Goal: Task Accomplishment & Management: Manage account settings

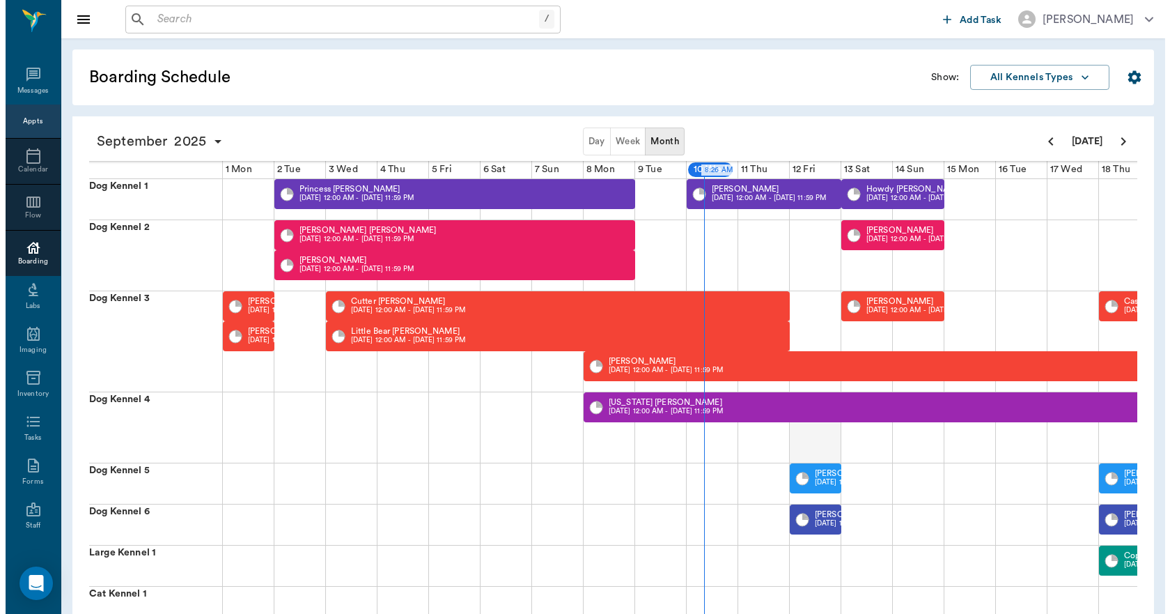
scroll to position [0, 362]
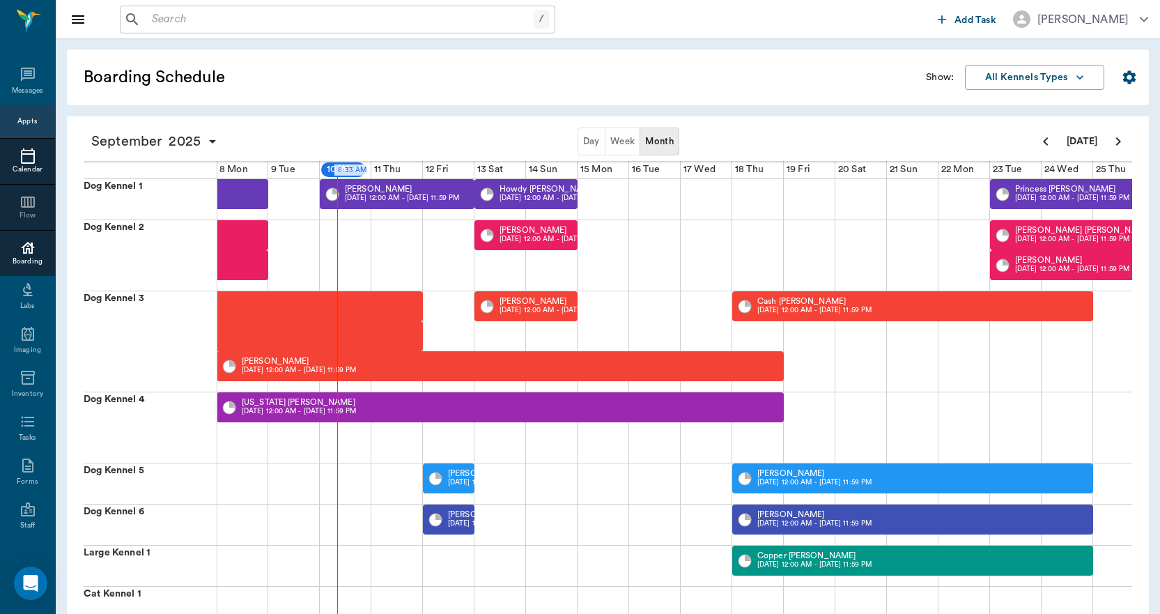
click at [29, 157] on icon at bounding box center [28, 155] width 14 height 15
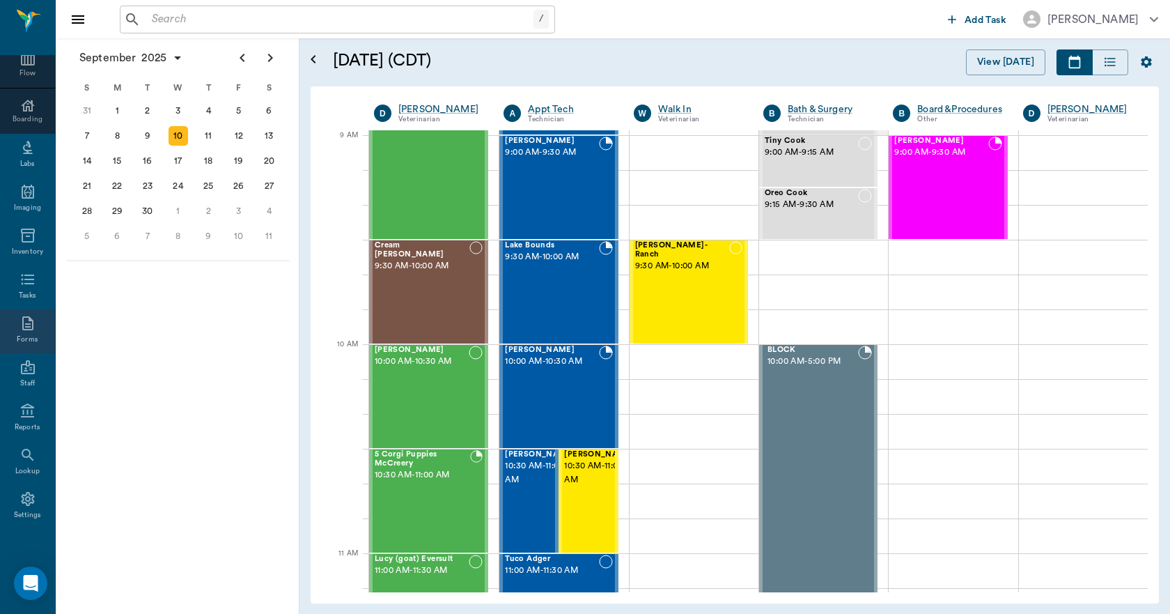
scroll to position [146, 0]
click at [24, 501] on icon at bounding box center [27, 495] width 13 height 14
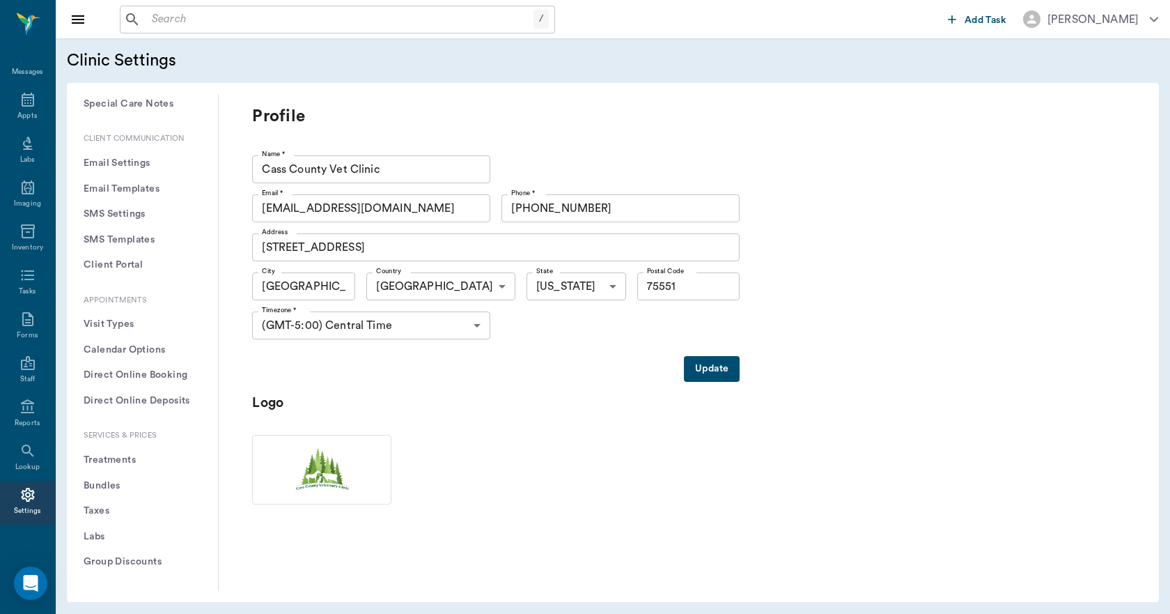
scroll to position [209, 0]
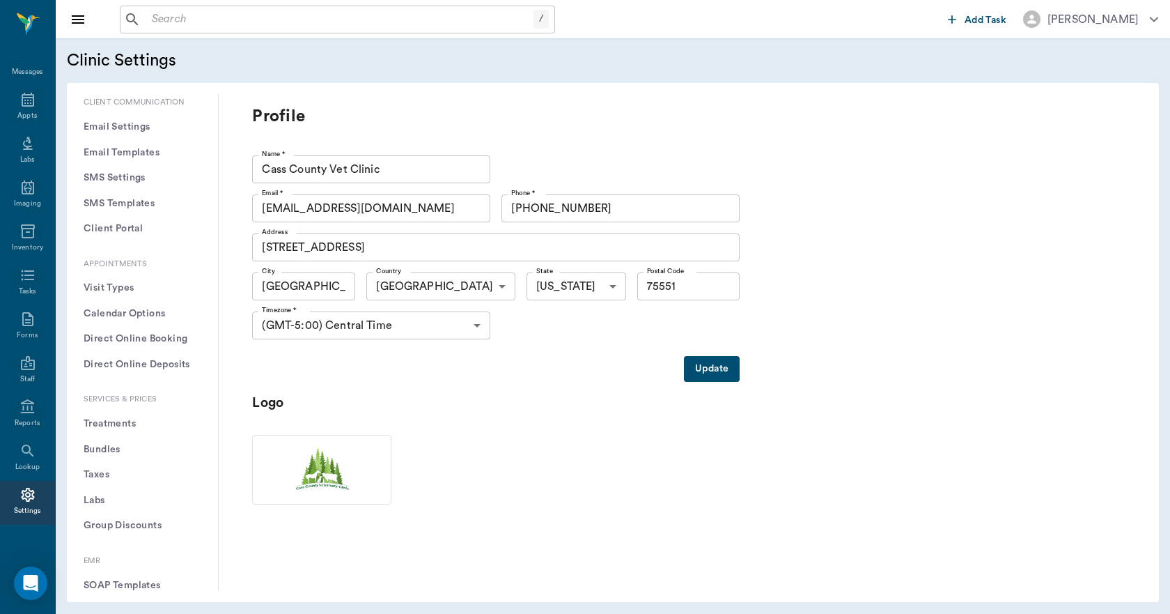
click at [116, 423] on button "Treatments" at bounding box center [142, 424] width 129 height 26
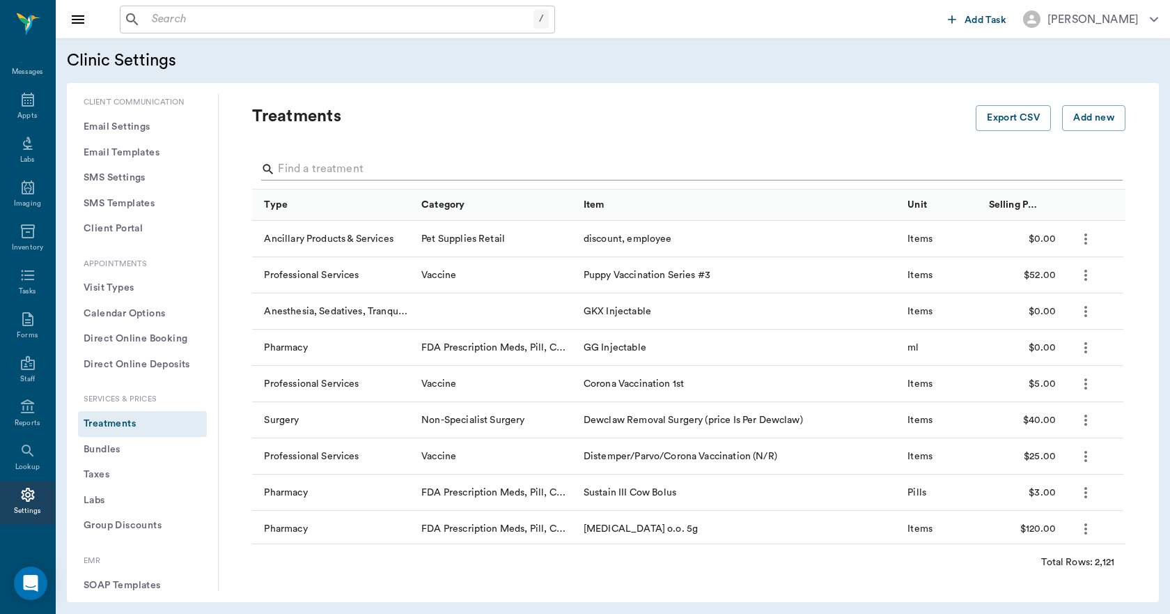
click at [320, 164] on input "Search" at bounding box center [690, 169] width 824 height 22
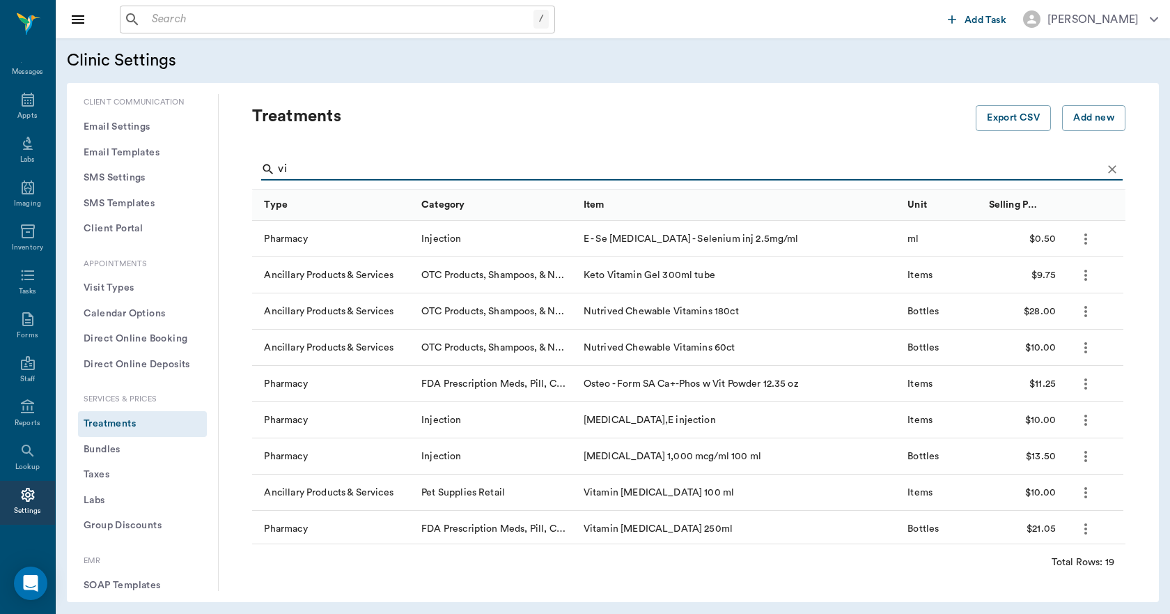
type input "v"
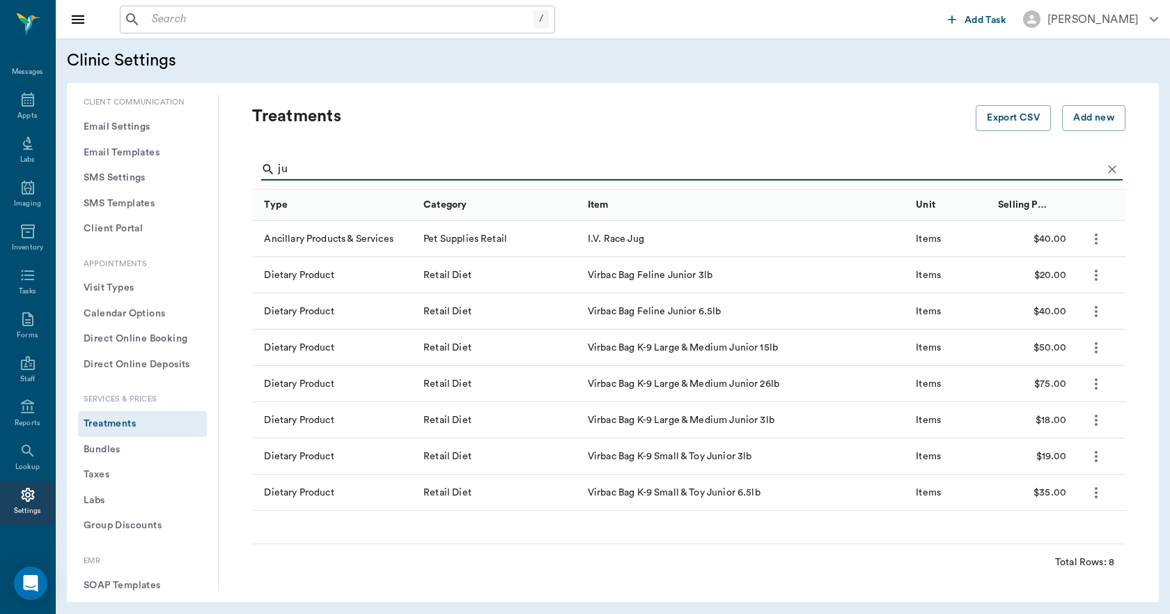
type input "j"
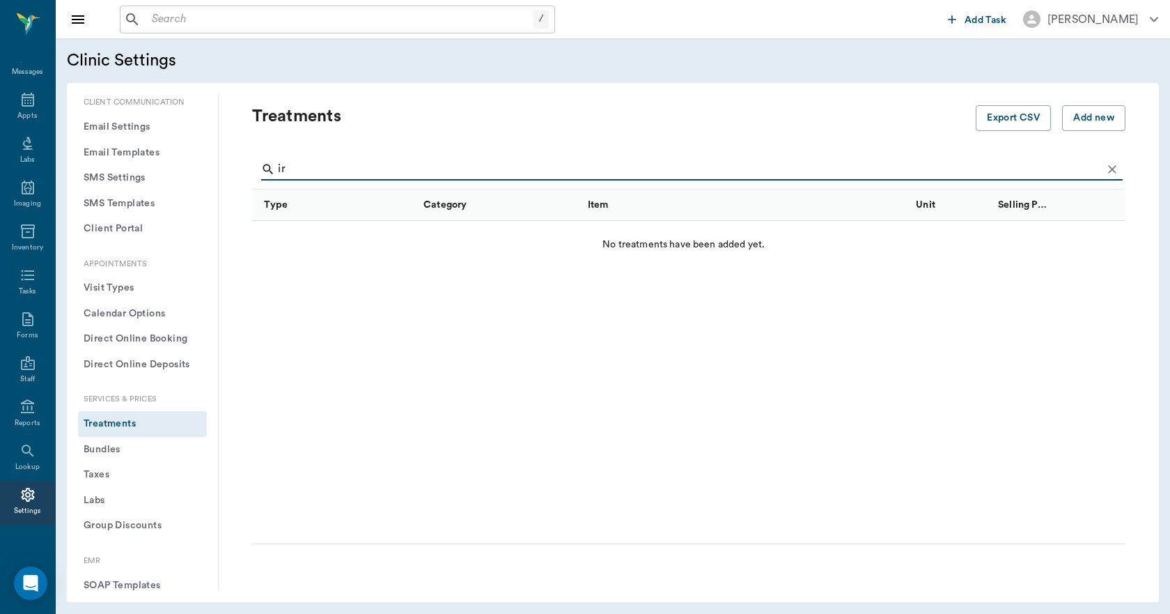
type input "i"
type input "jug"
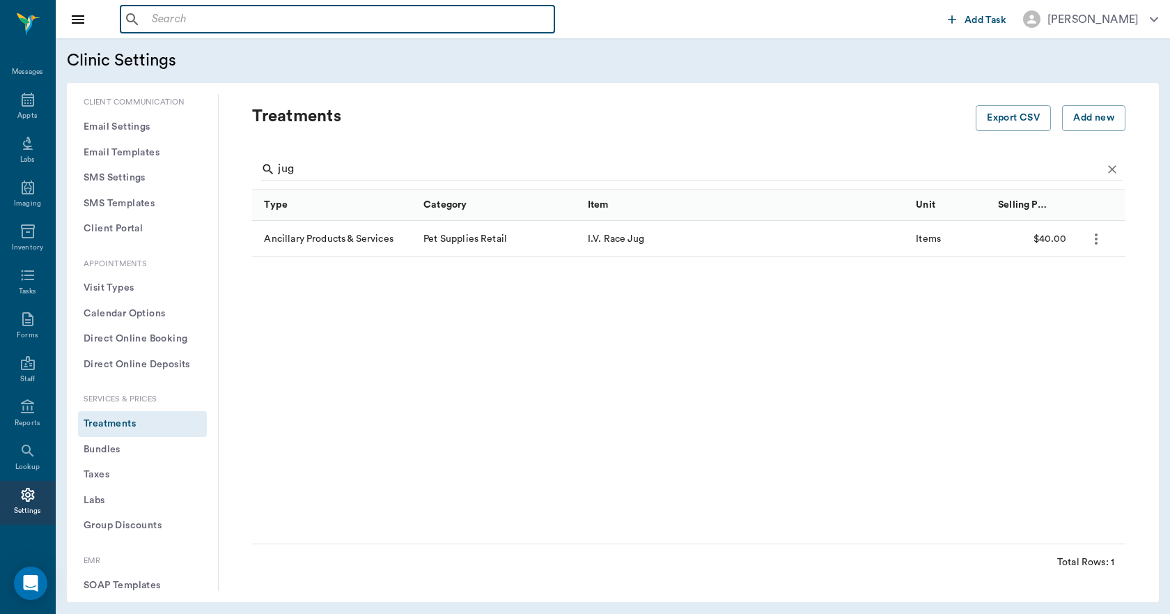
click at [235, 24] on input "text" at bounding box center [347, 20] width 403 height 20
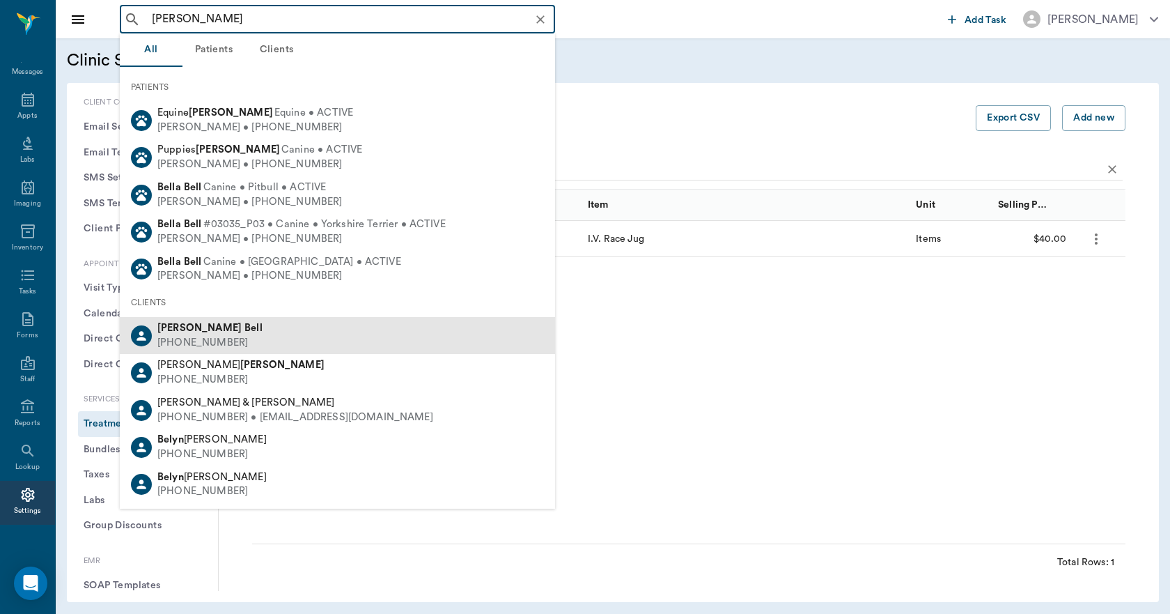
click at [157, 325] on div "Terrence Bell (903) 809-3274" at bounding box center [207, 335] width 111 height 29
type input "terrence bel"
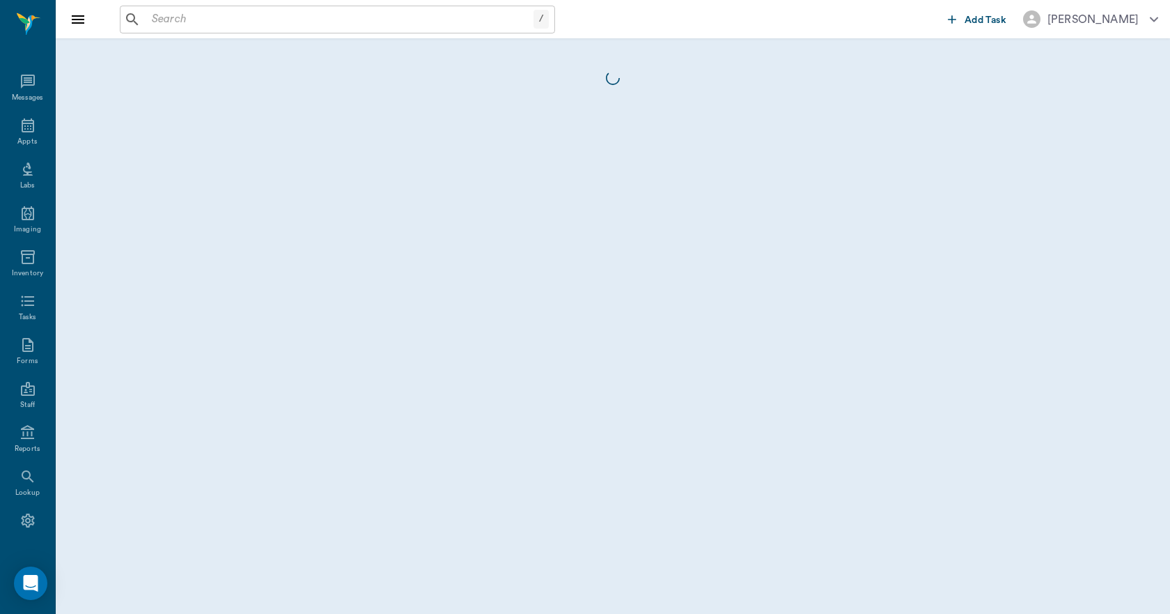
scroll to position [26, 0]
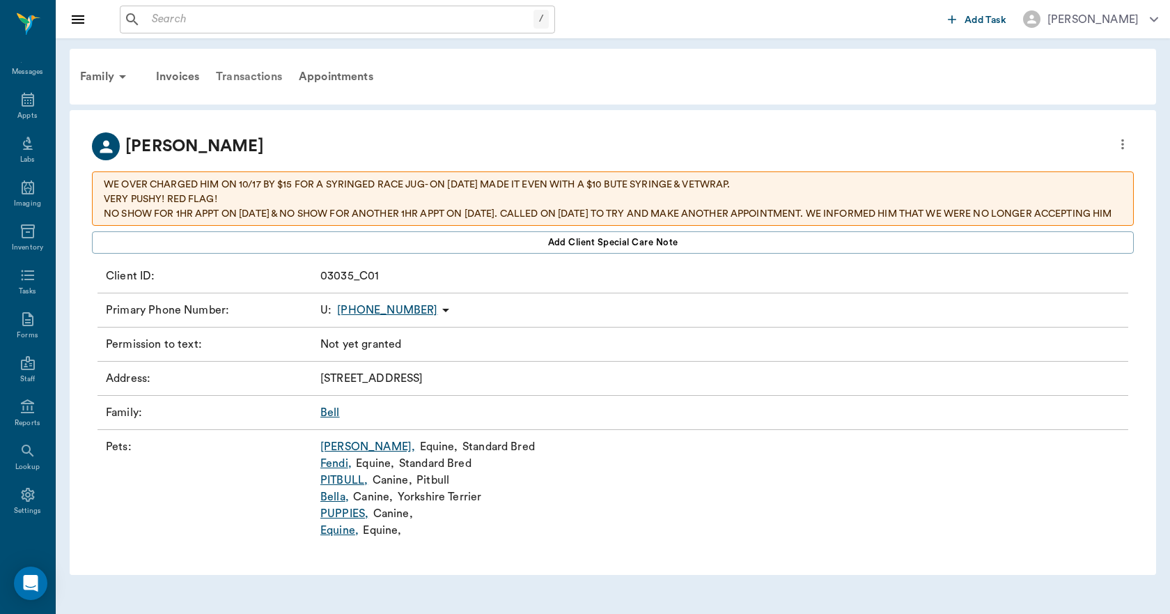
click at [250, 77] on div "Transactions" at bounding box center [249, 76] width 83 height 33
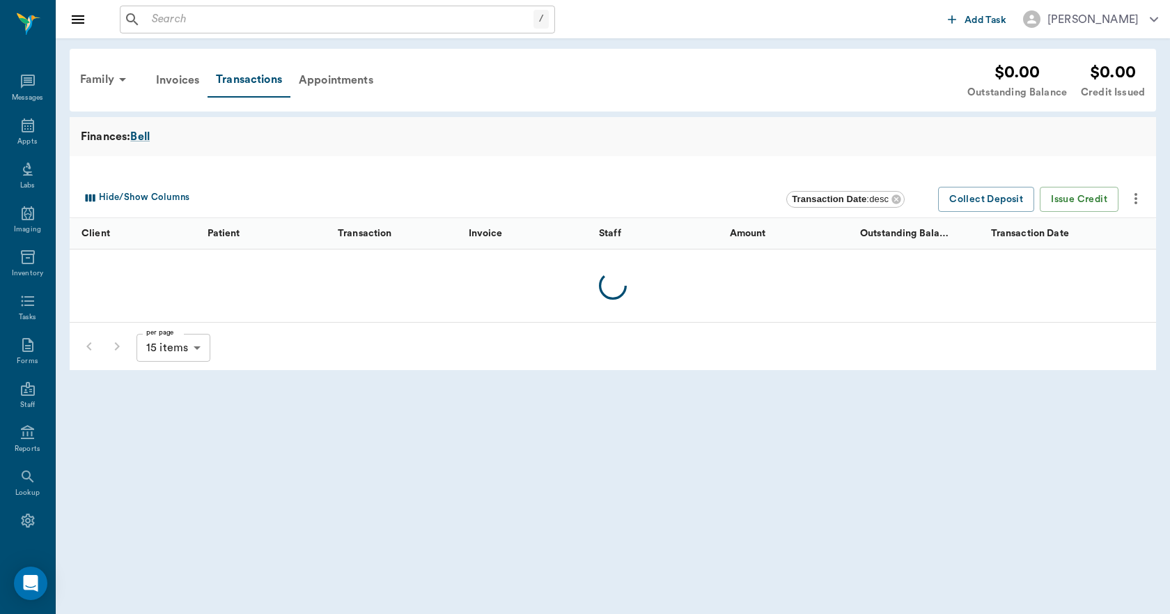
scroll to position [26, 0]
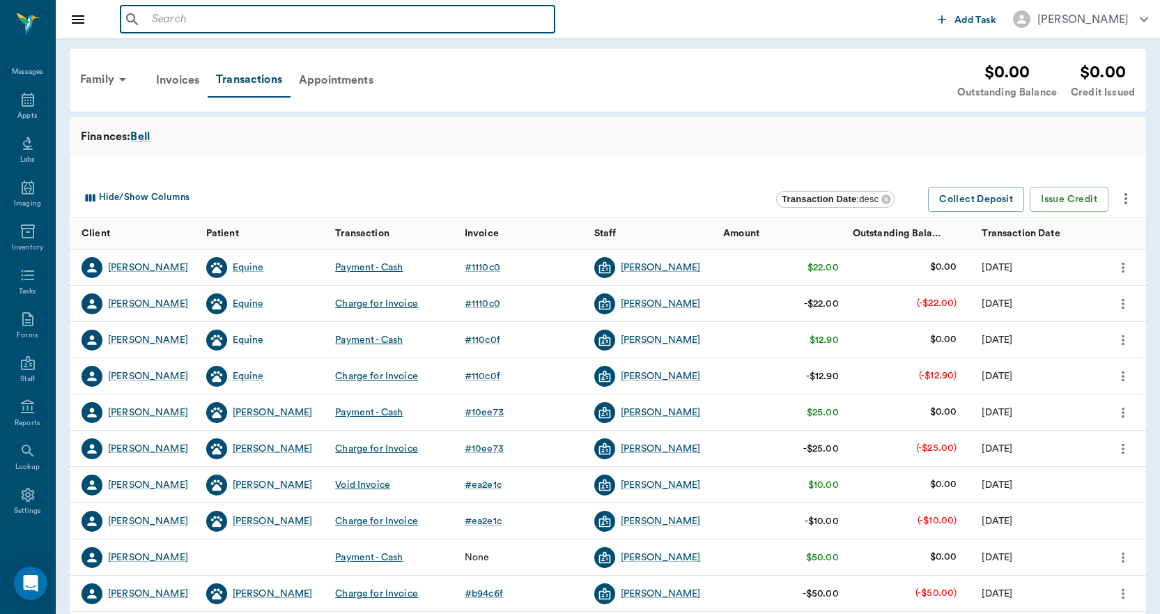
click at [229, 18] on input "text" at bounding box center [347, 20] width 403 height 20
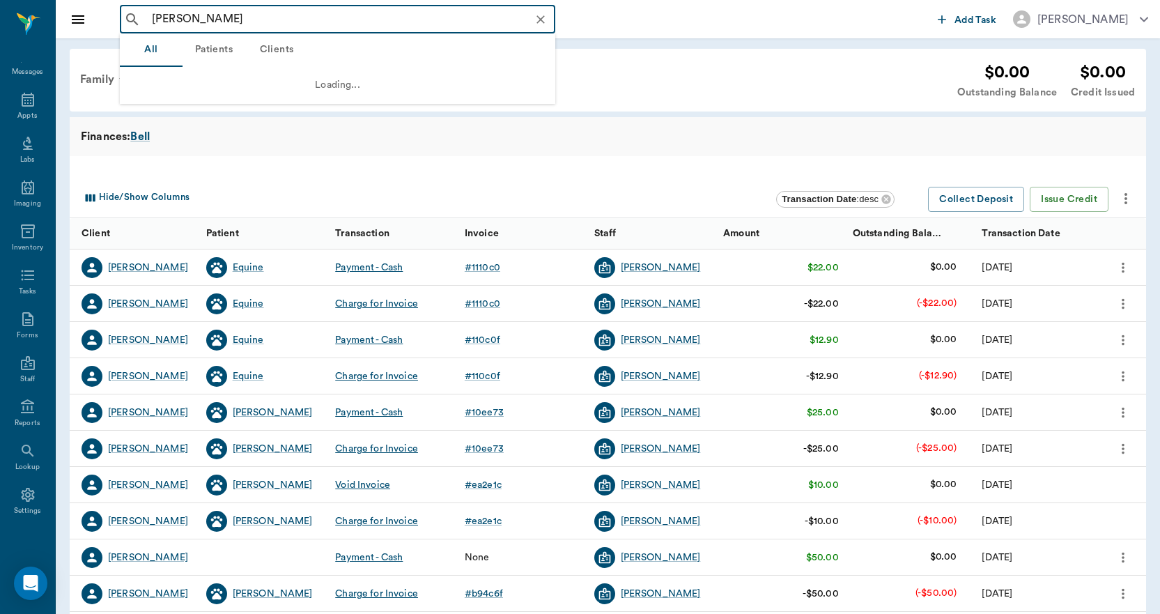
type input "terr be"
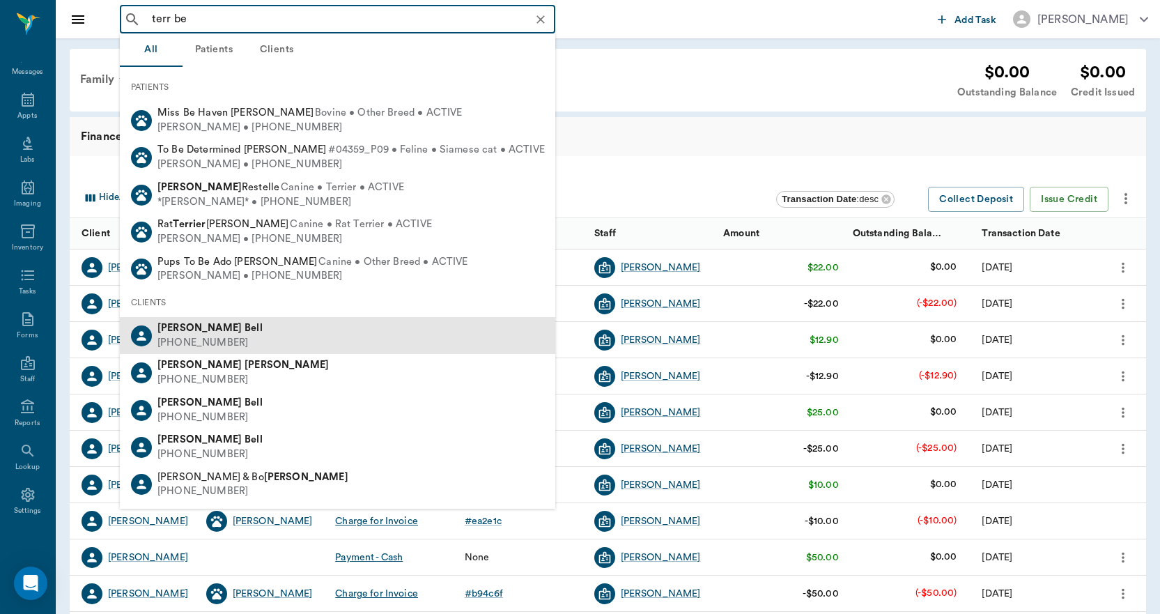
click at [176, 331] on b "Terrence" at bounding box center [199, 328] width 84 height 10
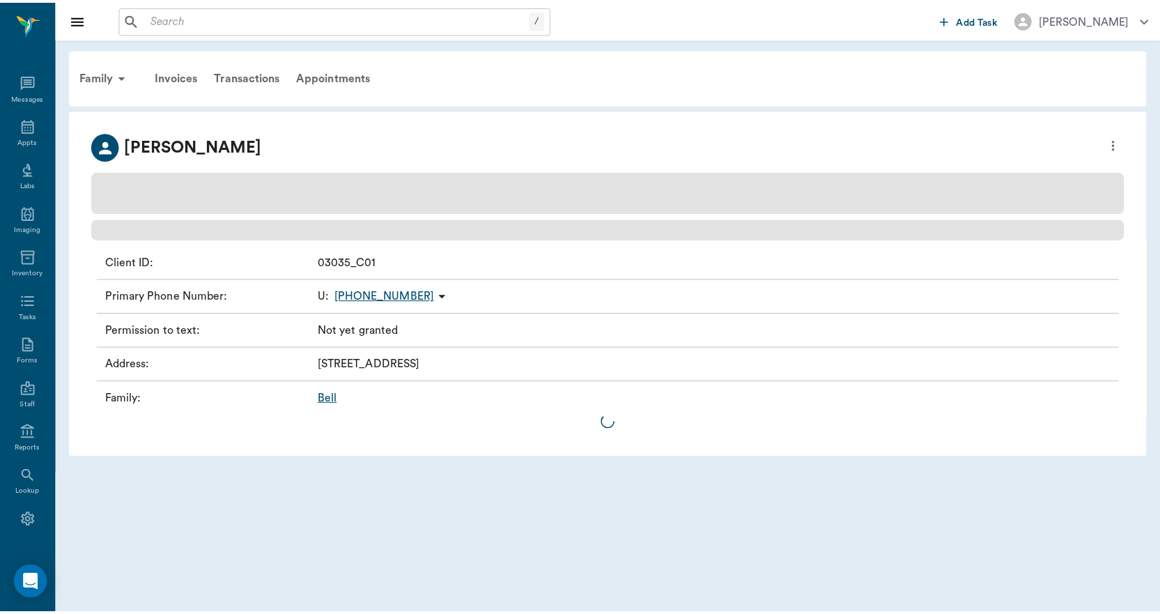
scroll to position [26, 0]
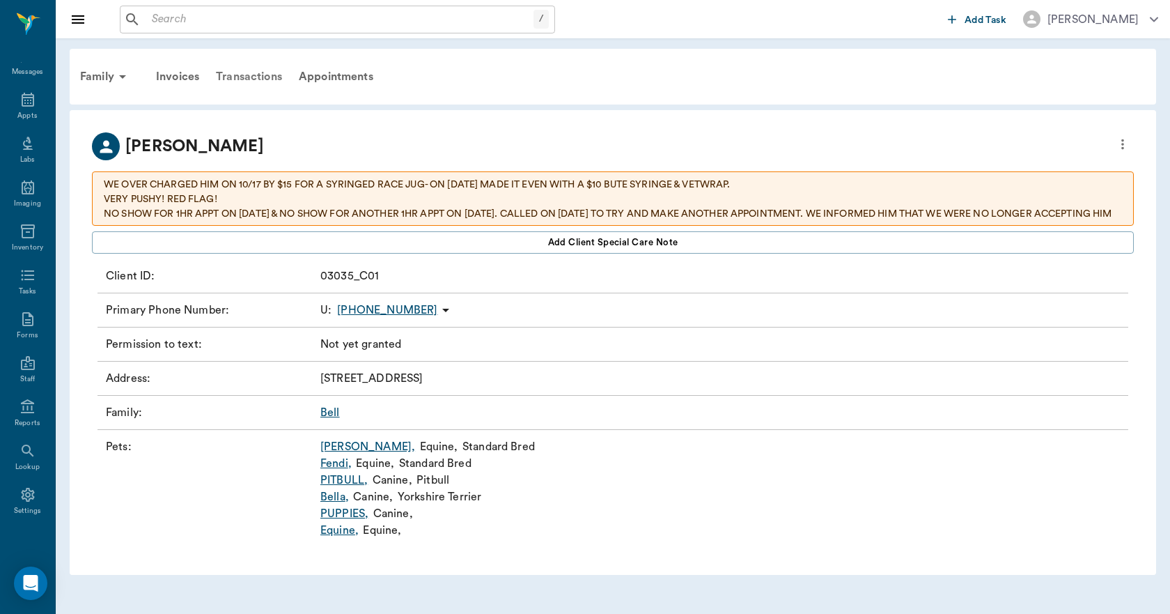
click at [254, 79] on div "Transactions" at bounding box center [249, 76] width 83 height 33
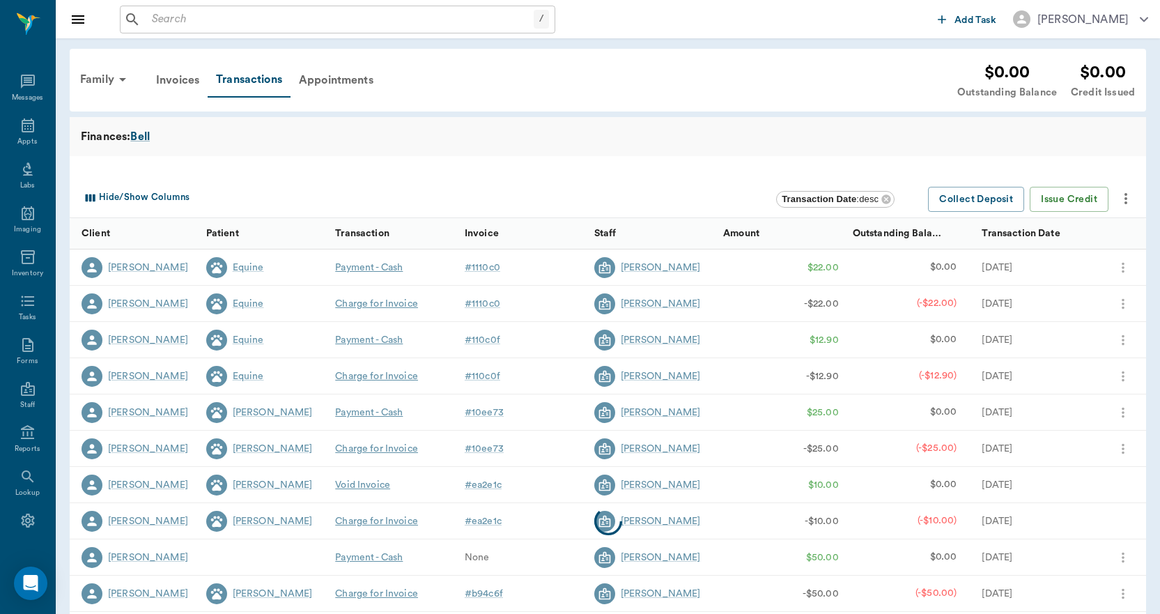
scroll to position [26, 0]
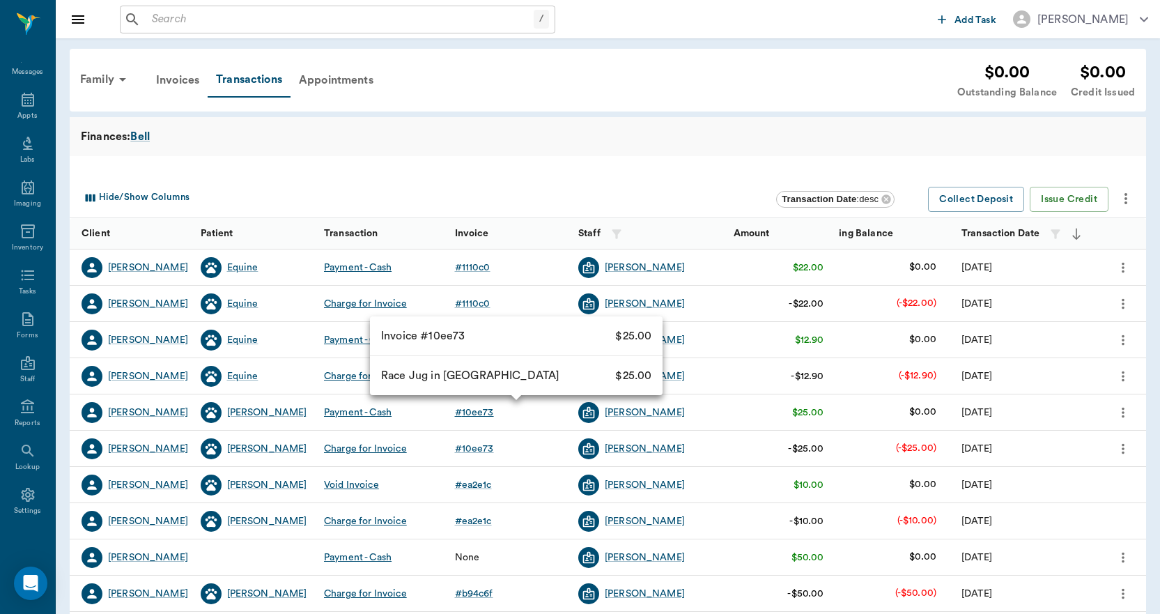
click at [477, 411] on div "# 10ee73" at bounding box center [474, 412] width 39 height 14
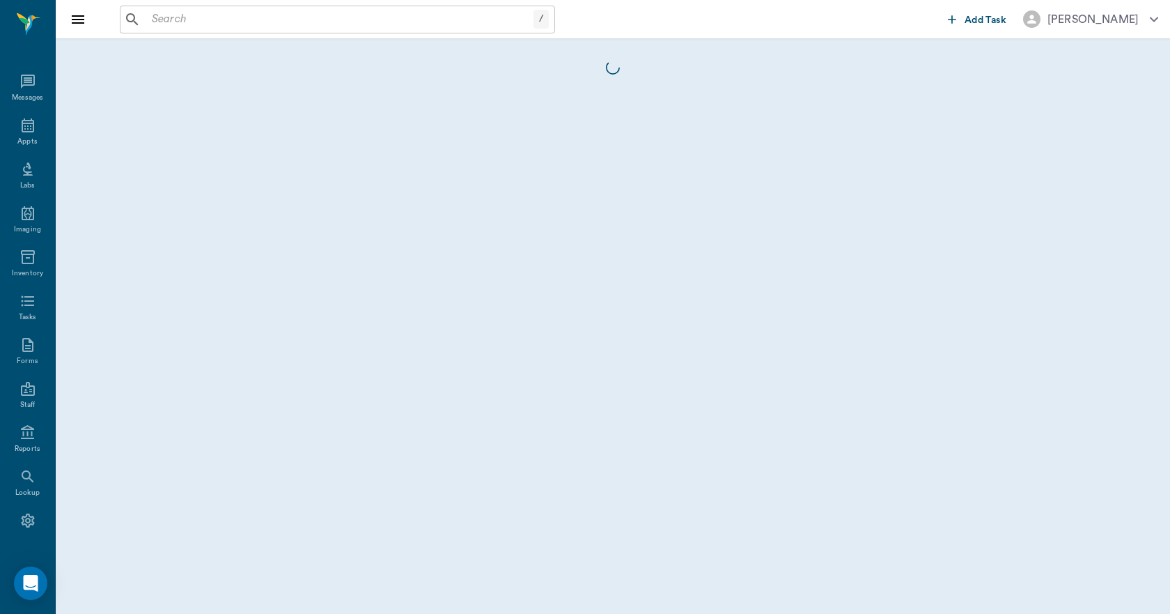
scroll to position [26, 0]
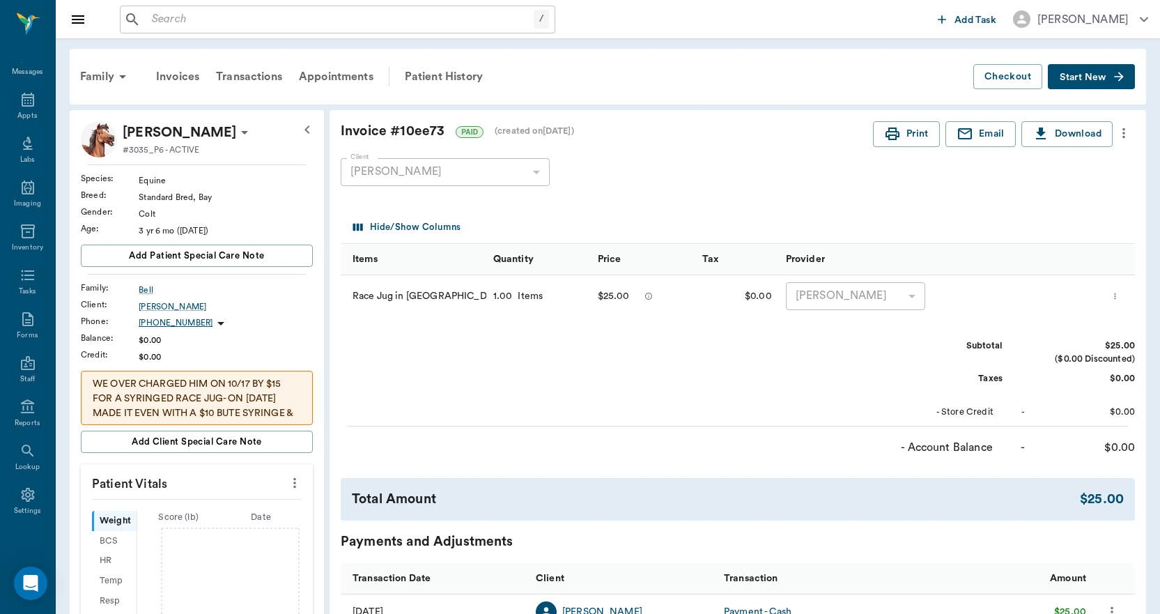
click at [1083, 77] on span "Start New" at bounding box center [1083, 77] width 47 height 0
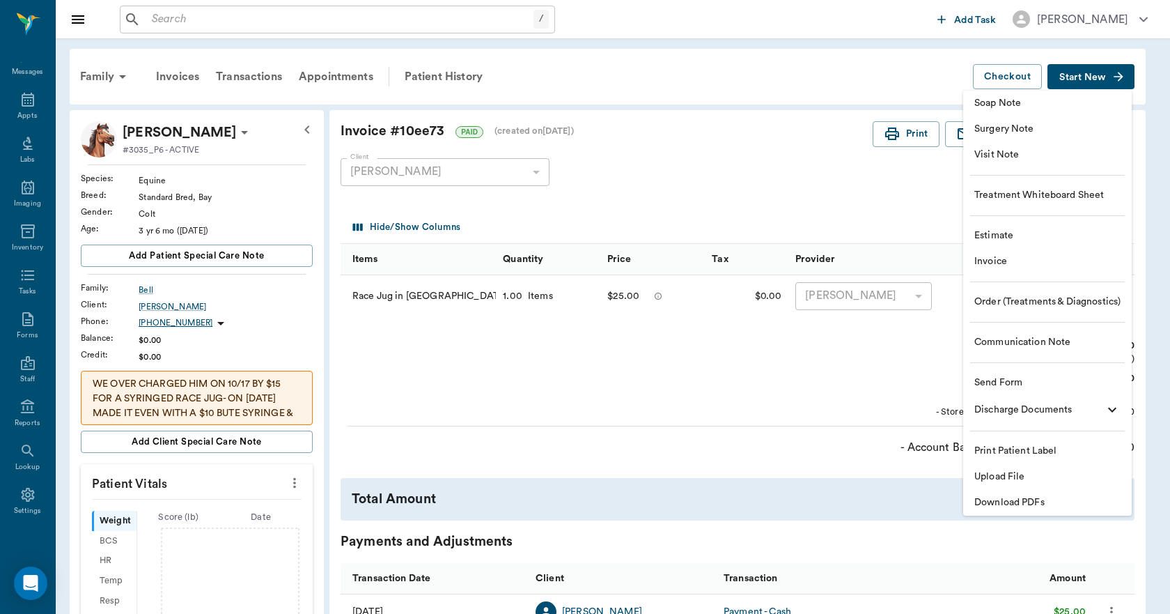
click at [1003, 257] on span "Invoice" at bounding box center [1048, 261] width 146 height 15
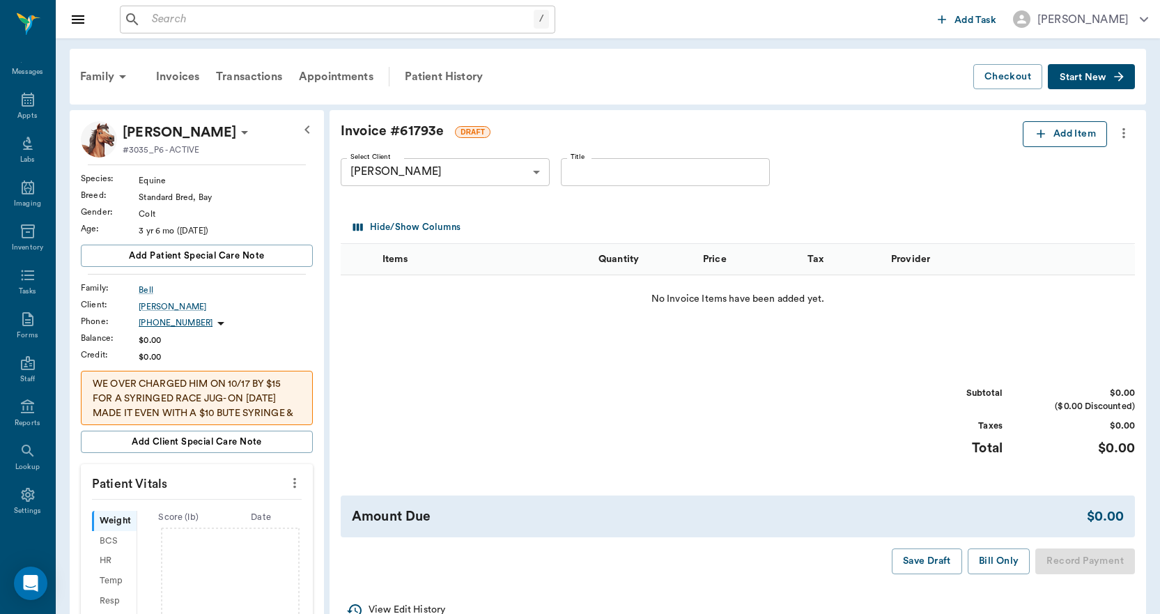
click at [1077, 136] on button "Add Item" at bounding box center [1065, 134] width 84 height 26
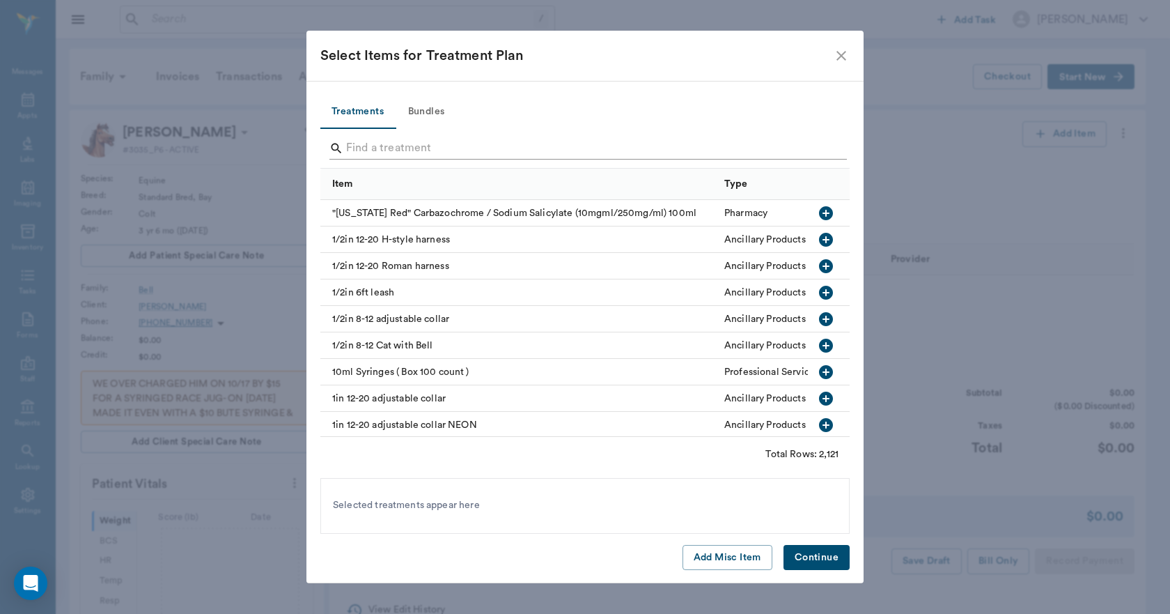
click at [526, 149] on input "Search" at bounding box center [586, 148] width 480 height 22
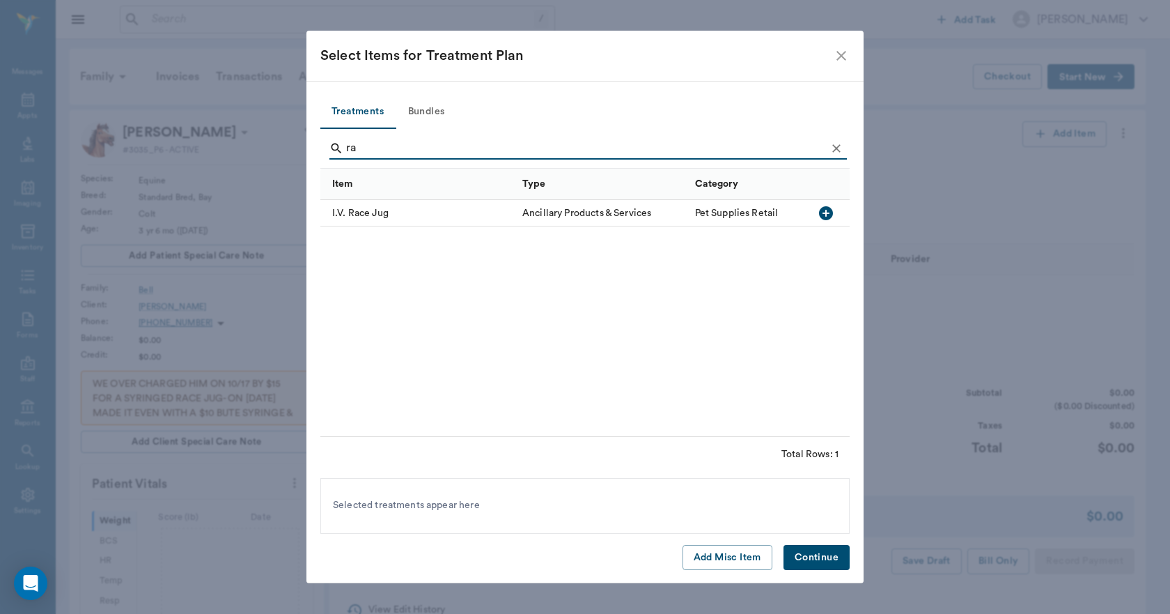
type input "r"
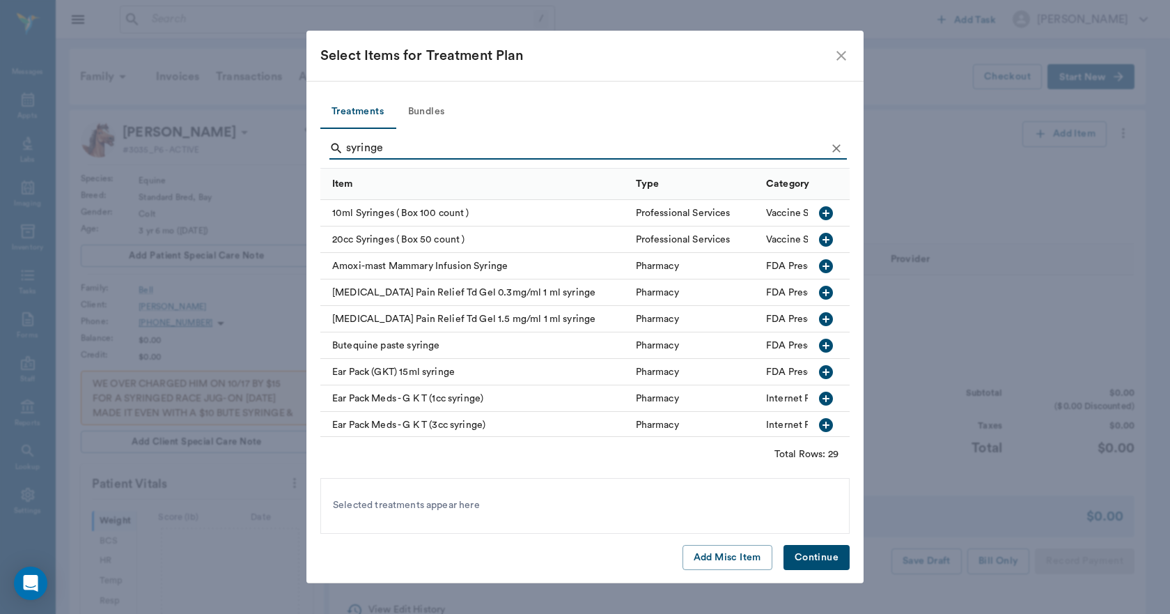
type input "syringe"
click at [840, 53] on icon "close" at bounding box center [841, 55] width 17 height 17
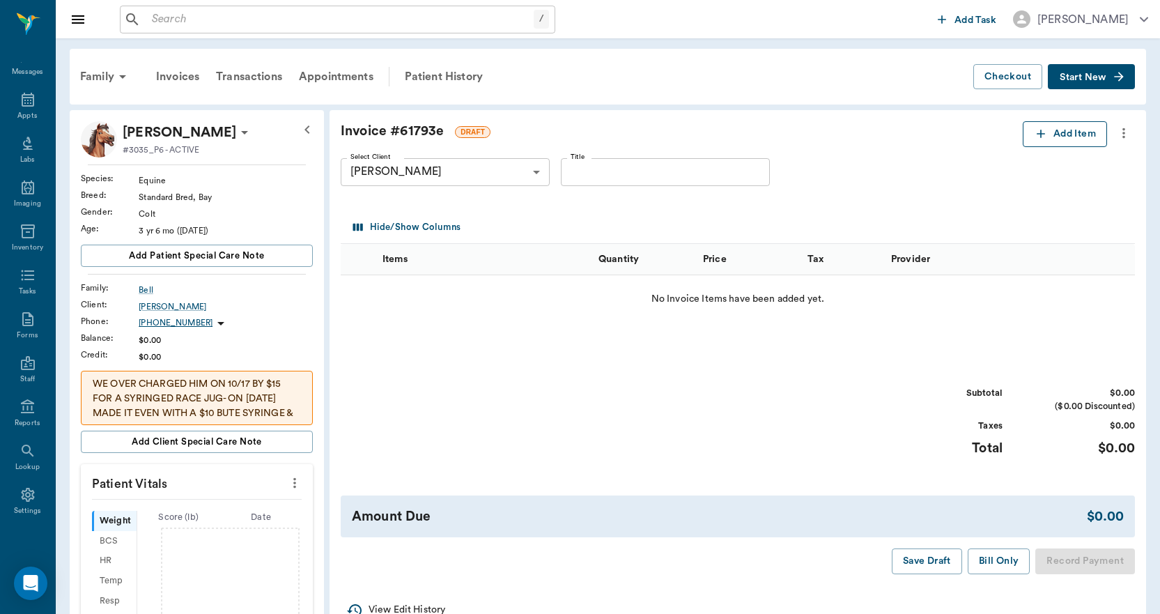
click at [1050, 129] on button "Add Item" at bounding box center [1065, 134] width 84 height 26
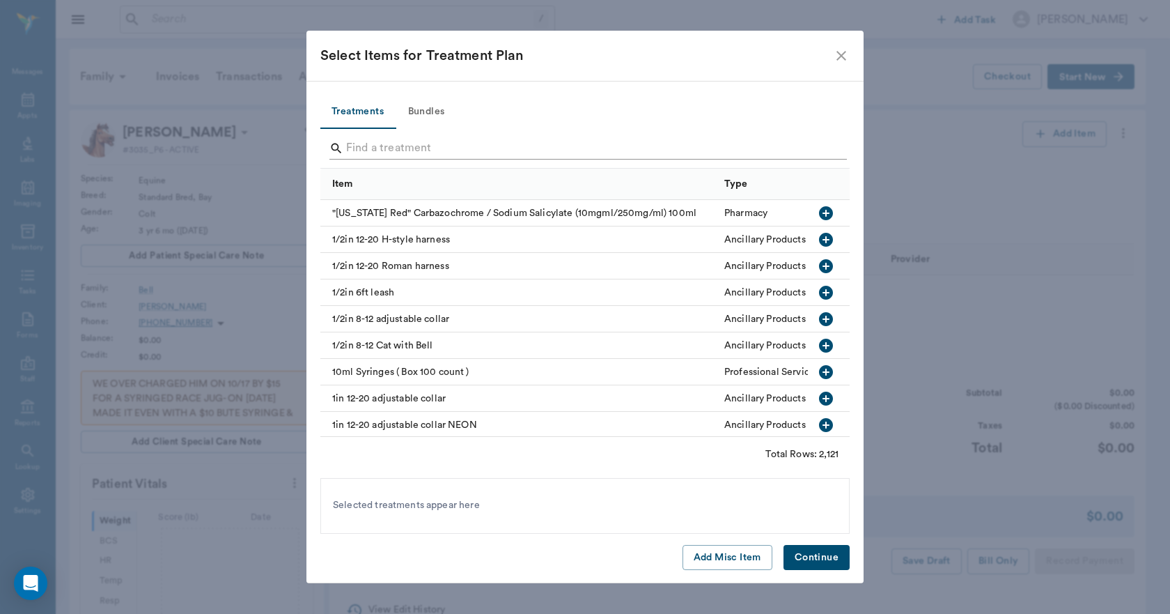
click at [511, 144] on input "Search" at bounding box center [586, 148] width 480 height 22
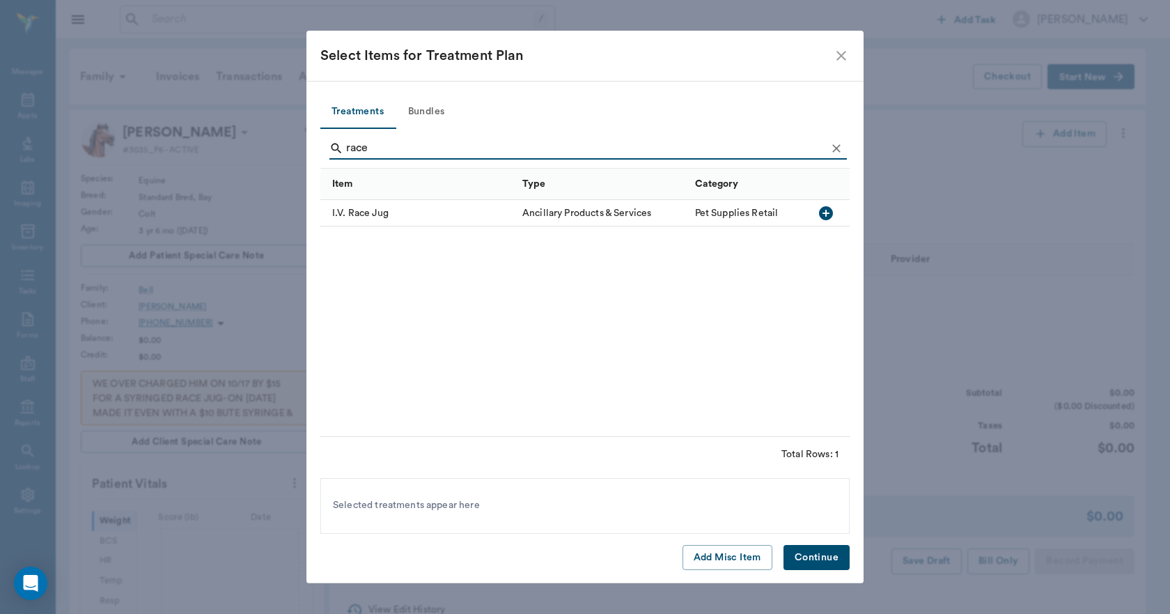
type input "race"
click at [846, 62] on icon "close" at bounding box center [841, 55] width 17 height 17
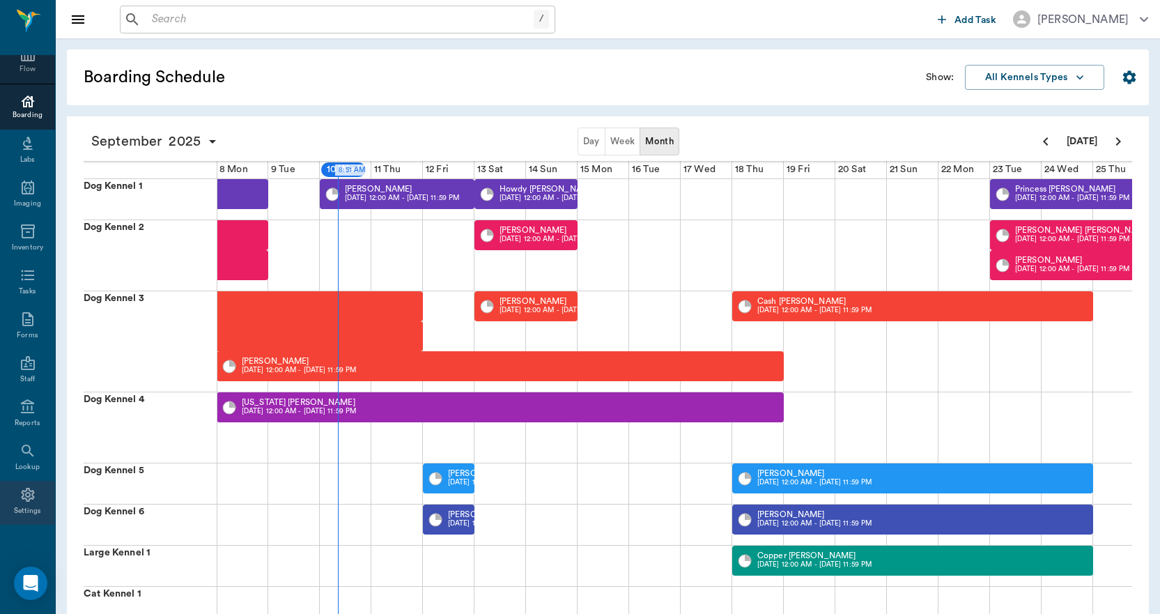
scroll to position [488, 0]
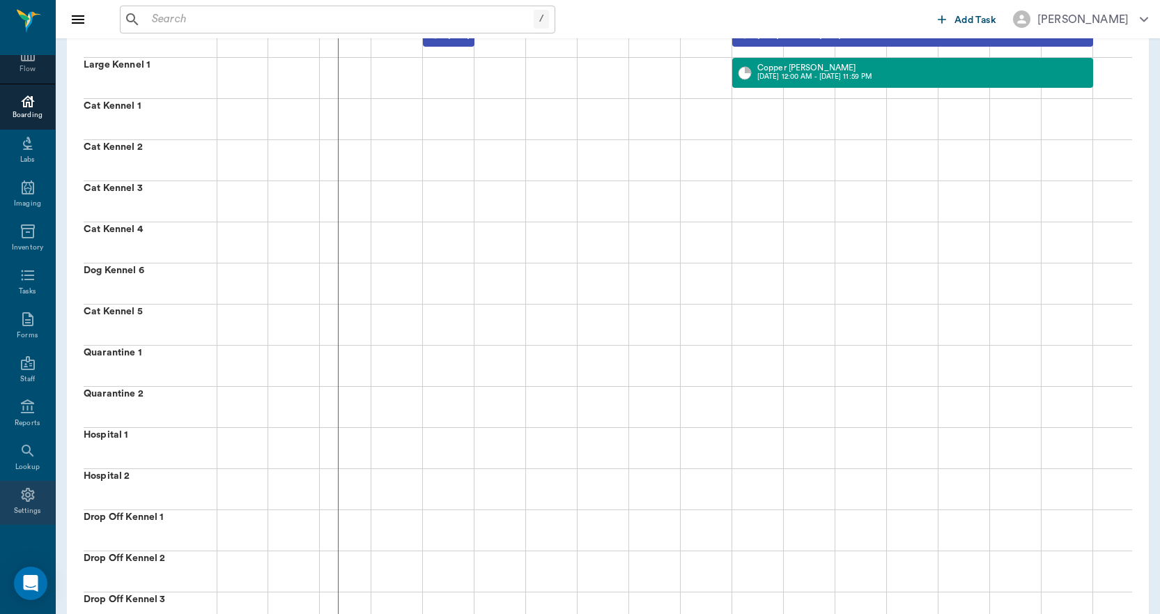
click at [30, 507] on div "Settings" at bounding box center [28, 511] width 28 height 10
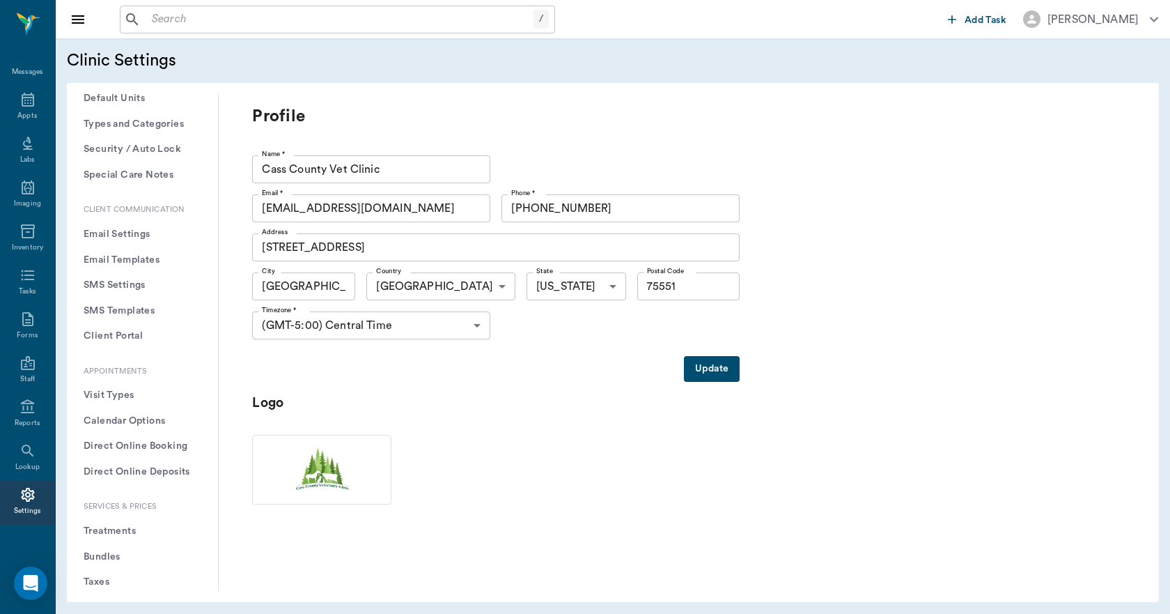
scroll to position [139, 0]
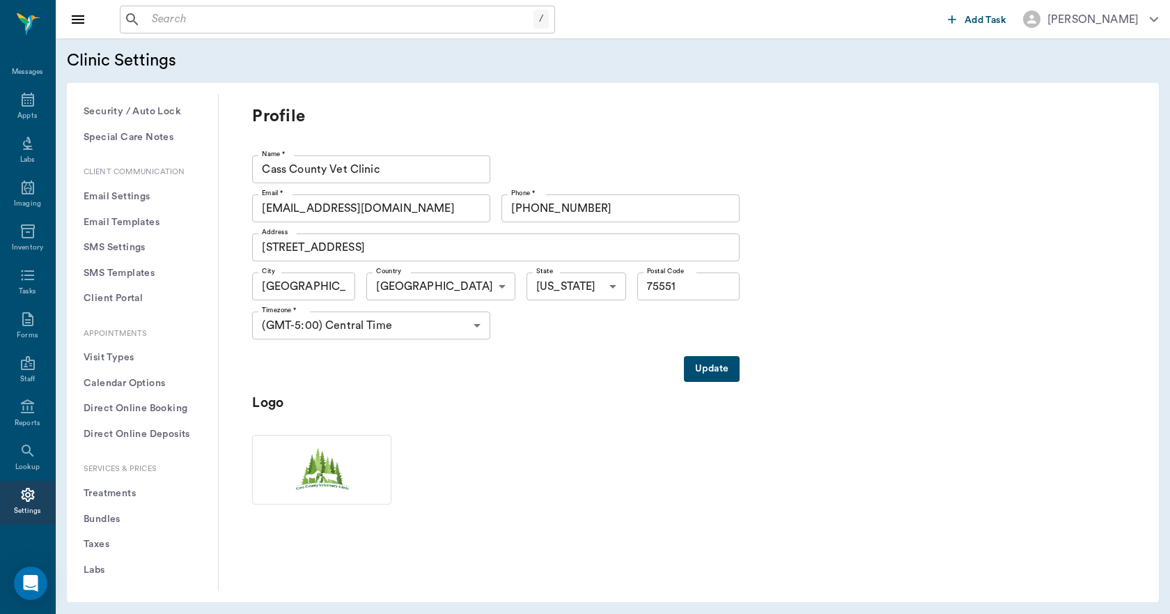
click at [133, 492] on button "Treatments" at bounding box center [142, 494] width 129 height 26
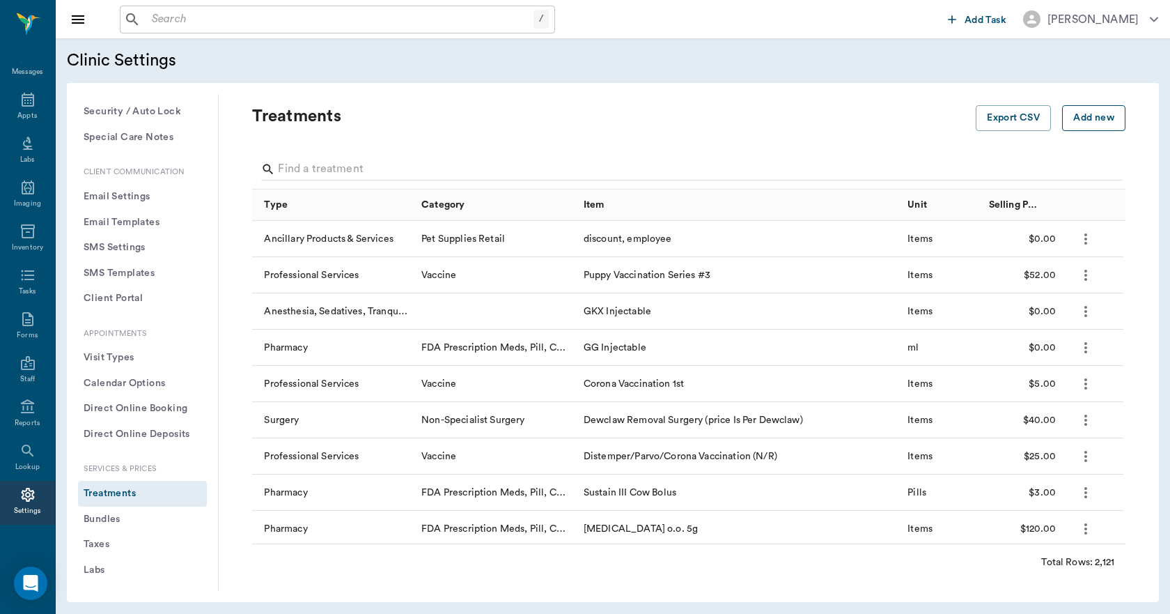
click at [1075, 118] on button "Add new" at bounding box center [1093, 118] width 63 height 26
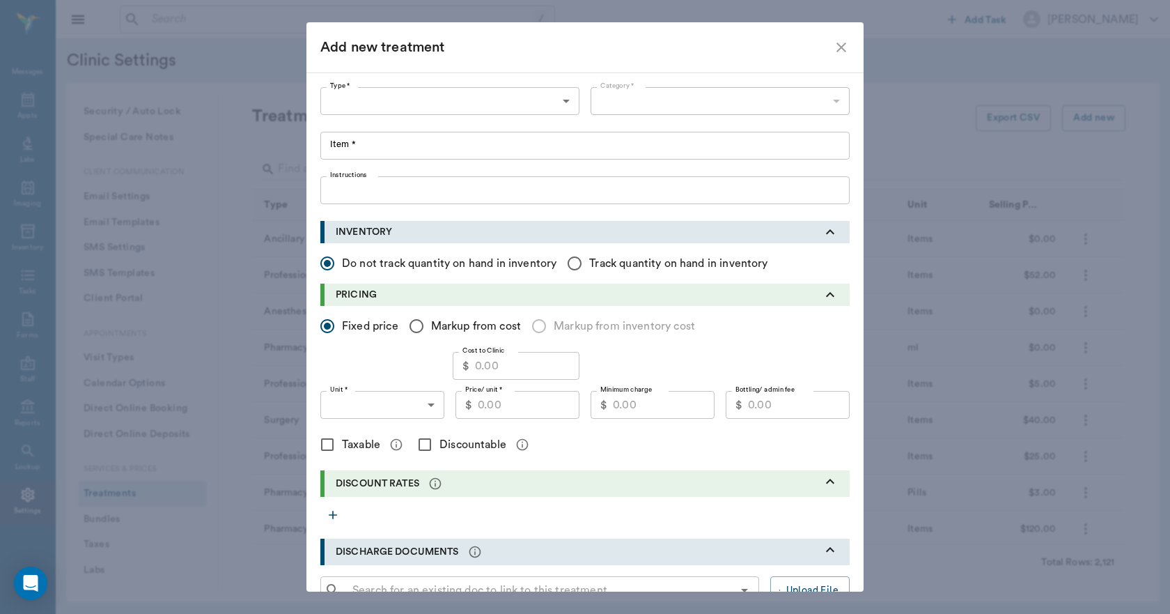
click at [440, 103] on body "/ ​ Add Task Dr. Bert Ellsworth Nectar Messages Appts Labs Imaging Inventory Ta…" at bounding box center [585, 307] width 1170 height 614
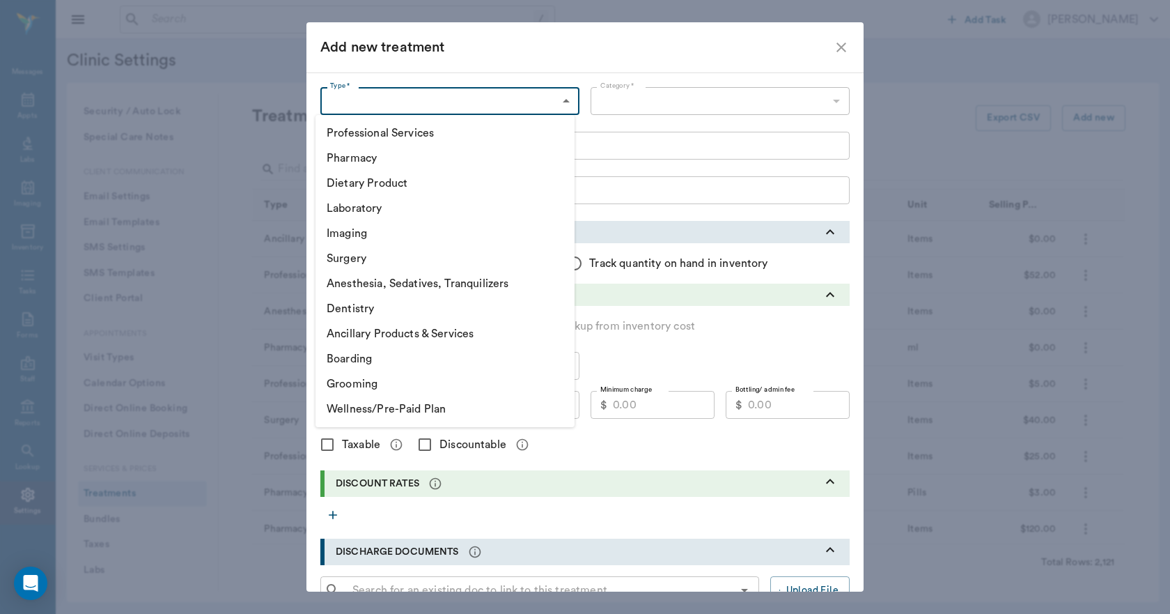
click at [420, 135] on li "Professional Services" at bounding box center [445, 133] width 259 height 25
type input "5000"
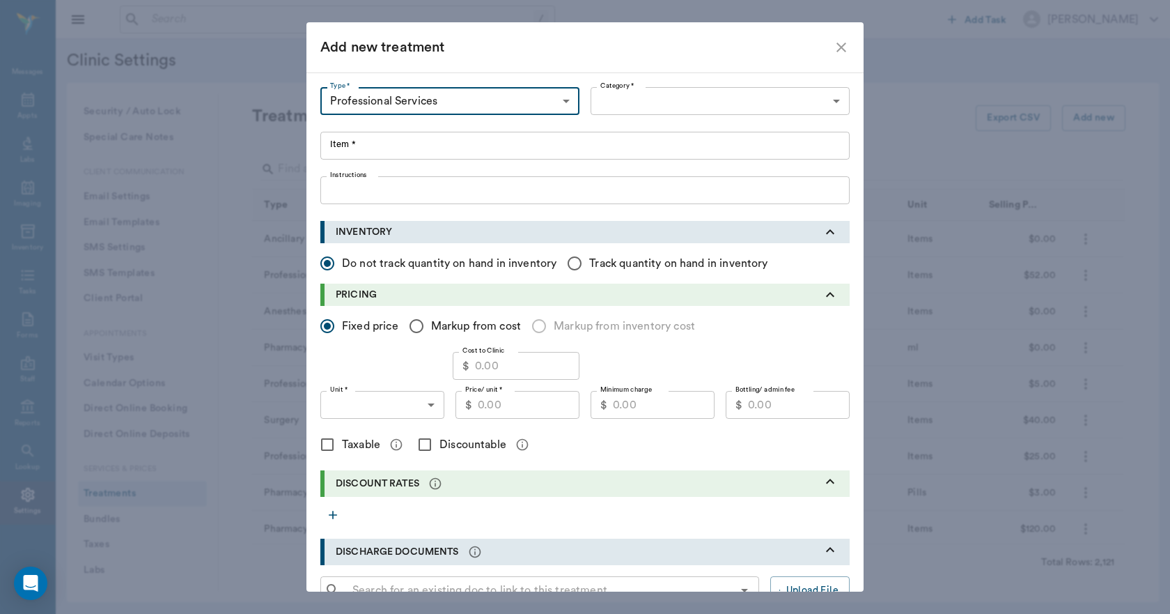
click at [603, 99] on body "/ ​ Add Task Dr. Bert Ellsworth Nectar Messages Appts Labs Imaging Inventory Ta…" at bounding box center [585, 307] width 1170 height 614
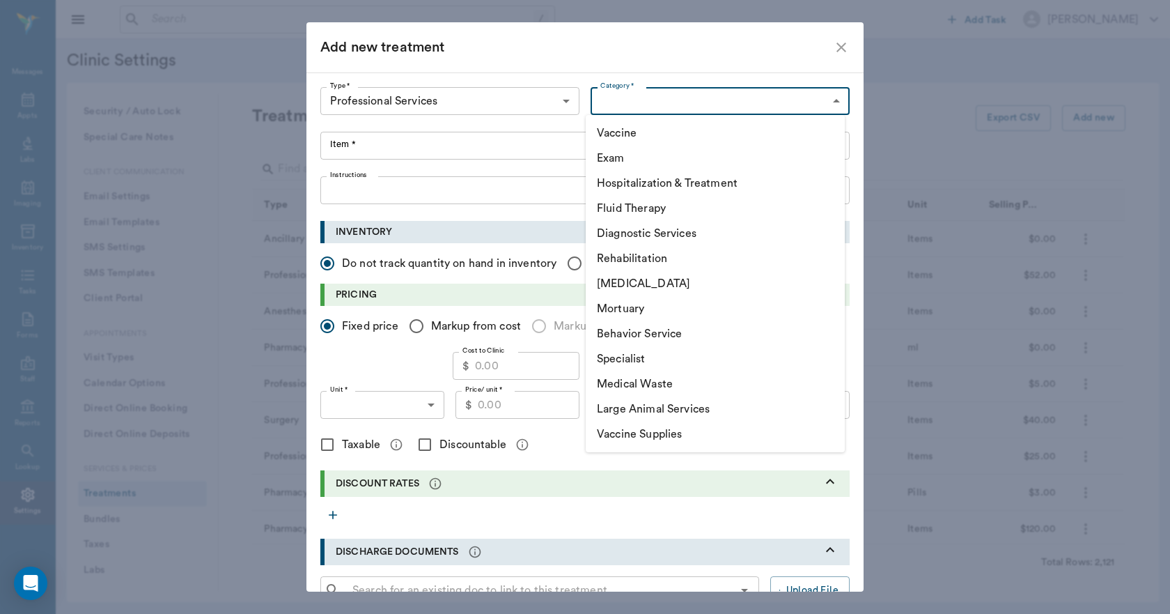
click at [617, 206] on li "Fluid Therapy" at bounding box center [715, 208] width 259 height 25
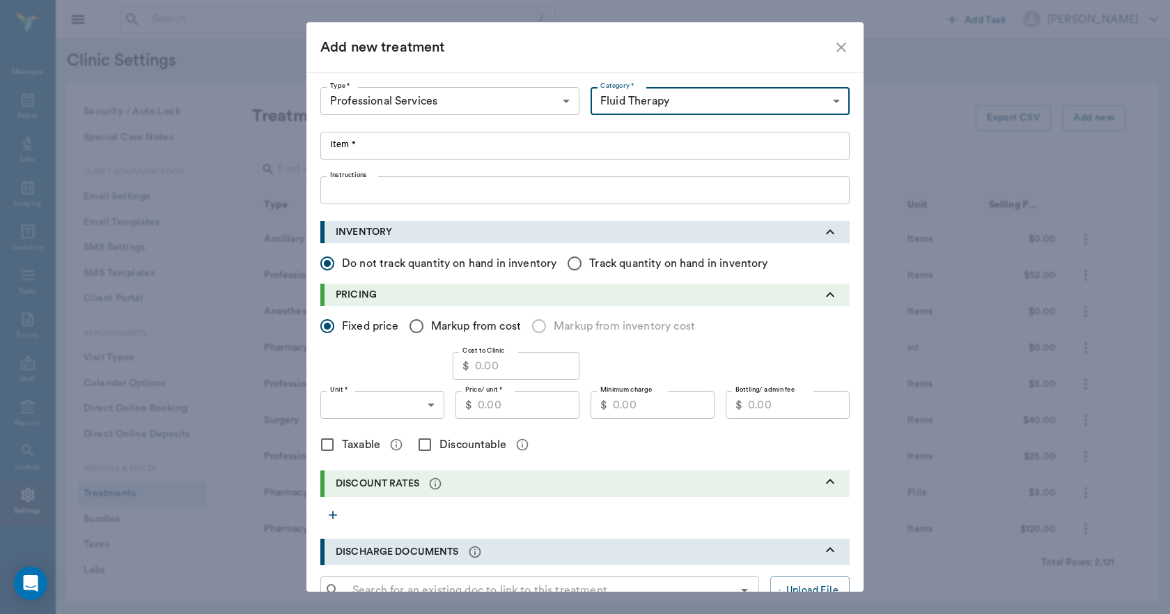
click at [663, 100] on body "/ ​ Add Task Dr. Bert Ellsworth Nectar Messages Appts Labs Imaging Inventory Ta…" at bounding box center [585, 307] width 1170 height 614
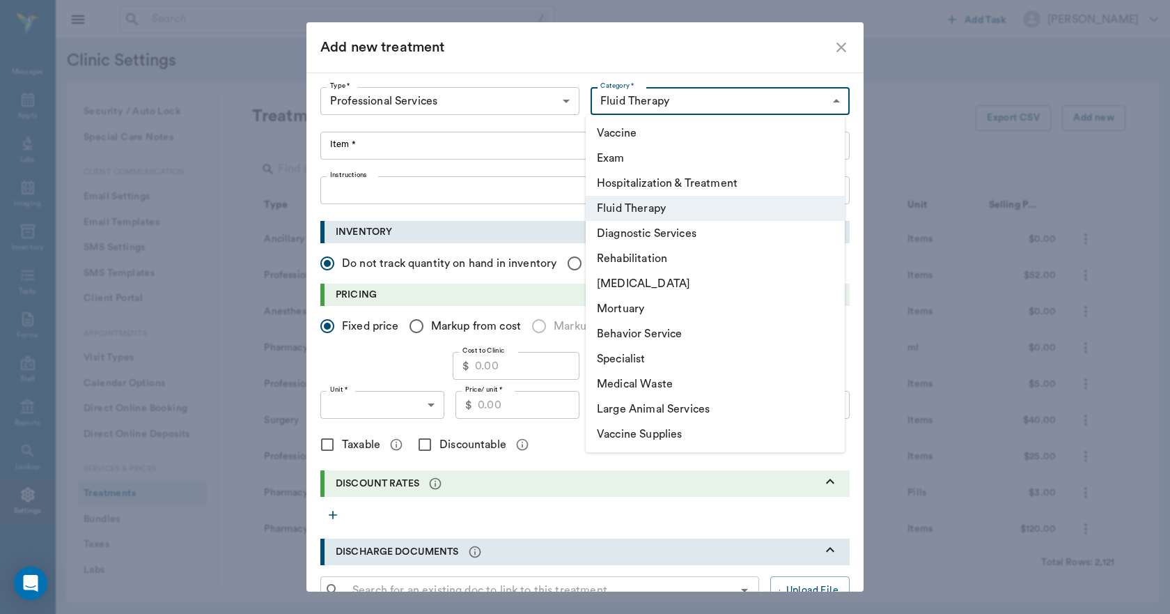
click at [649, 430] on li "Vaccine Supplies" at bounding box center [715, 434] width 259 height 25
type input "5005"
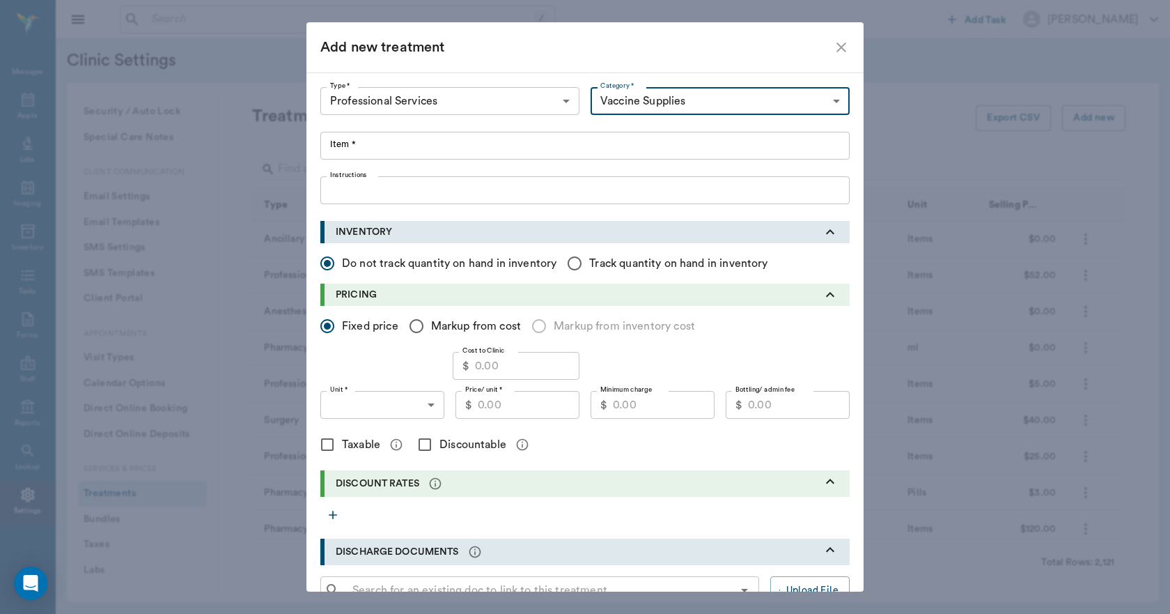
click at [404, 140] on input "Item *" at bounding box center [584, 146] width 529 height 28
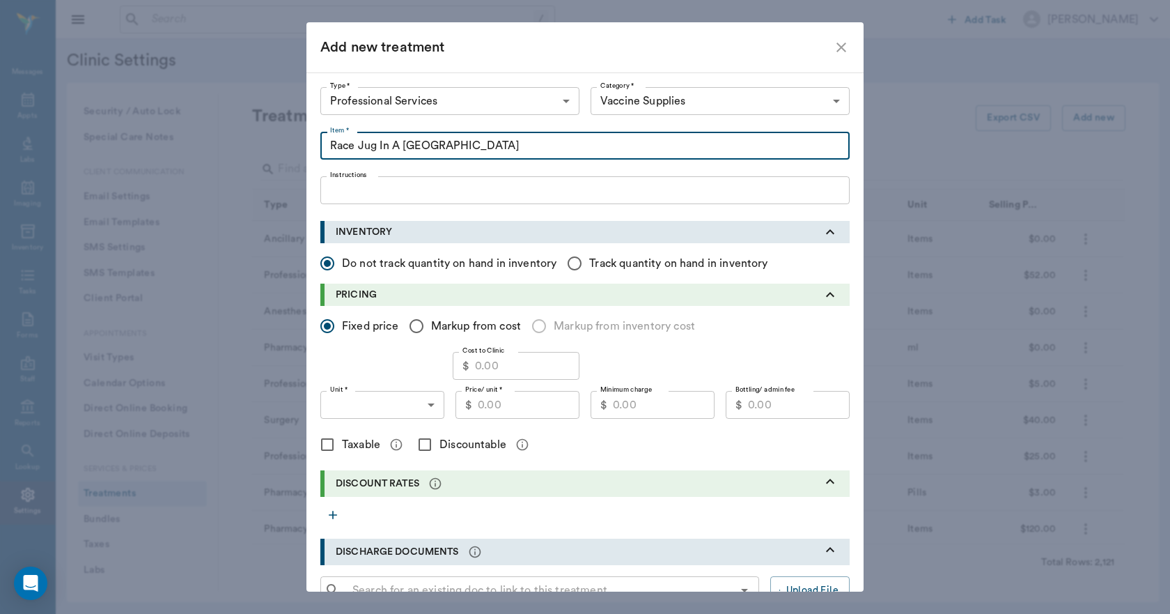
type input "Race Jug In A [GEOGRAPHIC_DATA]"
click at [513, 403] on input "Price/ unit *" at bounding box center [529, 405] width 102 height 28
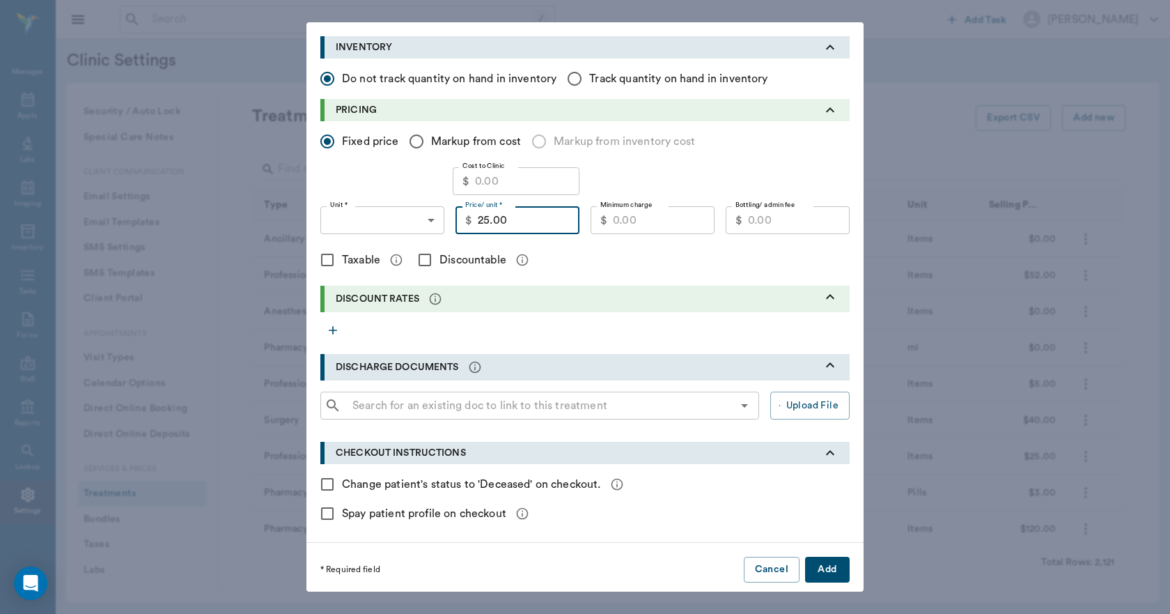
scroll to position [190, 0]
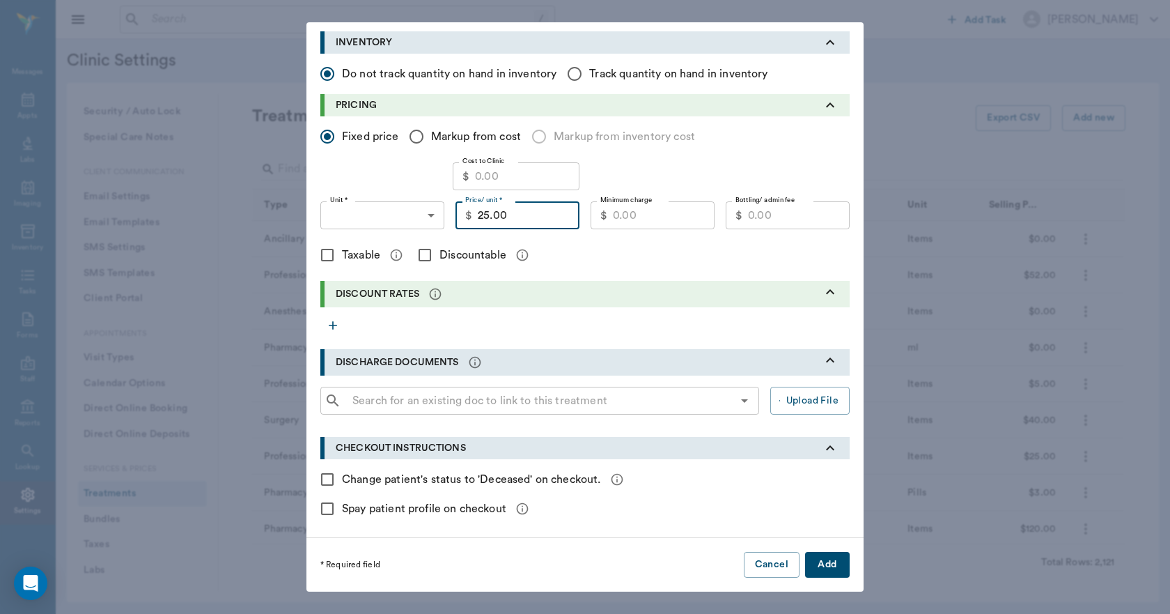
type input "25.00"
click at [825, 559] on button "Add" at bounding box center [827, 565] width 45 height 26
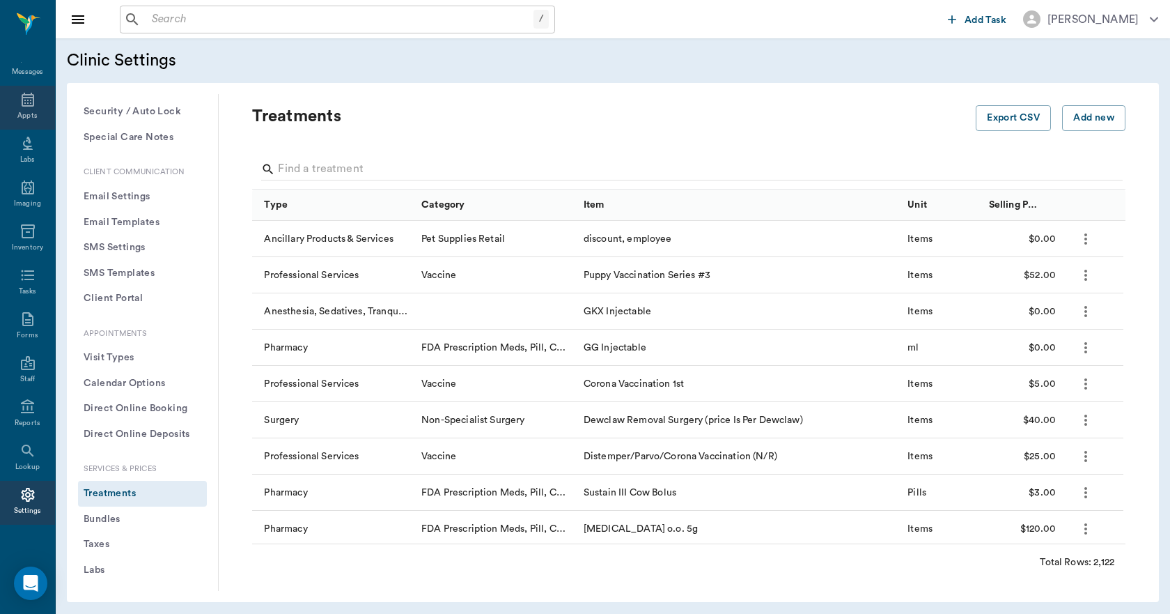
click at [22, 105] on icon at bounding box center [28, 100] width 13 height 14
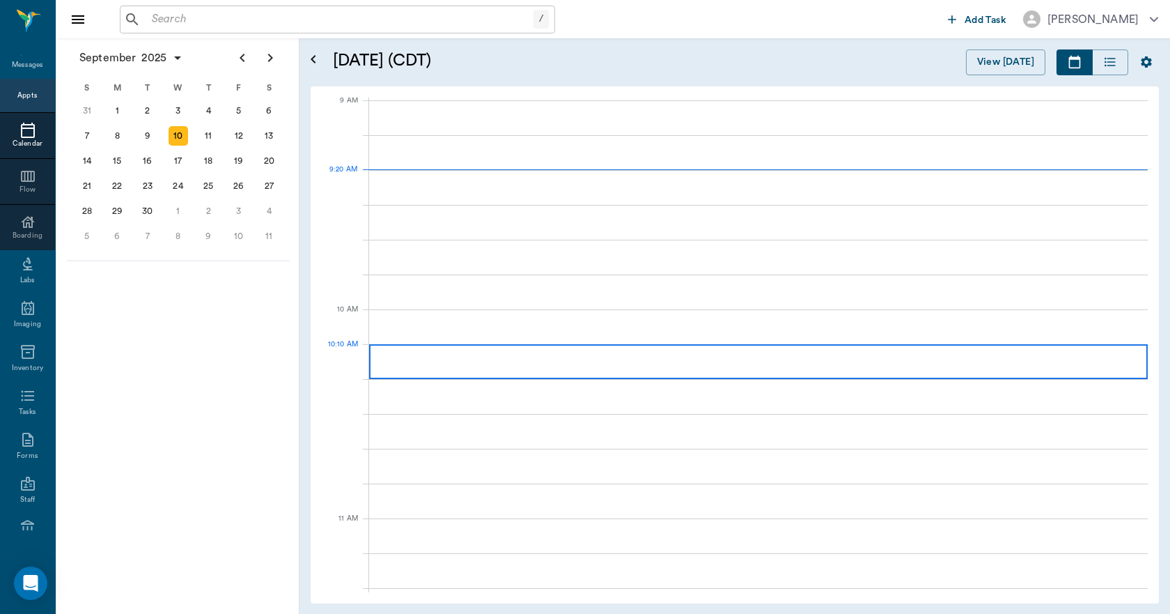
scroll to position [212, 0]
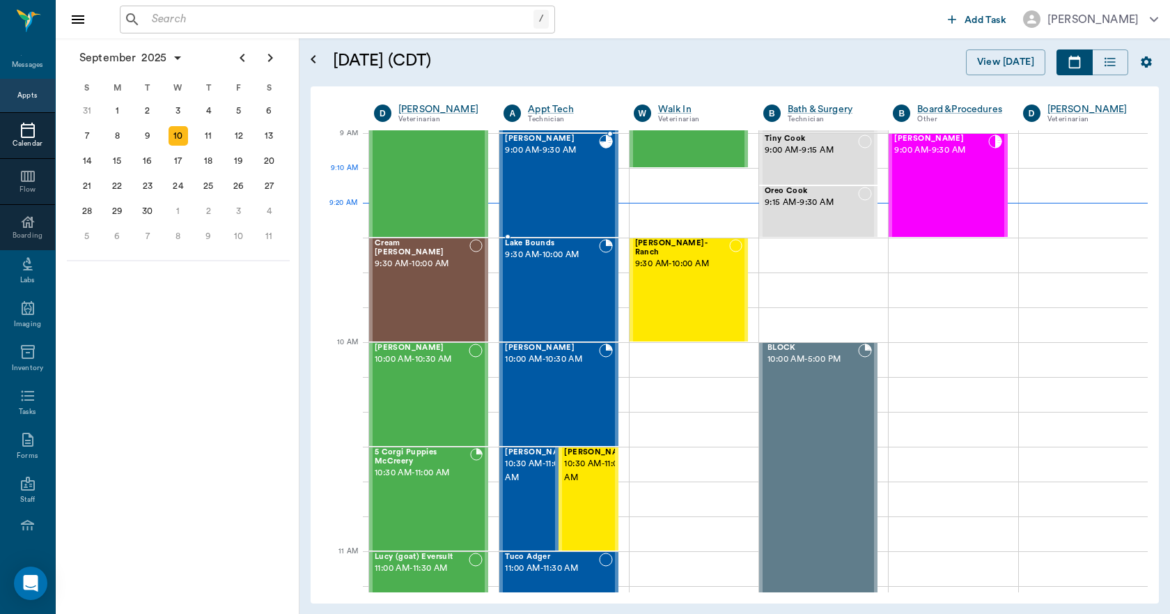
click at [545, 182] on div "Stormy Giesler 9:00 AM - 9:30 AM" at bounding box center [551, 185] width 93 height 102
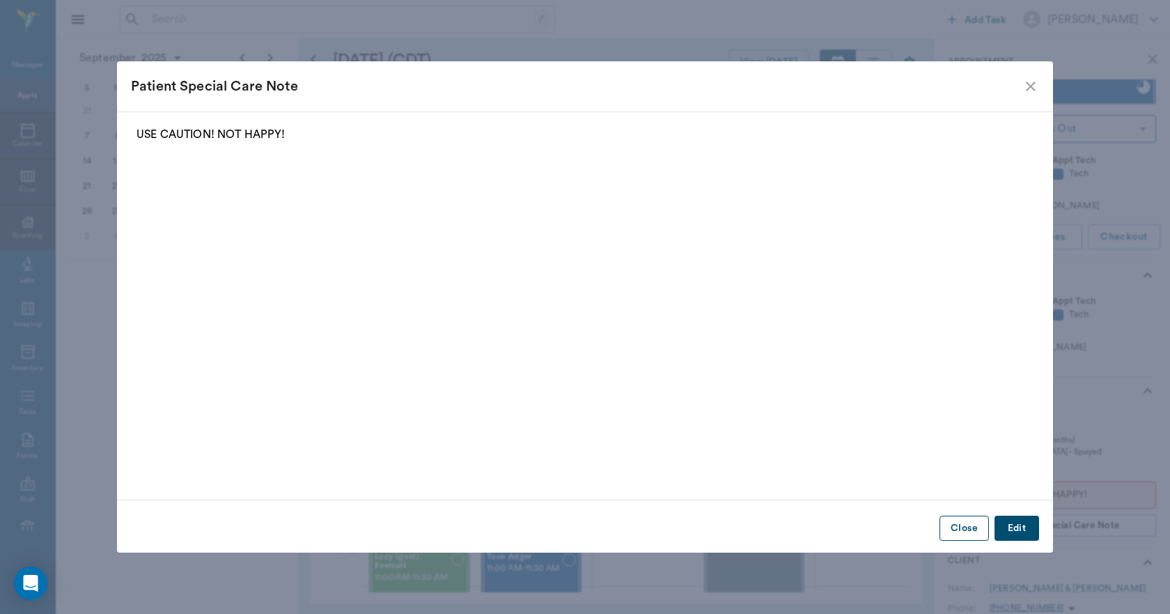
click at [967, 523] on button "Close" at bounding box center [964, 529] width 49 height 26
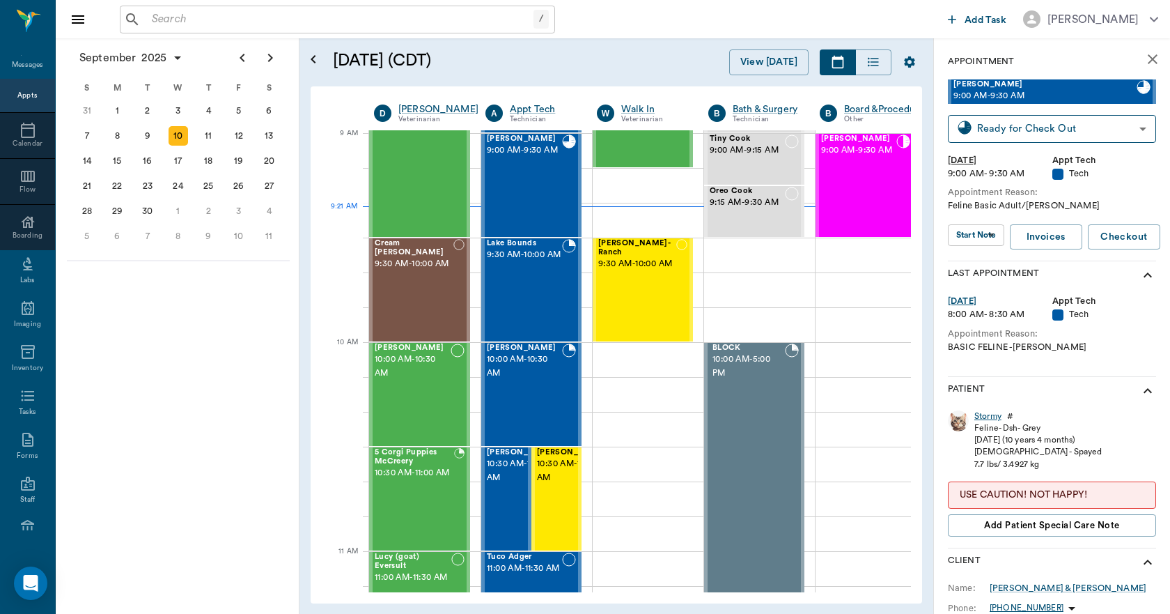
click at [987, 416] on div "Stormy" at bounding box center [988, 416] width 27 height 12
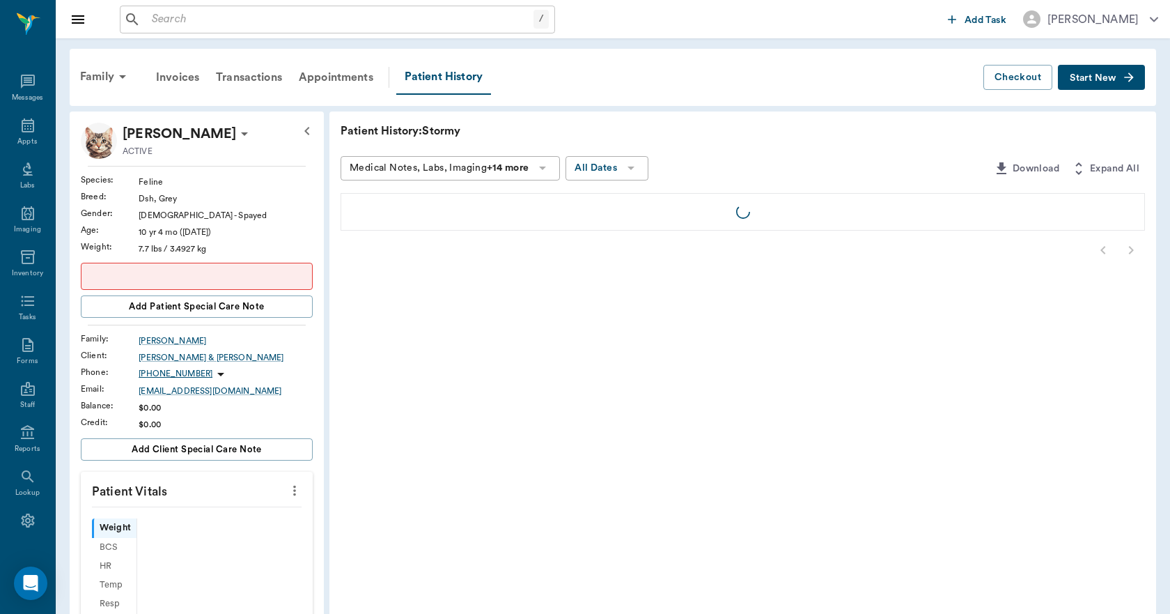
scroll to position [26, 0]
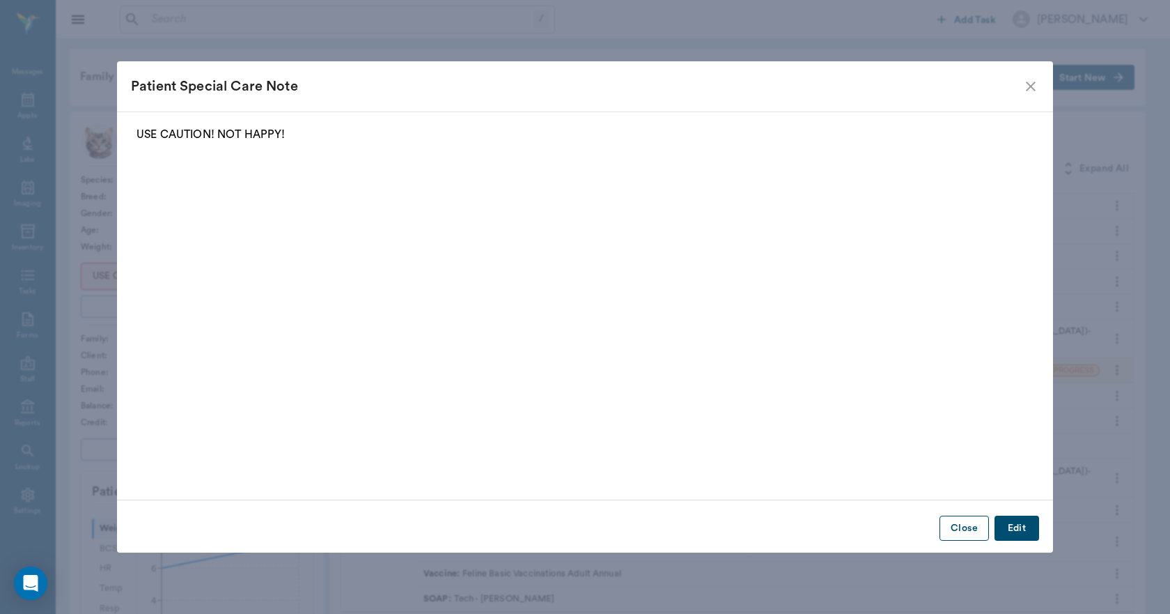
click at [954, 527] on button "Close" at bounding box center [964, 529] width 49 height 26
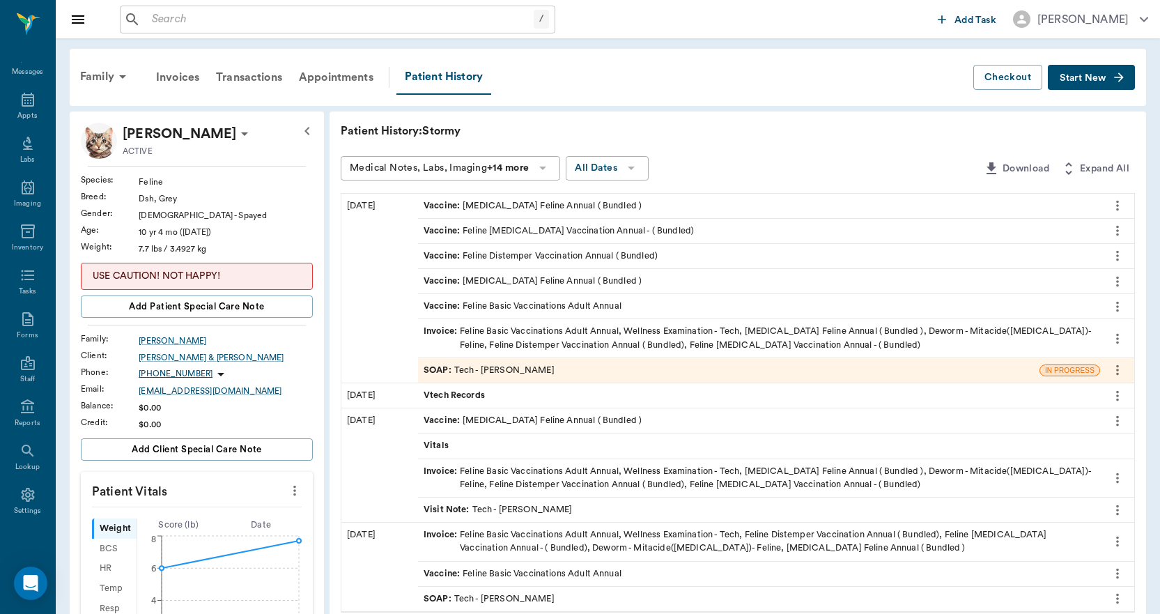
click at [444, 328] on span "Invoice :" at bounding box center [442, 338] width 36 height 26
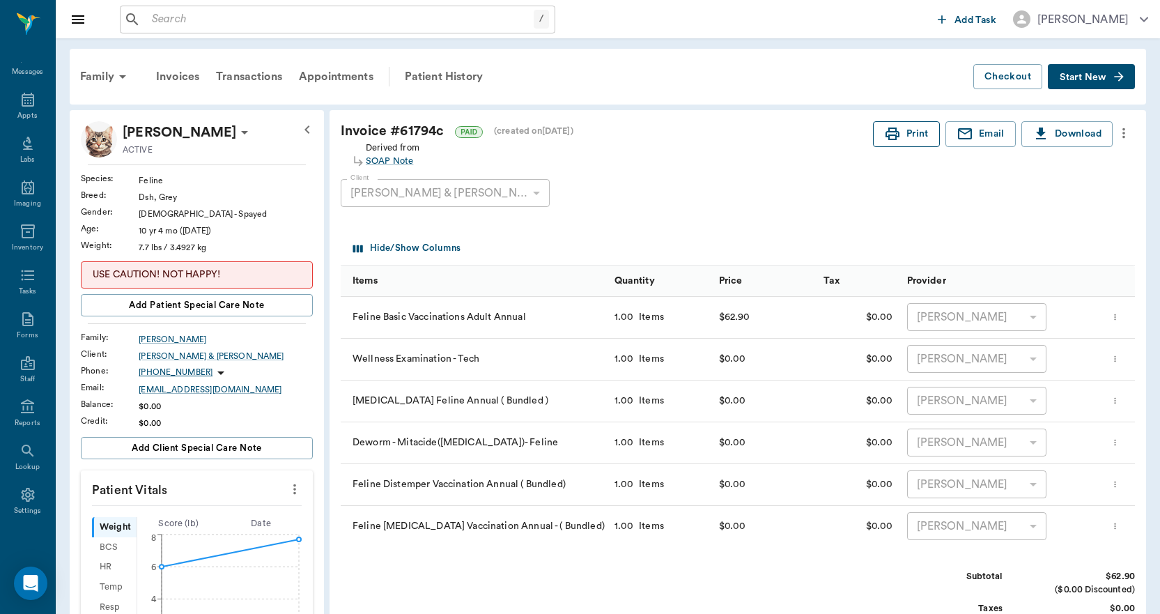
click at [922, 137] on button "Print" at bounding box center [906, 134] width 67 height 26
click at [20, 102] on icon at bounding box center [28, 99] width 17 height 17
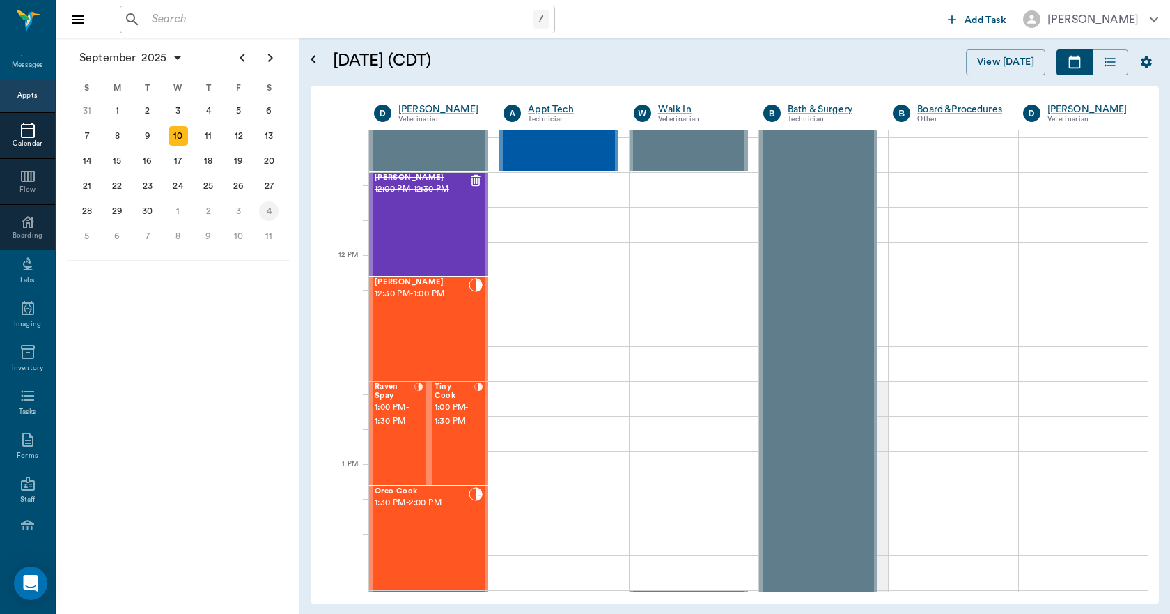
scroll to position [697, 0]
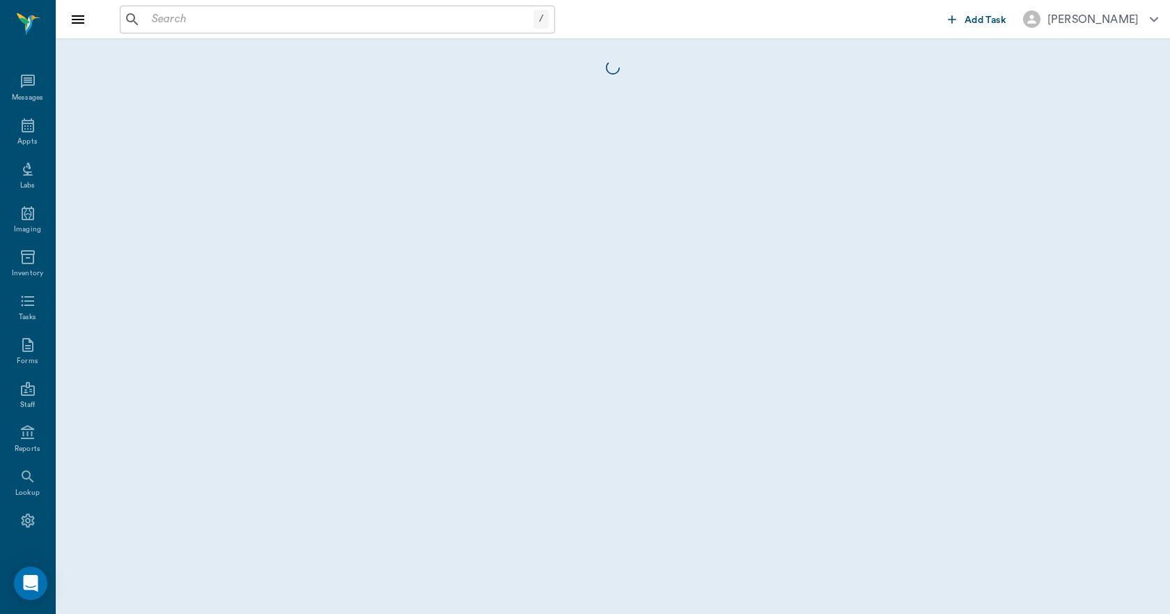
scroll to position [26, 0]
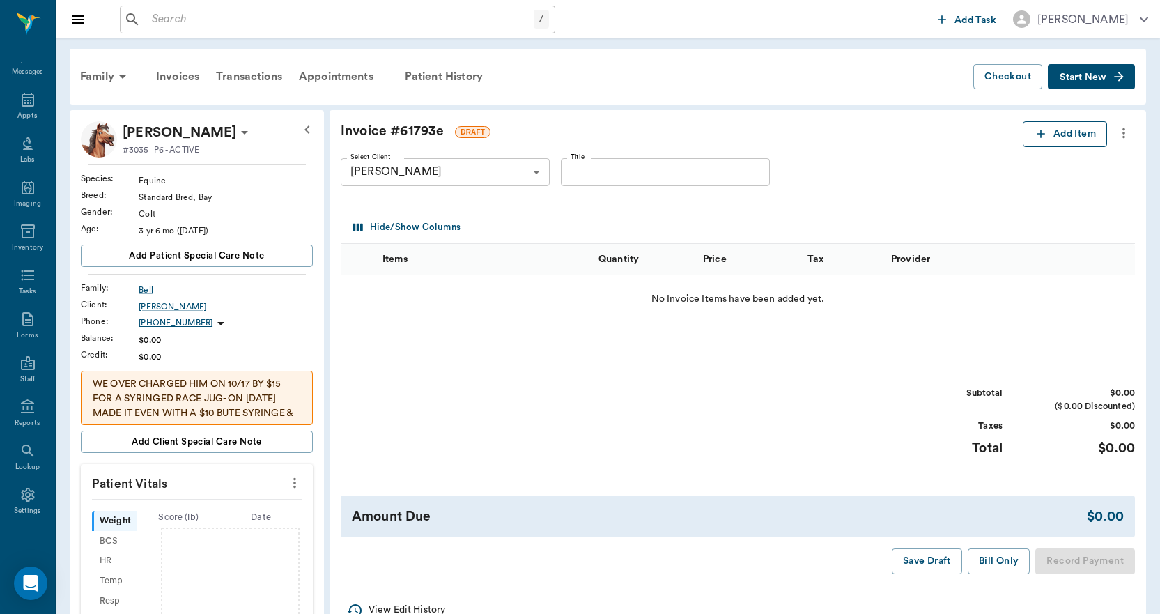
click at [1047, 132] on button "Add Item" at bounding box center [1065, 134] width 84 height 26
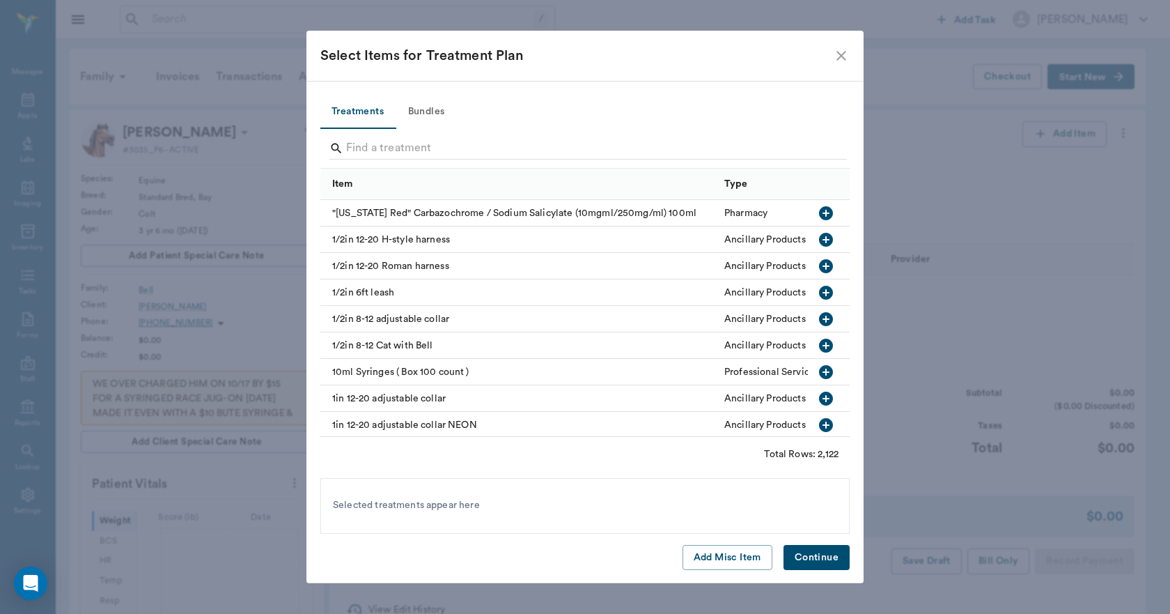
click at [363, 137] on div at bounding box center [589, 150] width 518 height 36
click at [358, 151] on input "Search" at bounding box center [586, 148] width 480 height 22
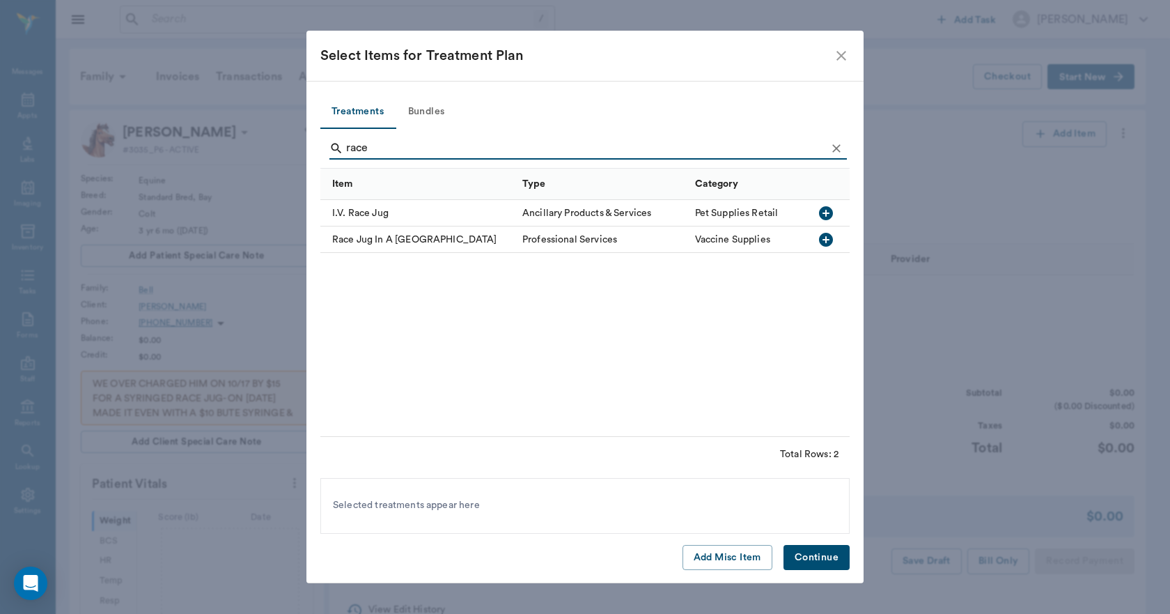
type input "race"
click at [827, 242] on icon "button" at bounding box center [826, 240] width 14 height 14
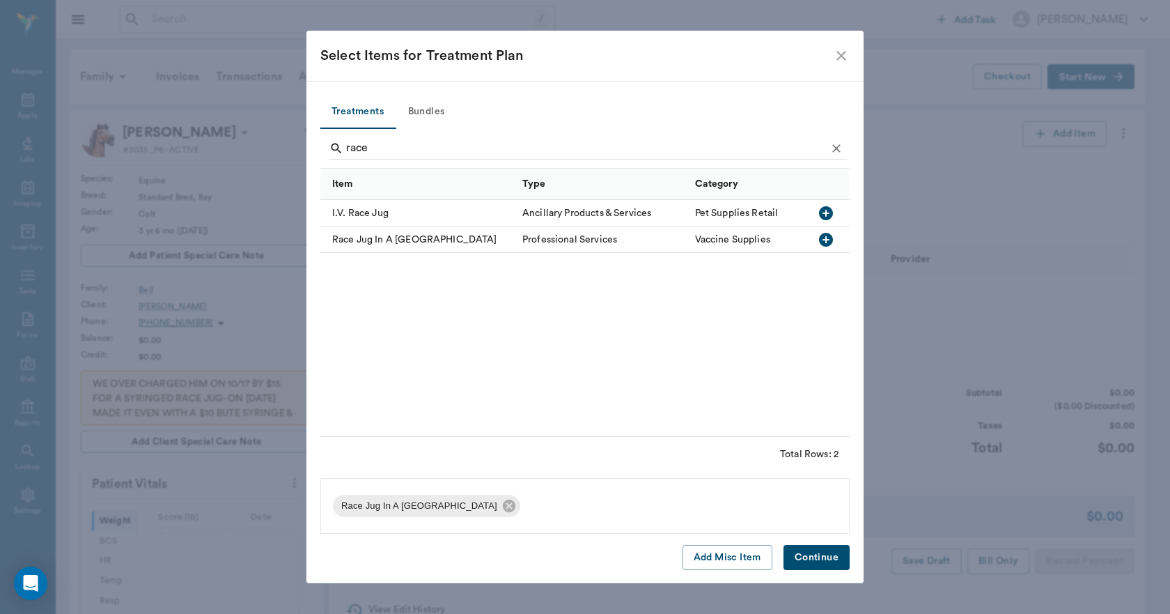
click at [834, 553] on button "Continue" at bounding box center [817, 558] width 66 height 26
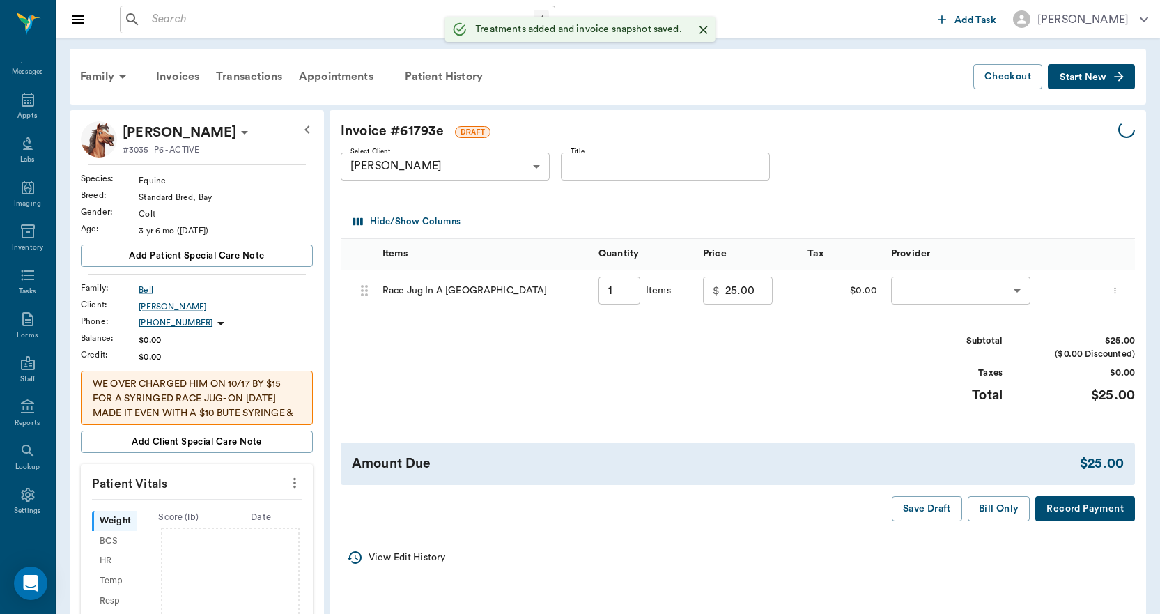
type input "1.00"
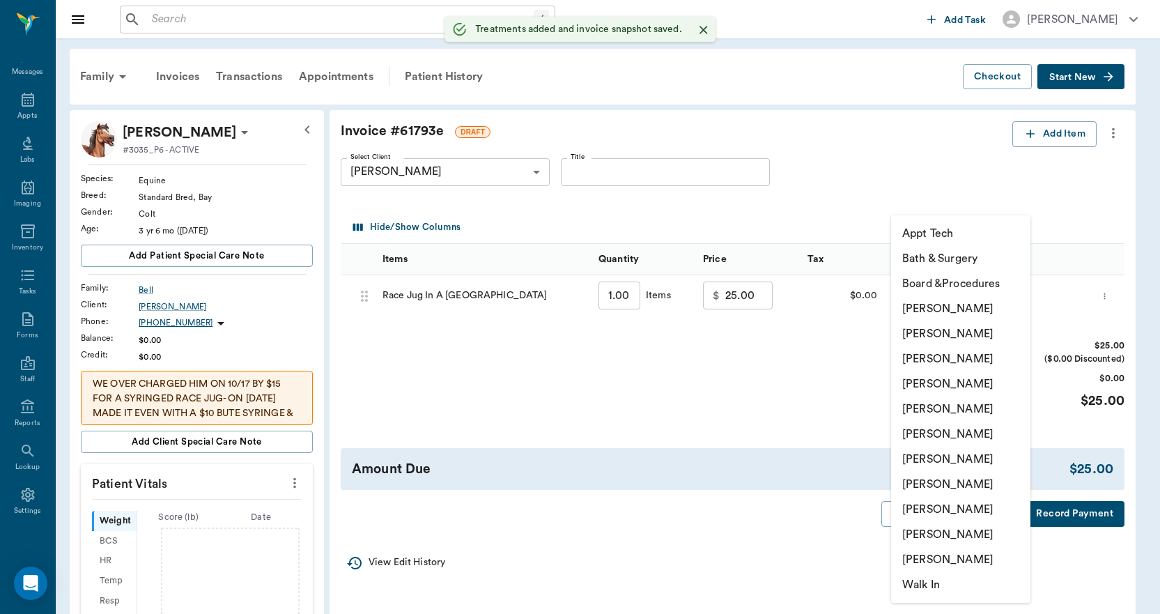
click at [961, 301] on body "/ ​ Add Task [PERSON_NAME] Nectar Messages Appts Labs Imaging Inventory Tasks F…" at bounding box center [580, 482] width 1160 height 965
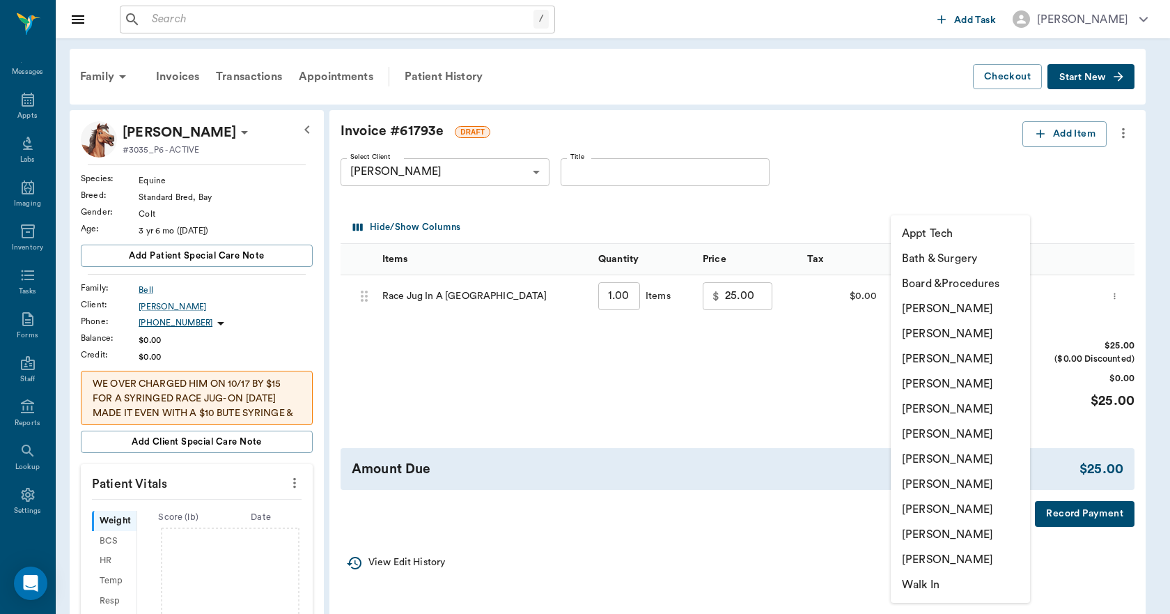
click at [962, 527] on li "[PERSON_NAME]" at bounding box center [960, 534] width 139 height 25
type input "none-63ec2ece52e12b0ba117cc90"
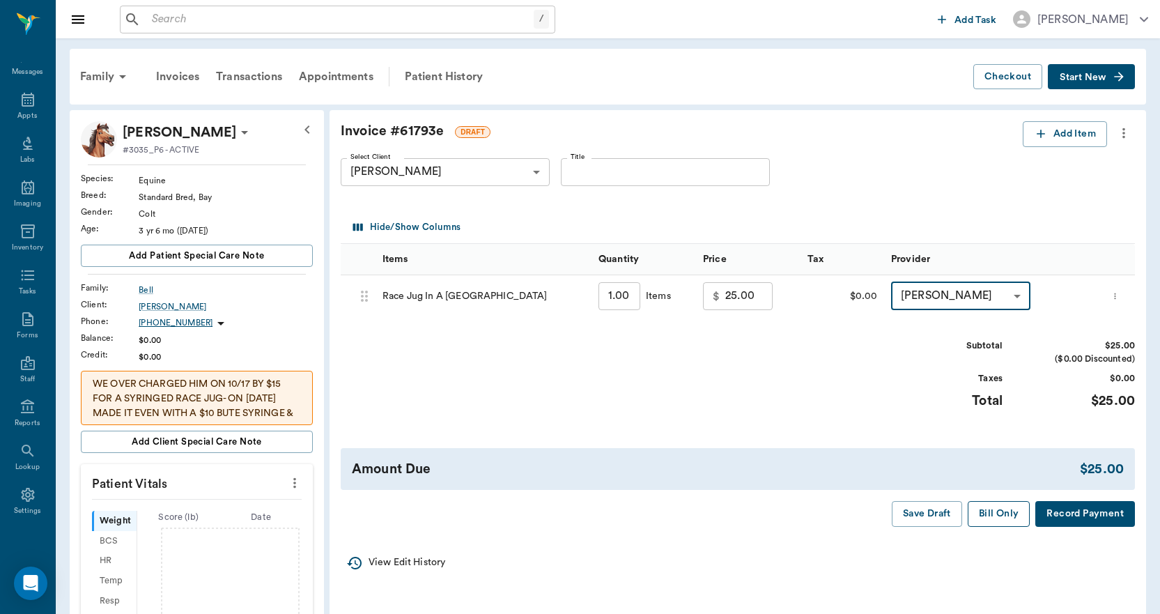
click at [985, 510] on button "Bill Only" at bounding box center [999, 514] width 63 height 26
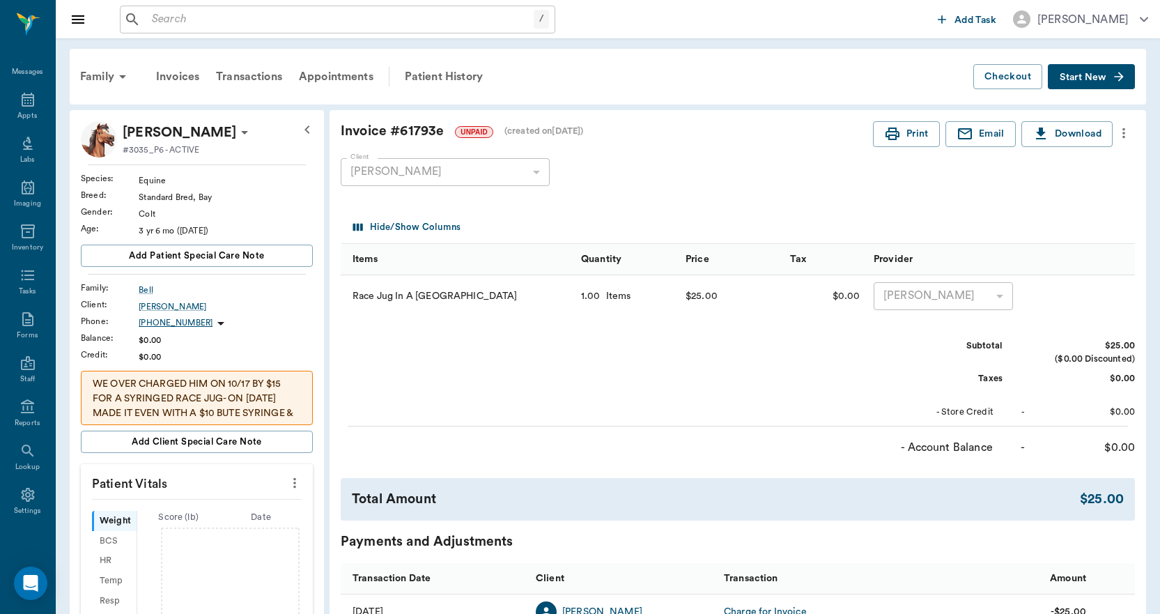
click at [985, 511] on div "Total Amount $25.00" at bounding box center [738, 499] width 794 height 42
click at [22, 93] on icon at bounding box center [28, 99] width 17 height 17
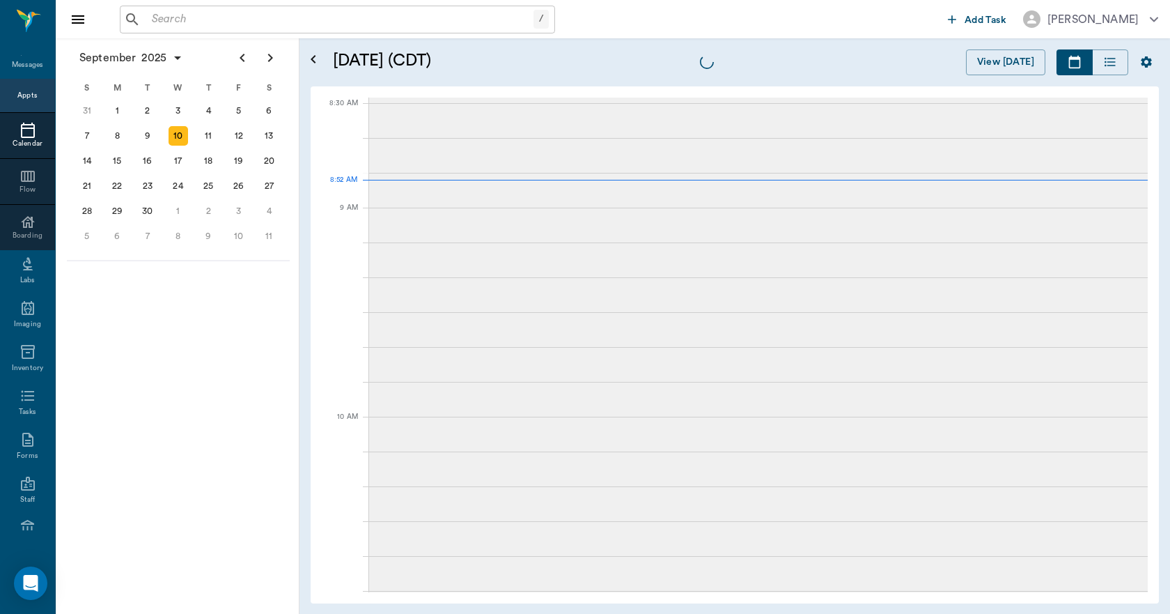
scroll to position [1, 0]
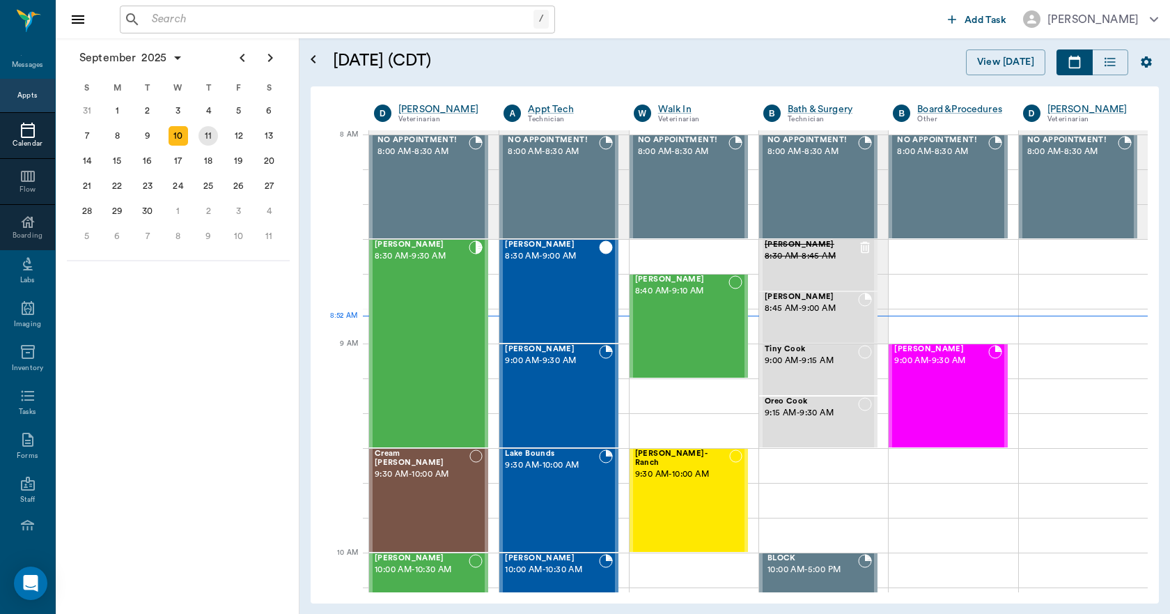
click at [206, 138] on div "11" at bounding box center [209, 136] width 20 height 20
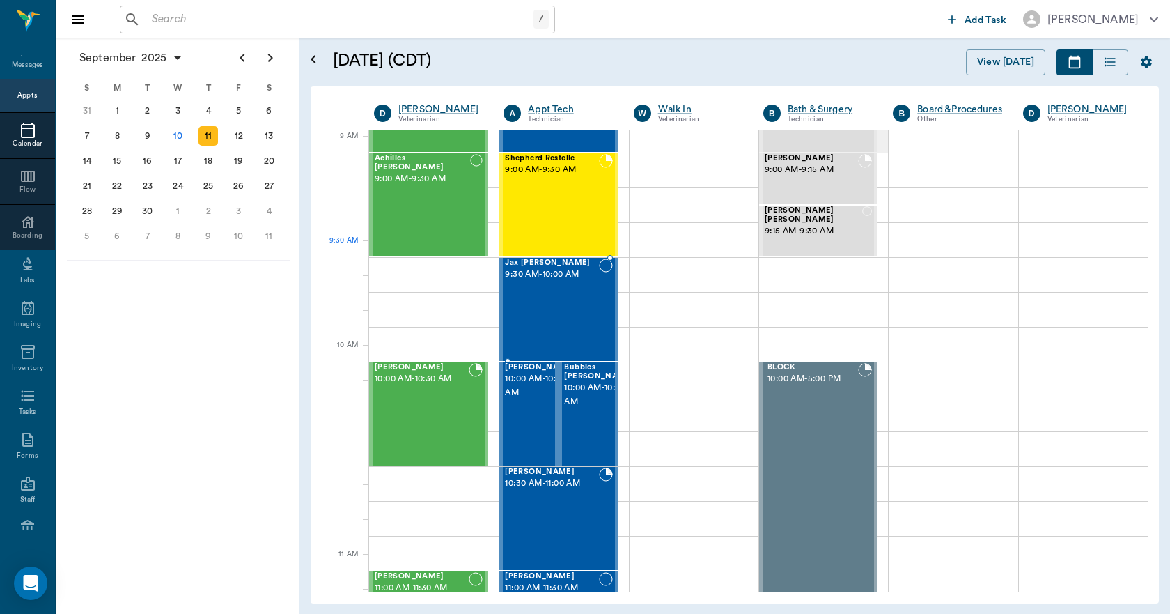
scroll to position [209, 0]
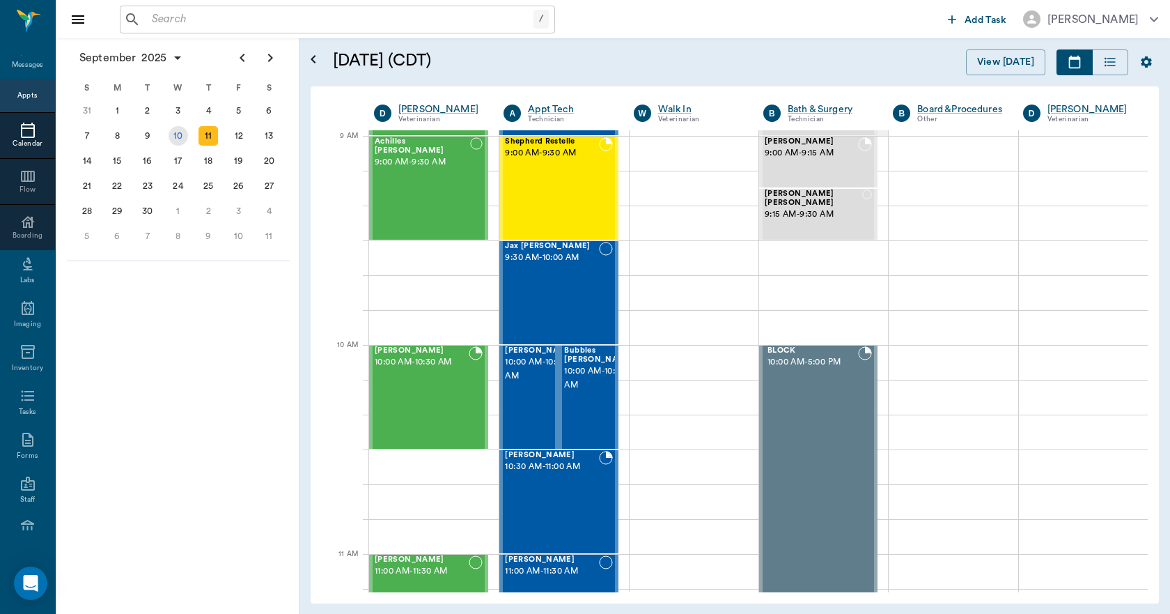
click at [178, 137] on div "10" at bounding box center [179, 136] width 20 height 20
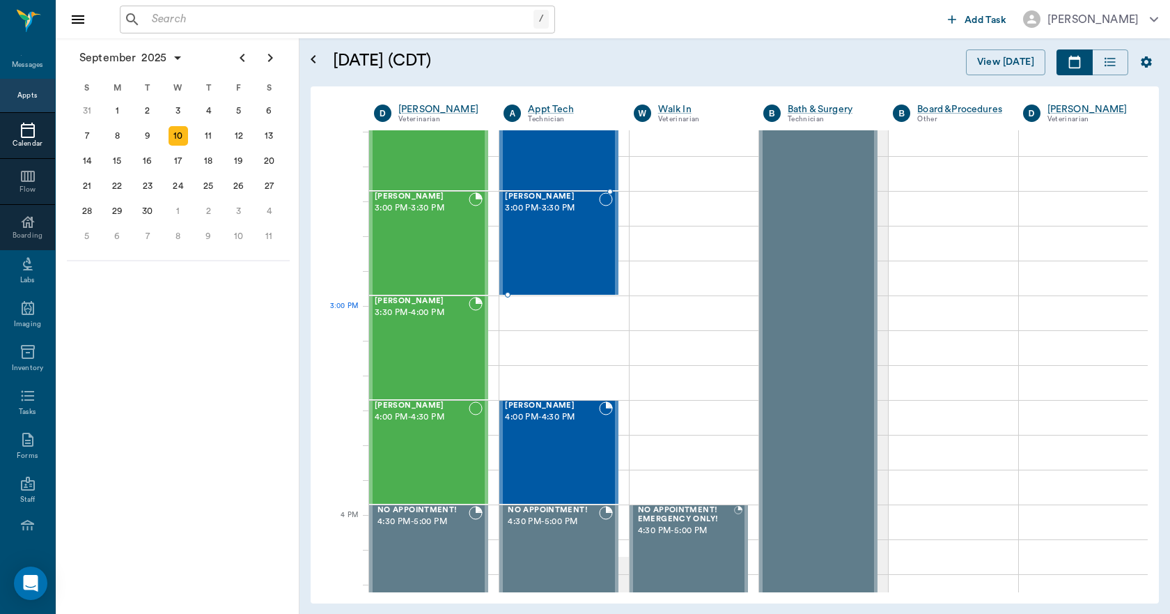
scroll to position [1463, 0]
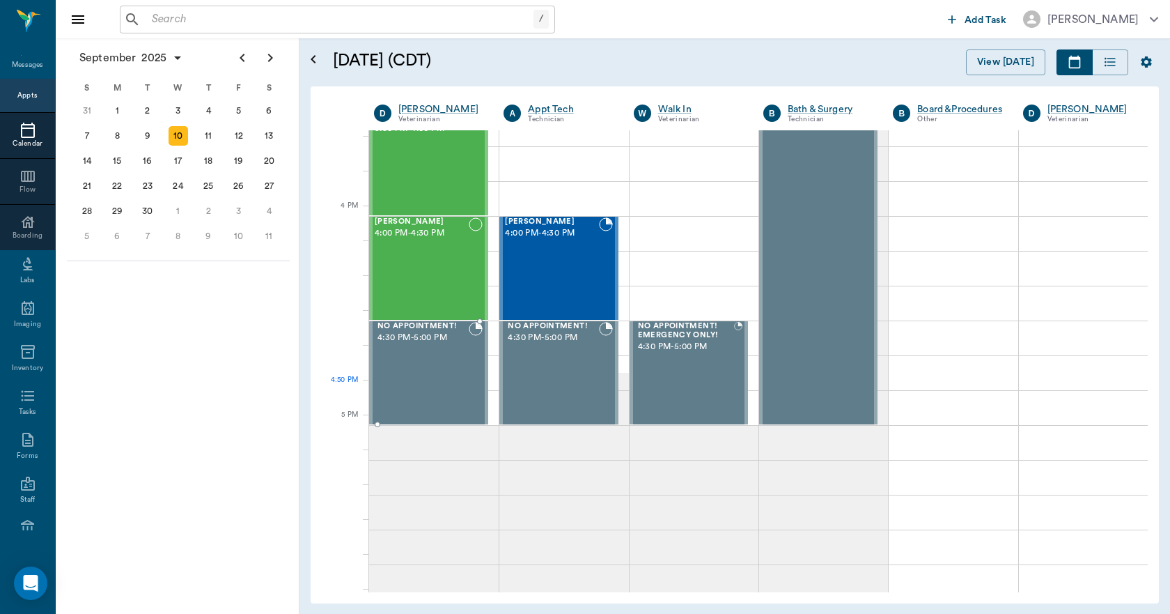
scroll to position [1602, 0]
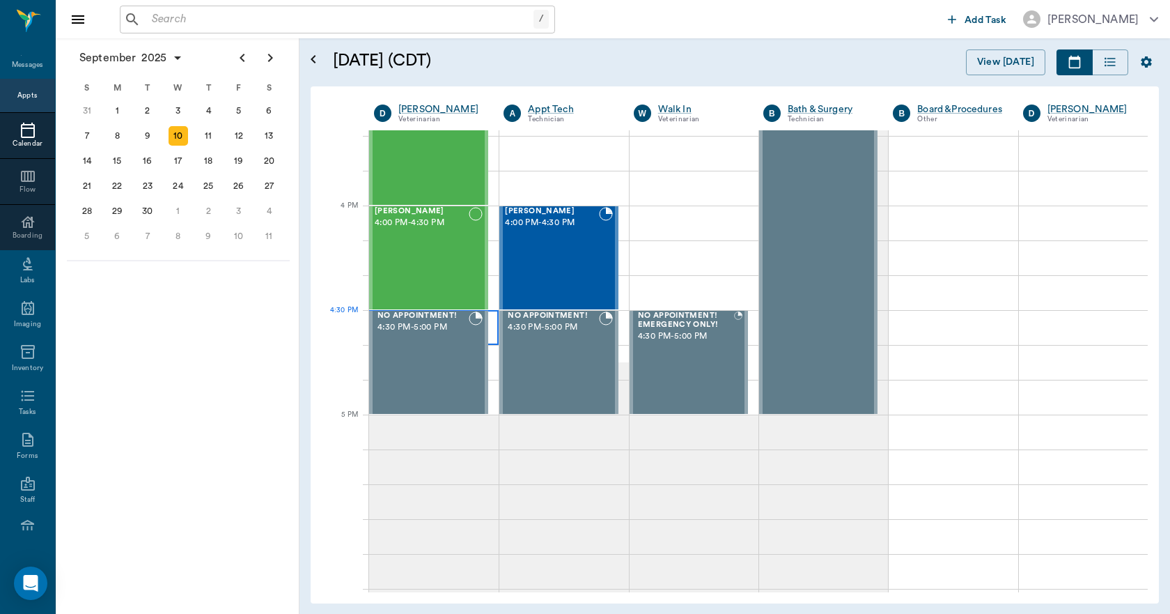
click at [493, 330] on div at bounding box center [434, 327] width 130 height 35
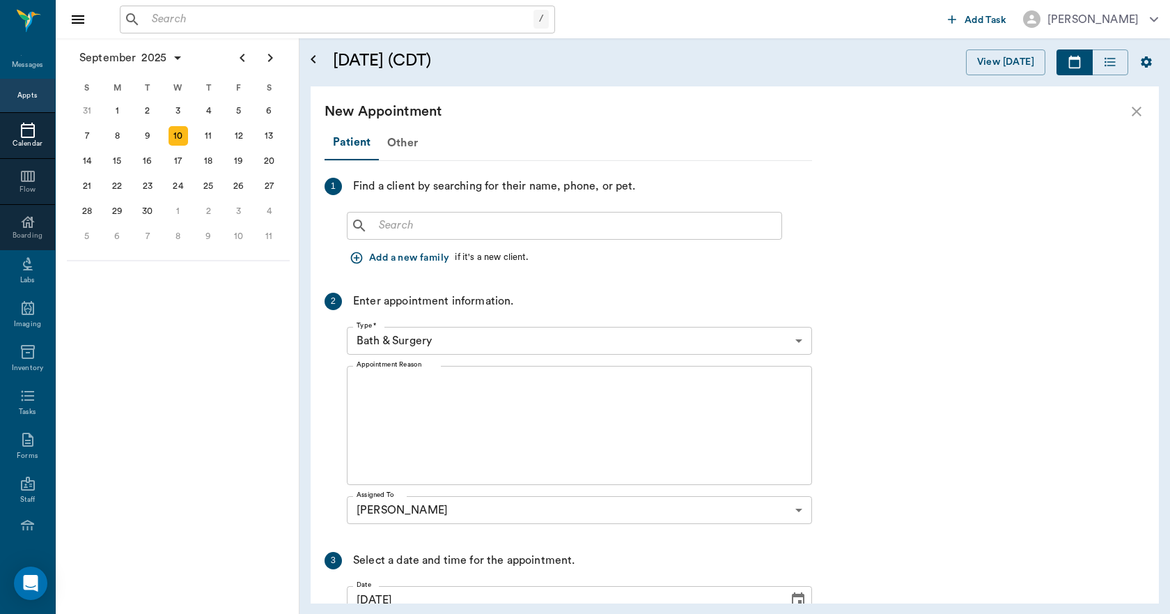
click at [412, 221] on input "text" at bounding box center [574, 226] width 403 height 20
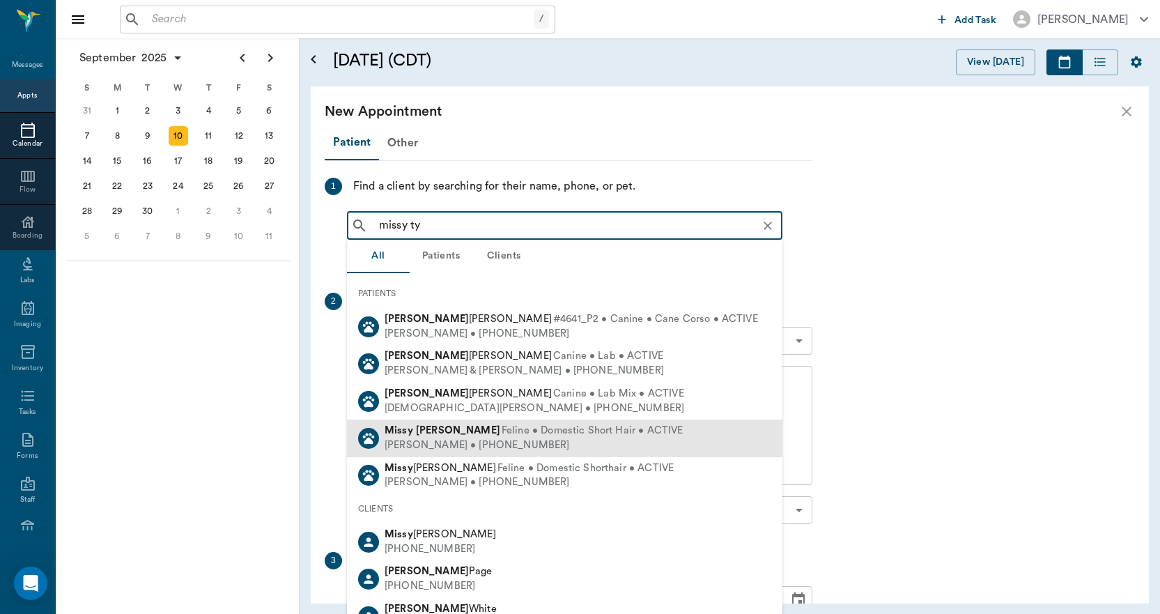
click at [419, 429] on b "Tyson" at bounding box center [458, 430] width 84 height 10
type input "missy ty"
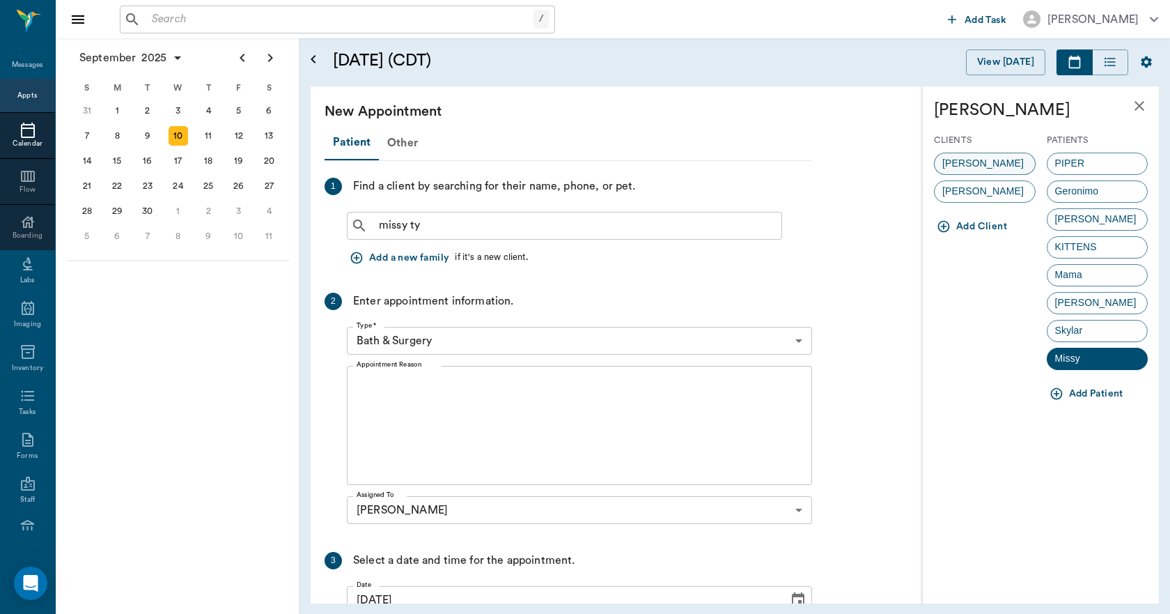
click at [969, 167] on span "Kimberly Tyson" at bounding box center [983, 163] width 97 height 15
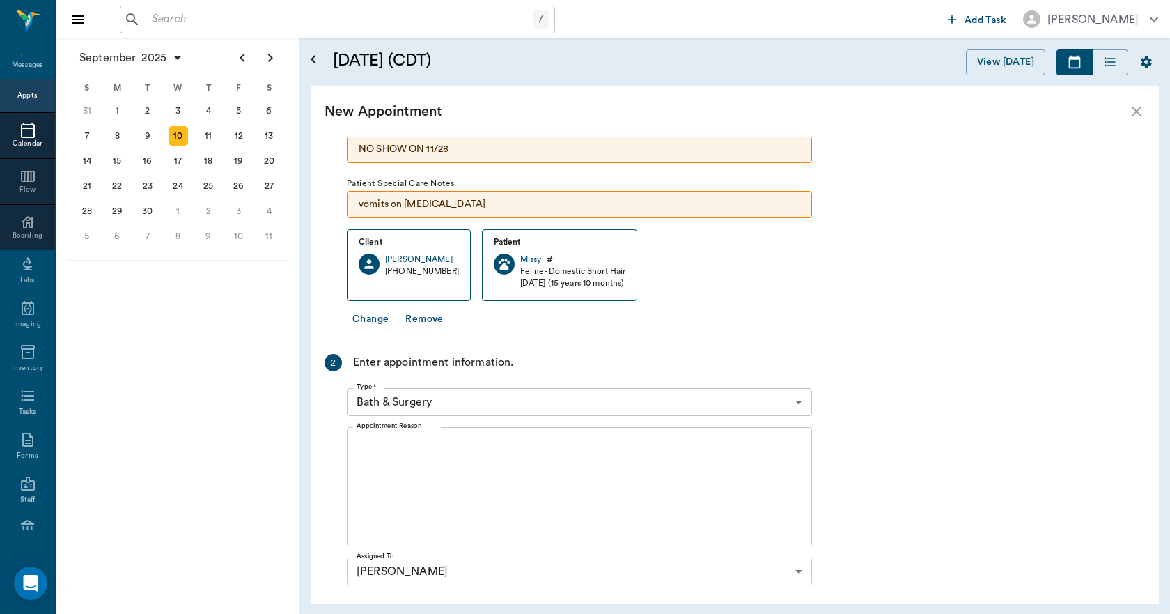
scroll to position [139, 0]
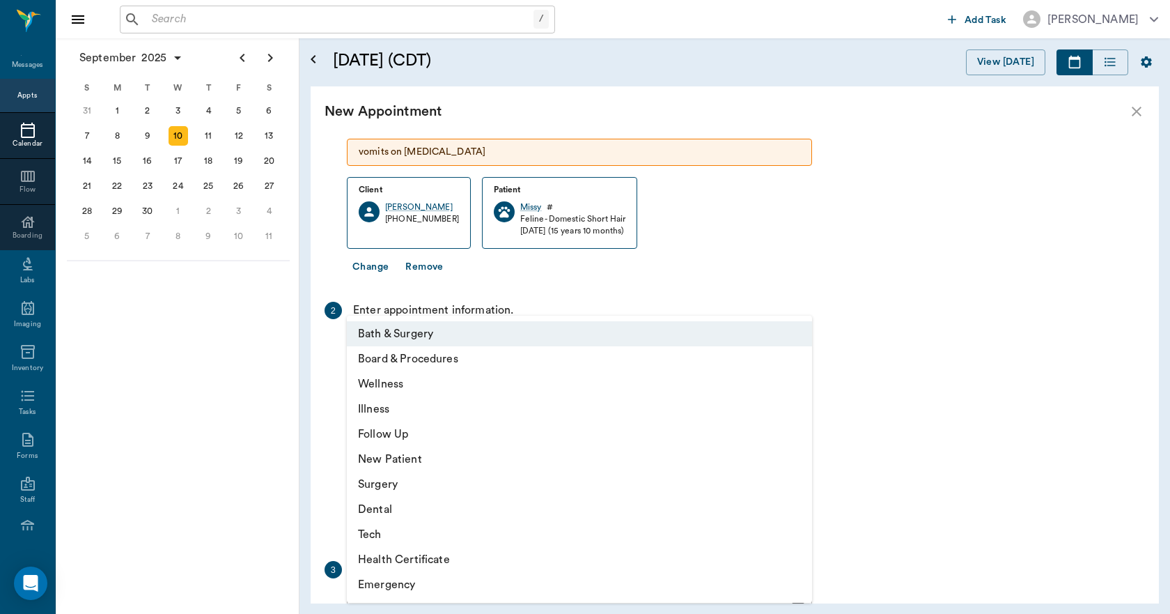
click at [466, 342] on body "/ ​ Add Task Dr. Bert Ellsworth Nectar Messages Appts Calendar Flow Boarding La…" at bounding box center [585, 307] width 1170 height 614
click at [396, 403] on li "Illness" at bounding box center [579, 408] width 465 height 25
type input "65d2be4f46e3a538d89b8c15"
type input "05:00 PM"
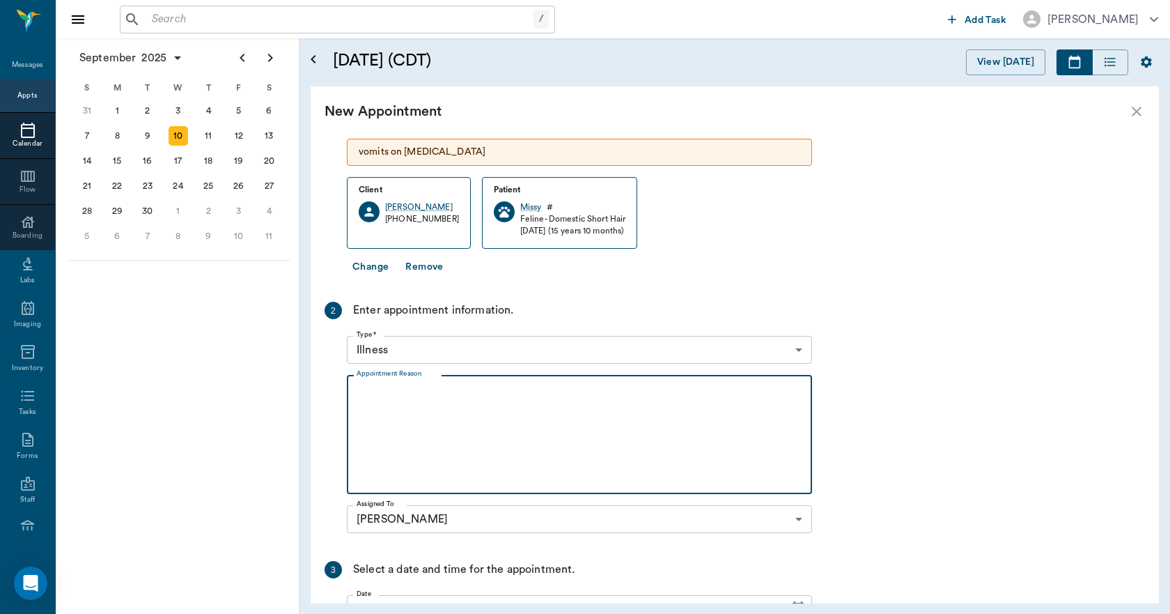
click at [430, 395] on textarea "Appointment Reason" at bounding box center [580, 435] width 446 height 96
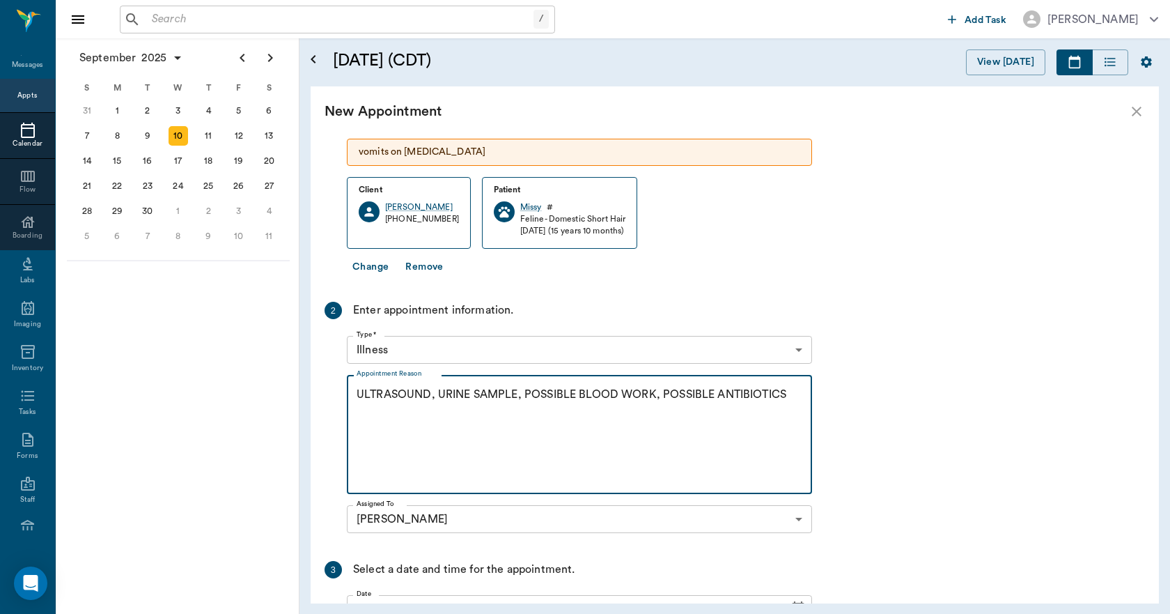
click at [798, 404] on textarea "ULTRASOUND, URINE SAMPLE, POSSIBLE BLOOD WORK, POSSIBLE ANTIBIOTICS" at bounding box center [580, 435] width 446 height 96
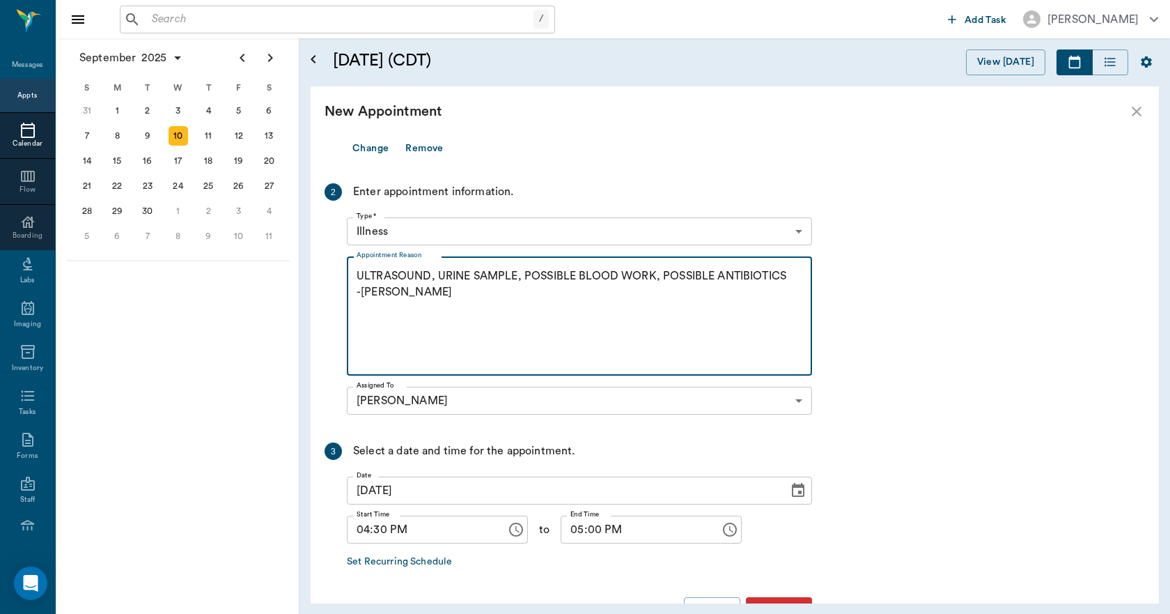
scroll to position [302, 0]
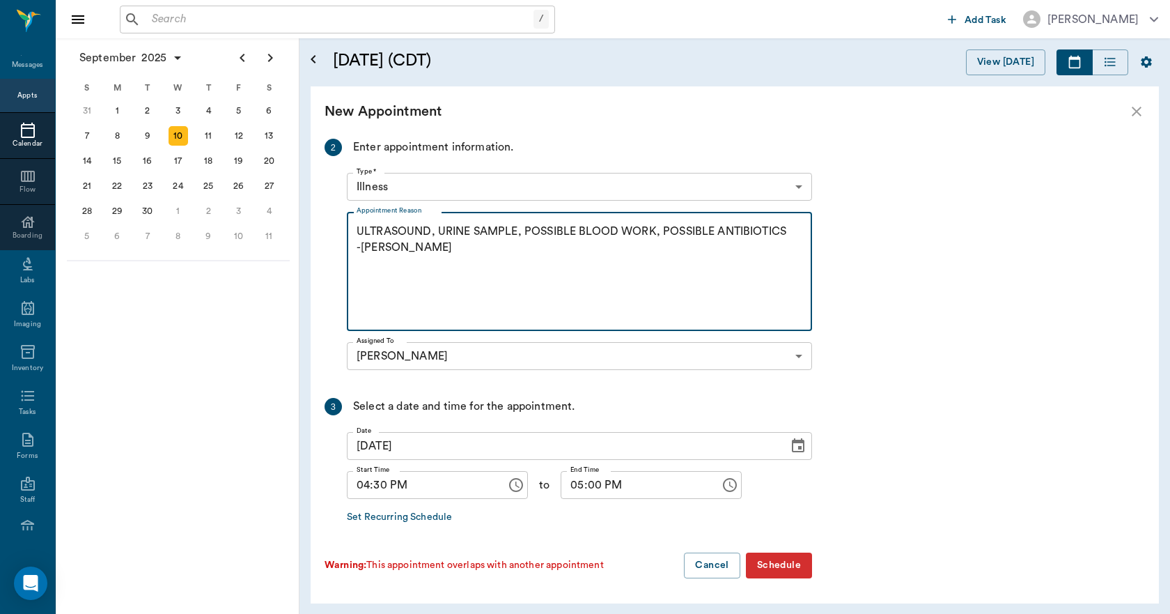
type textarea "ULTRASOUND, URINE SAMPLE, POSSIBLE BLOOD WORK, POSSIBLE ANTIBIOTICS -LORY"
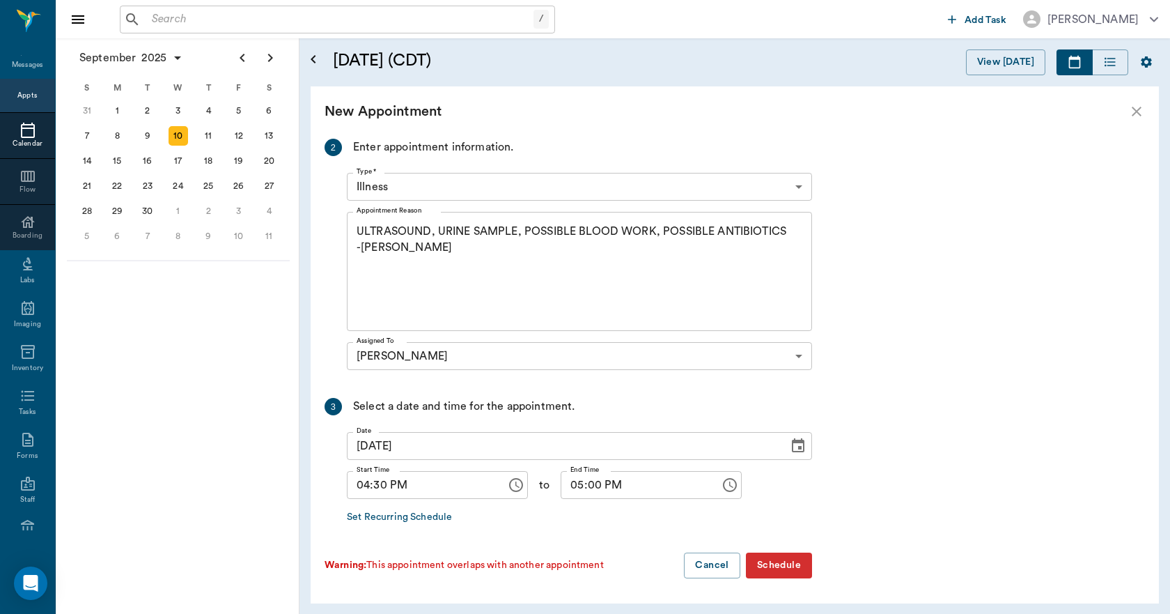
click at [805, 566] on button "Schedule" at bounding box center [779, 565] width 66 height 26
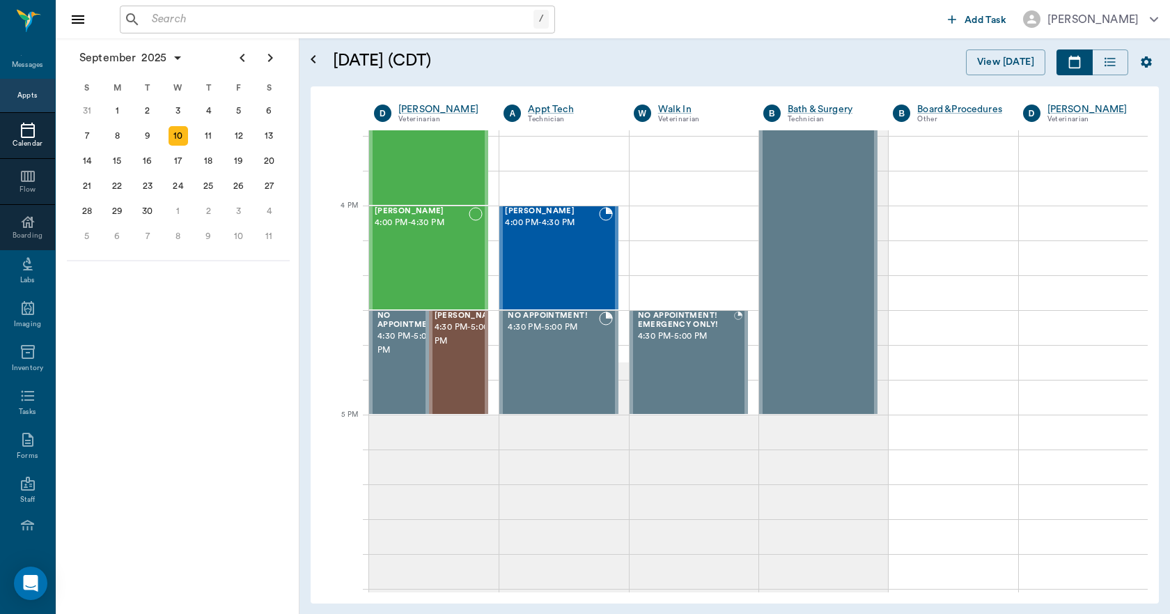
click at [203, 20] on input "text" at bounding box center [339, 20] width 387 height 20
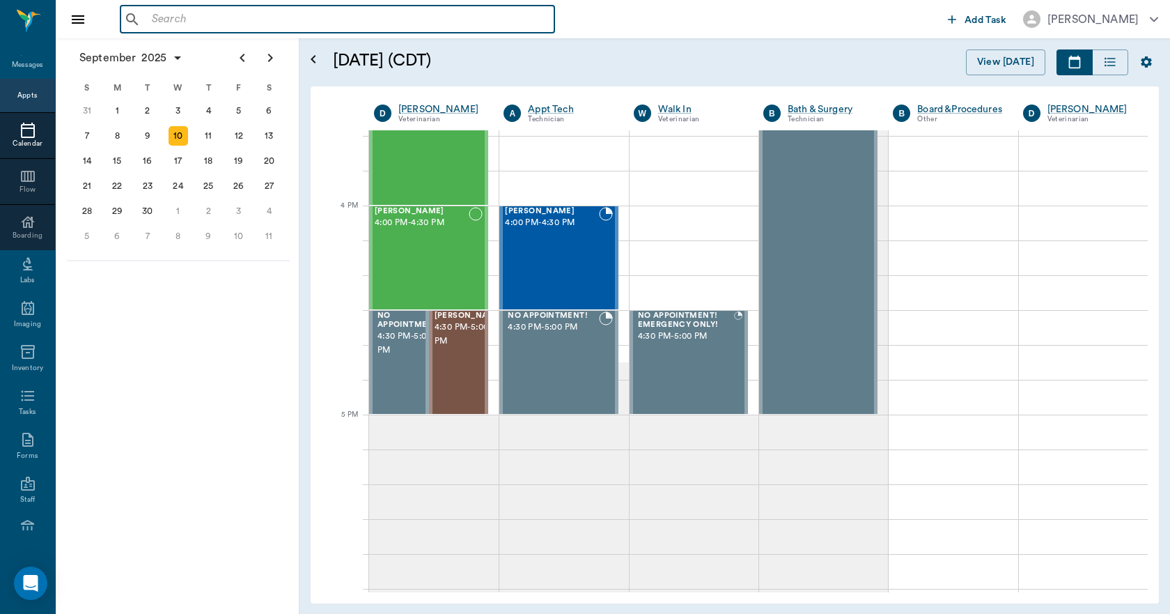
click at [251, 25] on input "text" at bounding box center [347, 20] width 403 height 20
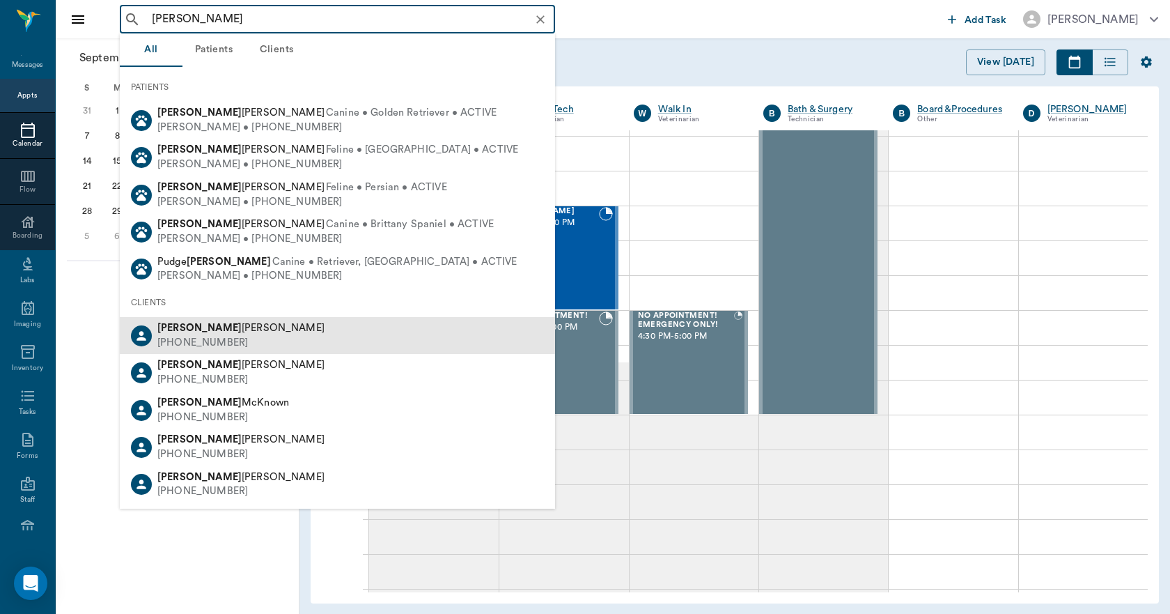
click at [208, 327] on div "Brett Fitts" at bounding box center [240, 328] width 167 height 15
type input "BRETT"
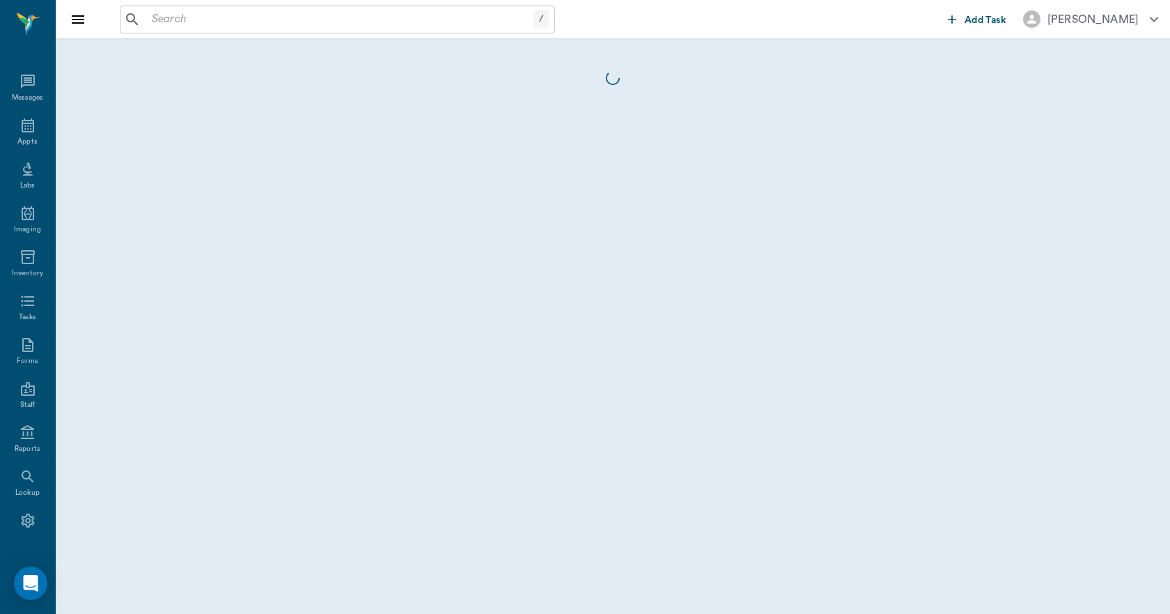
scroll to position [26, 0]
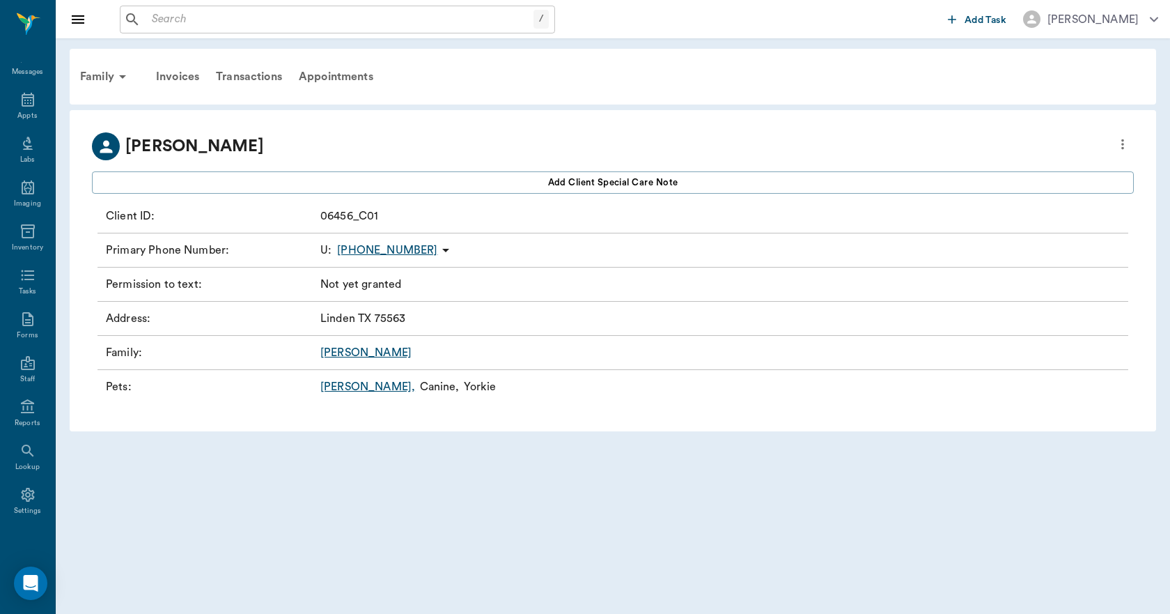
click at [339, 387] on link "Sadie ," at bounding box center [367, 386] width 95 height 17
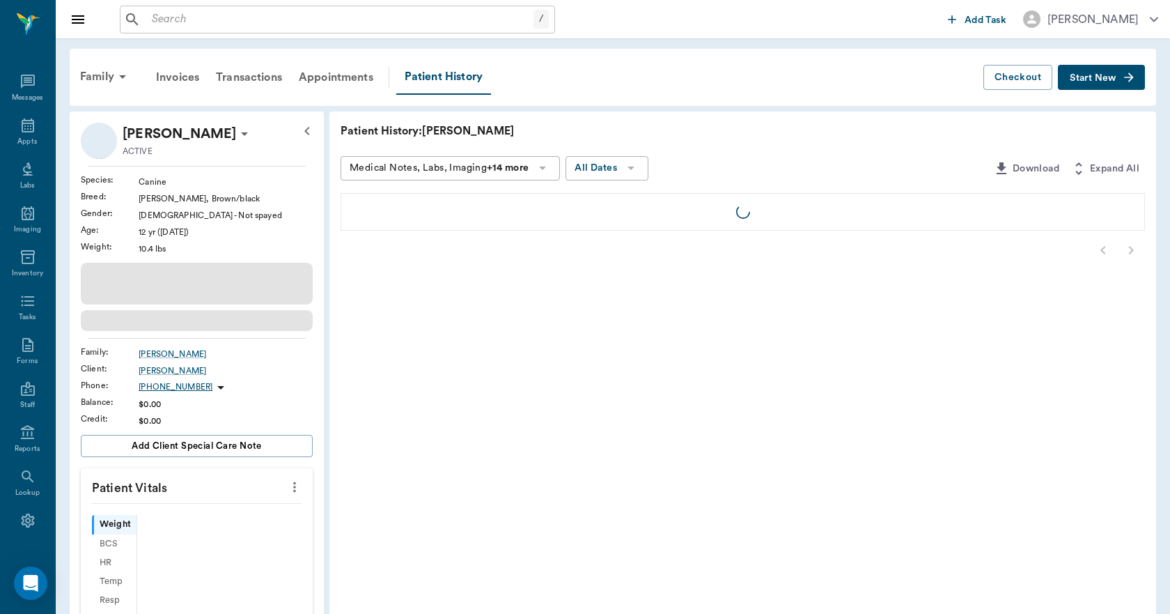
scroll to position [26, 0]
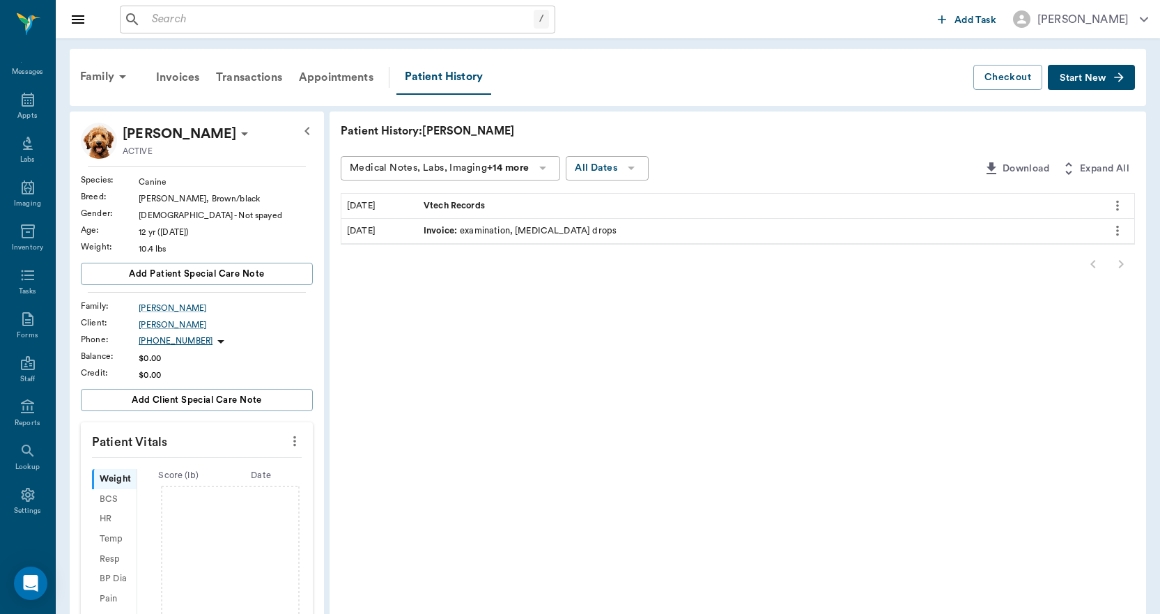
click at [1117, 201] on icon "more" at bounding box center [1117, 205] width 15 height 17
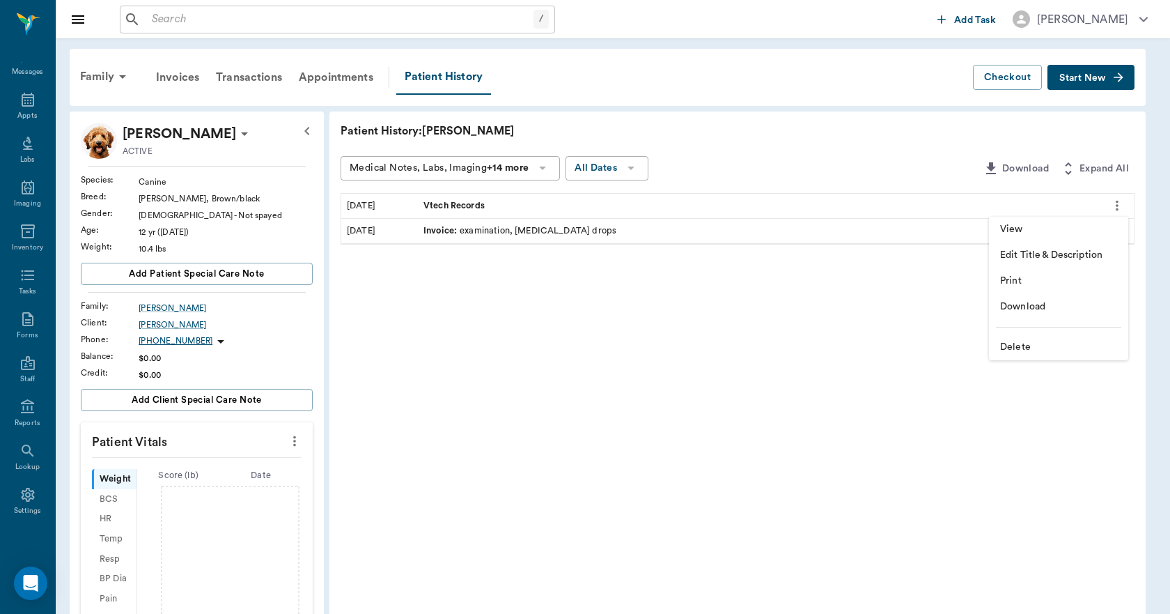
click at [1037, 226] on span "View" at bounding box center [1058, 229] width 117 height 15
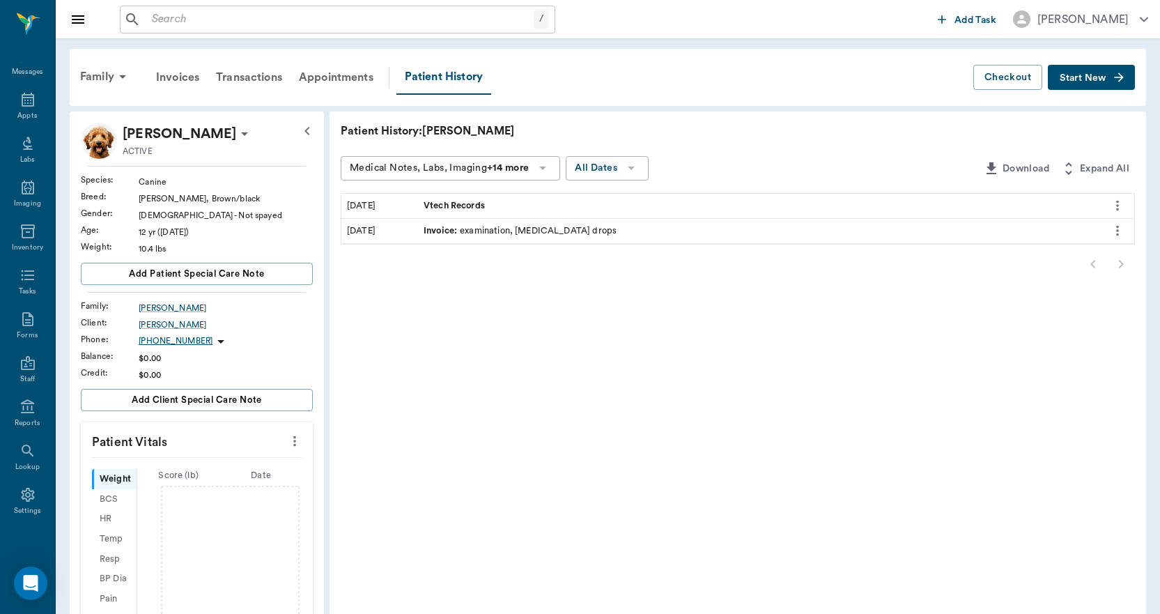
click at [590, 207] on div "Vtech Records" at bounding box center [759, 206] width 682 height 24
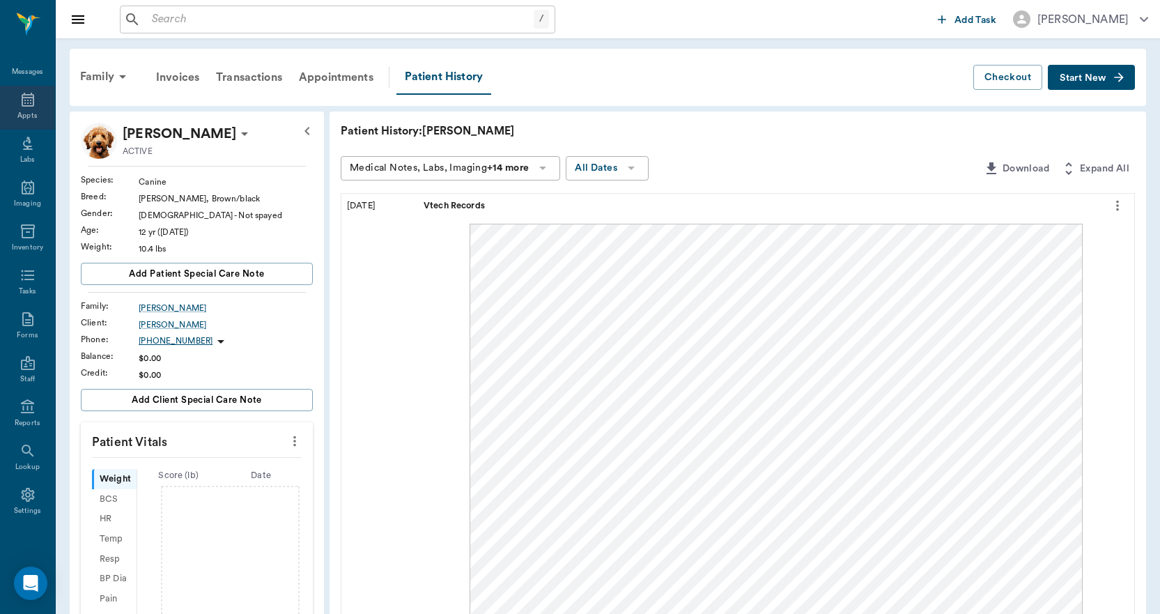
click at [22, 97] on icon at bounding box center [28, 100] width 13 height 14
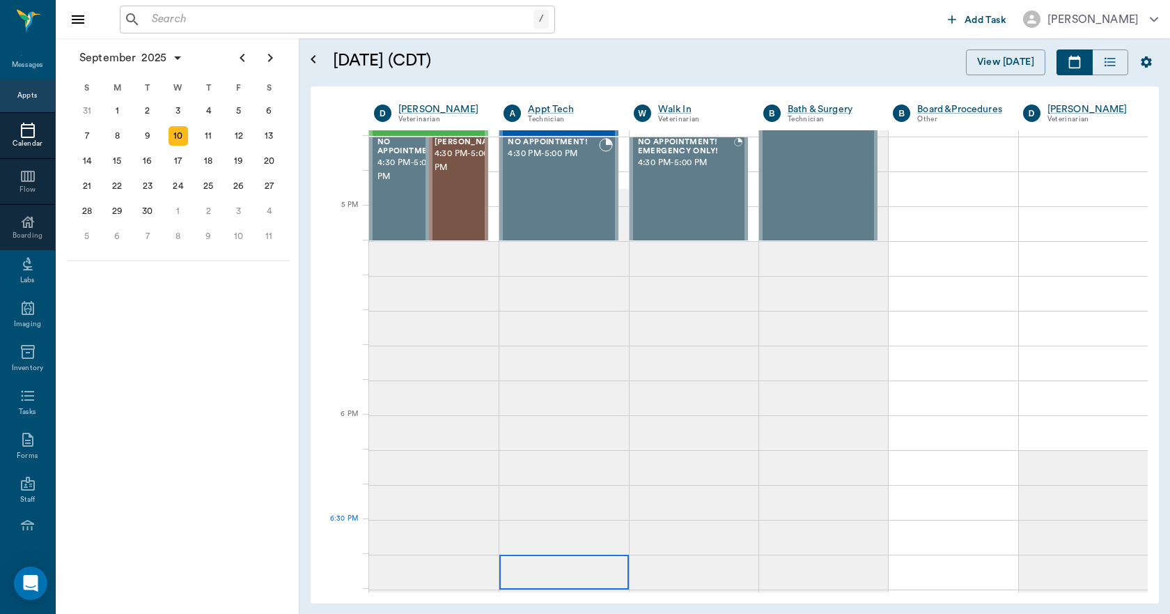
scroll to position [1812, 0]
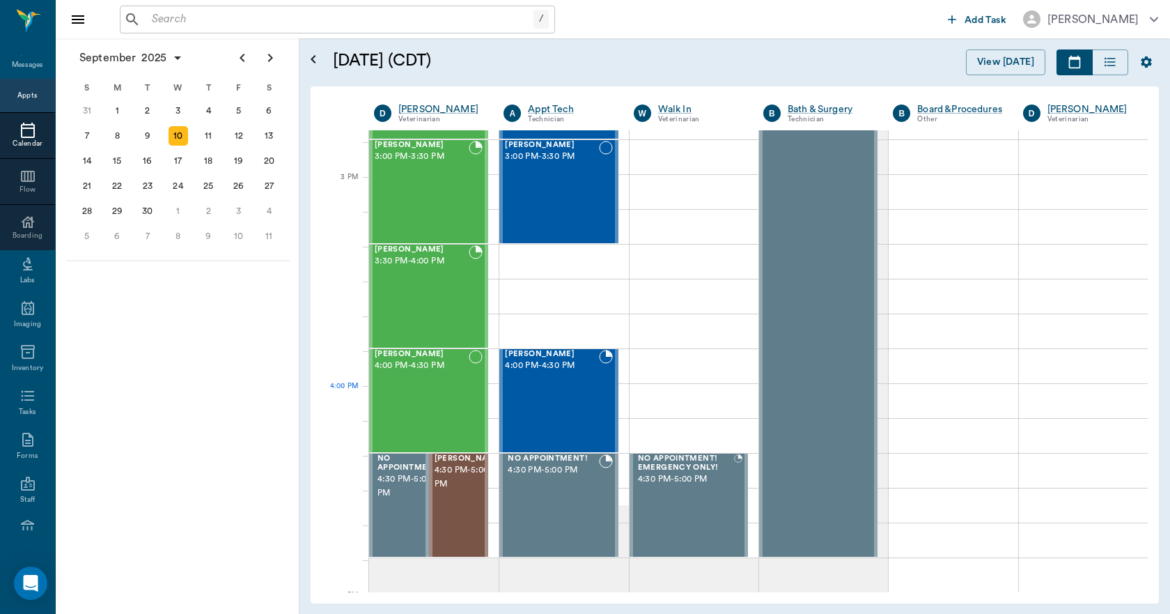
scroll to position [1463, 0]
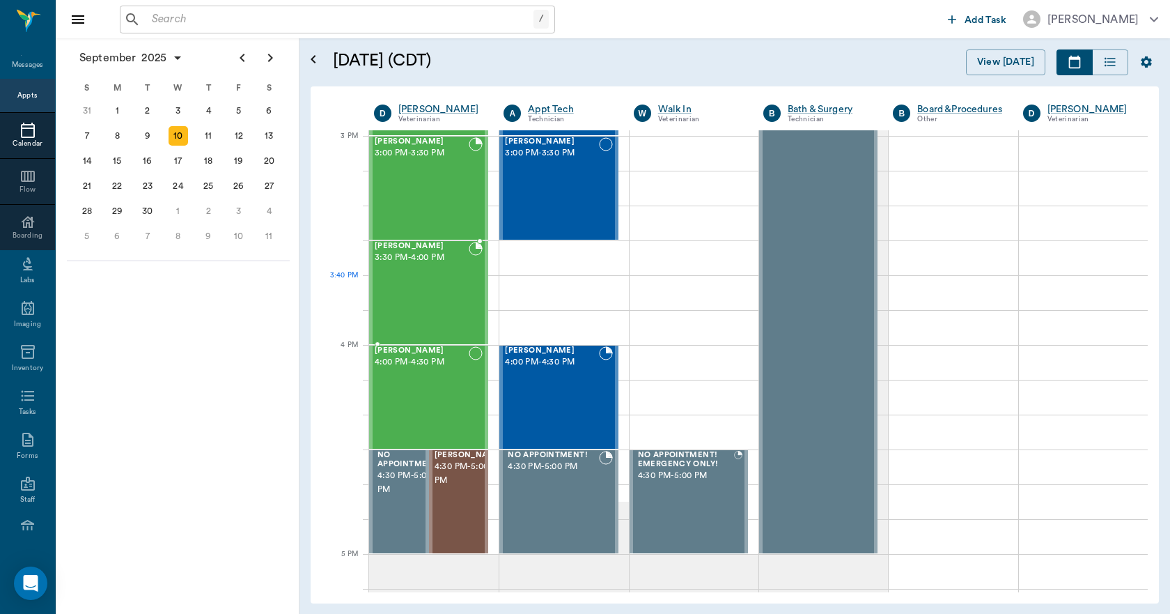
click at [426, 300] on div "Gigi SHEARIN 3:30 PM - 4:00 PM" at bounding box center [422, 293] width 94 height 102
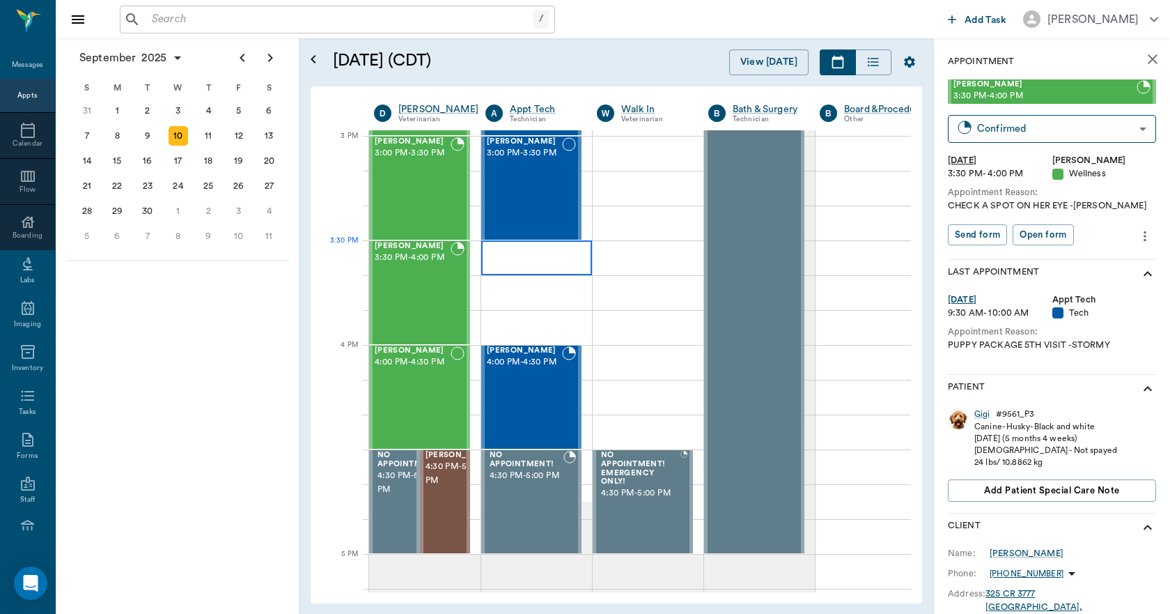
click at [534, 252] on div at bounding box center [536, 257] width 111 height 35
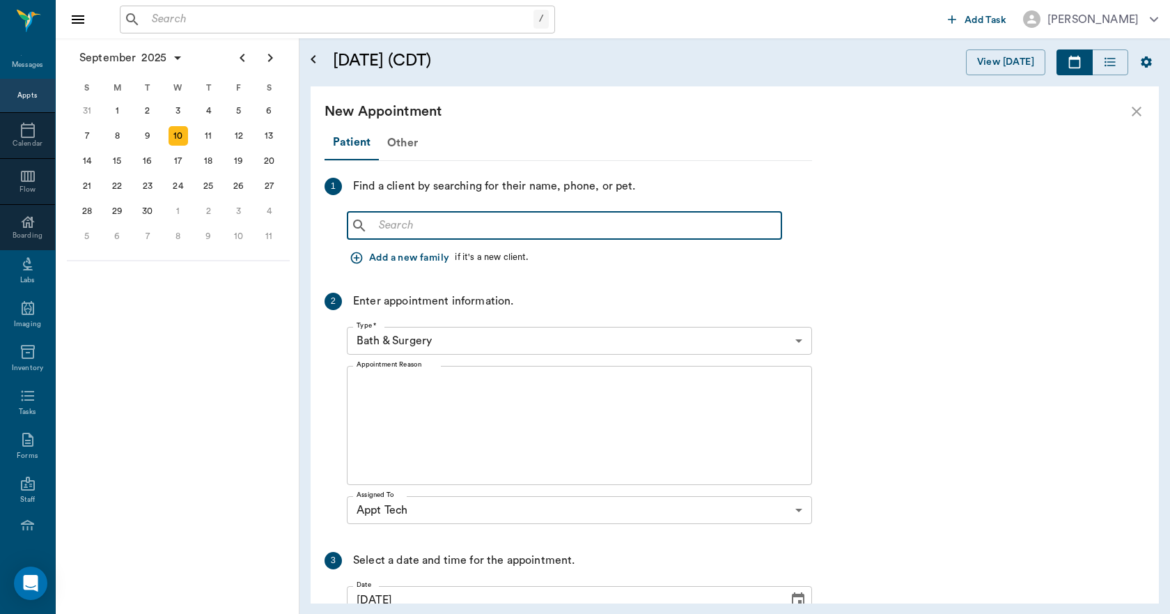
click at [474, 225] on input "text" at bounding box center [574, 226] width 403 height 20
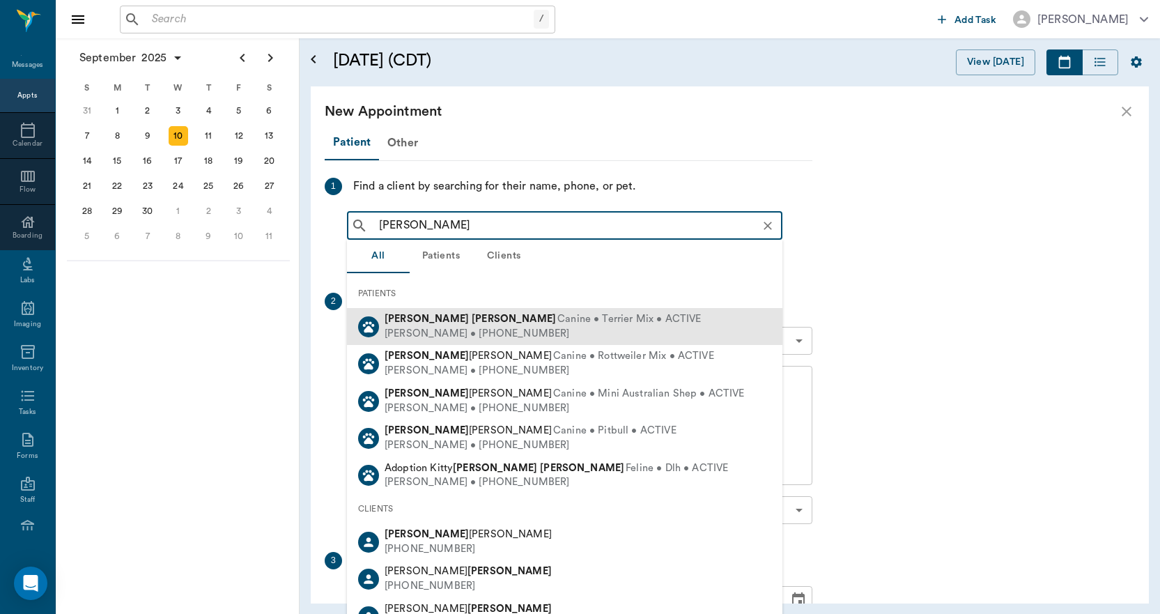
click at [432, 332] on div "Peggy Smith • (214) 603-7211" at bounding box center [543, 334] width 316 height 15
type input "RUTHIE SMITH"
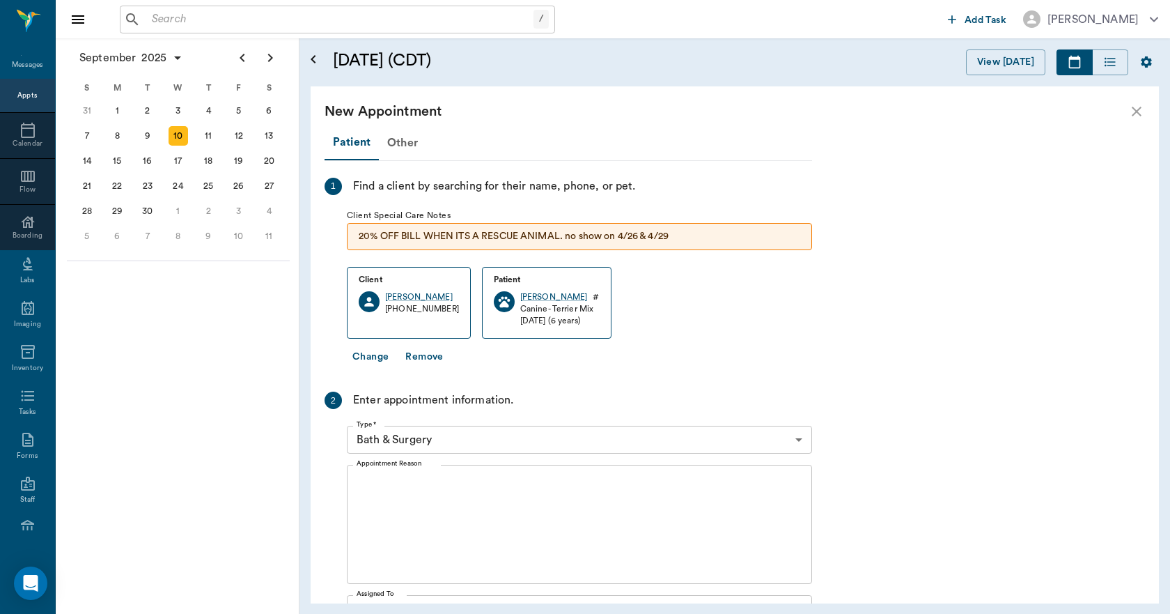
click at [438, 435] on body "/ ​ Add Task Dr. Bert Ellsworth Nectar Messages Appts Calendar Flow Boarding La…" at bounding box center [585, 307] width 1170 height 614
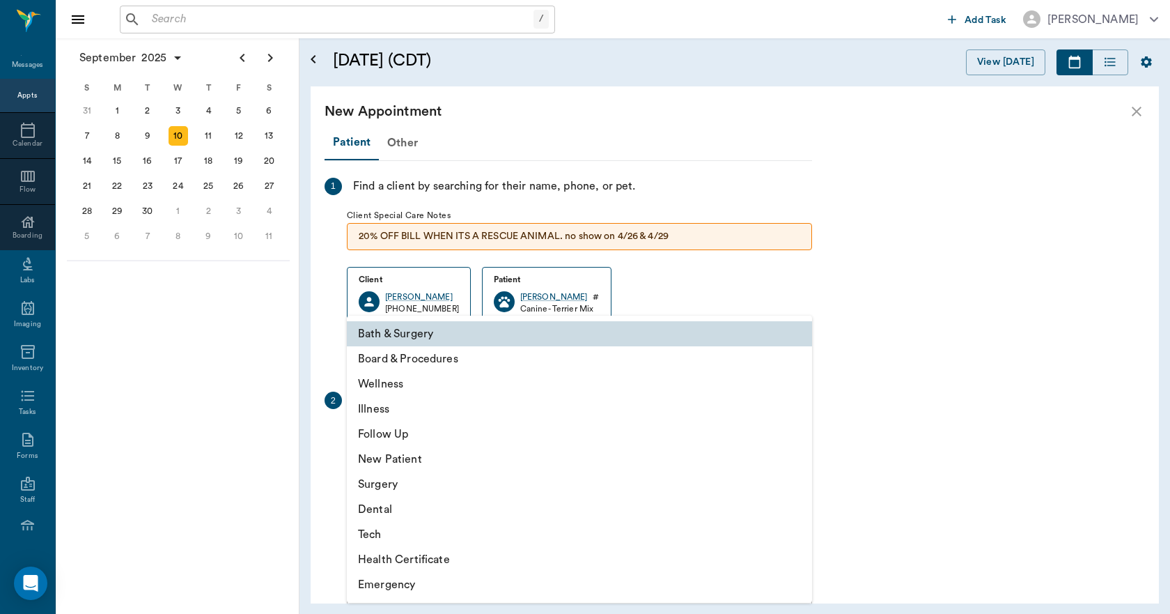
click at [389, 433] on li "Follow Up" at bounding box center [579, 434] width 465 height 25
type input "65d2be4f46e3a538d89b8c16"
type input "04:00 PM"
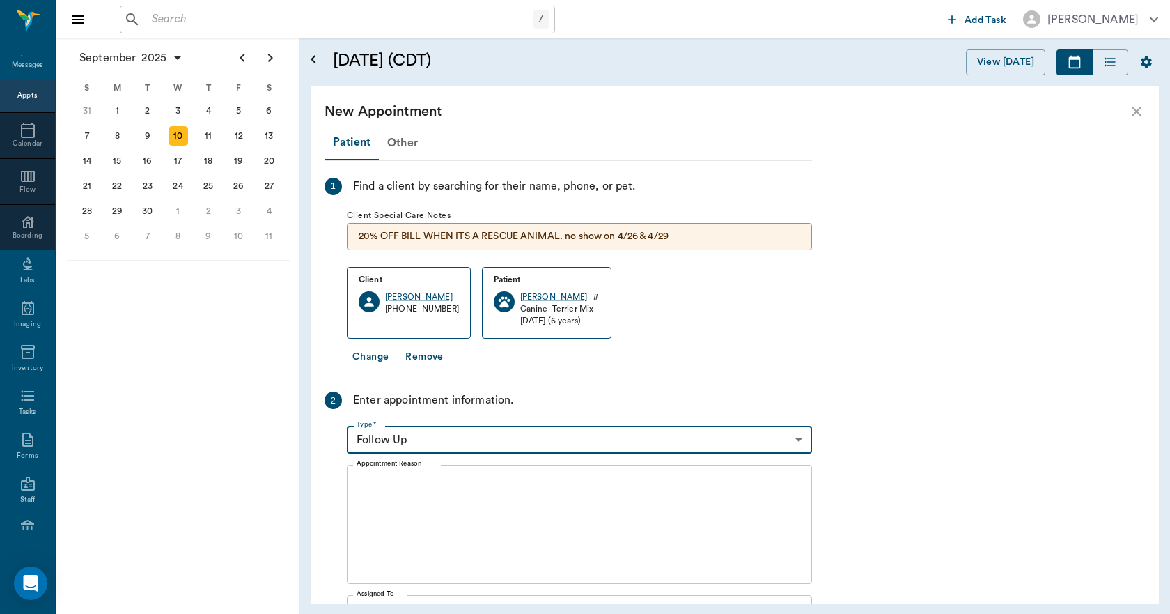
click at [456, 505] on textarea "Appointment Reason" at bounding box center [580, 525] width 446 height 96
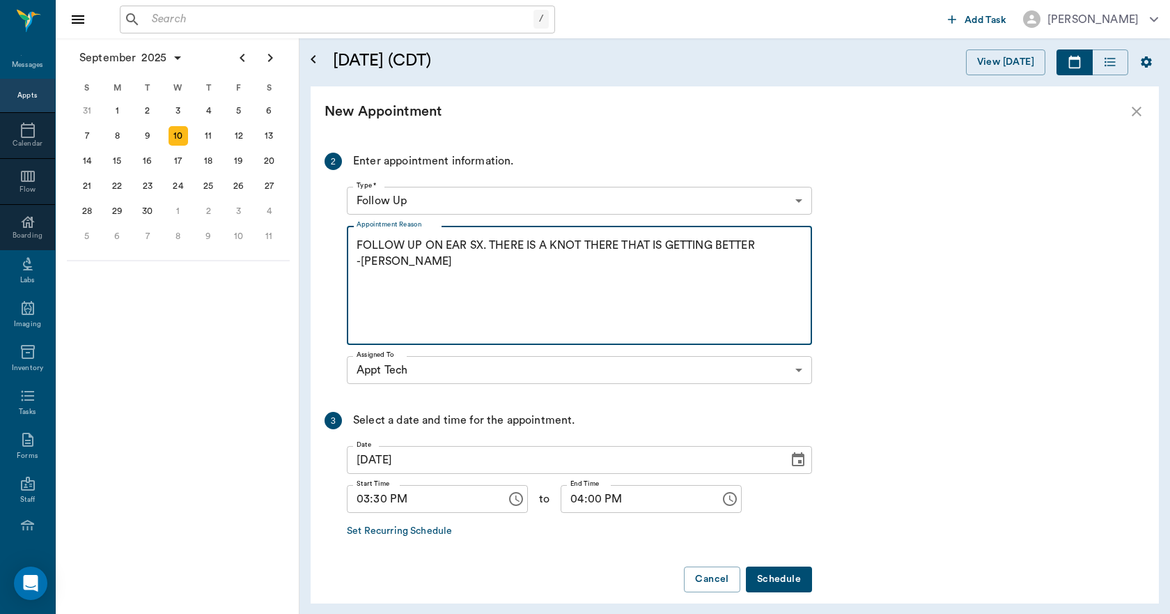
scroll to position [253, 0]
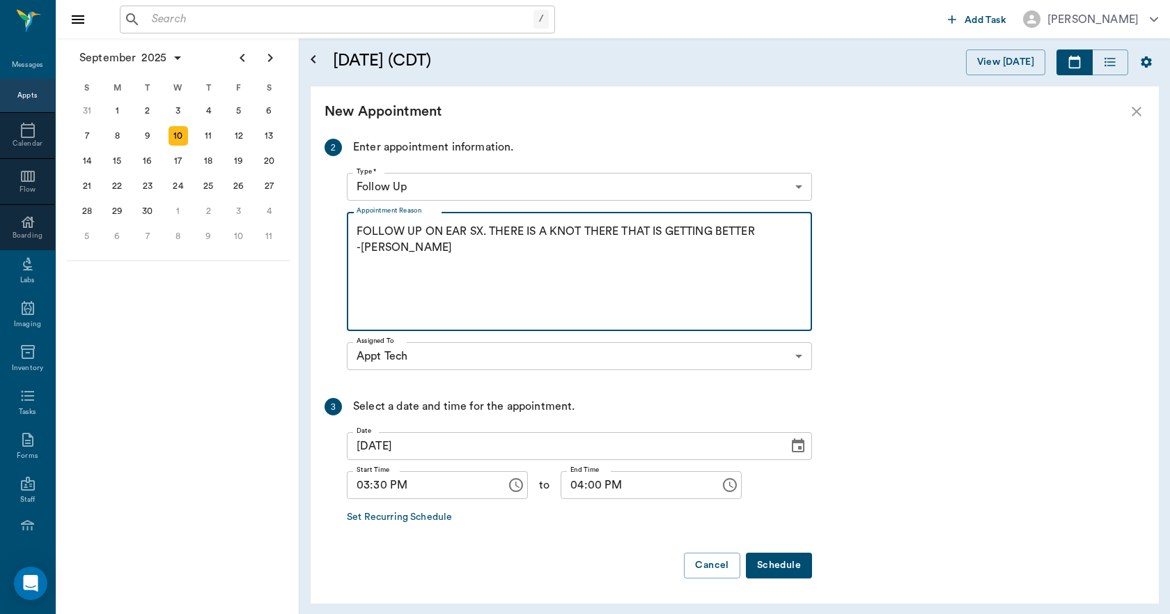
type textarea "FOLLOW UP ON EAR SX. THERE IS A KNOT THERE THAT IS GETTING BETTER -LORY"
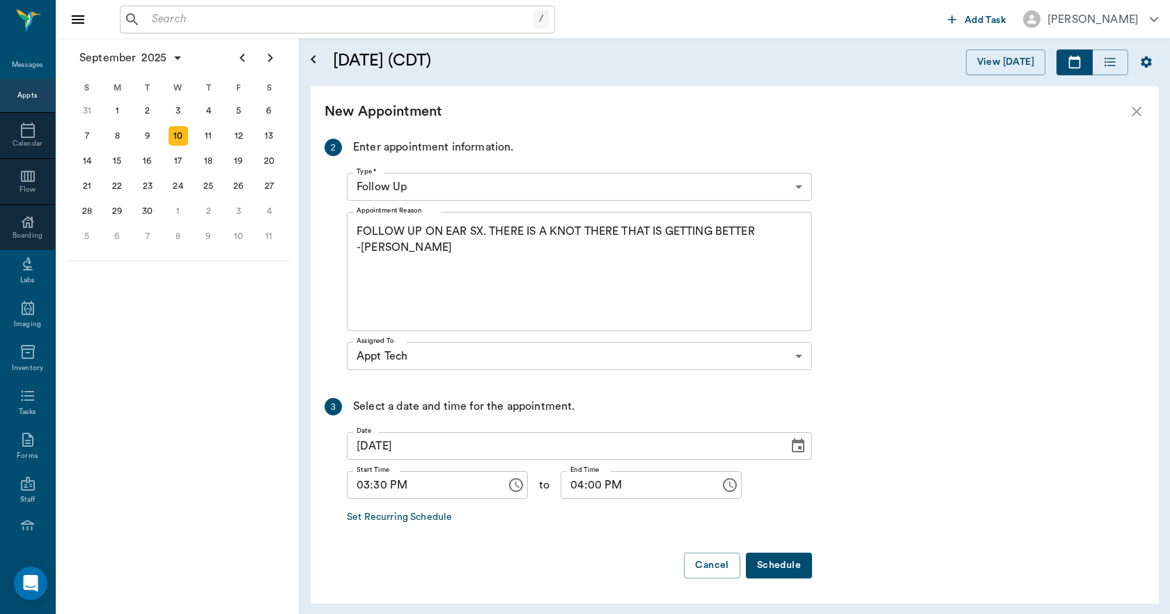
click at [766, 562] on button "Schedule" at bounding box center [779, 565] width 66 height 26
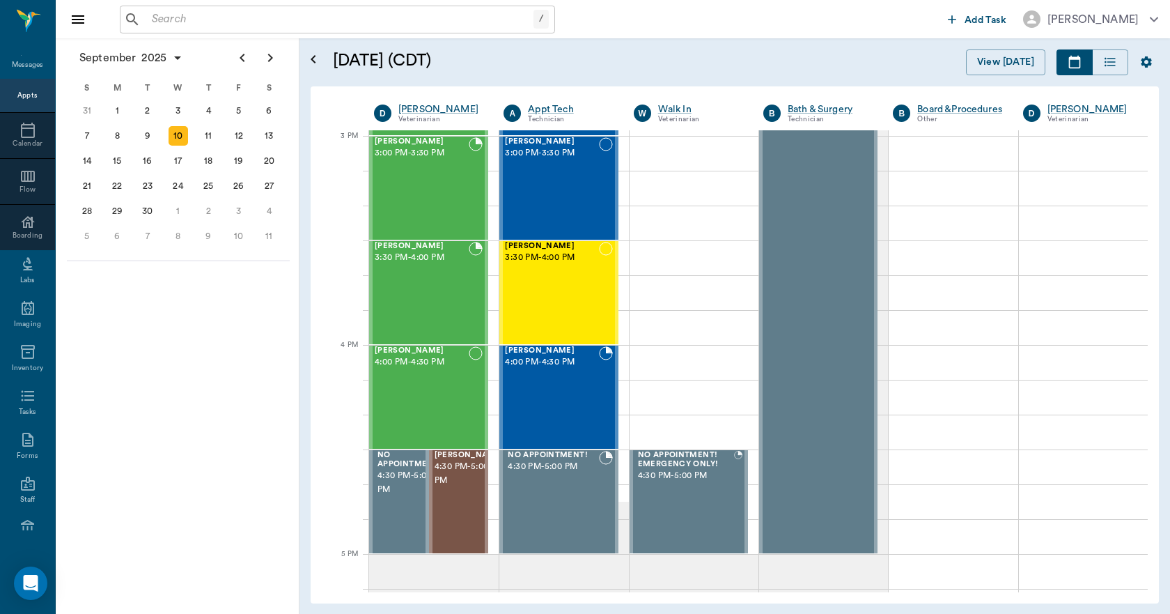
click at [272, 25] on input "text" at bounding box center [339, 20] width 387 height 20
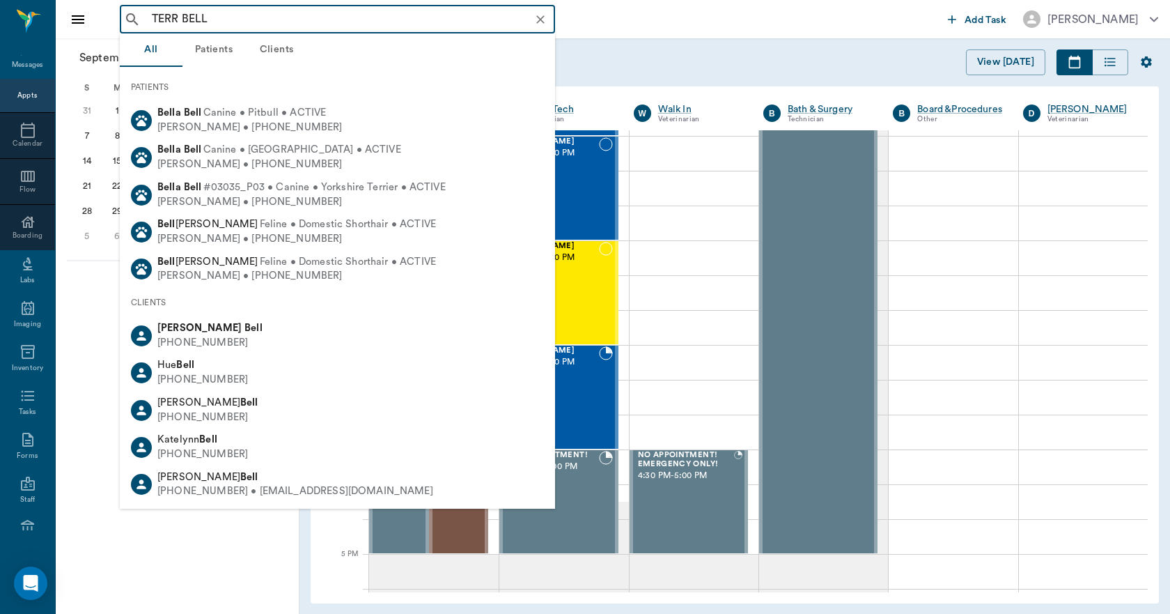
click at [150, 337] on div at bounding box center [141, 335] width 21 height 21
type input "TERR BELL"
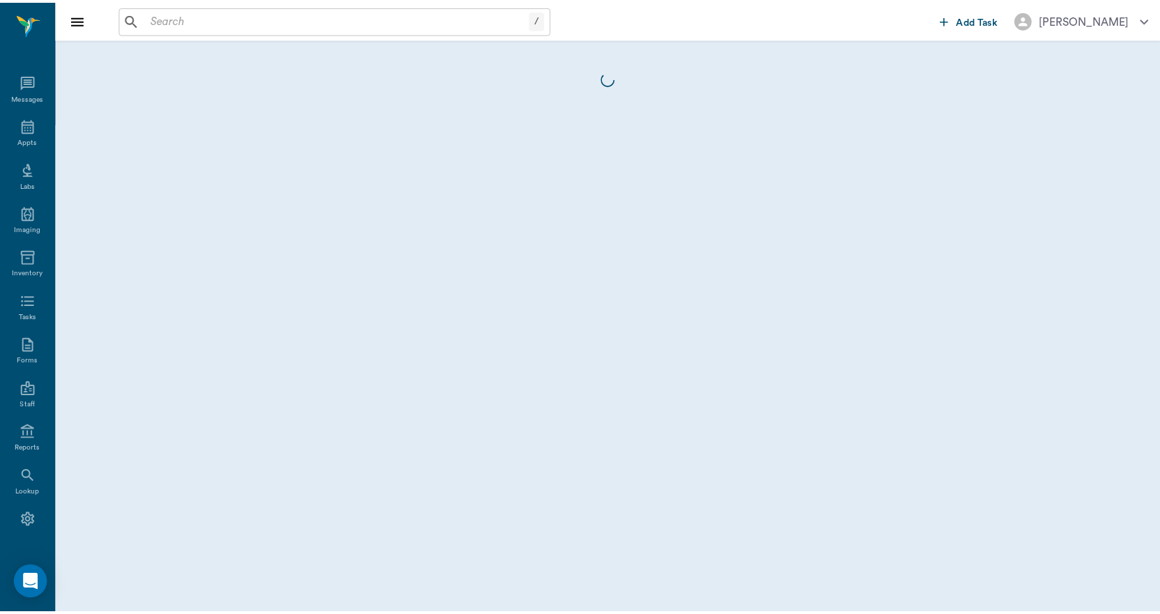
scroll to position [26, 0]
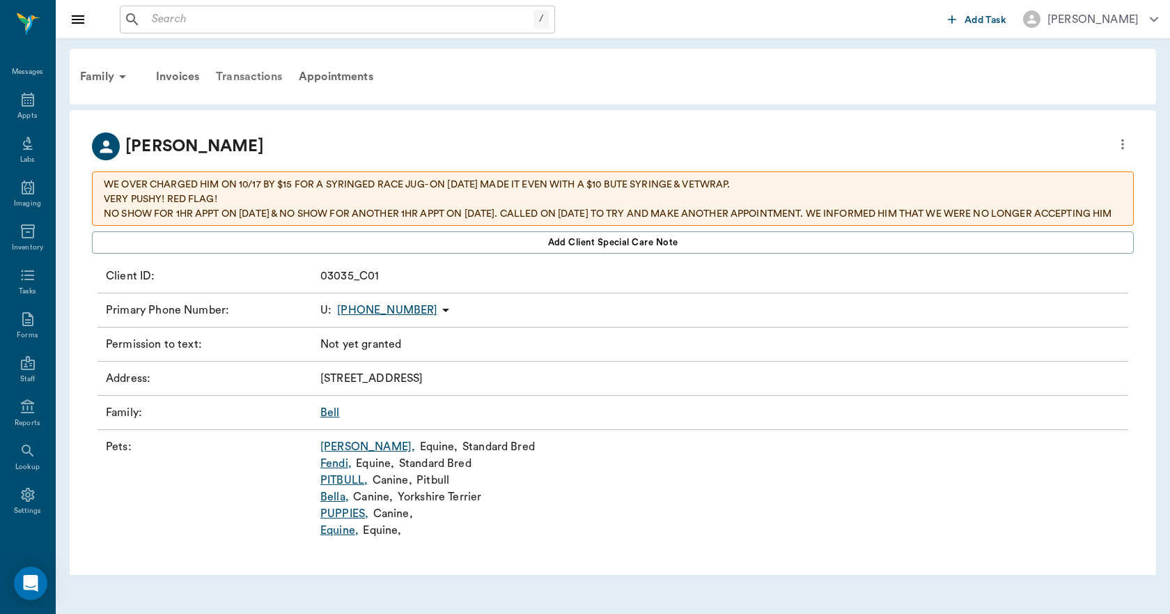
click at [242, 73] on div "Transactions" at bounding box center [249, 76] width 83 height 33
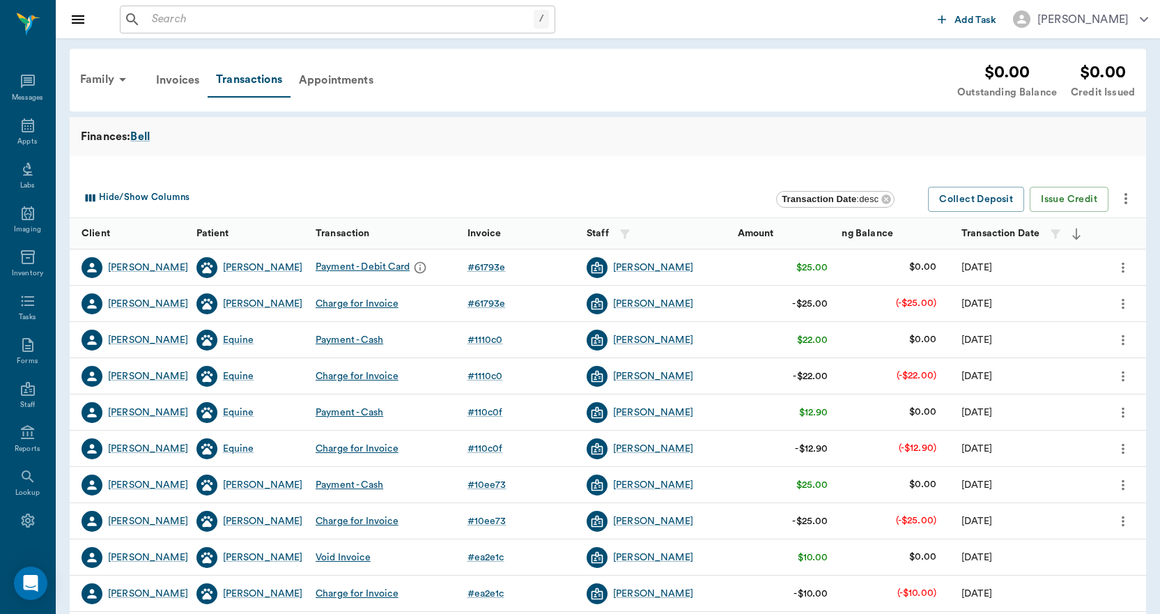
scroll to position [26, 0]
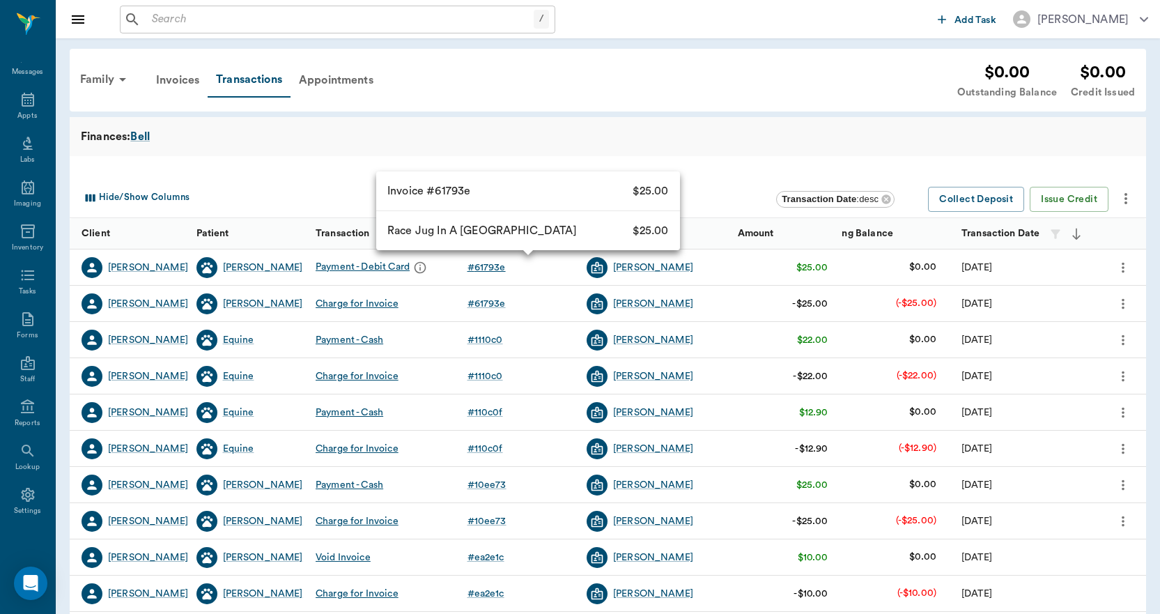
click at [499, 268] on div "# 61793e" at bounding box center [486, 268] width 38 height 14
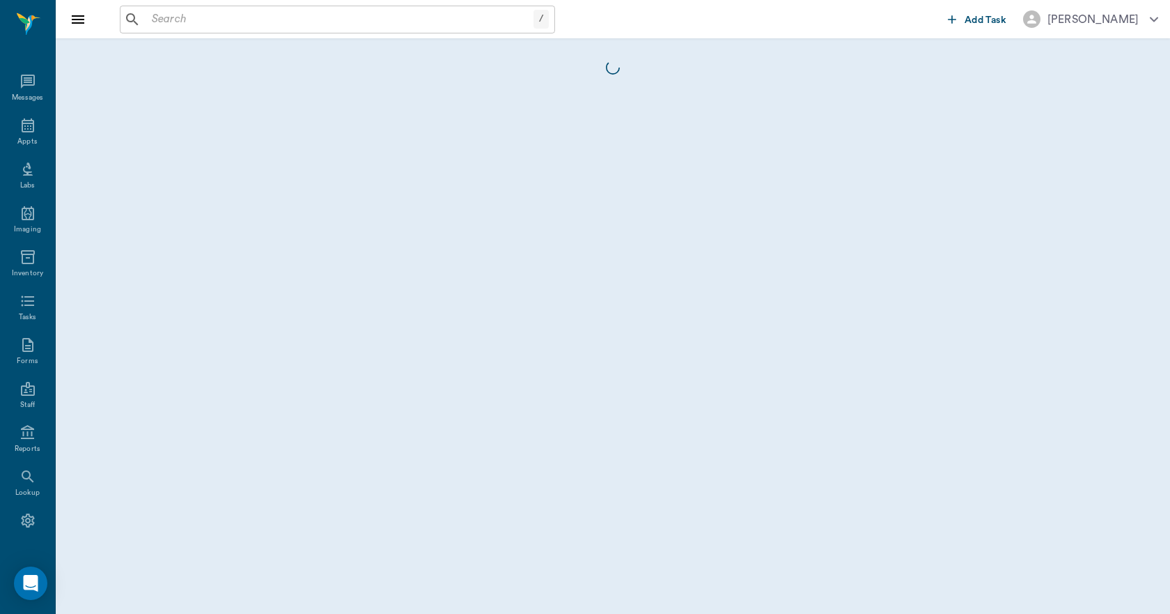
scroll to position [26, 0]
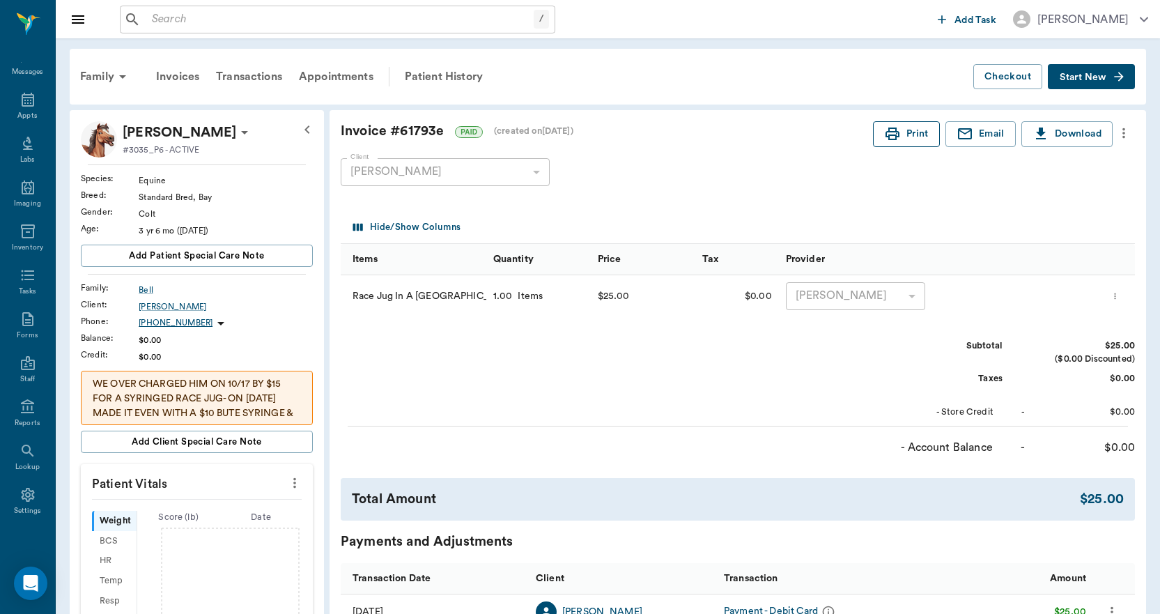
click at [906, 139] on button "Print" at bounding box center [906, 134] width 67 height 26
click at [23, 108] on div "Appts" at bounding box center [27, 108] width 55 height 44
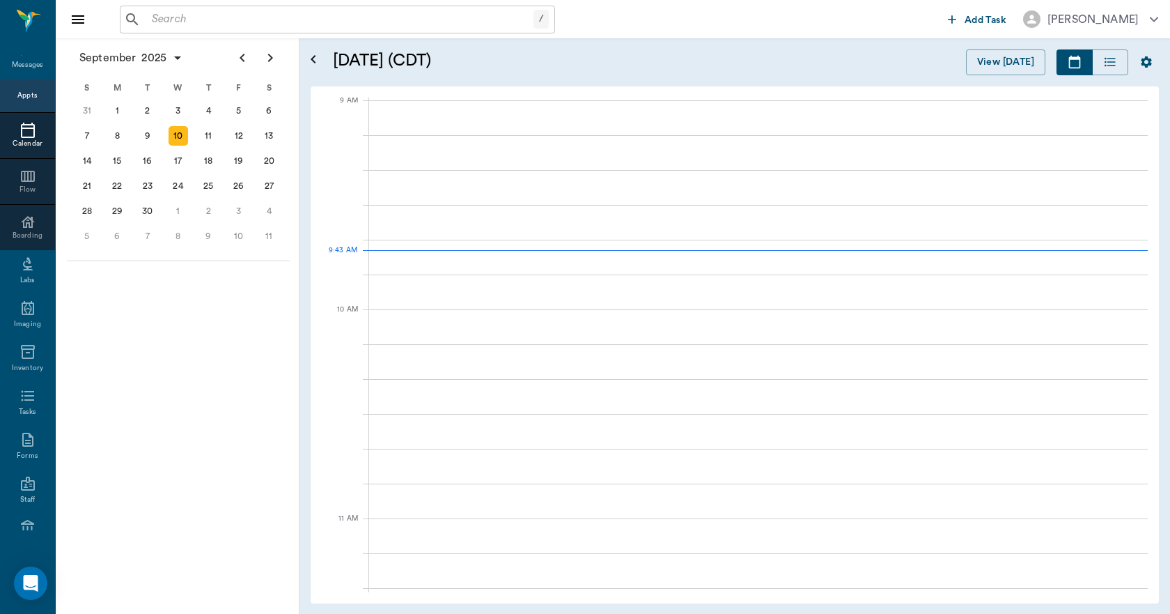
scroll to position [212, 0]
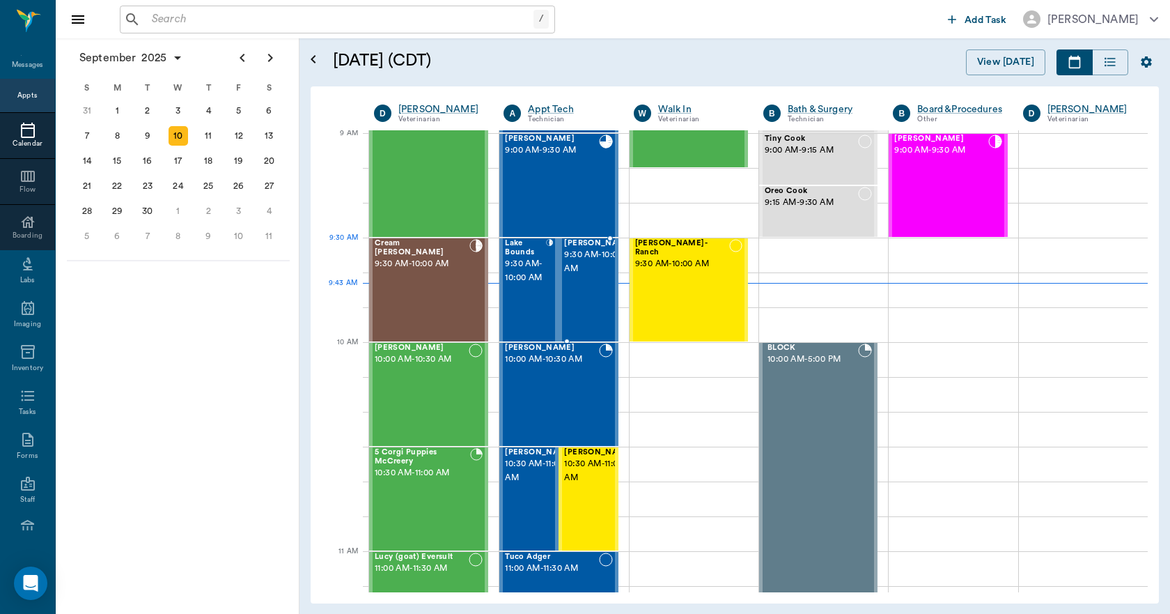
click at [587, 266] on span "9:30 AM - 10:00 AM" at bounding box center [599, 262] width 70 height 28
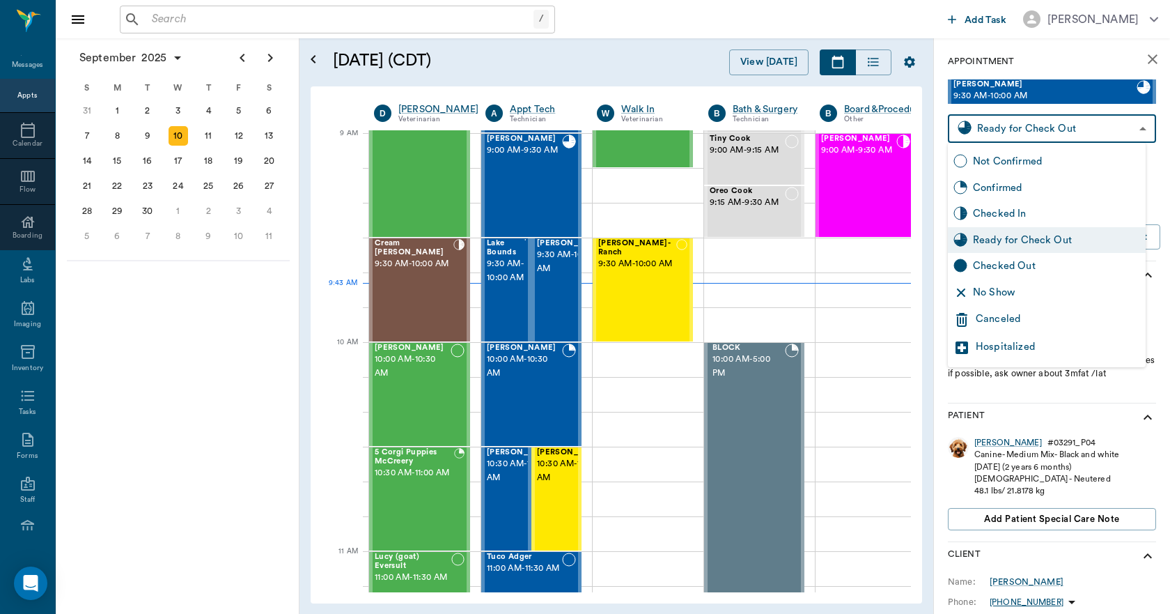
click at [1079, 129] on body "/ ​ Add Task Dr. Bert Ellsworth Nectar Messages Appts Calendar Flow Boarding La…" at bounding box center [585, 307] width 1170 height 614
click at [1016, 266] on div "Checked Out" at bounding box center [1056, 265] width 167 height 15
type input "CHECKED_OUT"
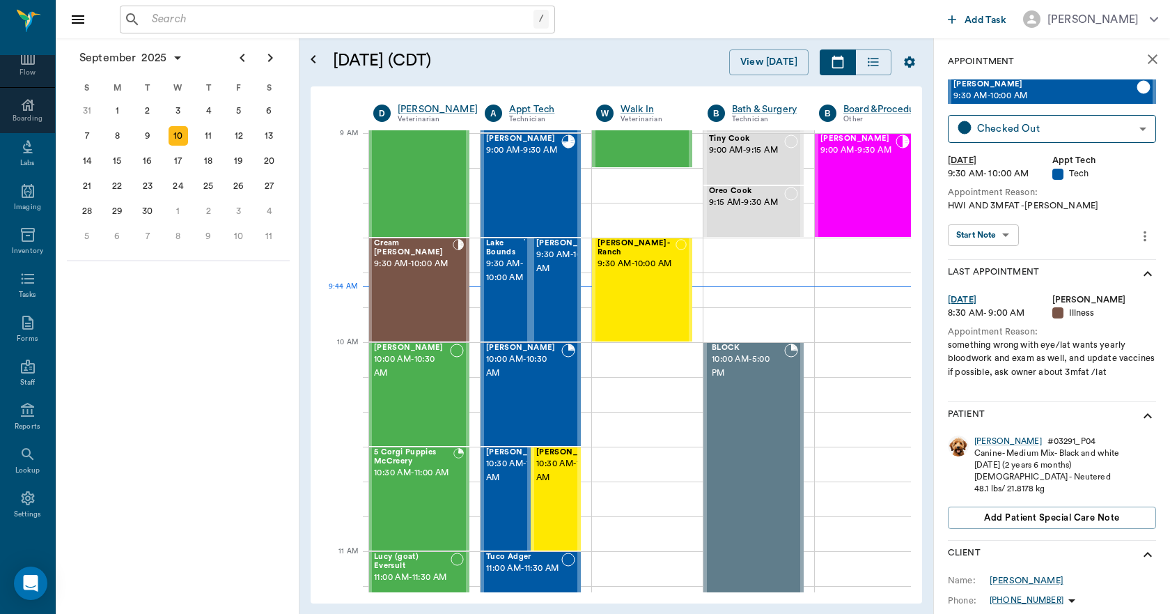
scroll to position [146, 0]
click at [24, 492] on icon at bounding box center [28, 494] width 17 height 17
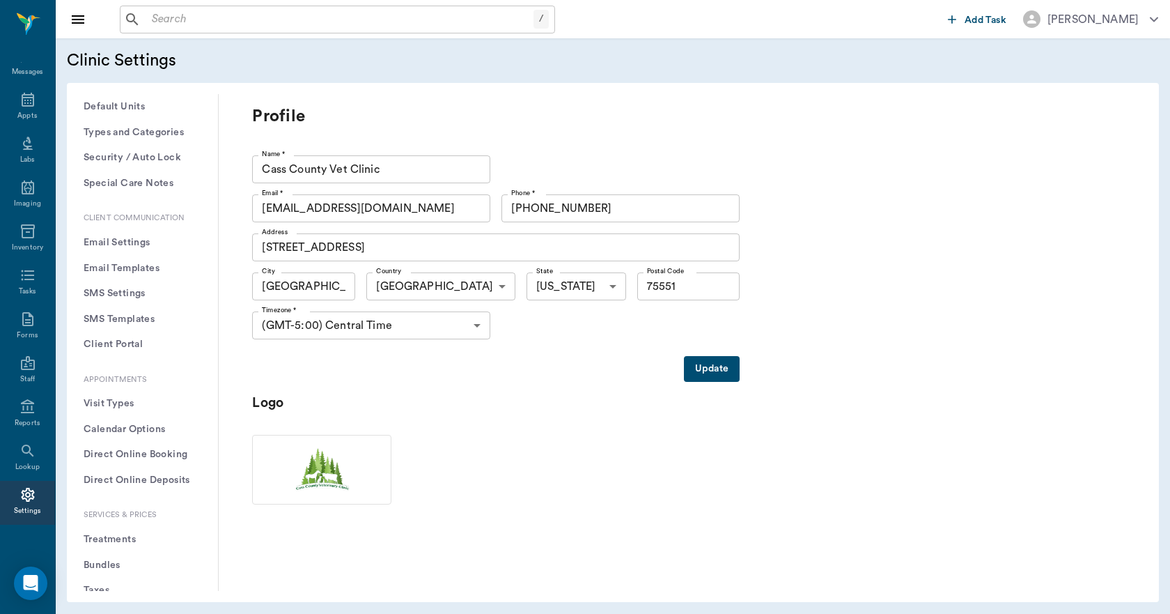
scroll to position [279, 0]
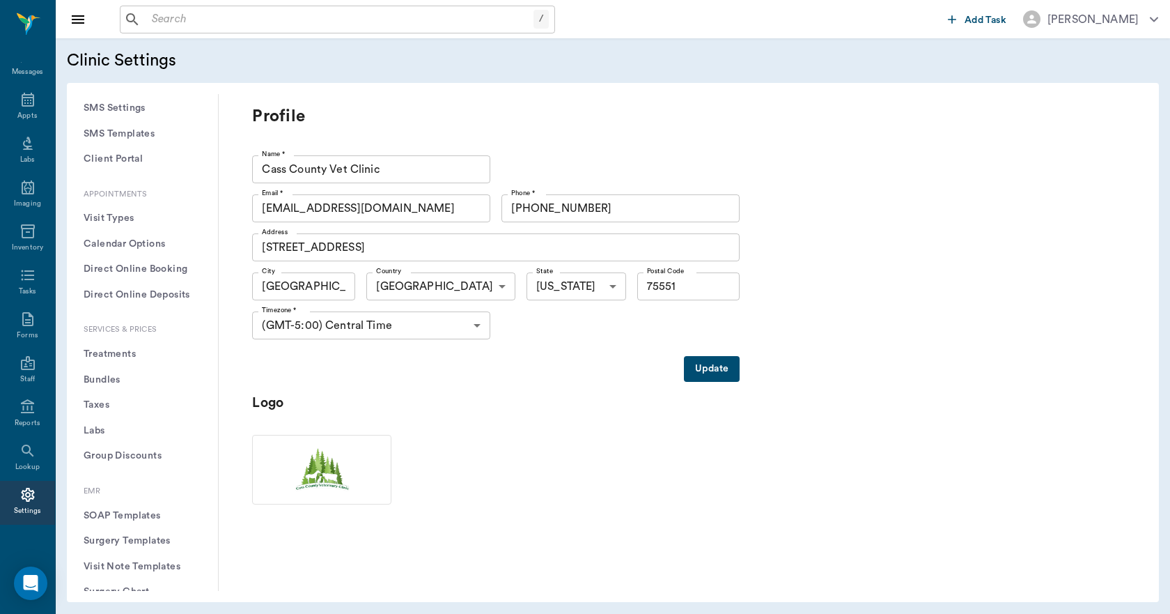
click at [131, 355] on button "Treatments" at bounding box center [142, 354] width 129 height 26
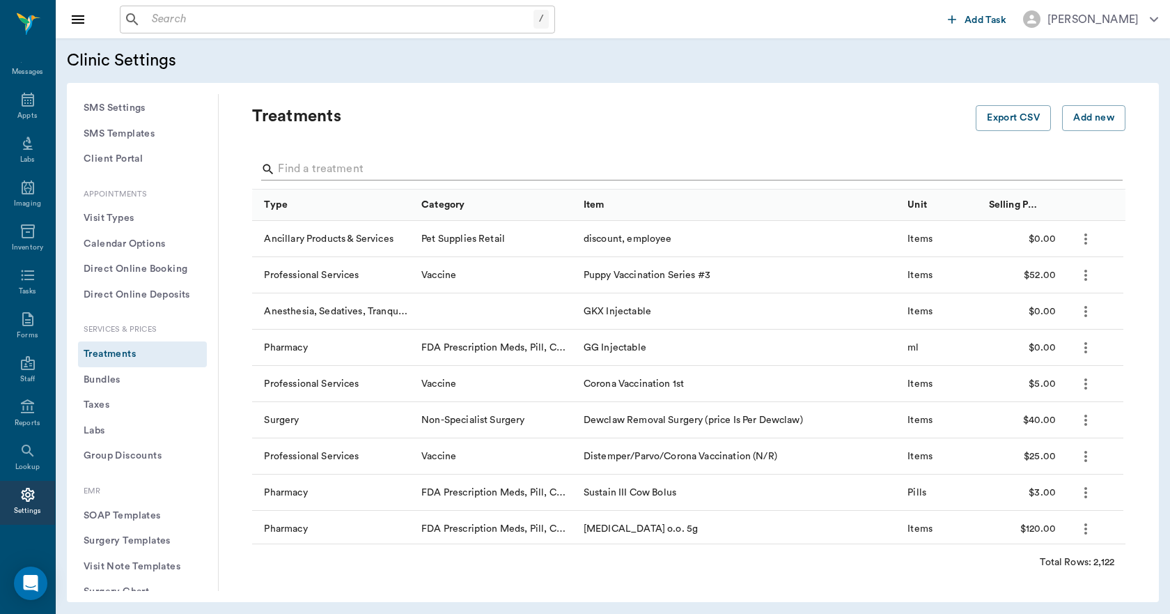
click at [343, 162] on input "Search" at bounding box center [690, 169] width 824 height 22
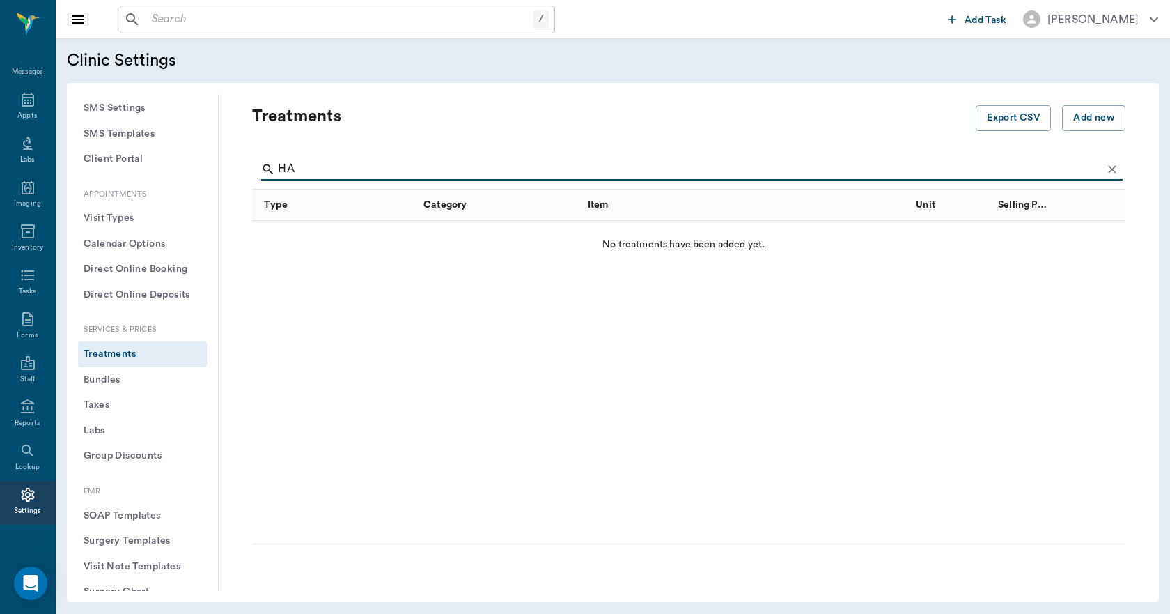
type input "H"
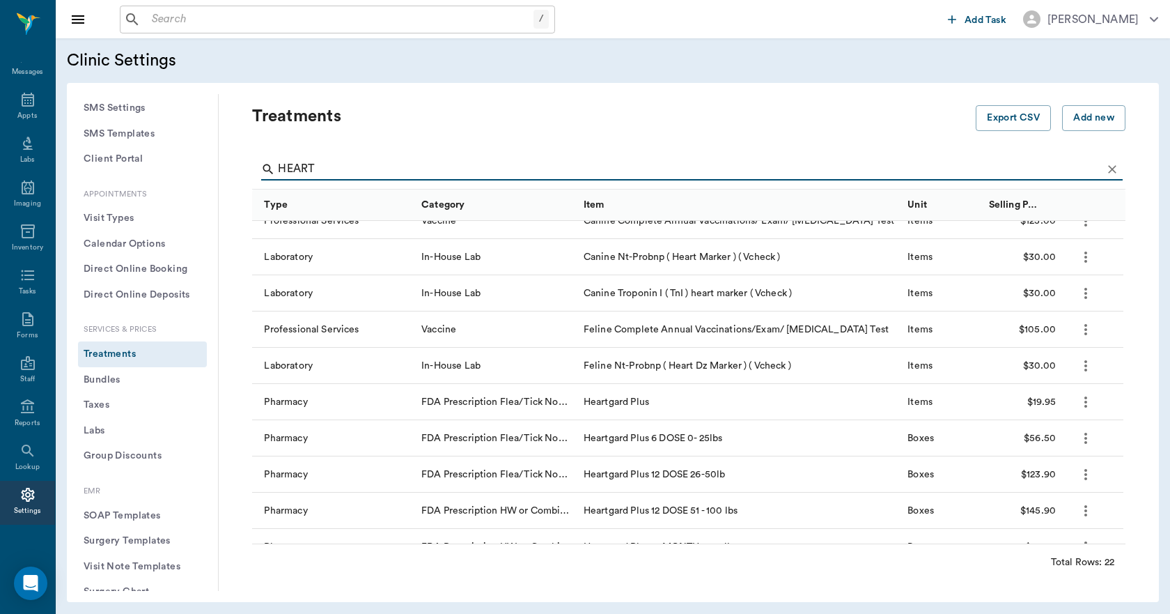
scroll to position [70, 0]
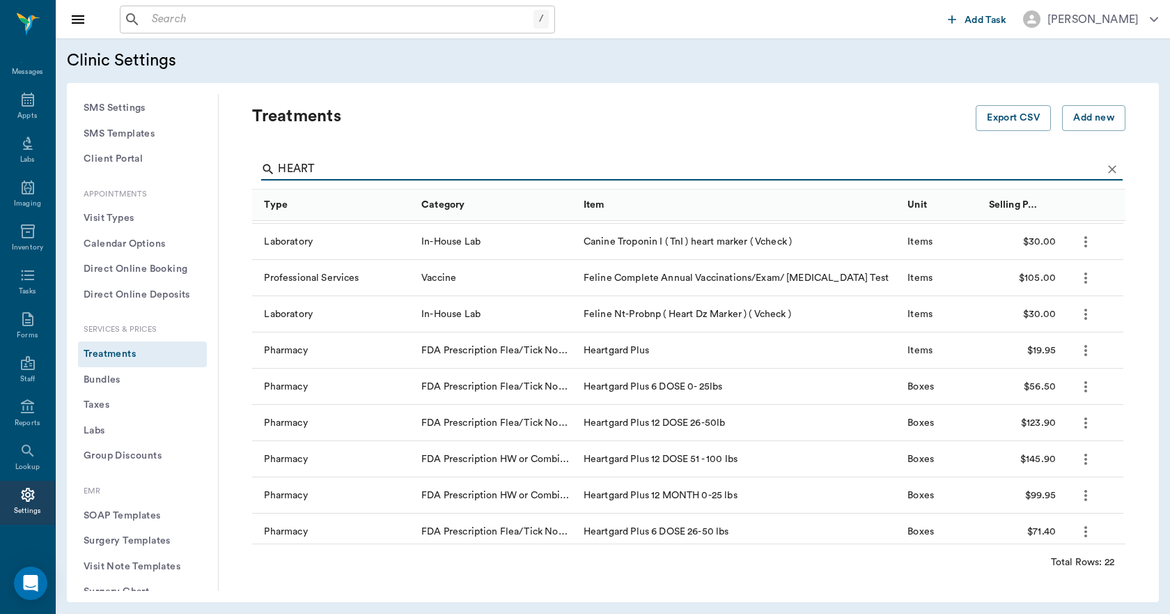
type input "HEART"
click at [230, 22] on input "text" at bounding box center [339, 20] width 387 height 20
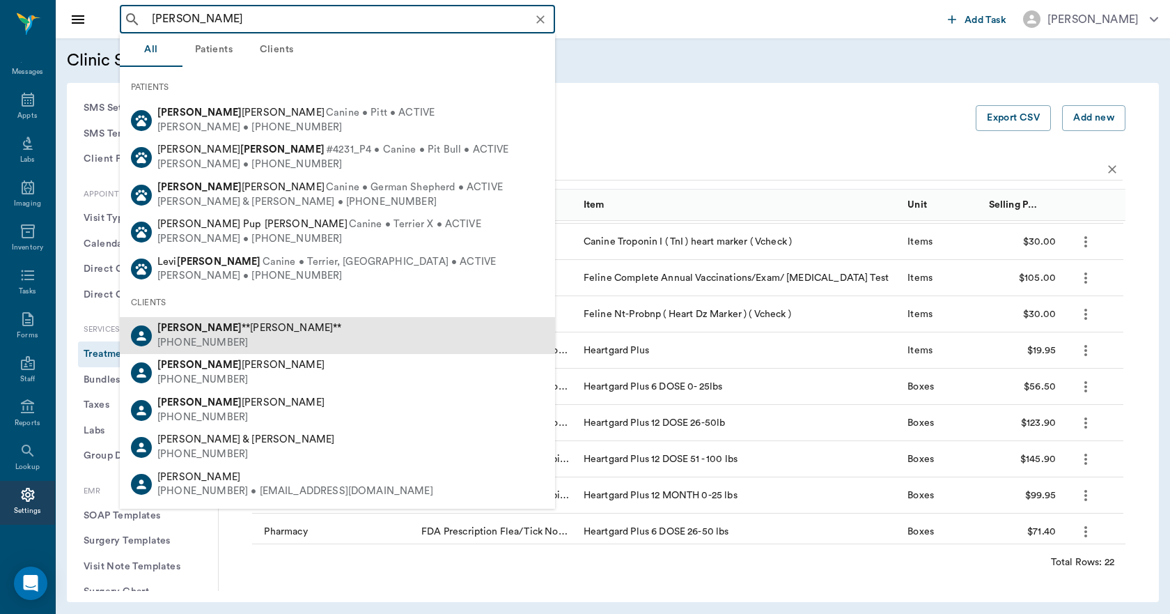
click at [239, 344] on div "[PERSON_NAME] **[PERSON_NAME]** [PHONE_NUMBER]" at bounding box center [337, 335] width 435 height 37
type input "[PERSON_NAME]"
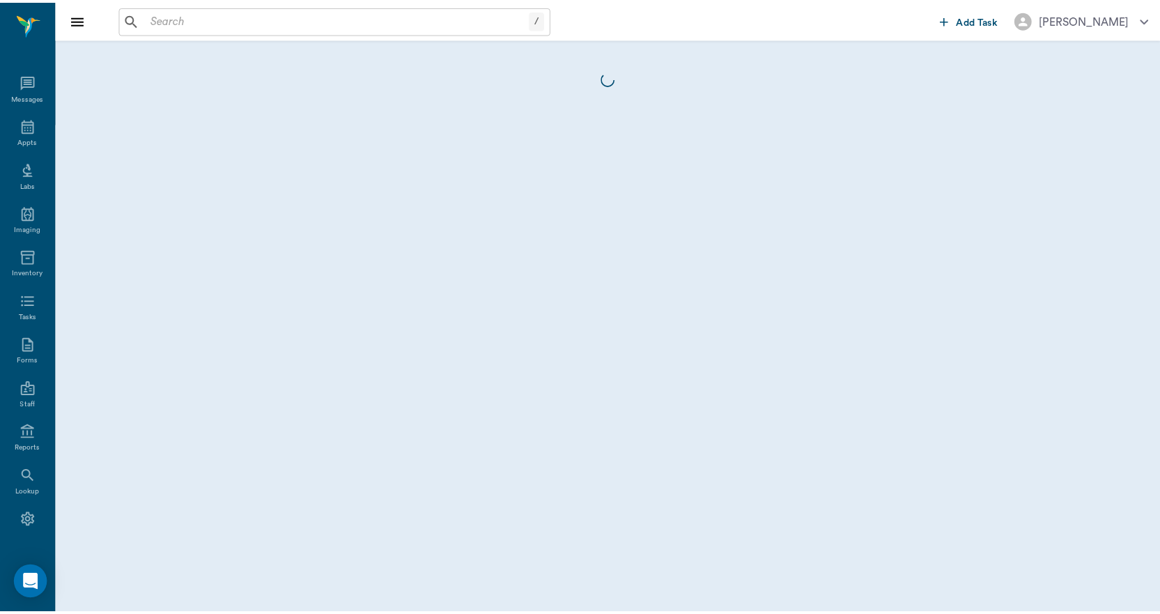
scroll to position [26, 0]
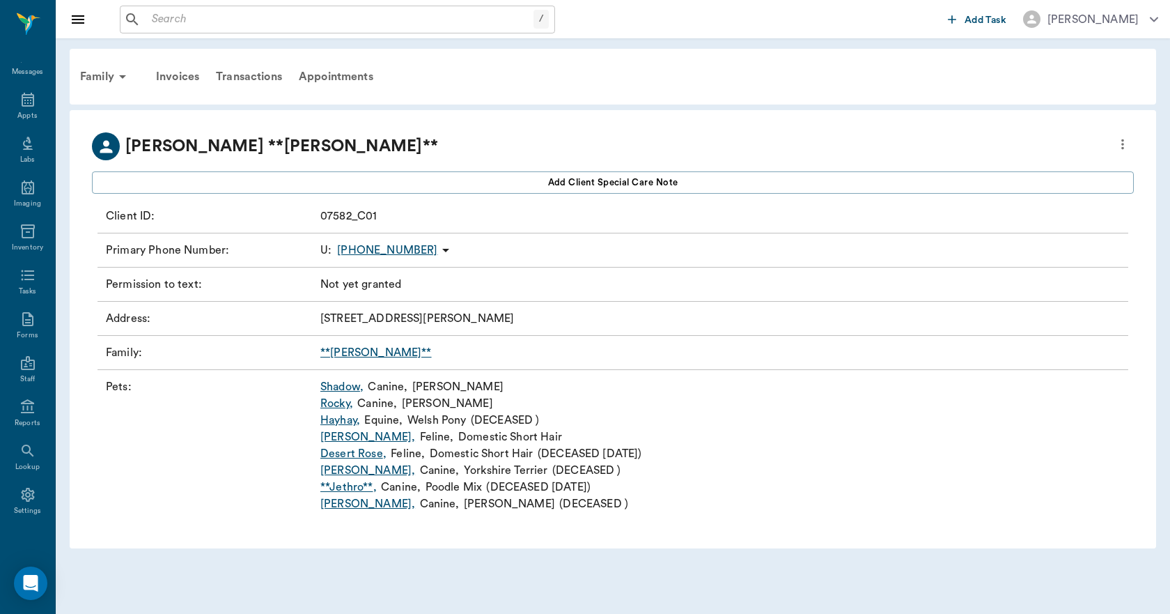
click at [346, 383] on link "Shadow ," at bounding box center [341, 386] width 43 height 17
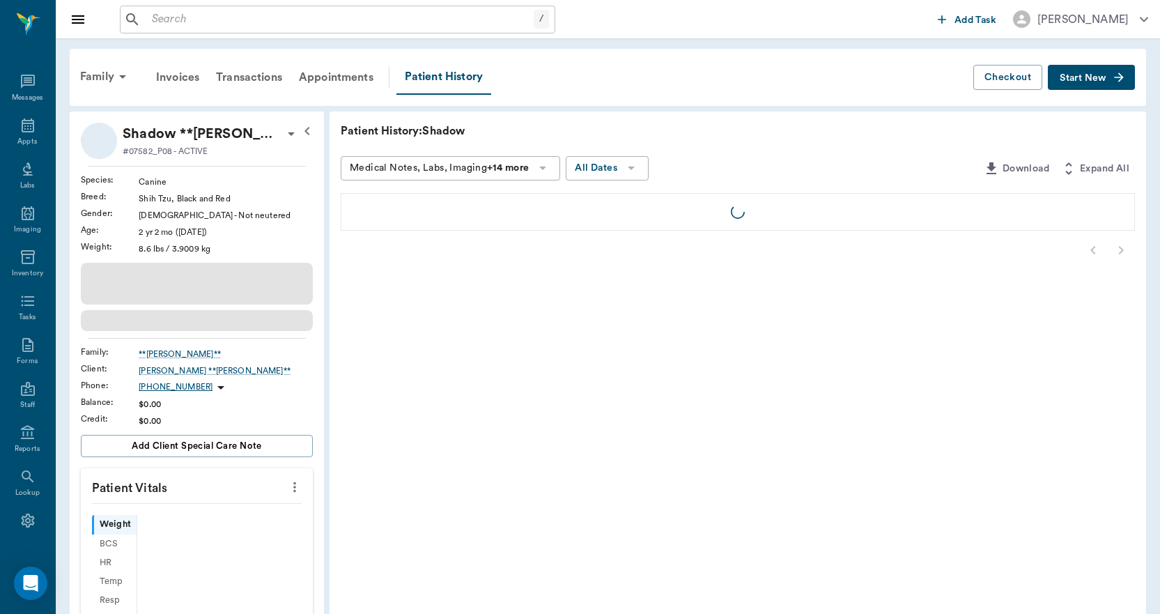
scroll to position [26, 0]
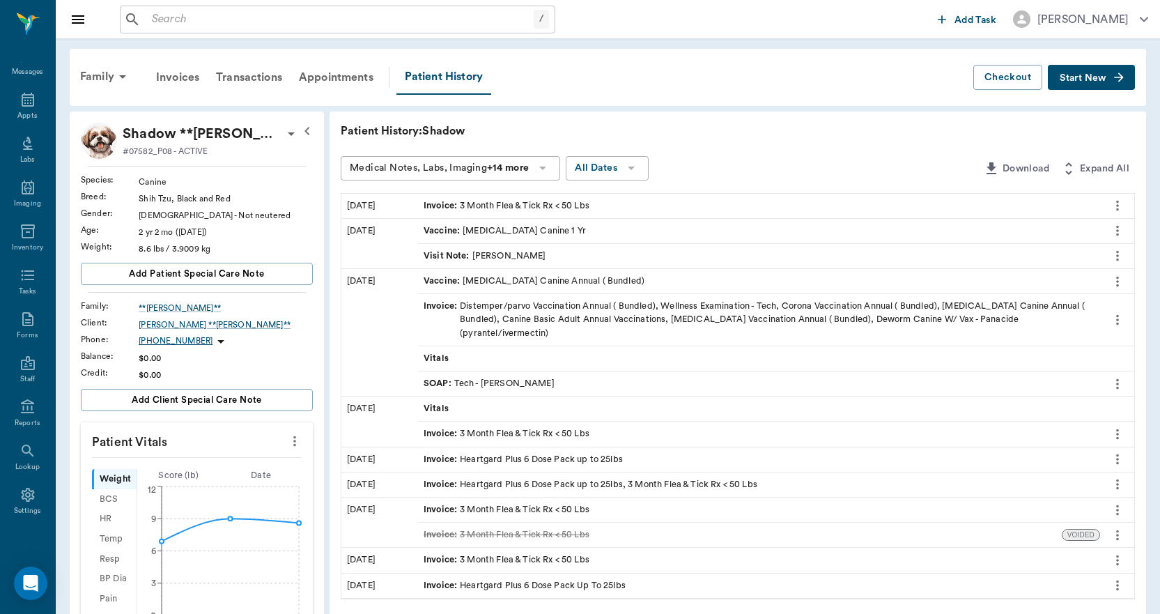
click at [1070, 78] on span "Start New" at bounding box center [1083, 78] width 47 height 0
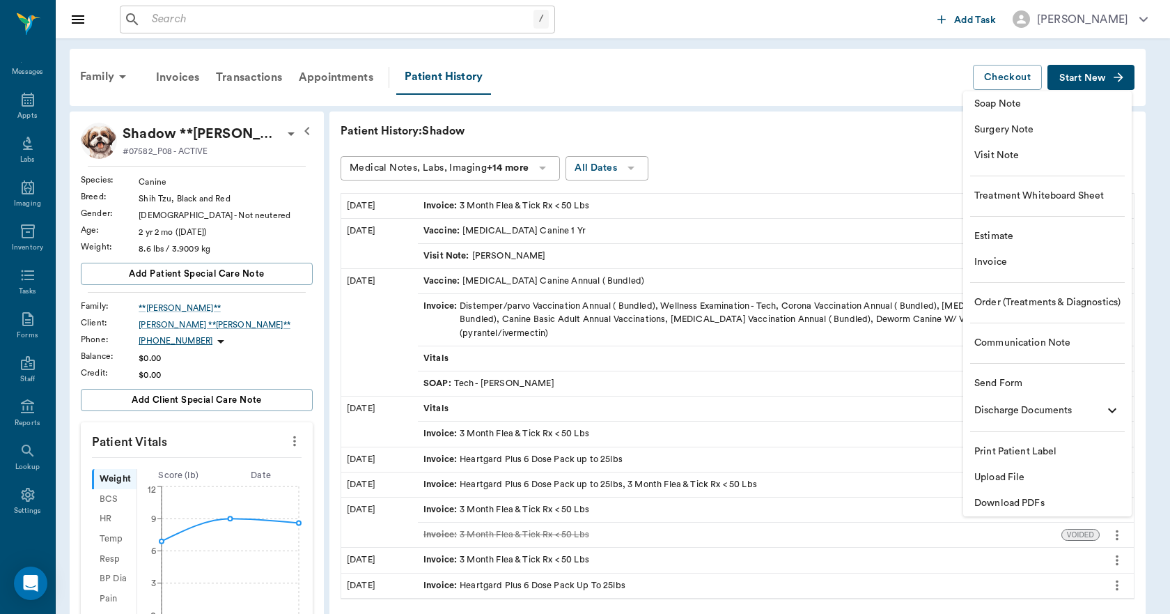
click at [1010, 268] on span "Invoice" at bounding box center [1048, 262] width 146 height 15
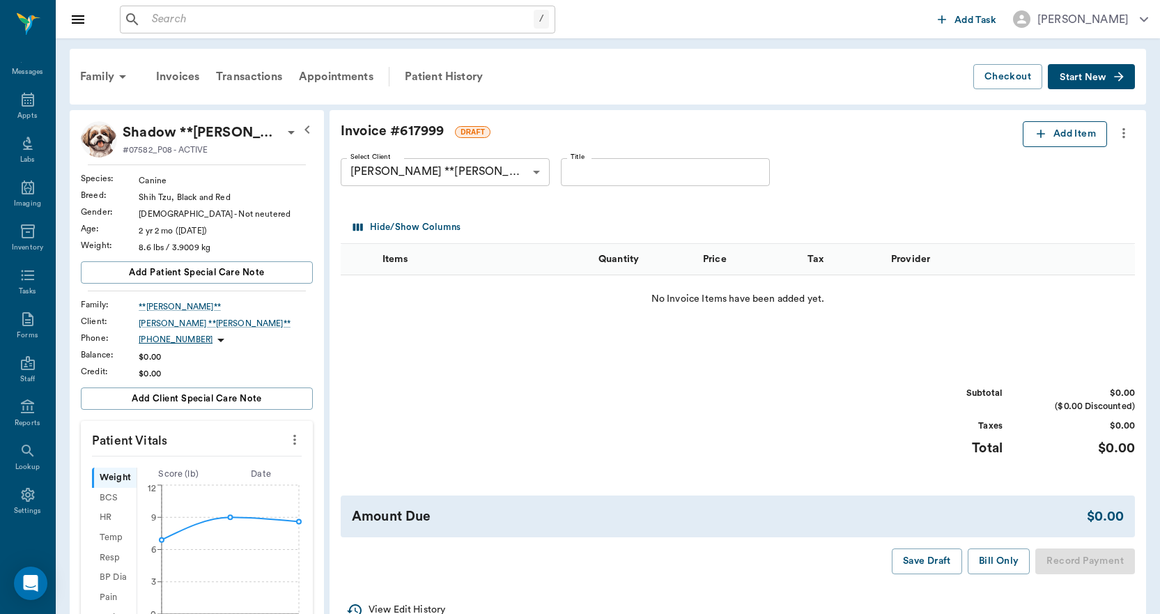
click at [1062, 135] on button "Add Item" at bounding box center [1065, 134] width 84 height 26
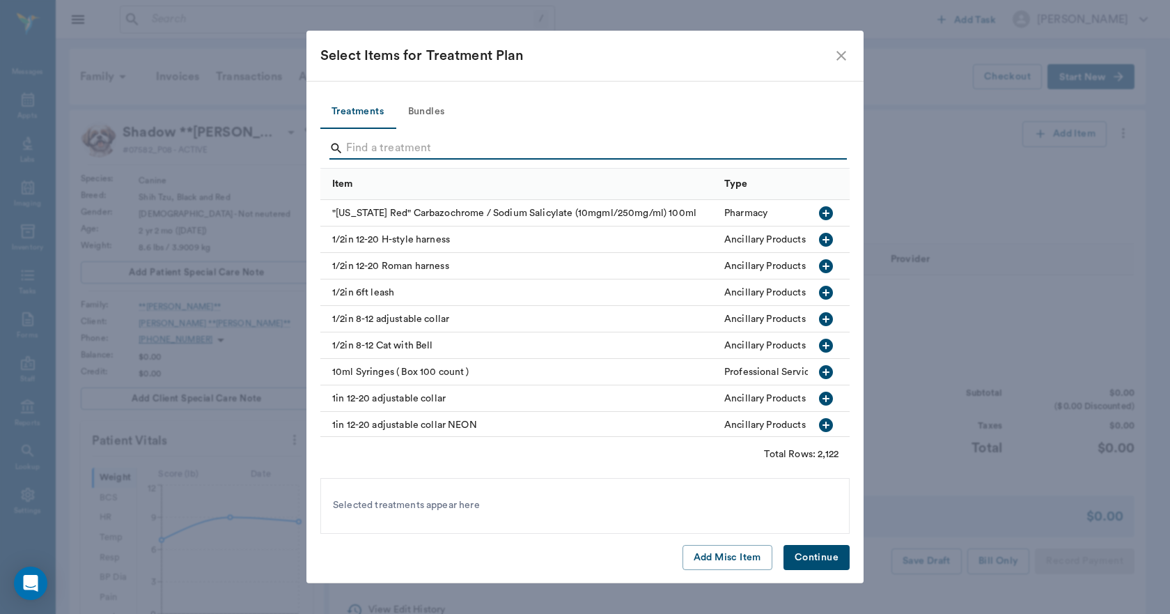
click at [506, 138] on input "Search" at bounding box center [586, 148] width 480 height 22
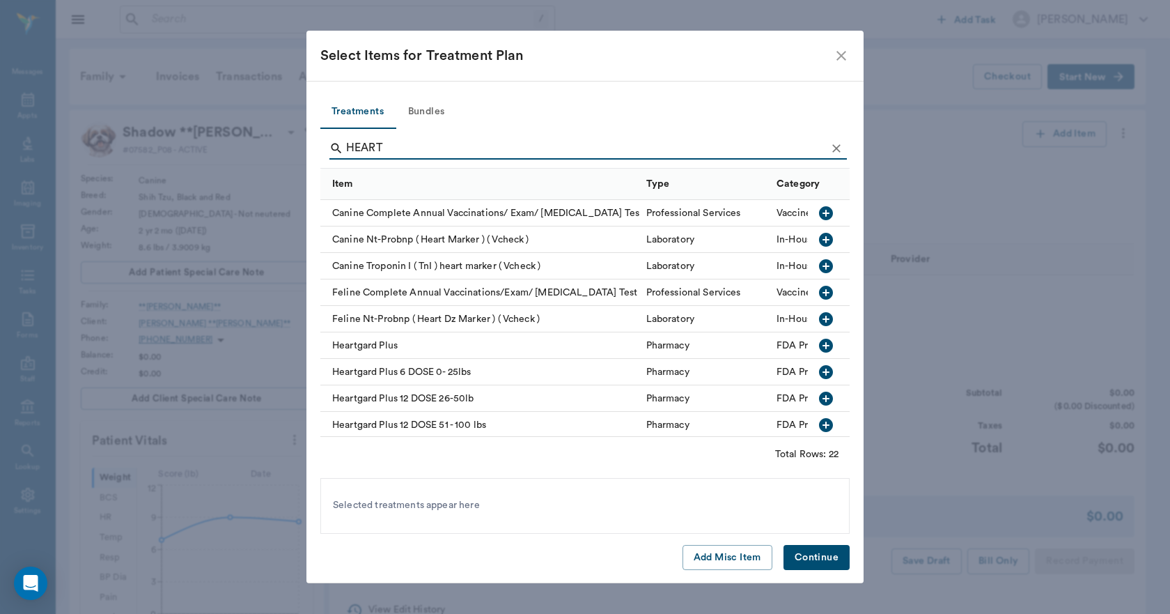
type input "HEART"
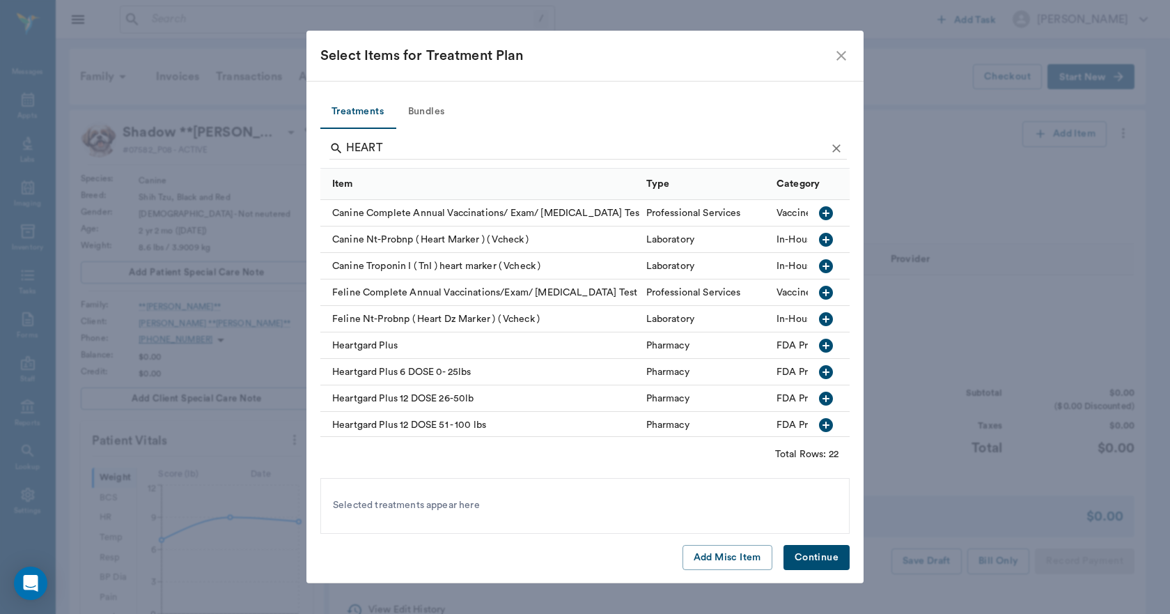
click at [819, 368] on icon "button" at bounding box center [826, 372] width 14 height 14
click at [821, 548] on button "Continue" at bounding box center [817, 558] width 66 height 26
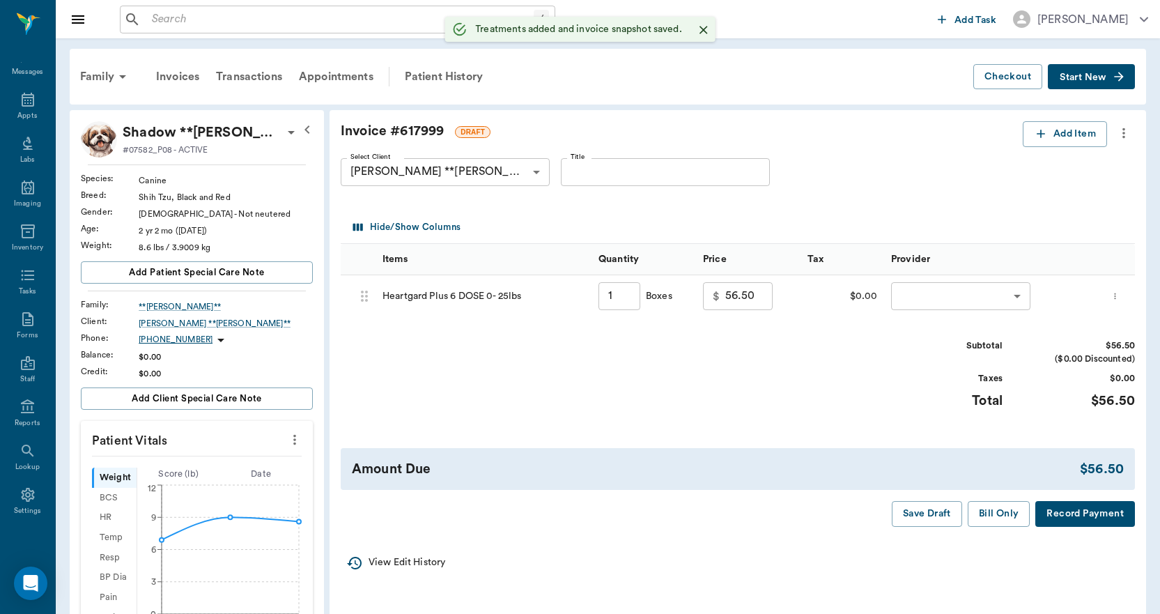
type input "1.00"
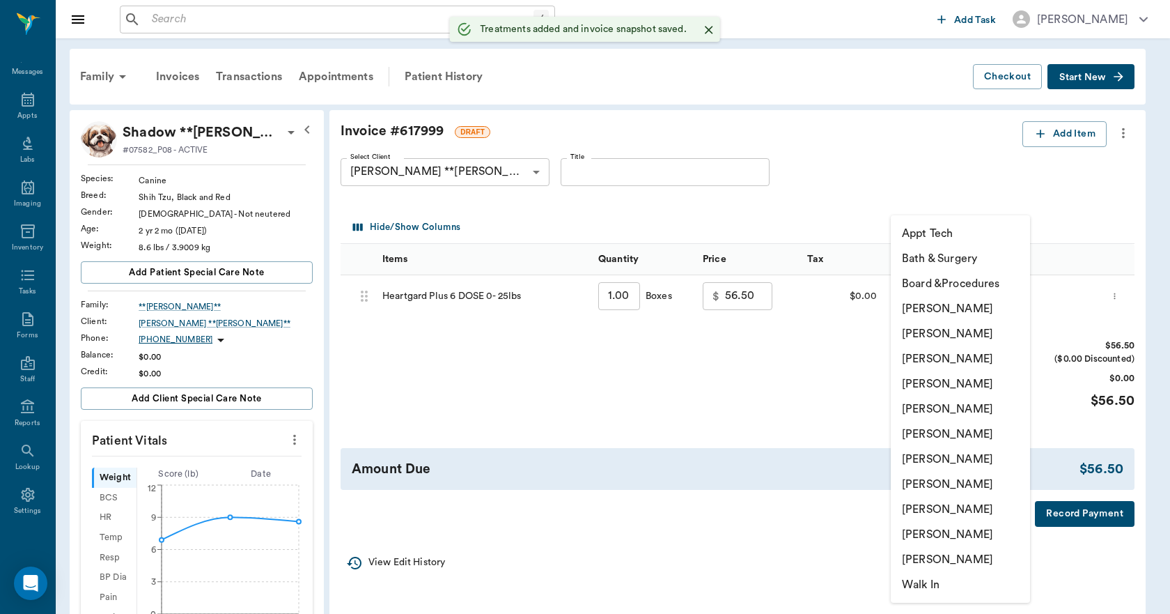
click at [951, 294] on body "/ ​ Add Task [PERSON_NAME] Nectar Messages Appts Labs Imaging Inventory Tasks F…" at bounding box center [585, 511] width 1170 height 1022
click at [952, 308] on li "[PERSON_NAME]" at bounding box center [960, 308] width 139 height 25
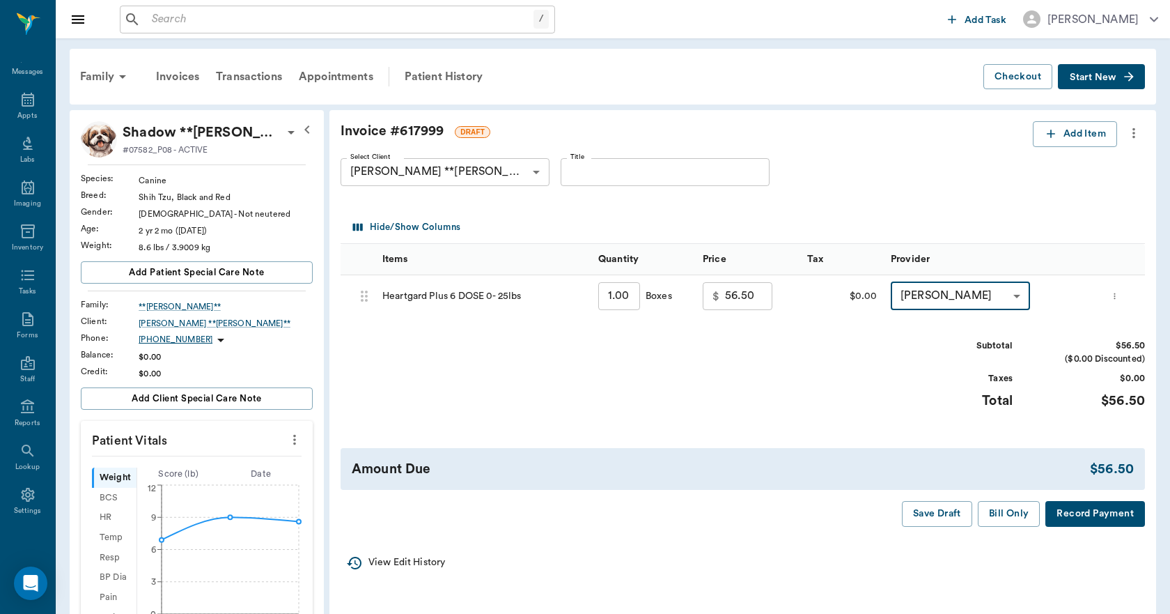
type input "none-6899ea08ed37b777db10de45"
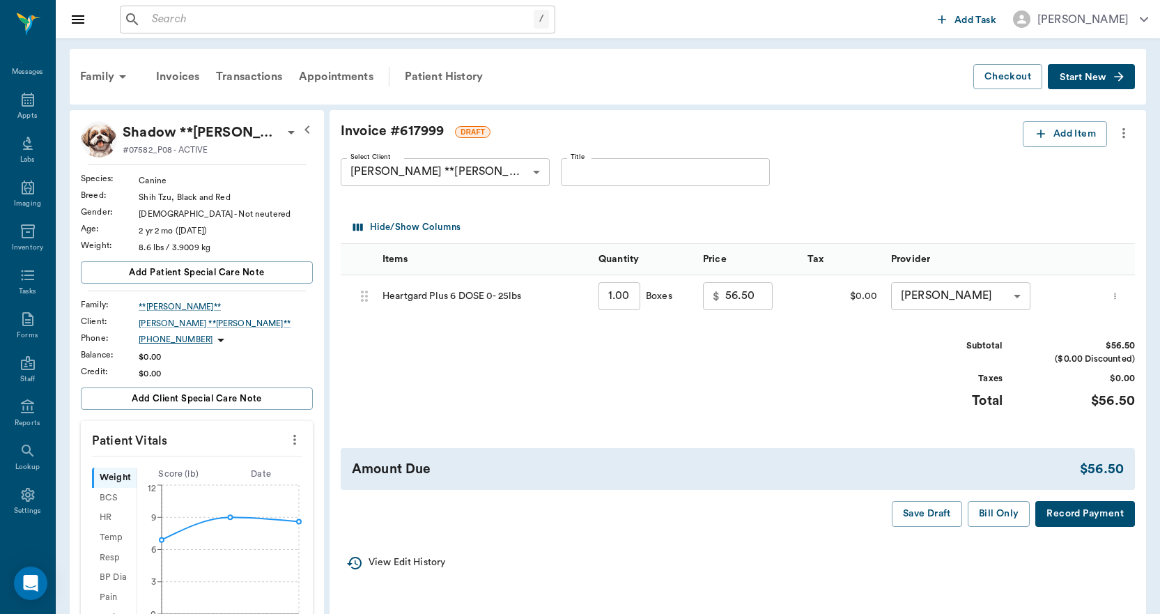
click at [1016, 528] on div "Invoice # 617999 DRAFT Add Item Select Client [PERSON_NAME] **[PERSON_NAME]** 6…" at bounding box center [738, 324] width 817 height 428
click at [997, 514] on button "Bill Only" at bounding box center [999, 514] width 63 height 26
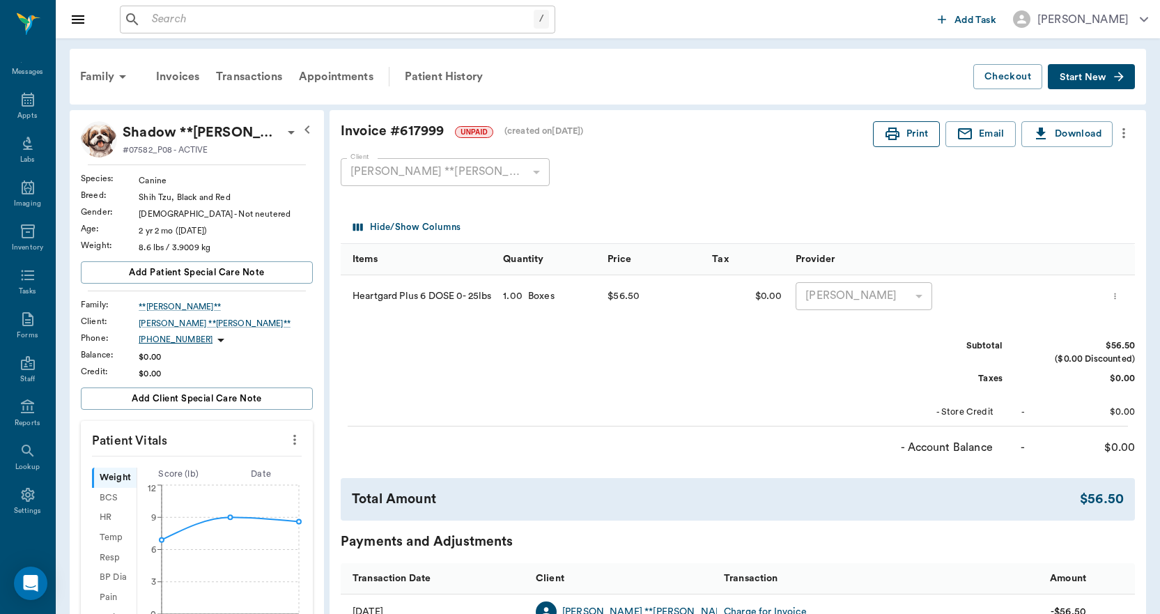
click at [904, 141] on button "Print" at bounding box center [906, 134] width 67 height 26
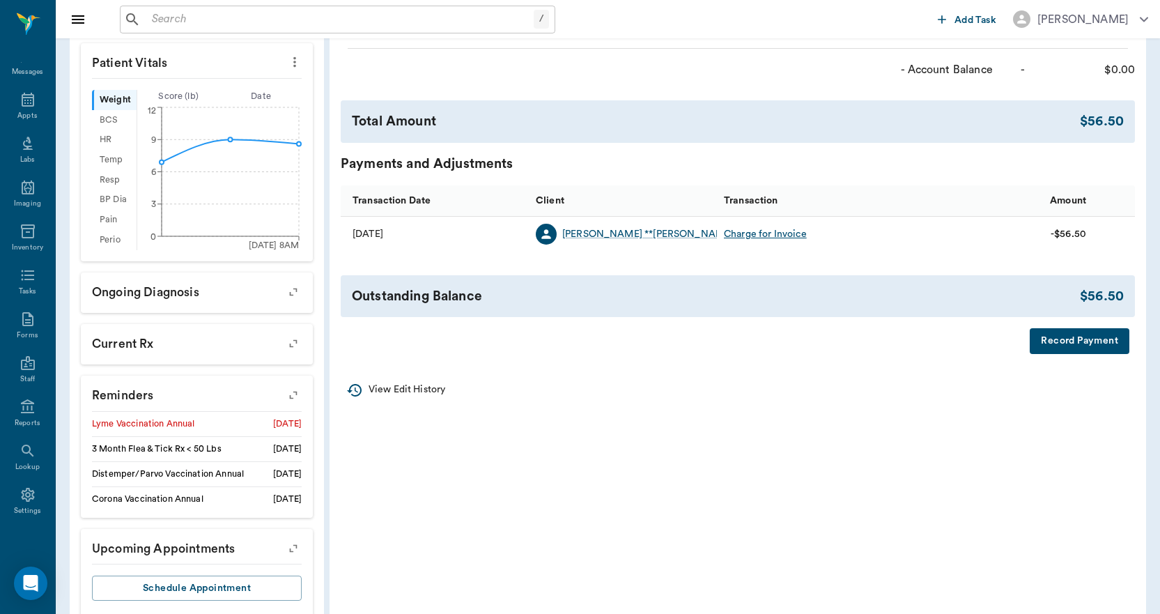
scroll to position [408, 0]
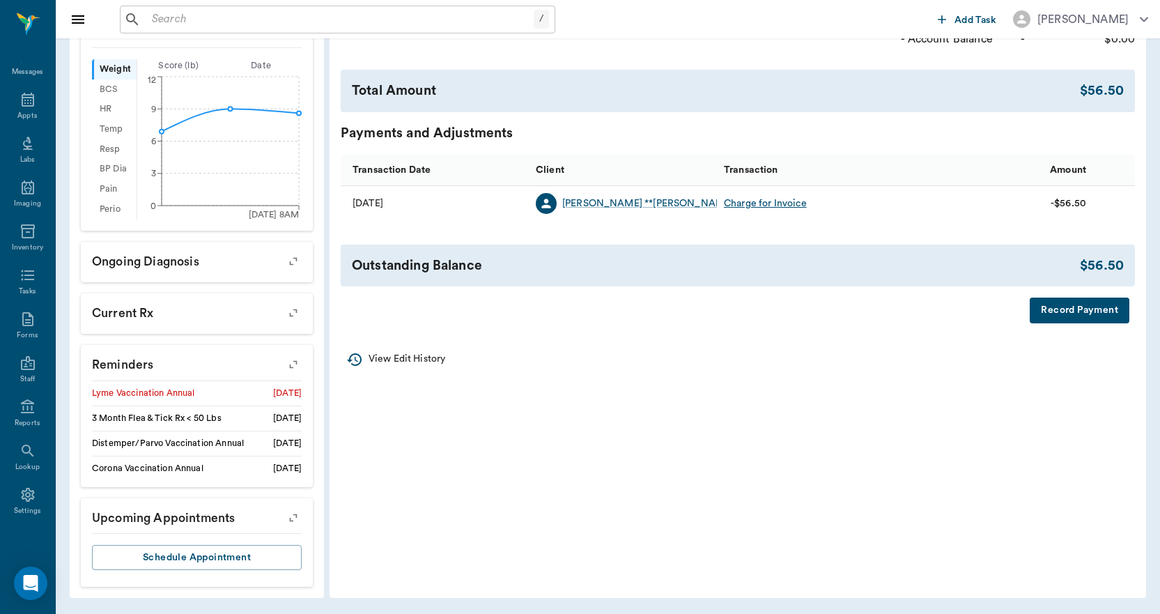
click at [1078, 319] on button "Record Payment" at bounding box center [1080, 310] width 100 height 26
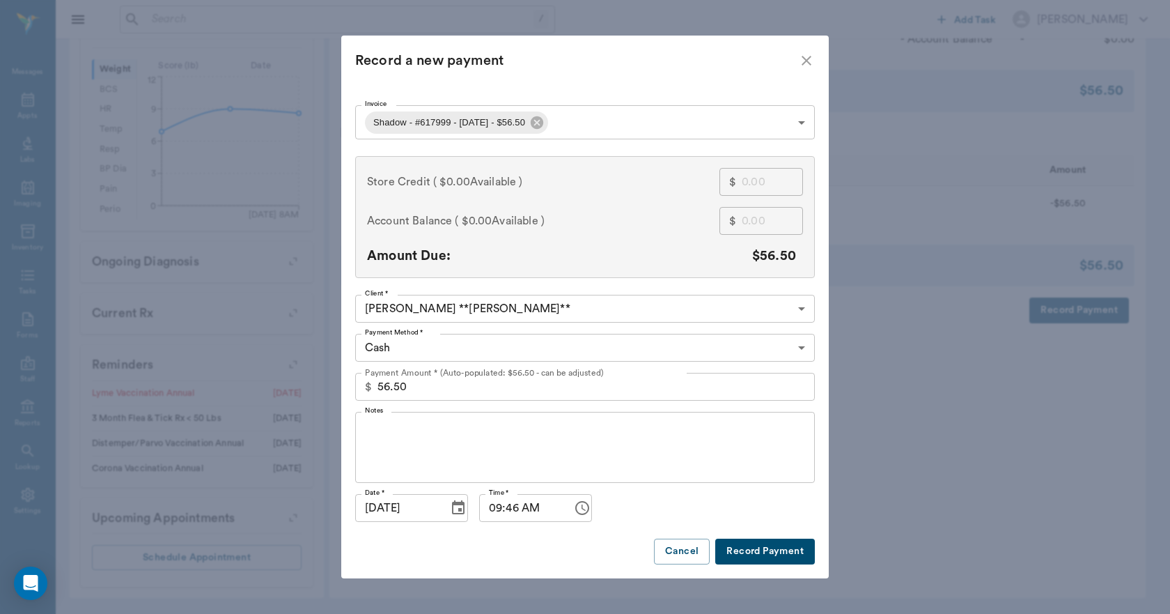
click at [764, 557] on button "Record Payment" at bounding box center [766, 552] width 100 height 26
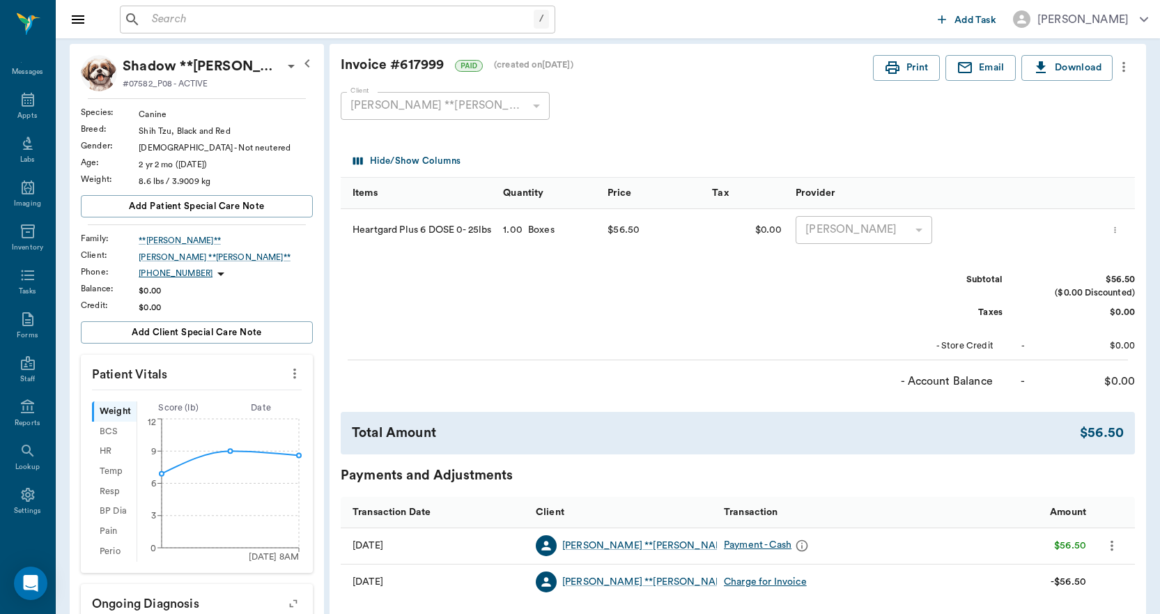
scroll to position [60, 0]
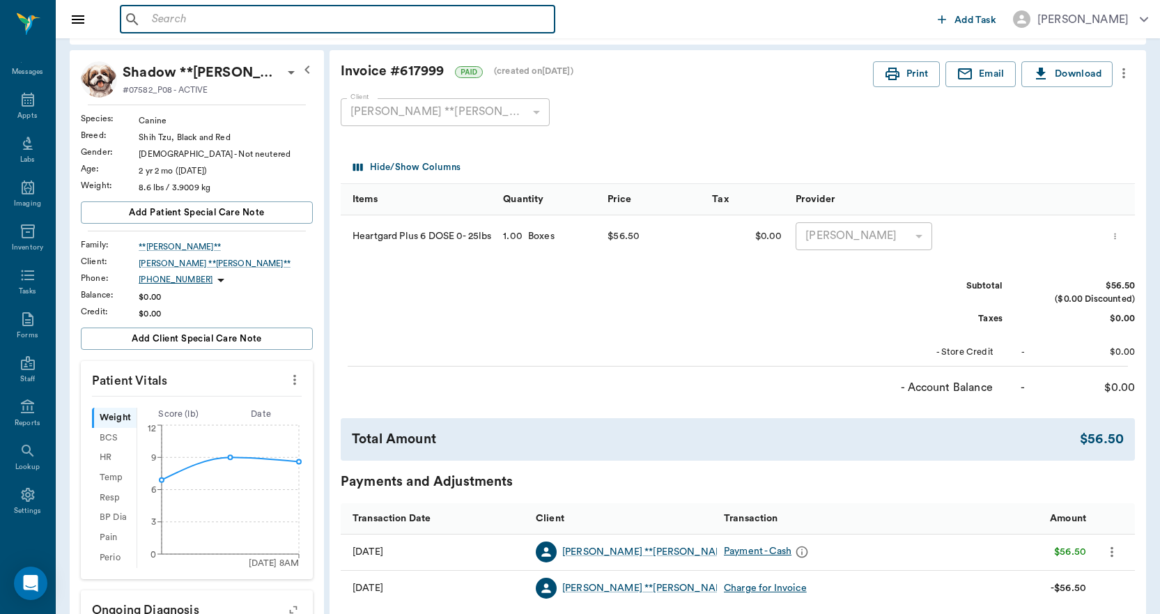
click at [195, 17] on input "text" at bounding box center [347, 20] width 403 height 20
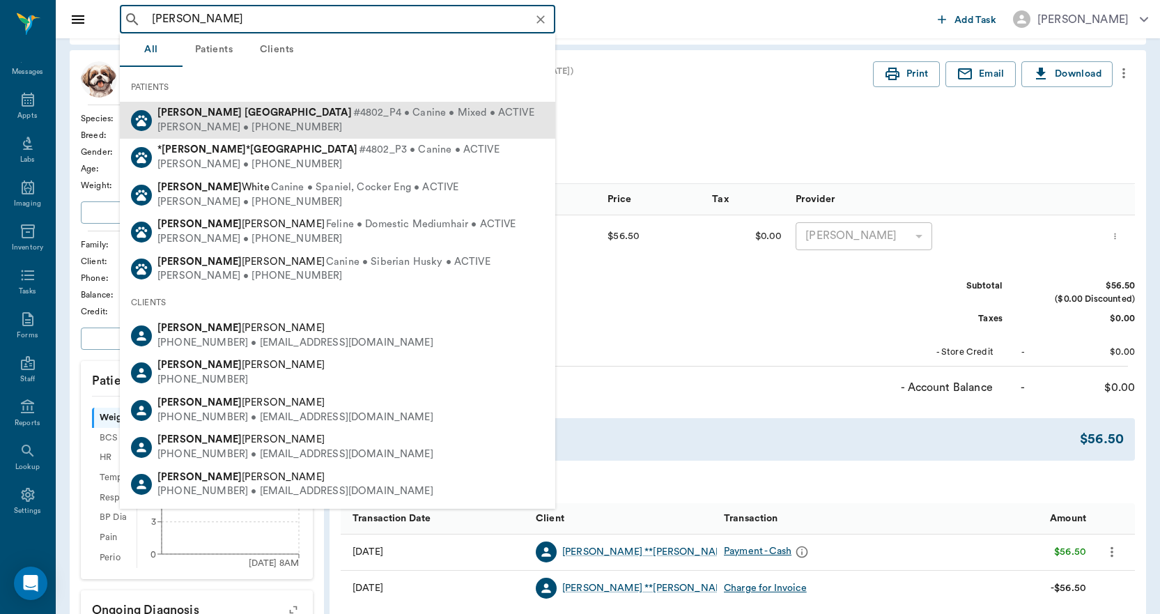
click at [222, 130] on div "[PERSON_NAME] • [PHONE_NUMBER]" at bounding box center [345, 128] width 377 height 15
type input "[PERSON_NAME]"
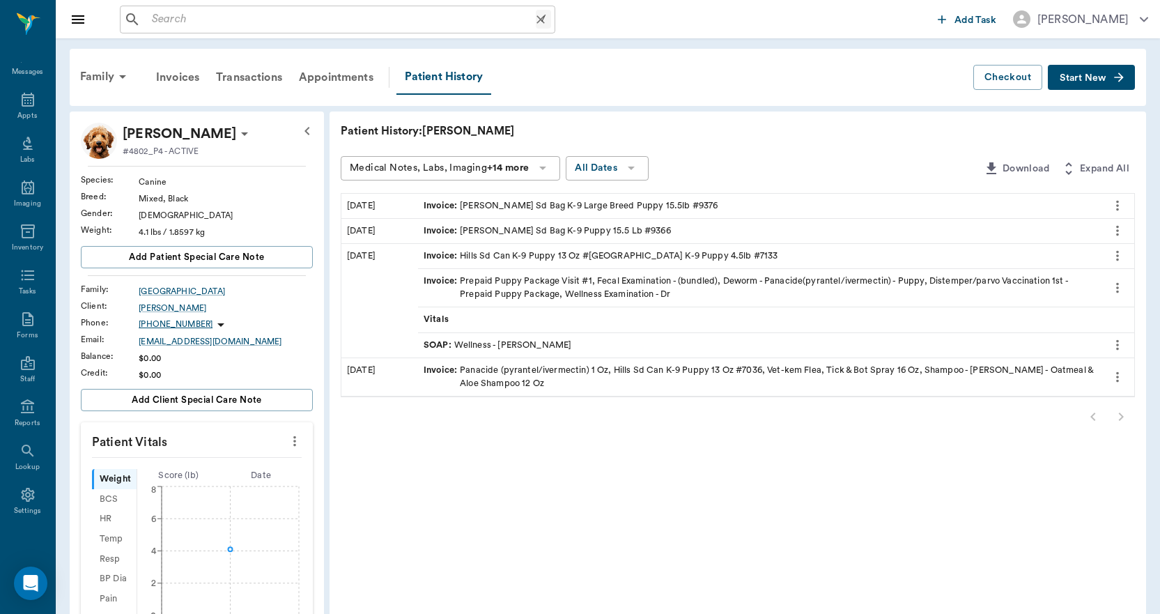
click at [215, 17] on input "text" at bounding box center [340, 20] width 389 height 20
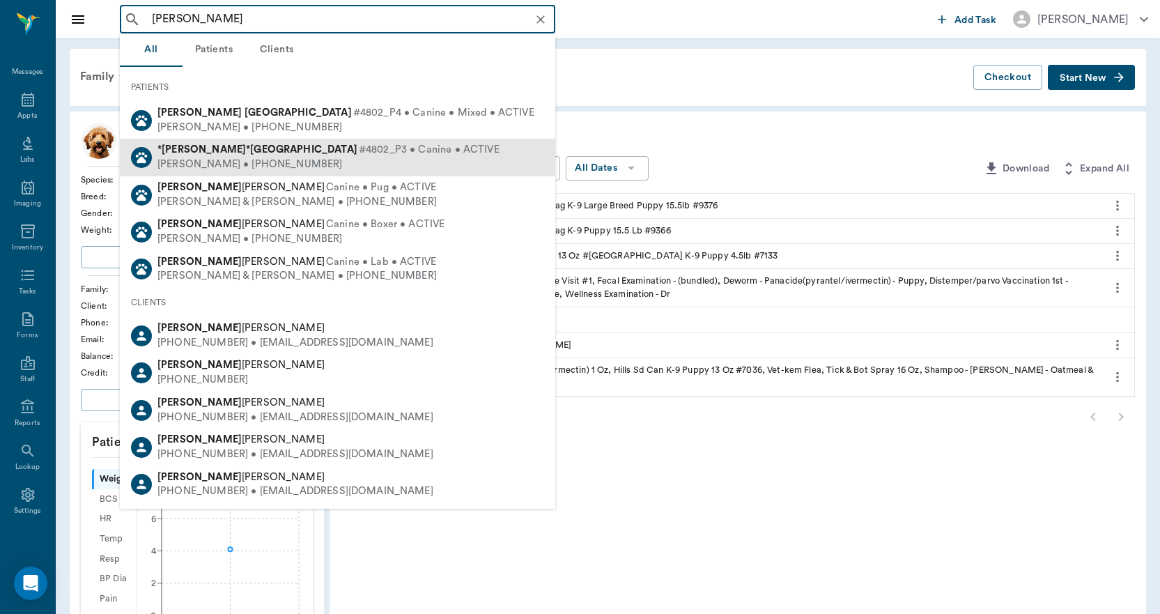
click at [250, 151] on b "[GEOGRAPHIC_DATA]" at bounding box center [303, 149] width 107 height 10
type input "[PERSON_NAME]"
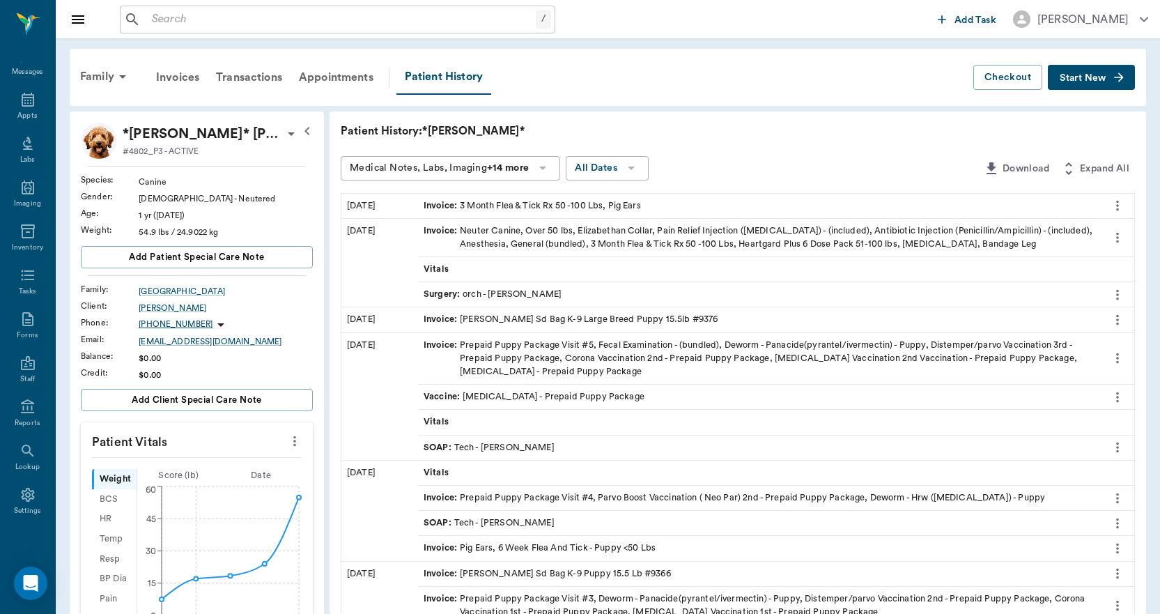
drag, startPoint x: 37, startPoint y: 28, endPoint x: 30, endPoint y: 31, distance: 7.8
click at [33, 30] on icon at bounding box center [29, 22] width 24 height 25
click at [30, 98] on icon at bounding box center [28, 99] width 17 height 17
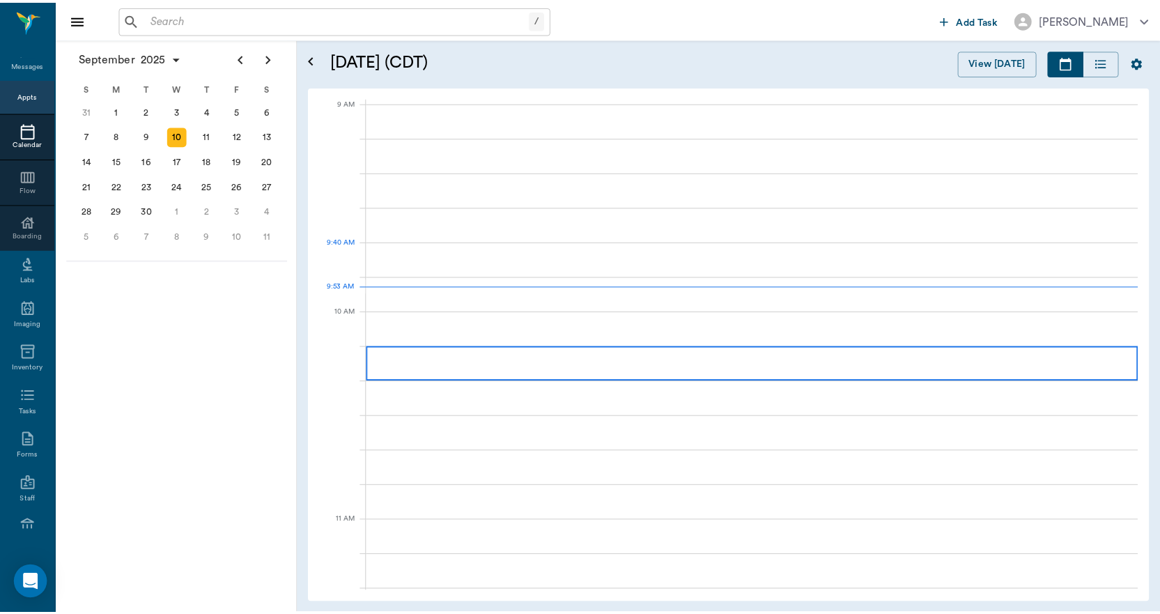
scroll to position [210, 0]
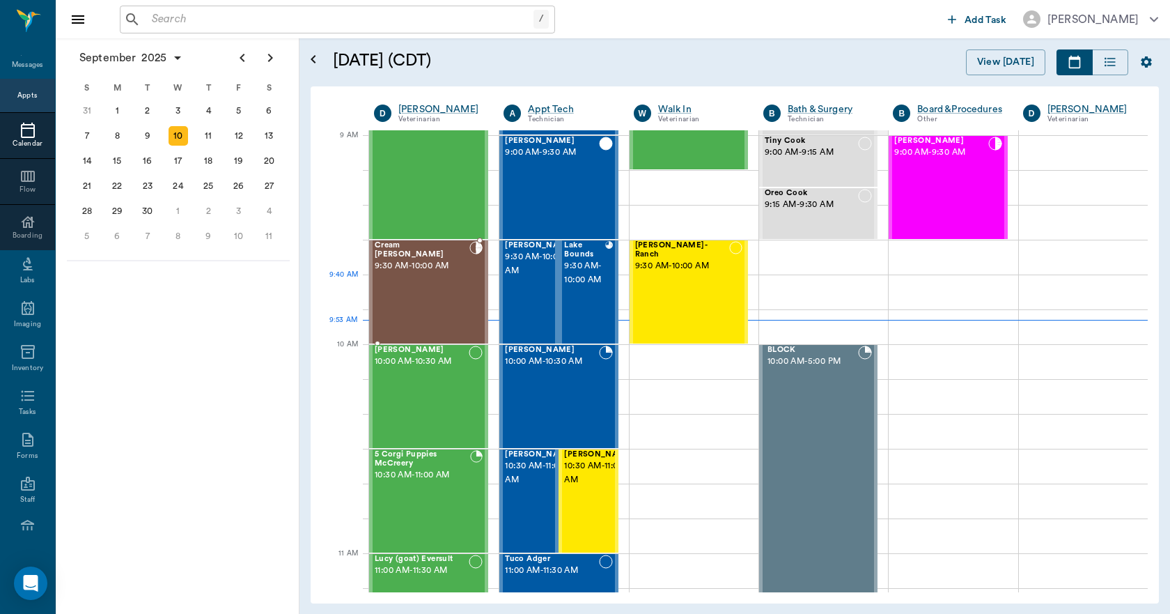
click at [458, 291] on div "Cream [PERSON_NAME] 9:30 AM - 10:00 AM" at bounding box center [422, 292] width 95 height 102
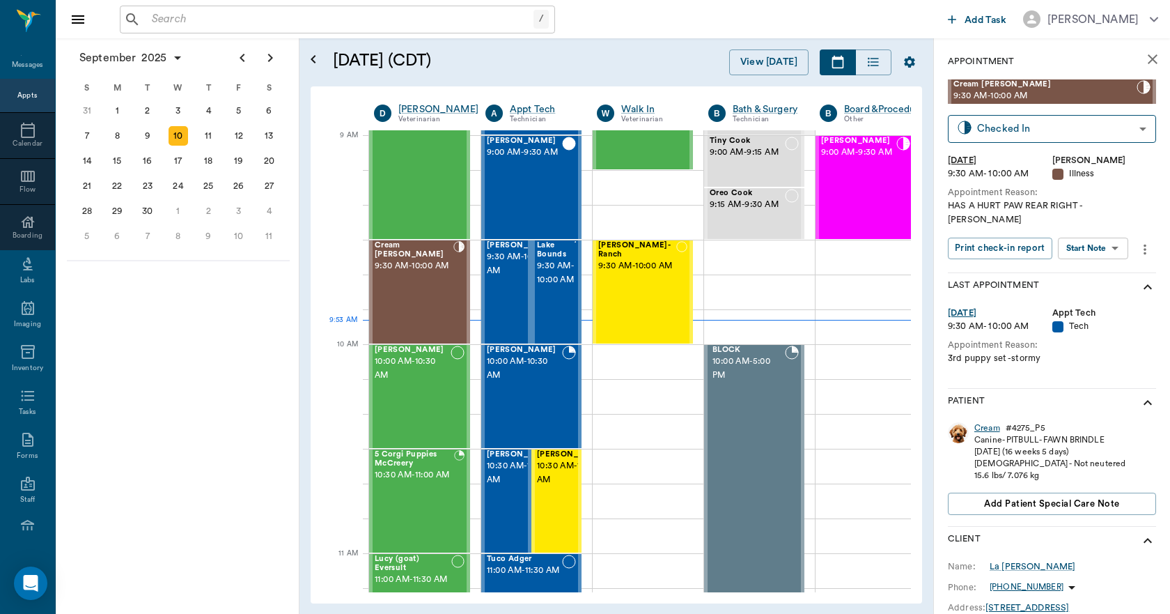
click at [982, 422] on div "Cream" at bounding box center [988, 428] width 26 height 12
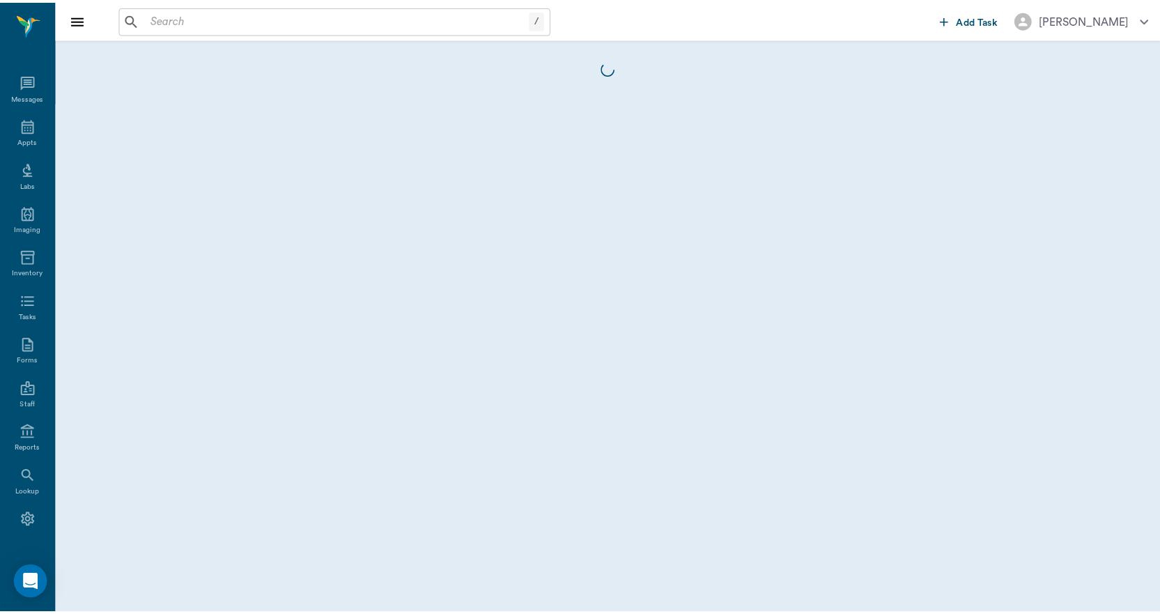
scroll to position [26, 0]
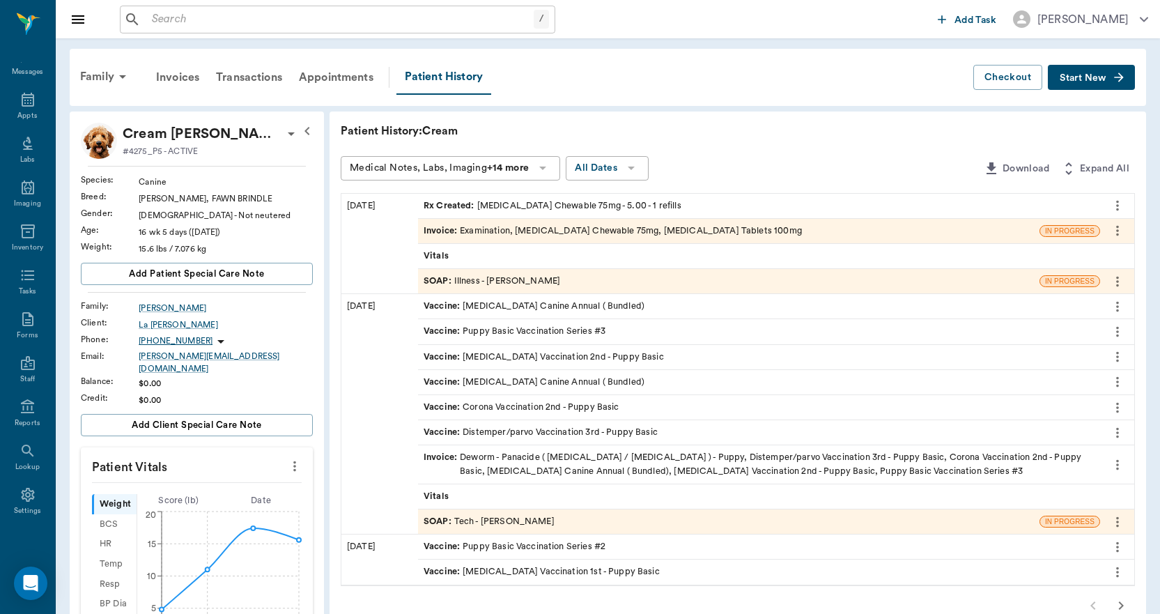
click at [670, 231] on div "Invoice : Examination, [MEDICAL_DATA] Chewable 75mg, [MEDICAL_DATA] Tablets 100…" at bounding box center [613, 230] width 378 height 13
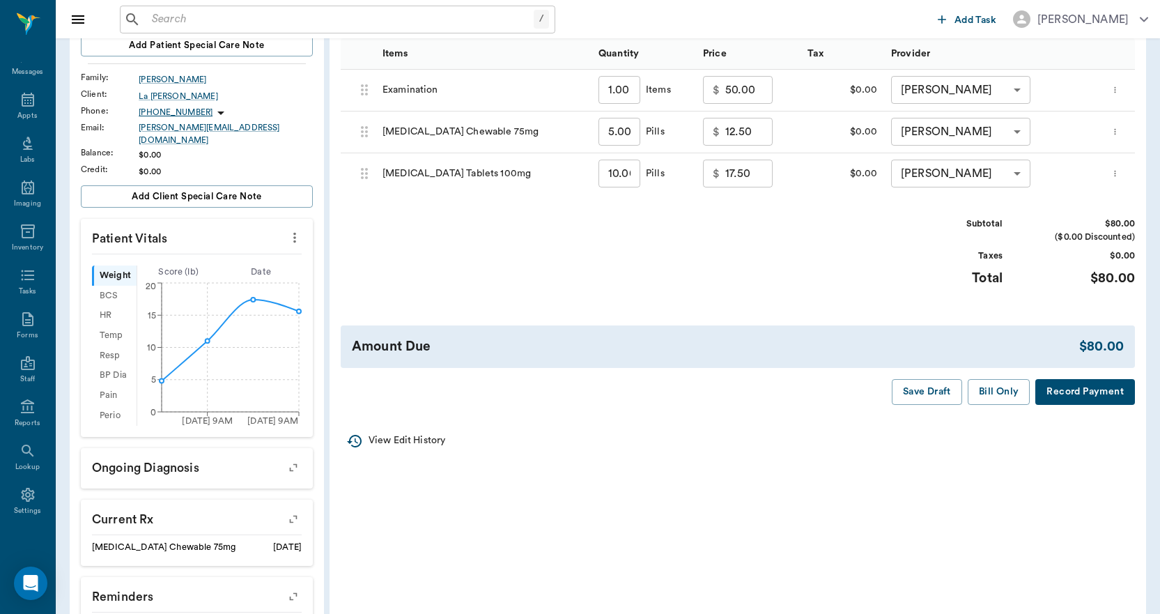
scroll to position [279, 0]
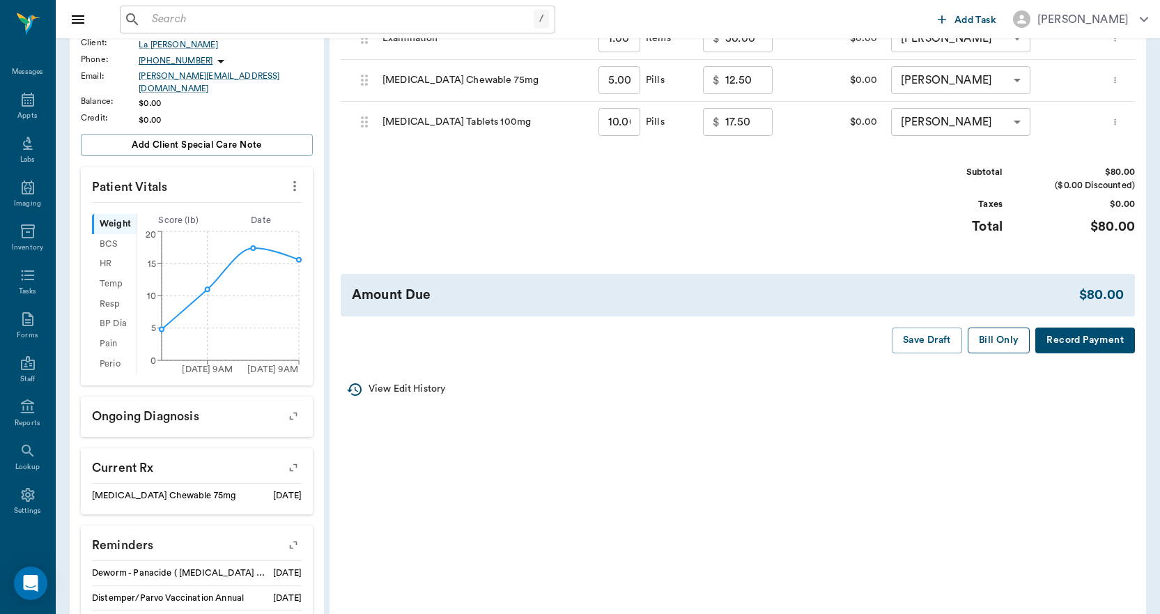
click at [1000, 344] on button "Bill Only" at bounding box center [999, 340] width 63 height 26
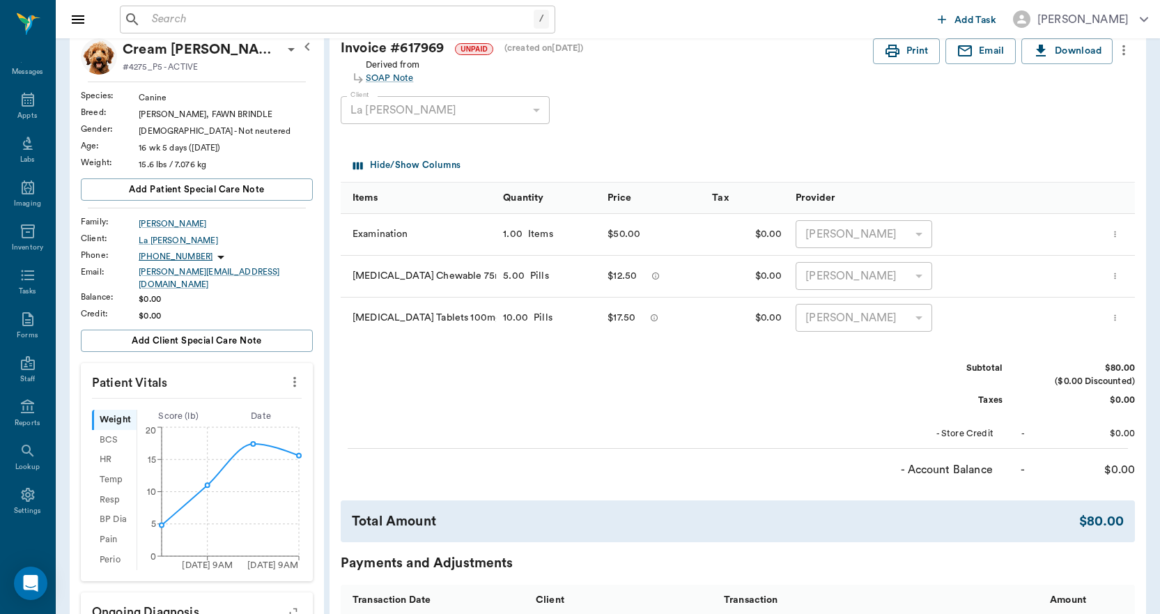
scroll to position [0, 0]
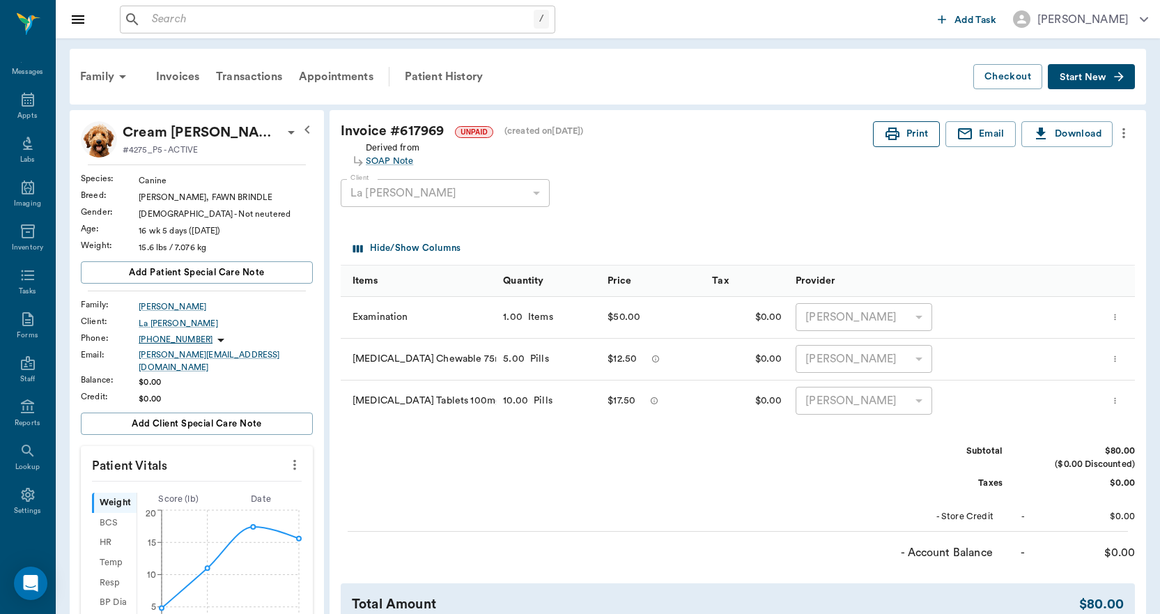
click at [915, 134] on button "Print" at bounding box center [906, 134] width 67 height 26
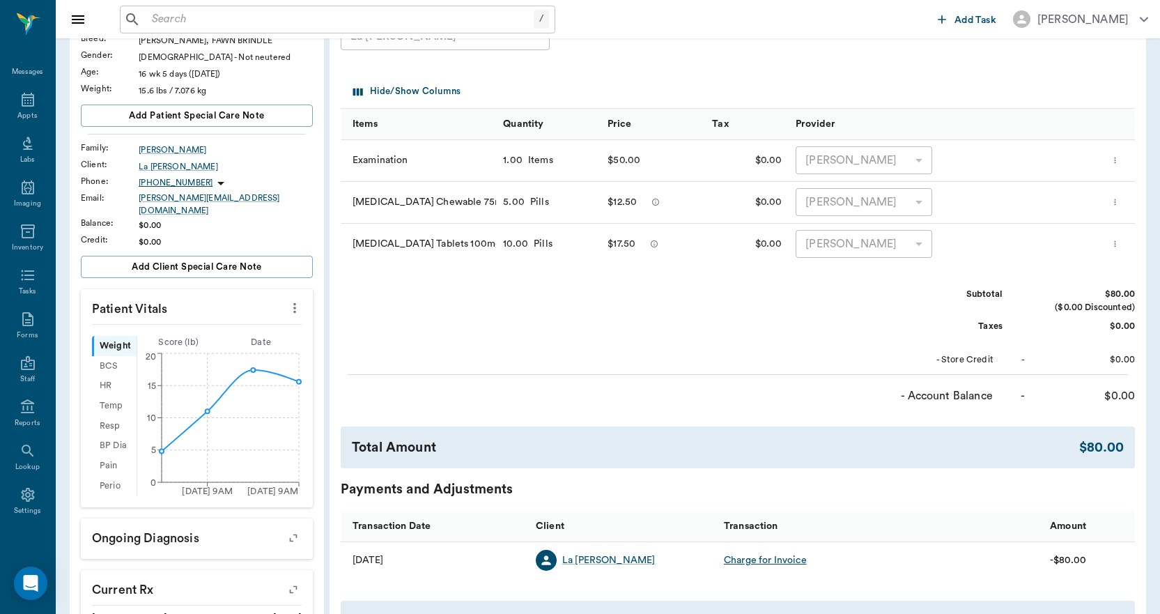
scroll to position [348, 0]
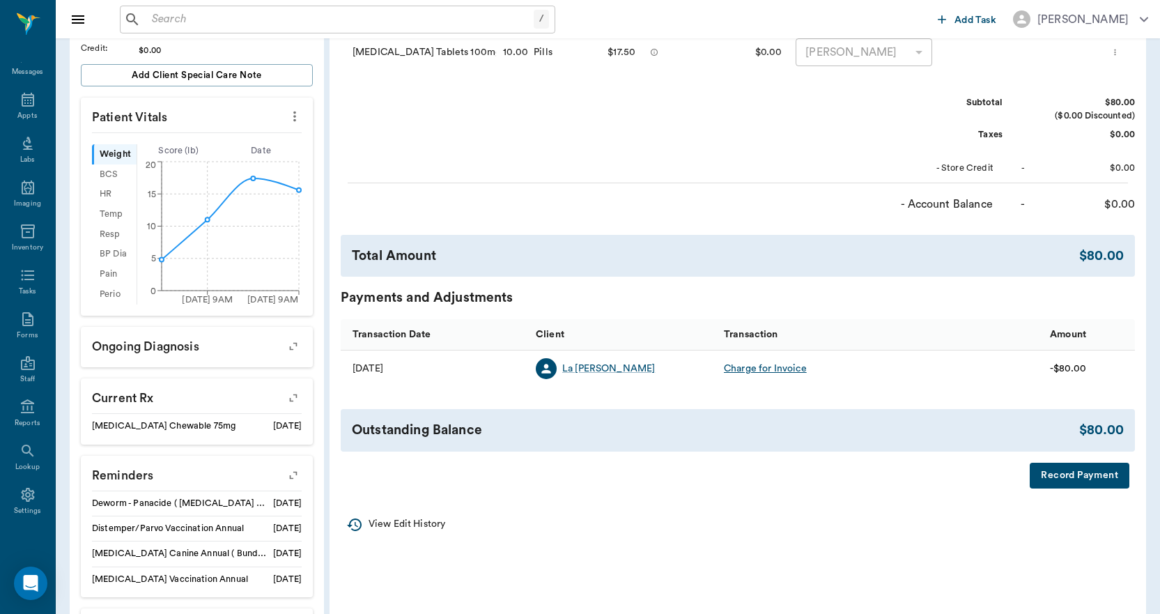
click at [1095, 474] on button "Record Payment" at bounding box center [1080, 476] width 100 height 26
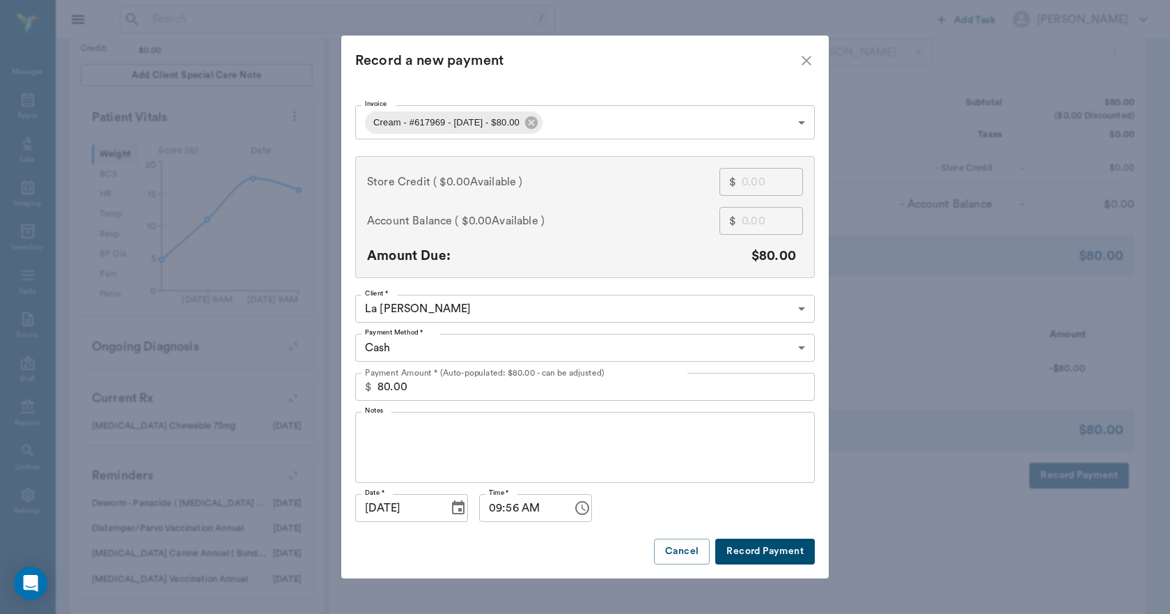
click at [784, 552] on button "Record Payment" at bounding box center [766, 552] width 100 height 26
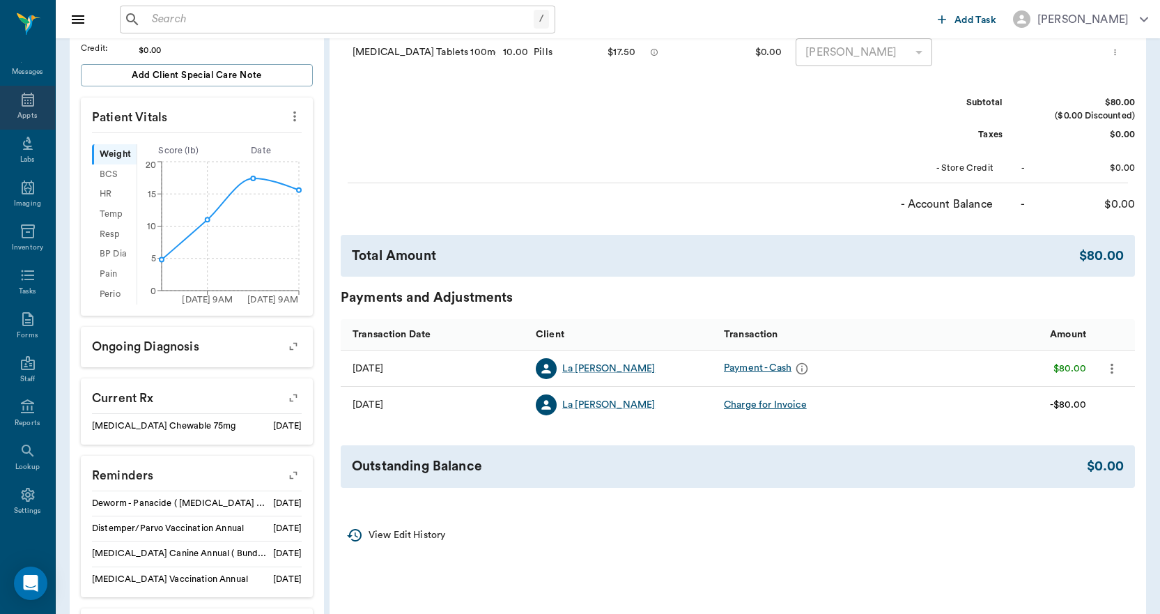
click at [8, 99] on div "Appts" at bounding box center [27, 108] width 55 height 44
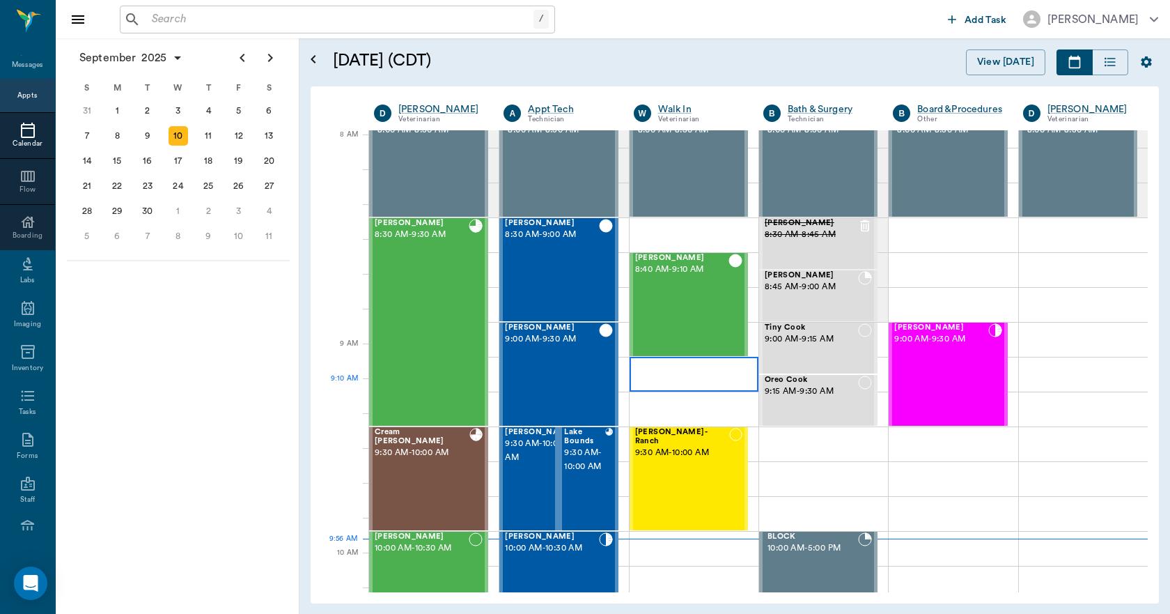
scroll to position [1, 0]
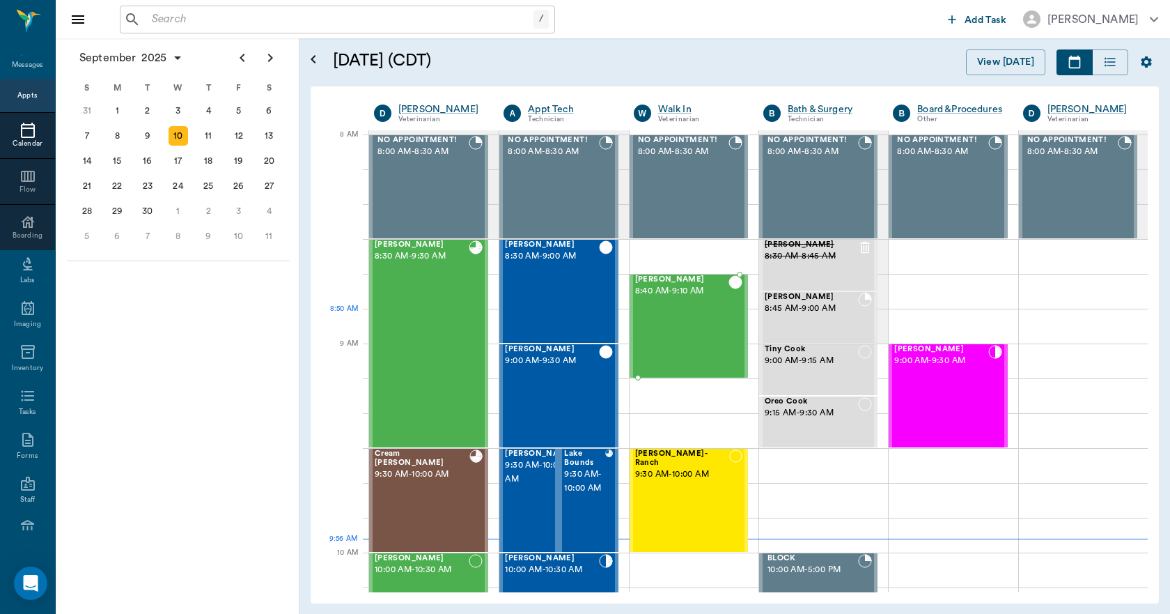
click at [695, 319] on div "[PERSON_NAME] 8:40 AM - 9:10 AM" at bounding box center [681, 326] width 93 height 102
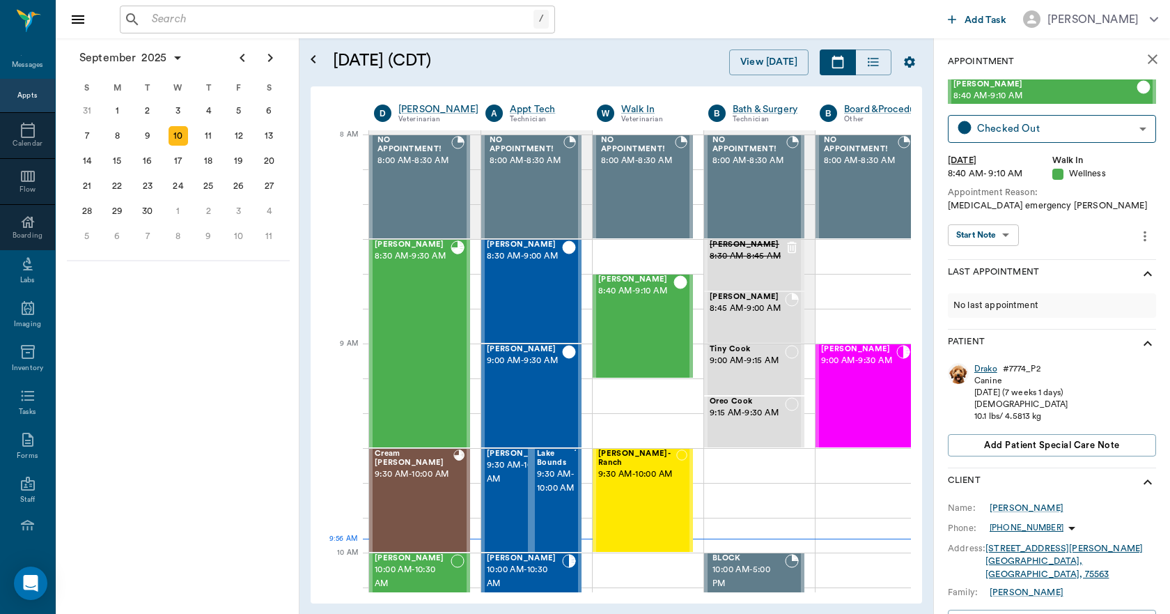
click at [988, 366] on div "Drako" at bounding box center [986, 369] width 23 height 12
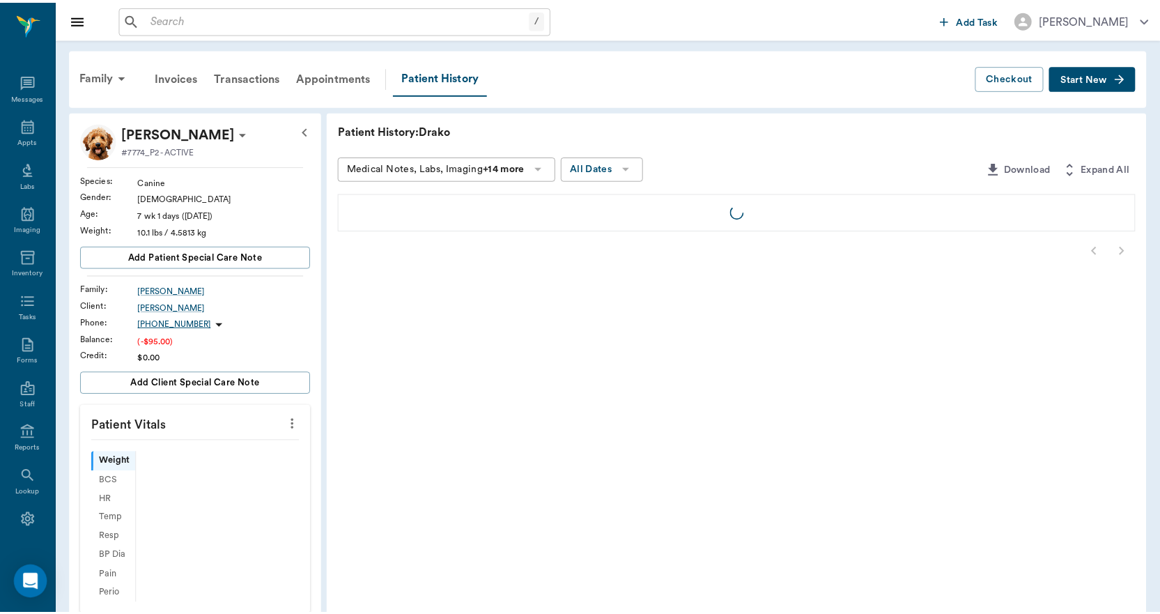
scroll to position [26, 0]
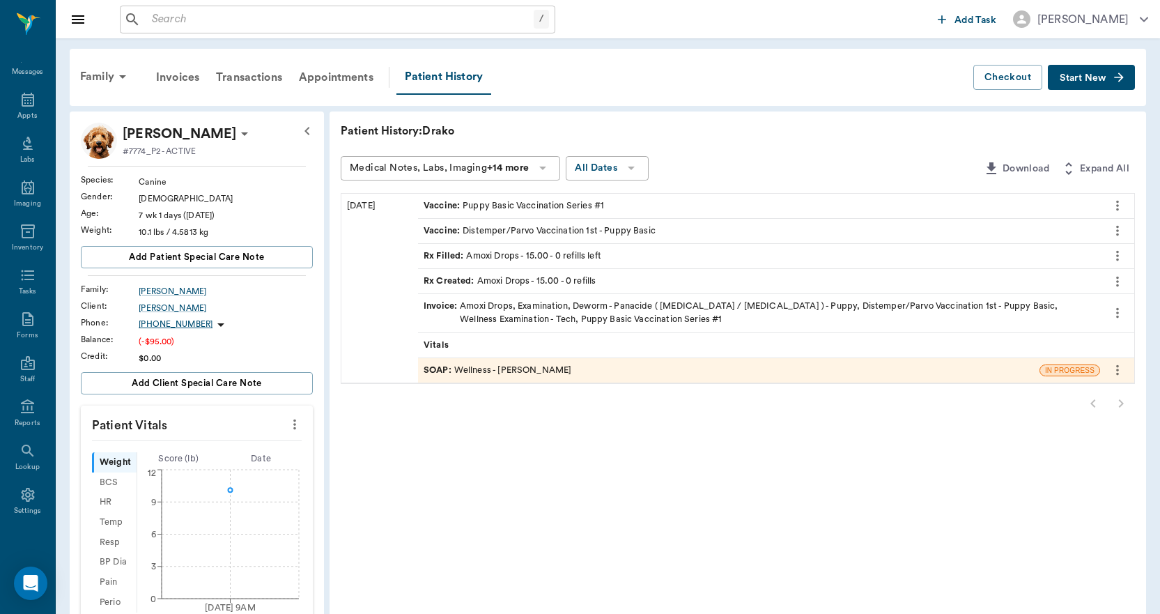
click at [586, 307] on div "Invoice : Amoxi Drops, Examination, Deworm - Panacide ( [MEDICAL_DATA] / [MEDIC…" at bounding box center [759, 313] width 671 height 26
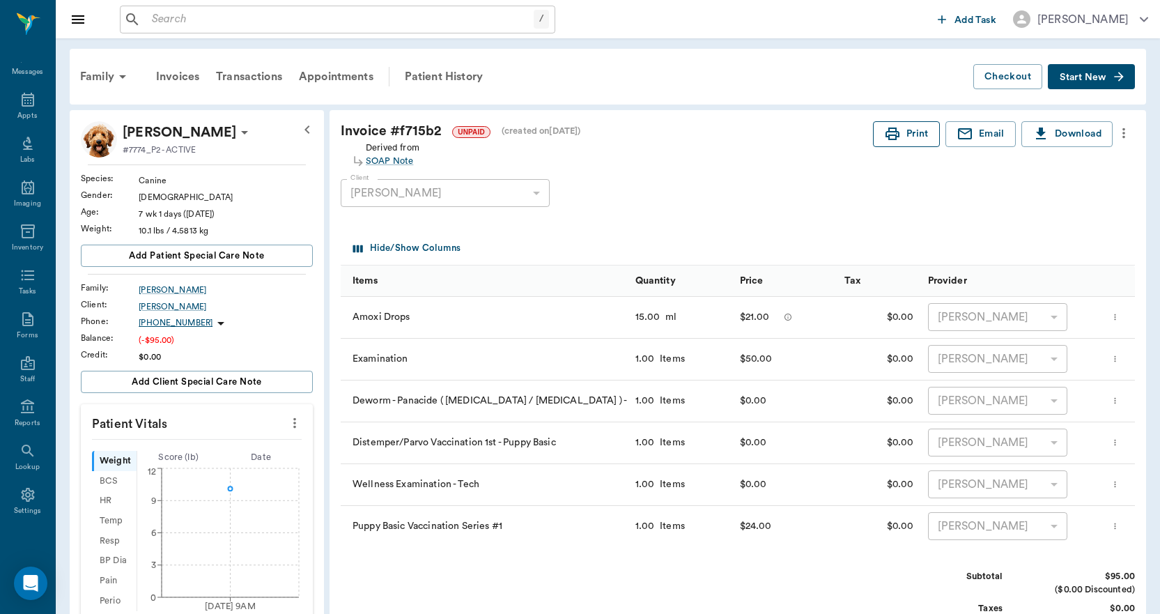
click at [897, 132] on icon "button" at bounding box center [892, 133] width 14 height 13
click at [27, 103] on icon at bounding box center [28, 100] width 13 height 14
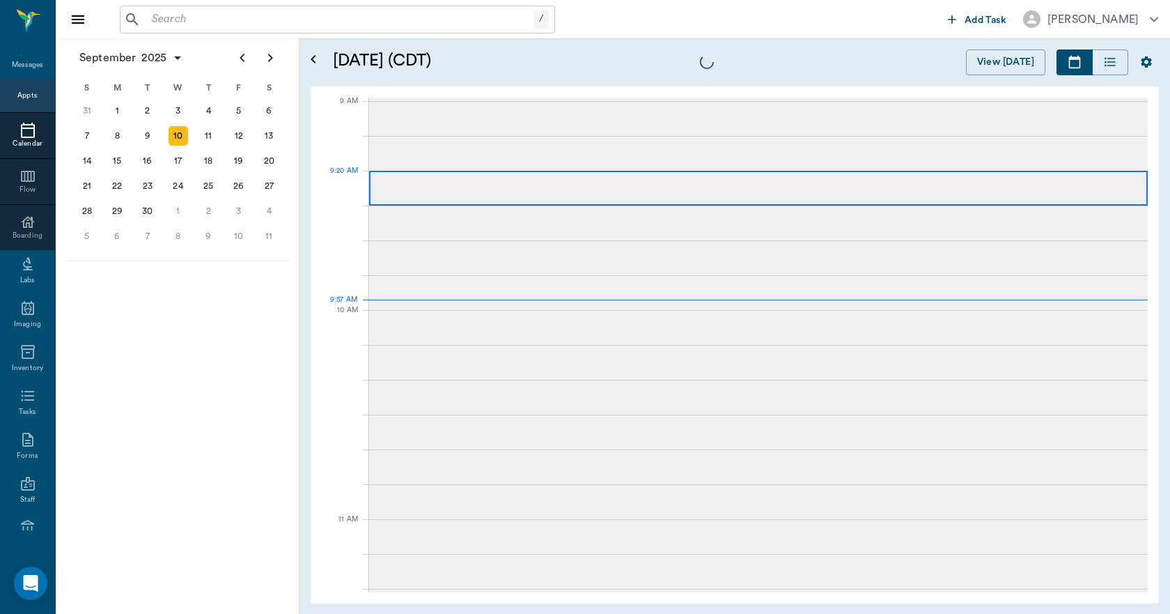
scroll to position [211, 0]
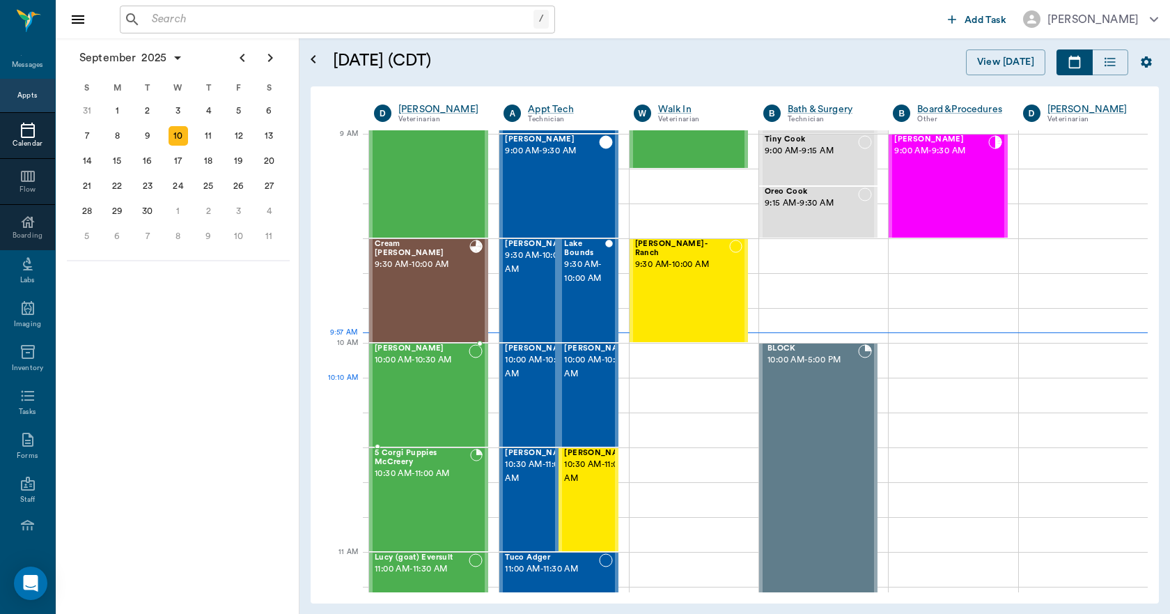
click at [428, 380] on div "[PERSON_NAME] 10:00 AM - 10:30 AM" at bounding box center [422, 395] width 94 height 102
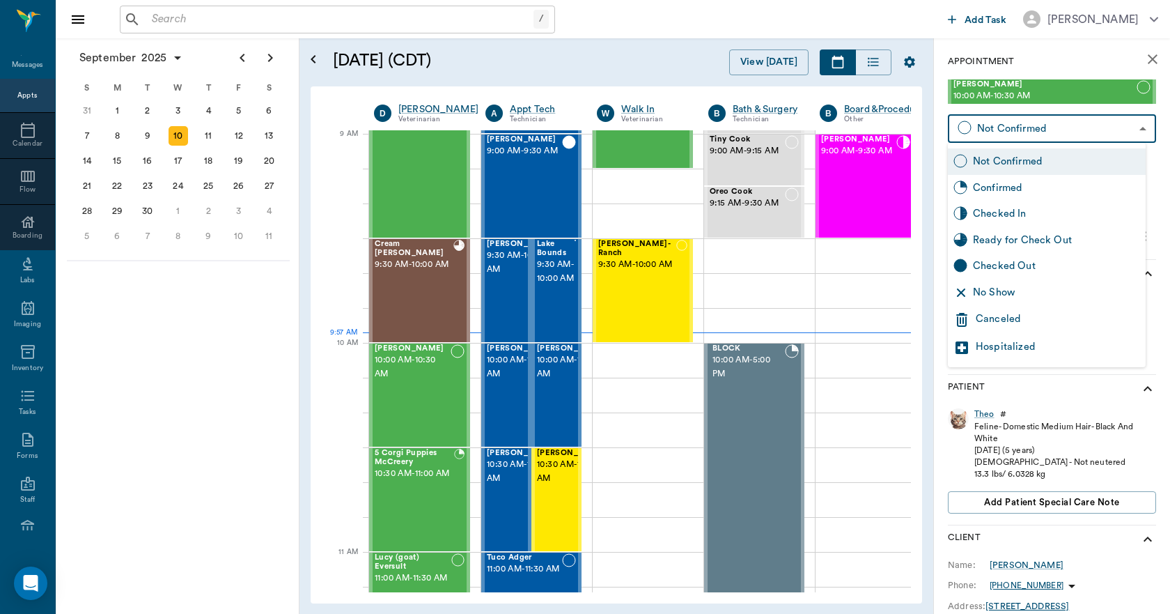
click at [987, 130] on body "/ ​ Add Task [PERSON_NAME] Nectar Messages Appts Calendar Flow Boarding Labs Im…" at bounding box center [585, 307] width 1170 height 614
click at [996, 214] on div "Checked In" at bounding box center [1056, 213] width 167 height 15
type input "CHECKED_IN"
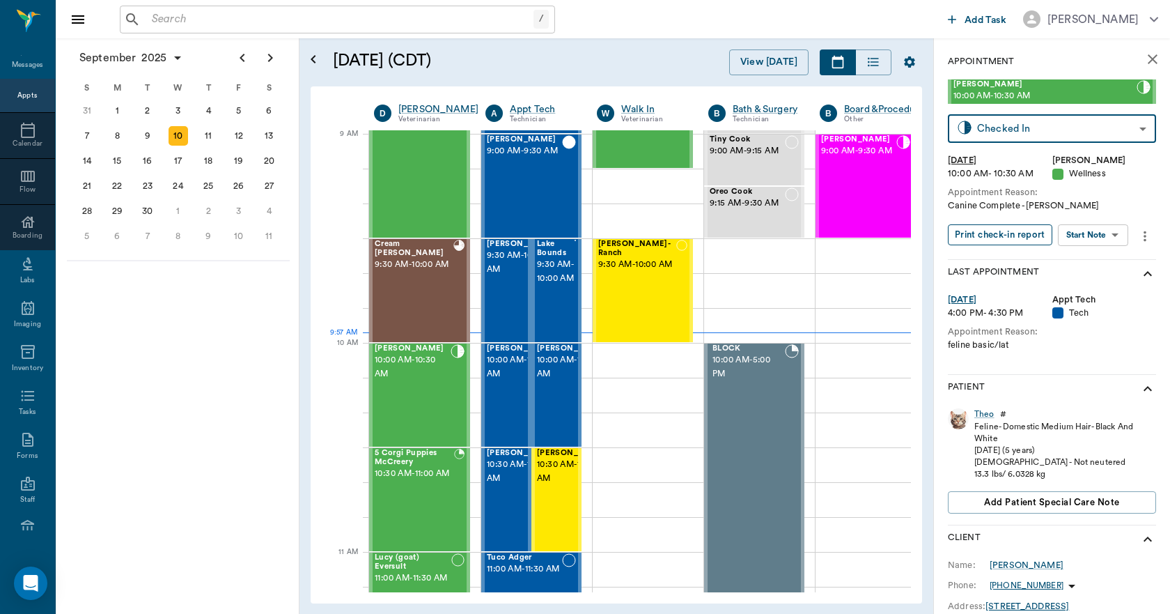
click at [993, 237] on button "Print check-in report" at bounding box center [1000, 235] width 105 height 22
click at [208, 139] on div "11" at bounding box center [209, 136] width 20 height 20
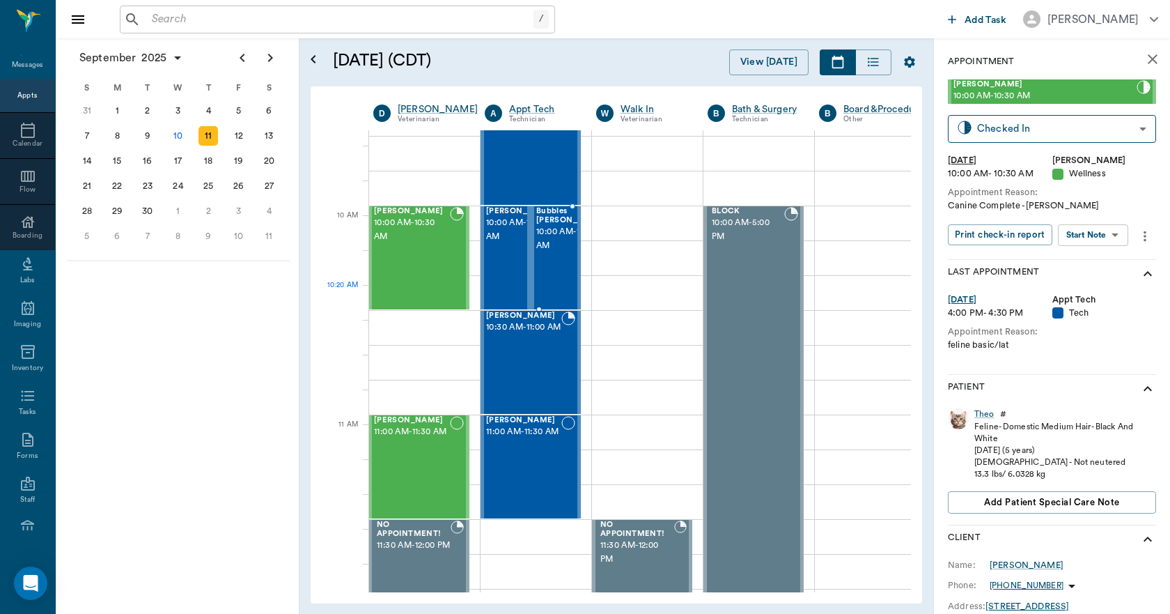
scroll to position [139, 1]
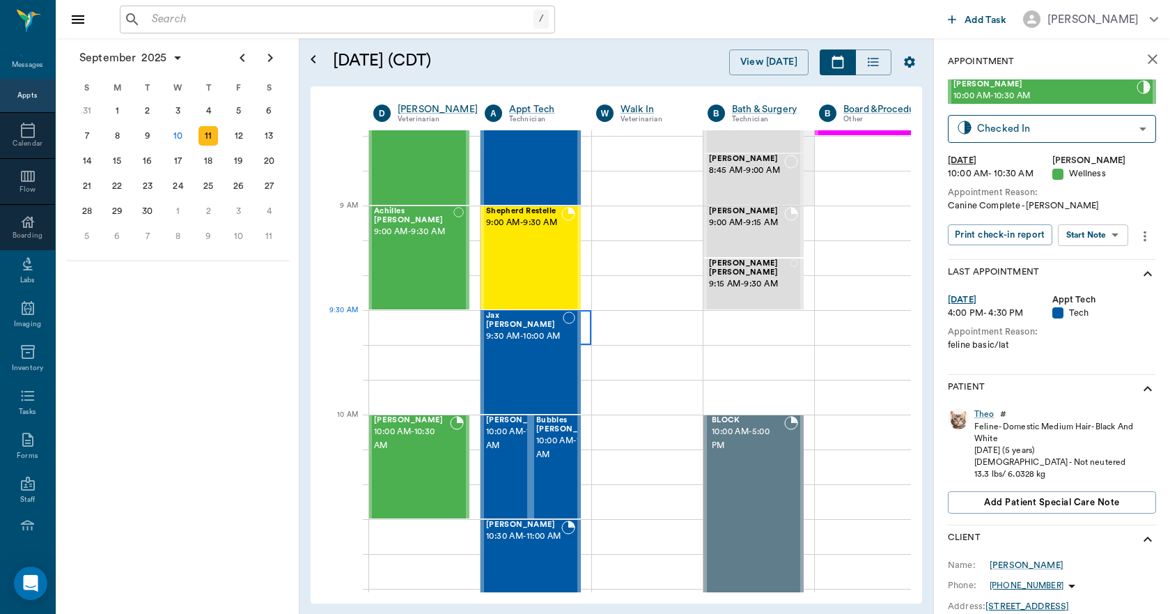
click at [587, 314] on div at bounding box center [536, 327] width 111 height 35
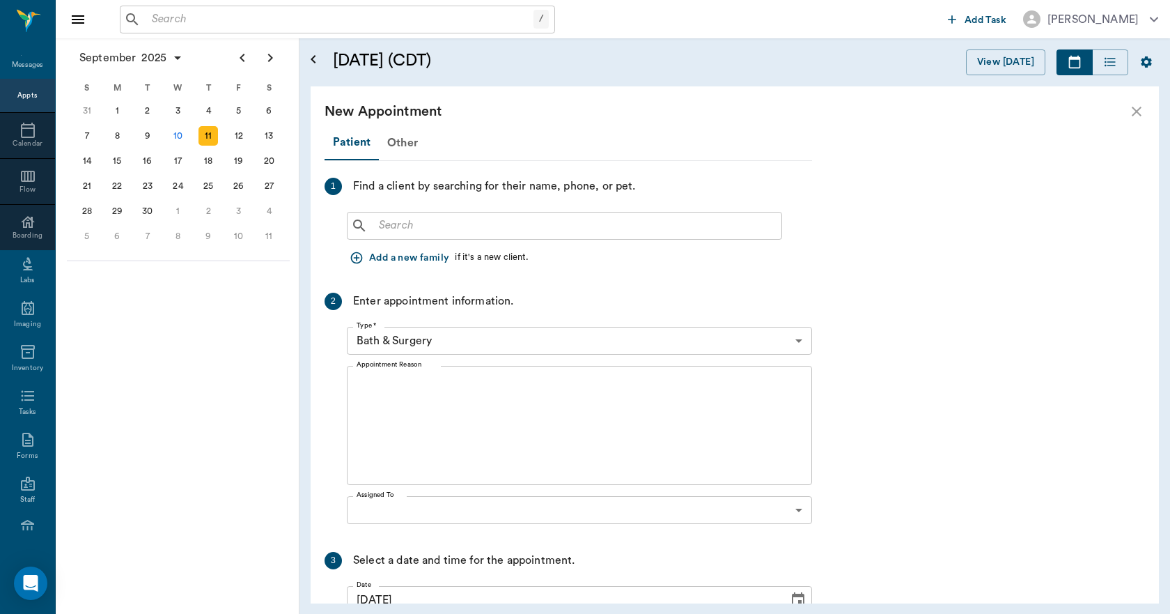
scroll to position [139, 0]
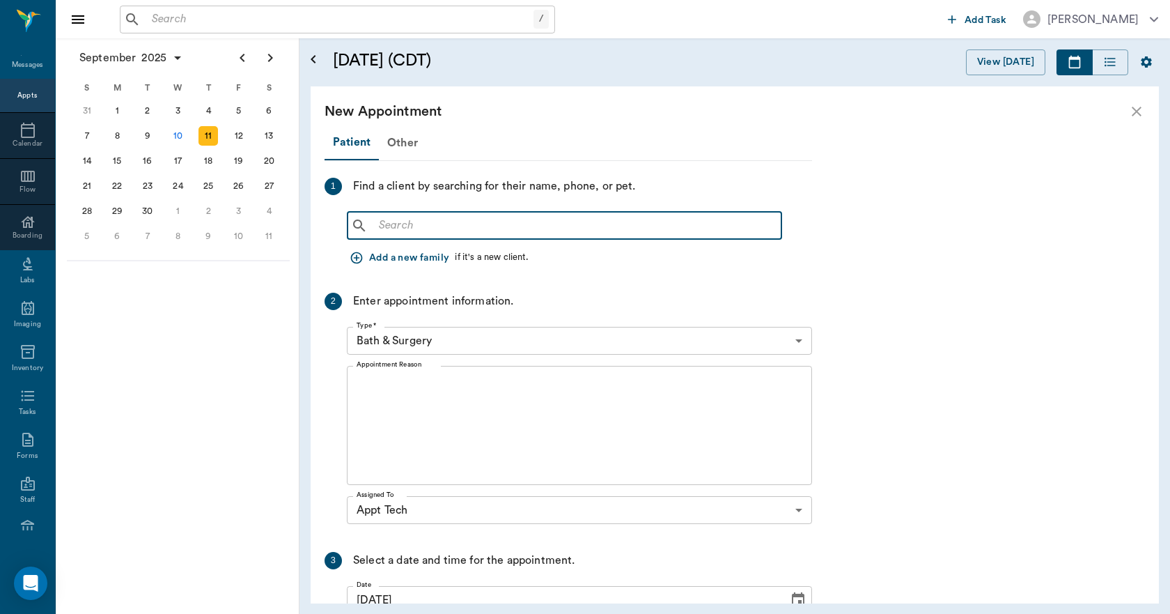
click at [426, 230] on input "text" at bounding box center [574, 226] width 403 height 20
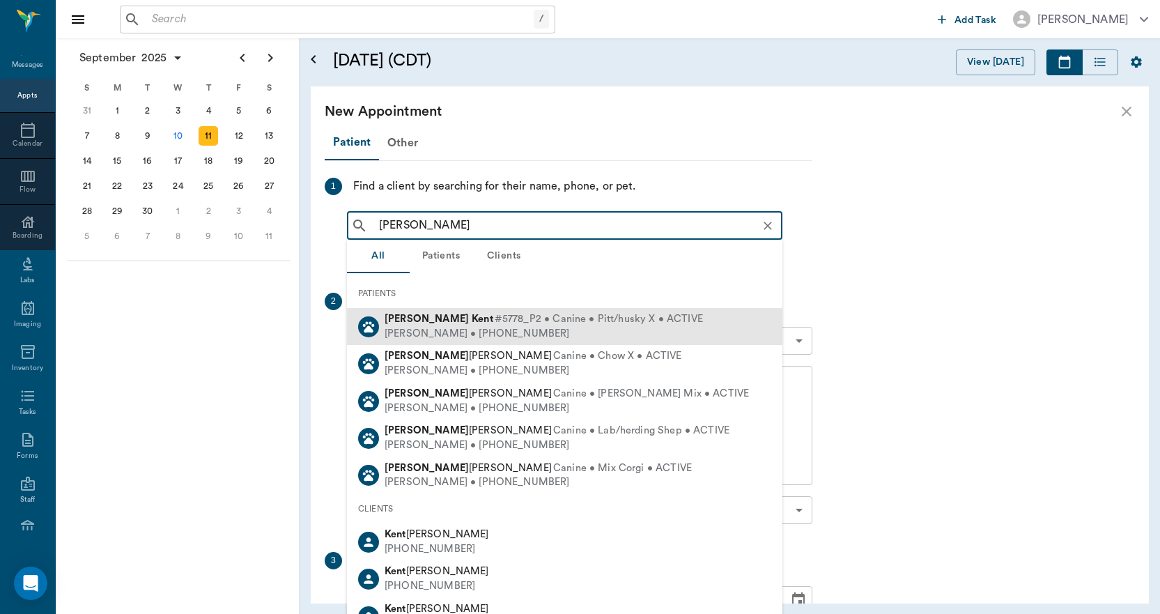
click at [499, 329] on div "[PERSON_NAME] • [PHONE_NUMBER]" at bounding box center [544, 334] width 318 height 15
type input "[PERSON_NAME]"
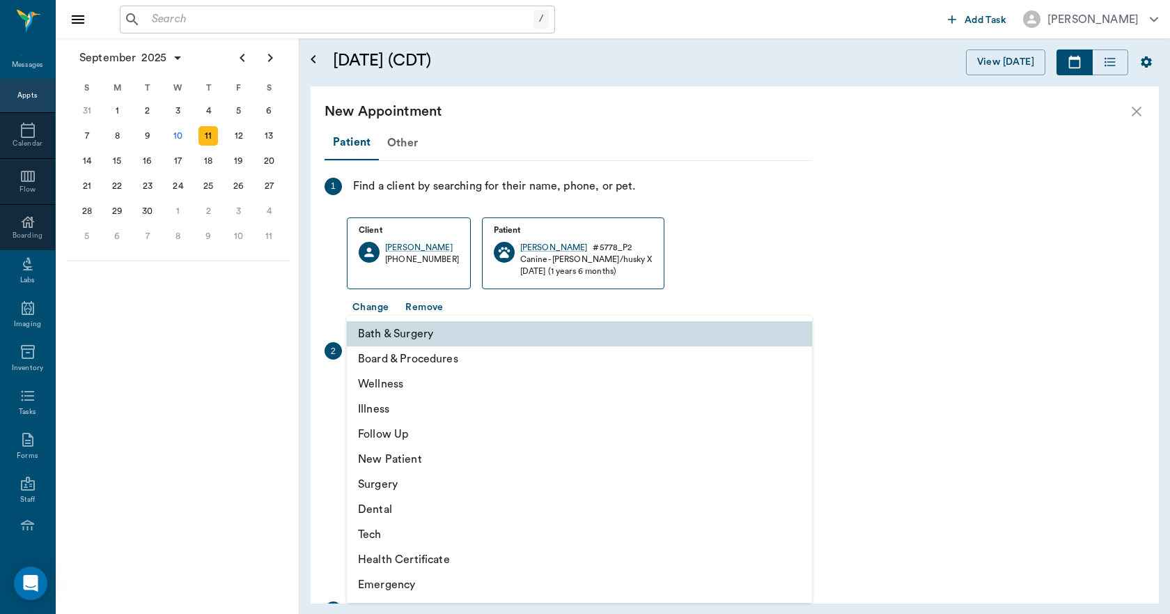
click at [409, 395] on body "/ ​ Add Task [PERSON_NAME] Nectar Messages Appts Calendar Flow Boarding Labs Im…" at bounding box center [585, 307] width 1170 height 614
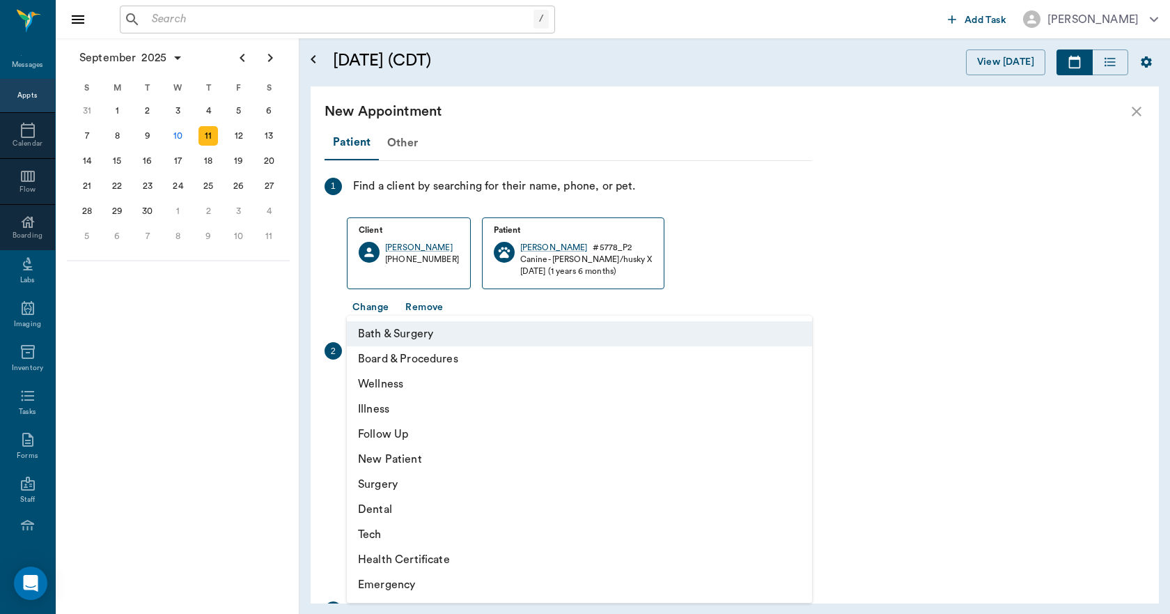
click at [382, 532] on li "Tech" at bounding box center [579, 534] width 465 height 25
type input "65d2be4f46e3a538d89b8c1a"
type input "10:00 AM"
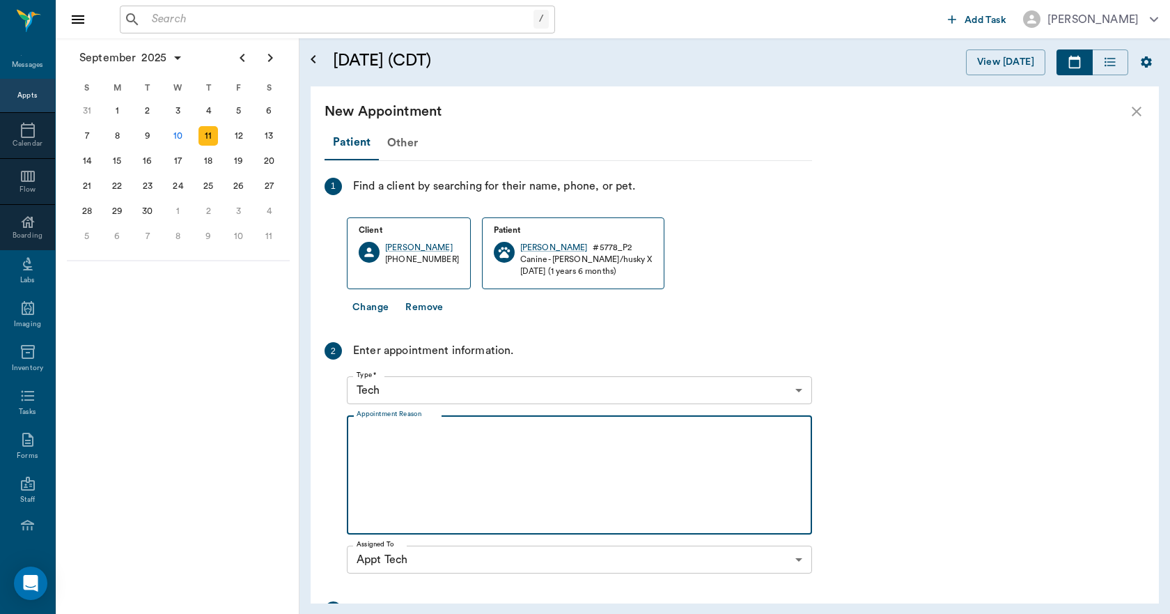
click at [372, 433] on textarea "Appointment Reason" at bounding box center [580, 475] width 446 height 96
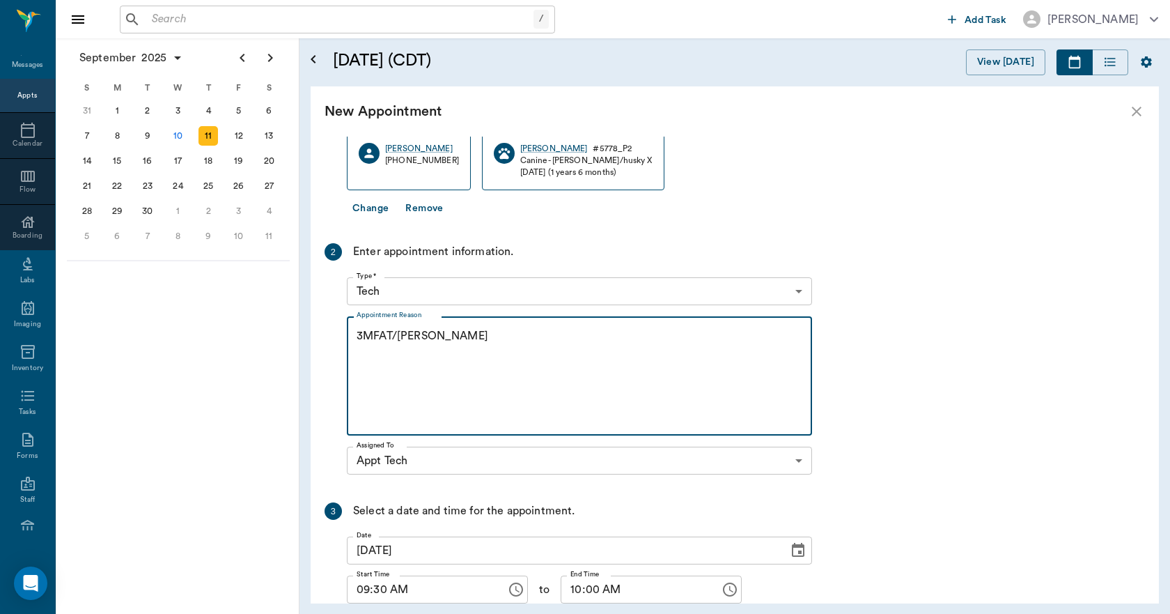
scroll to position [203, 0]
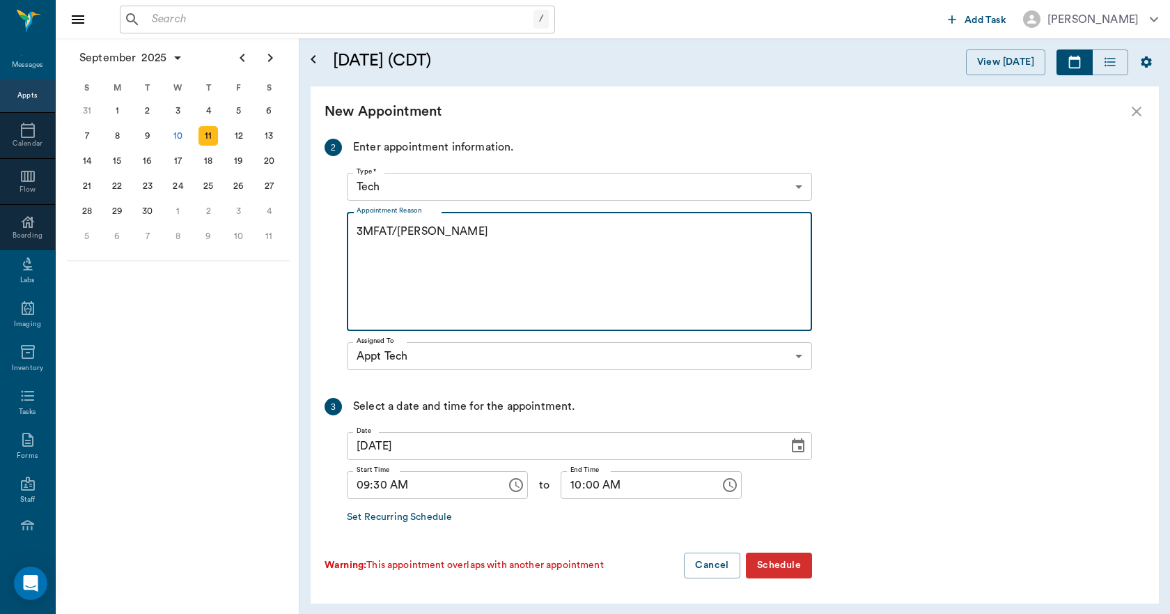
type textarea "3MFAT/[PERSON_NAME]"
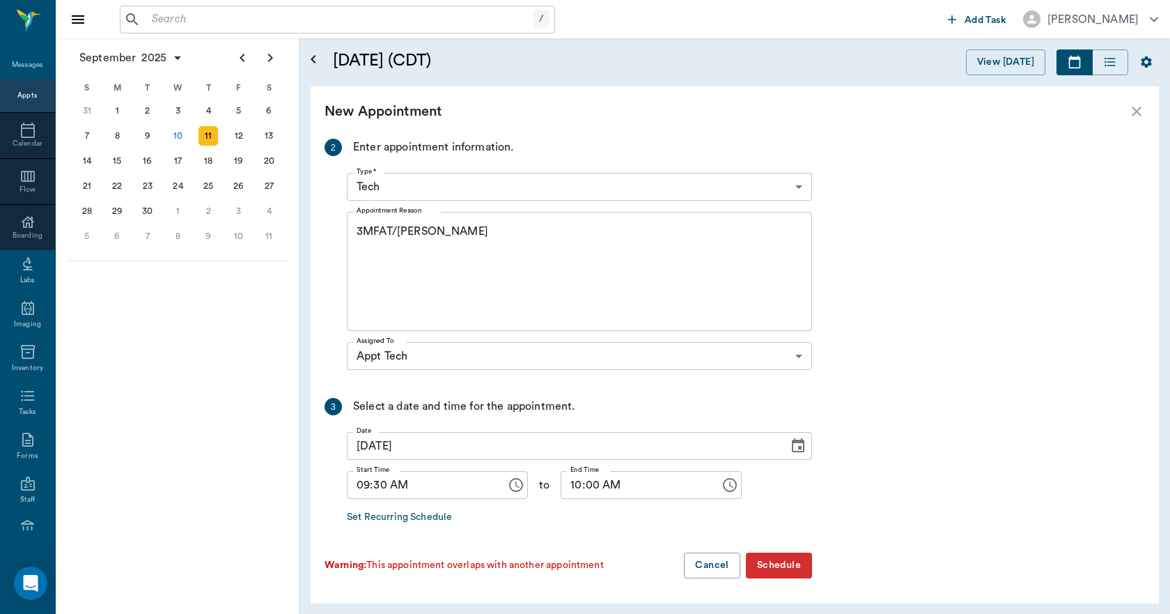
click at [780, 565] on button "Schedule" at bounding box center [779, 565] width 66 height 26
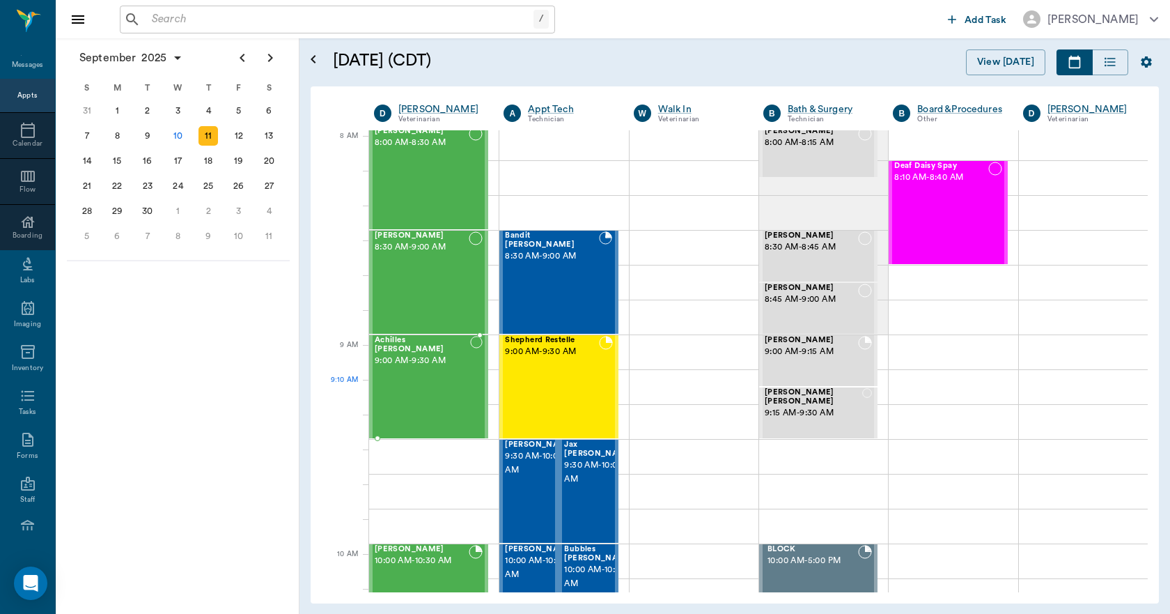
scroll to position [0, 0]
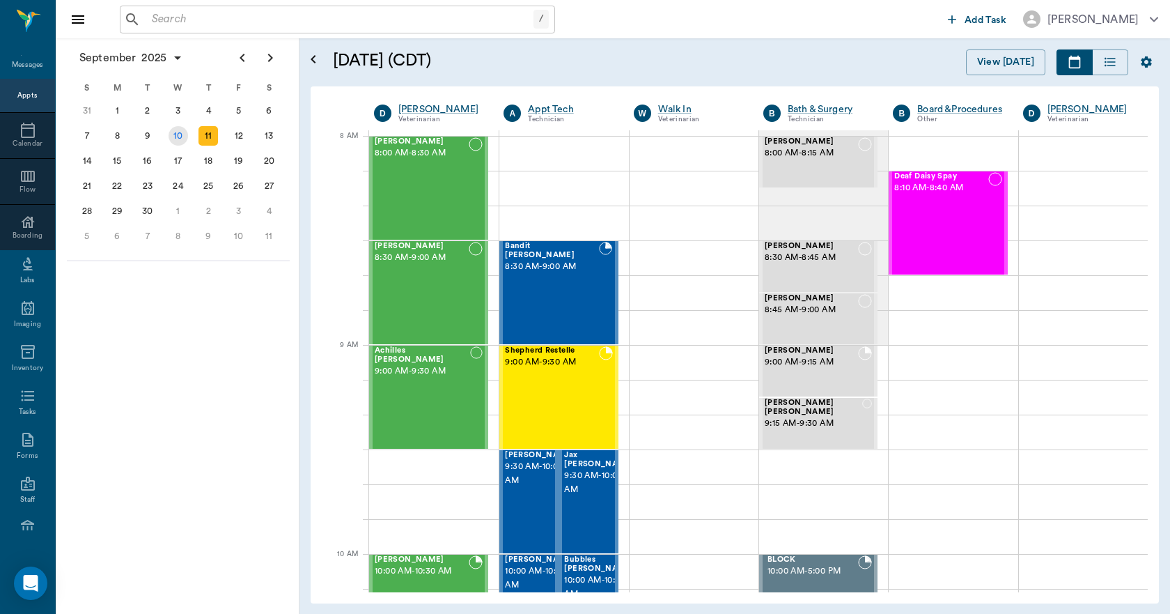
click at [181, 136] on div "10" at bounding box center [179, 136] width 20 height 20
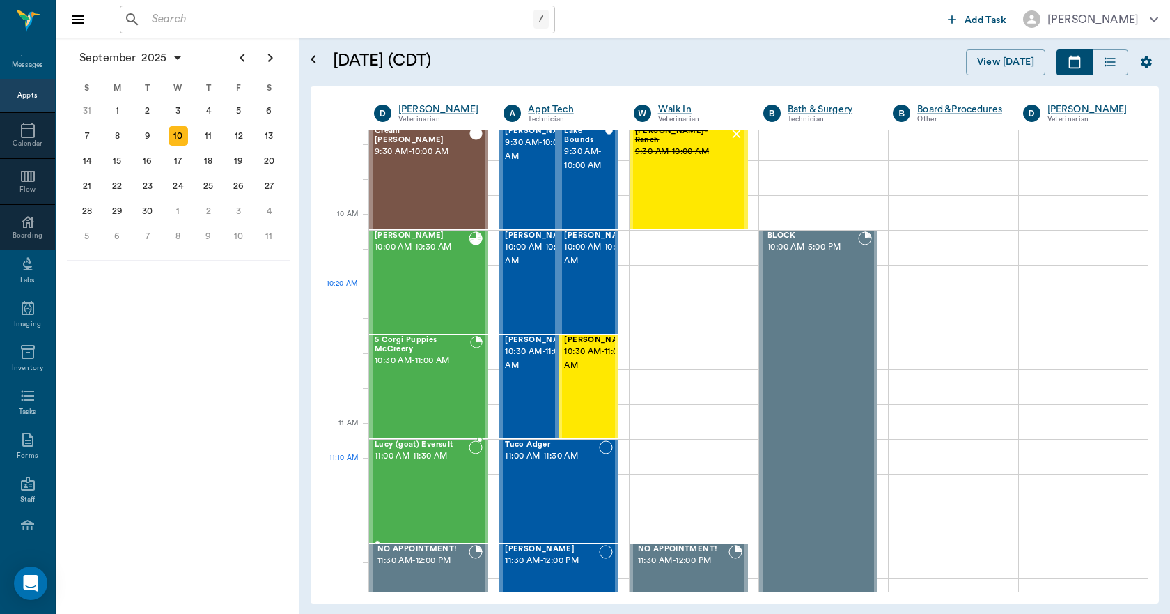
scroll to position [348, 0]
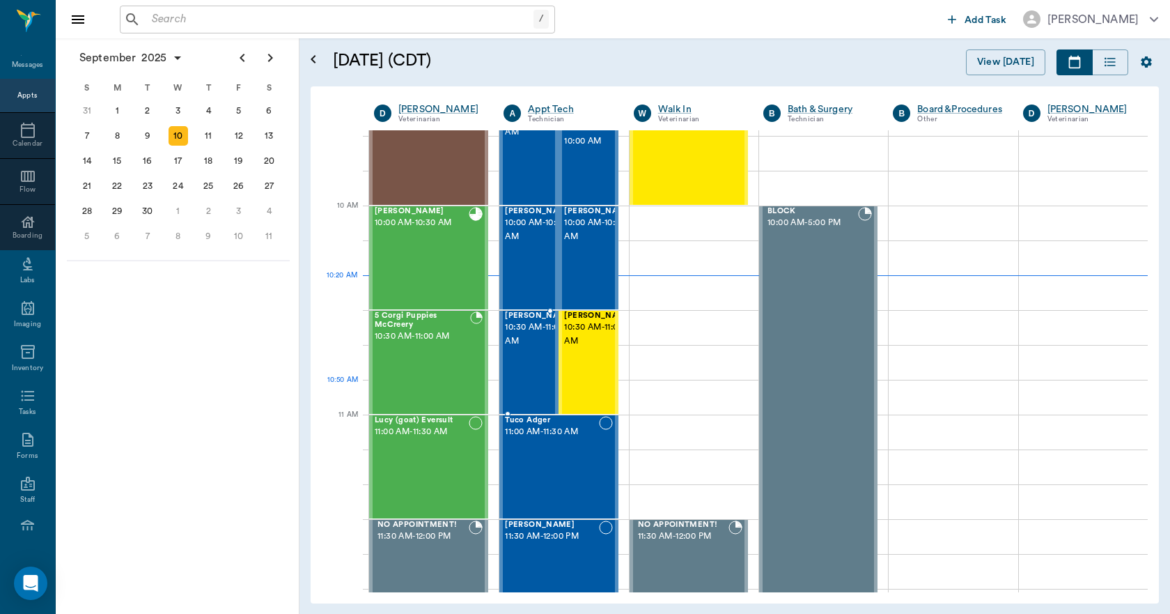
click at [520, 385] on div "Pepper Hailey 10:30 AM - 11:00 AM" at bounding box center [540, 362] width 70 height 102
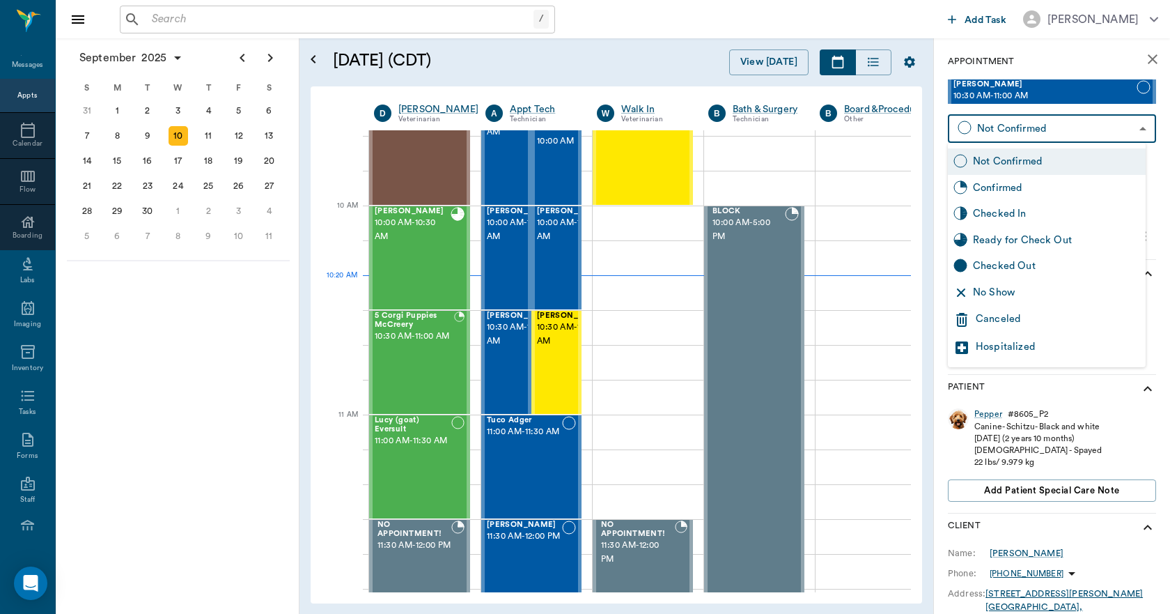
click at [1016, 132] on body "/ ​ Add Task [PERSON_NAME] Nectar Messages Appts Calendar Flow Boarding Labs Im…" at bounding box center [585, 307] width 1170 height 614
click at [1015, 210] on div "Checked In" at bounding box center [1056, 213] width 167 height 15
type input "CHECKED_IN"
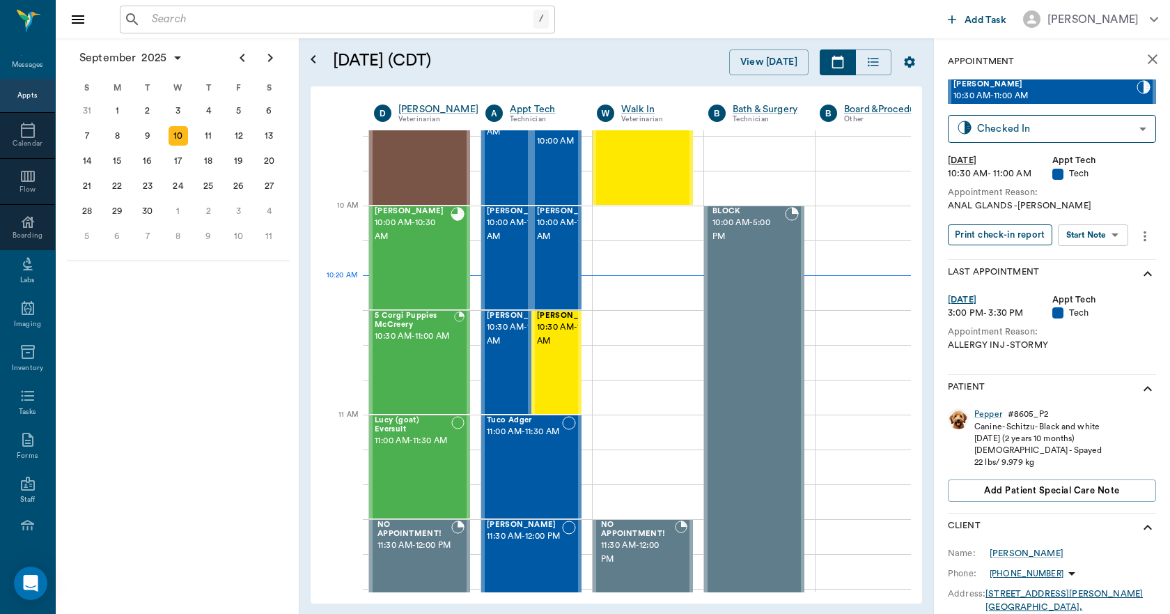
click at [1005, 231] on button "Print check-in report" at bounding box center [1000, 235] width 105 height 22
click at [418, 343] on span "10:30 AM - 11:00 AM" at bounding box center [414, 337] width 79 height 14
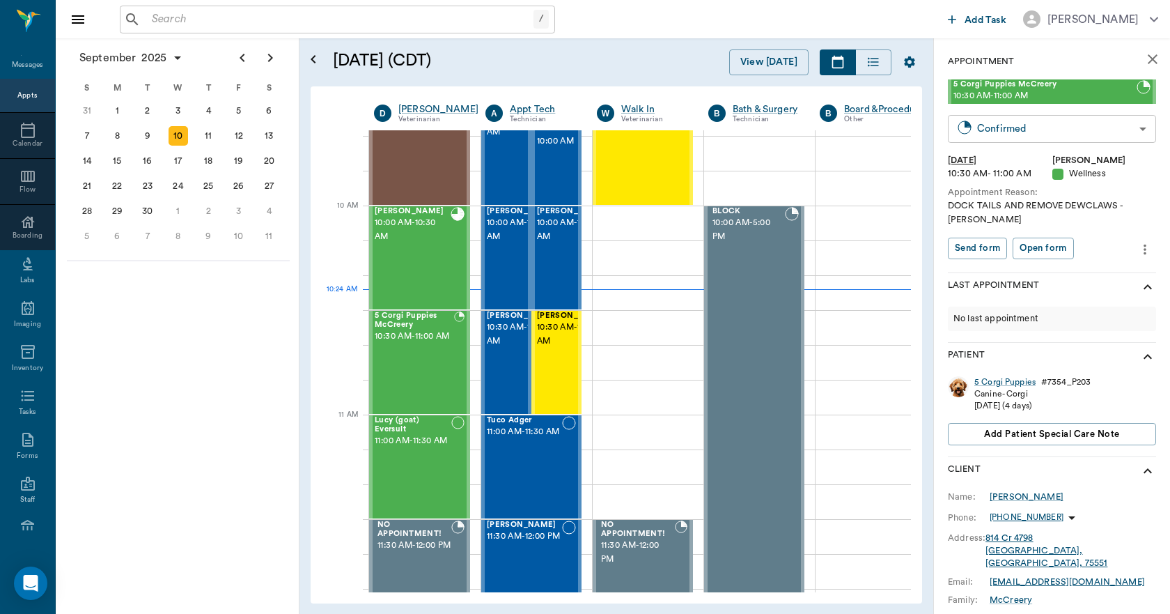
click at [1069, 132] on body "/ ​ Add Task [PERSON_NAME] Nectar Messages Appts Calendar Flow Boarding Labs Im…" at bounding box center [585, 307] width 1170 height 614
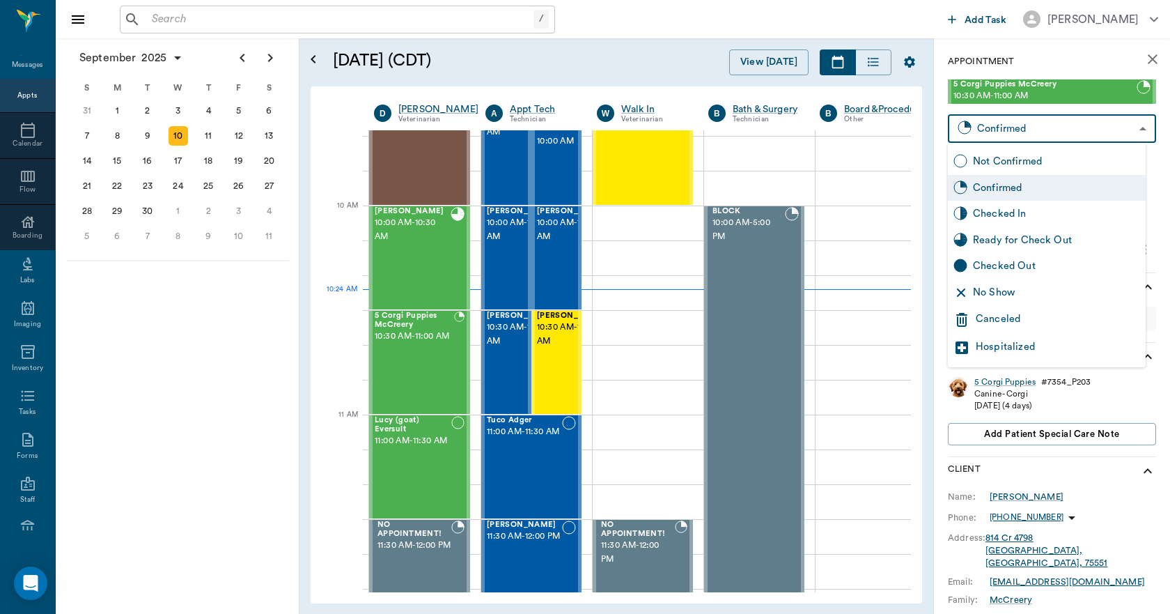
click at [1018, 215] on div "Checked In" at bounding box center [1056, 213] width 167 height 15
type input "CHECKED_IN"
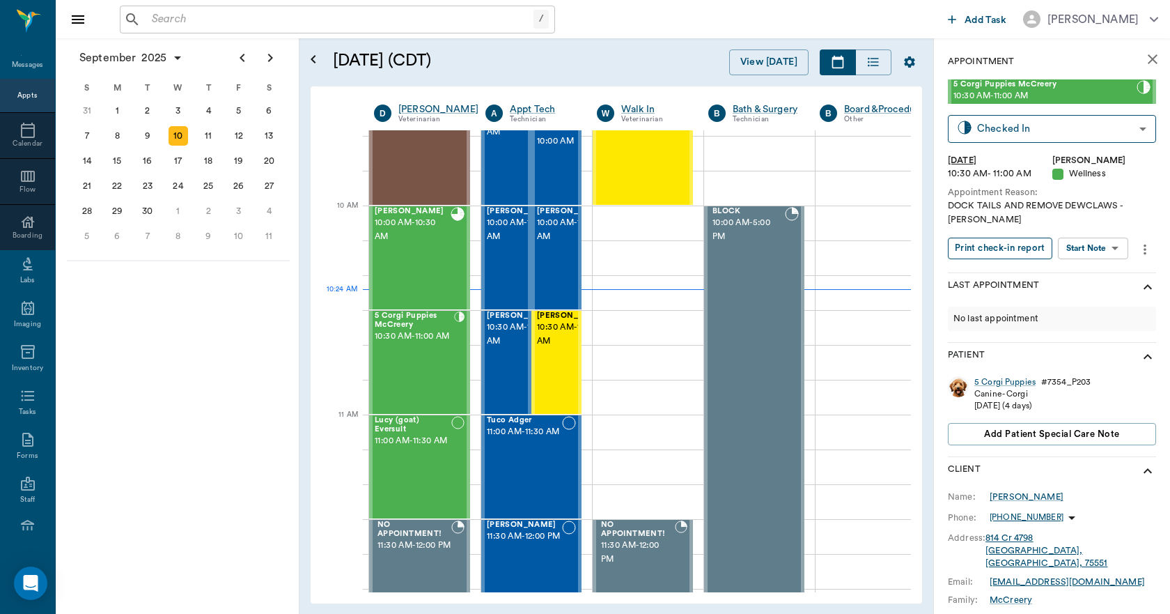
click at [1016, 244] on button "Print check-in report" at bounding box center [1000, 249] width 105 height 22
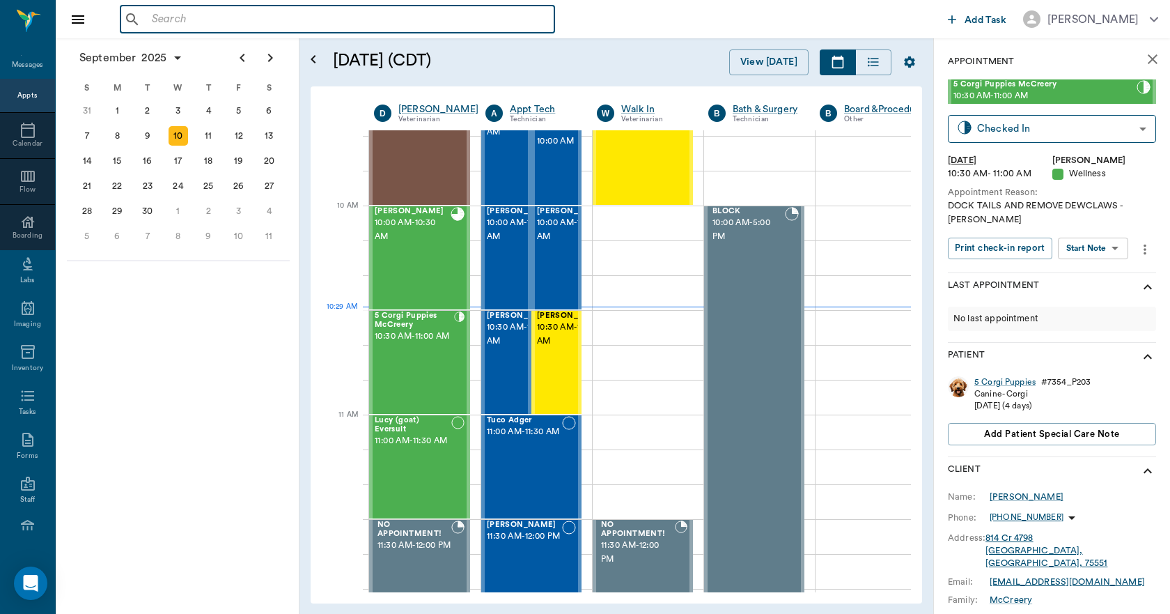
click at [156, 24] on input "text" at bounding box center [347, 20] width 403 height 20
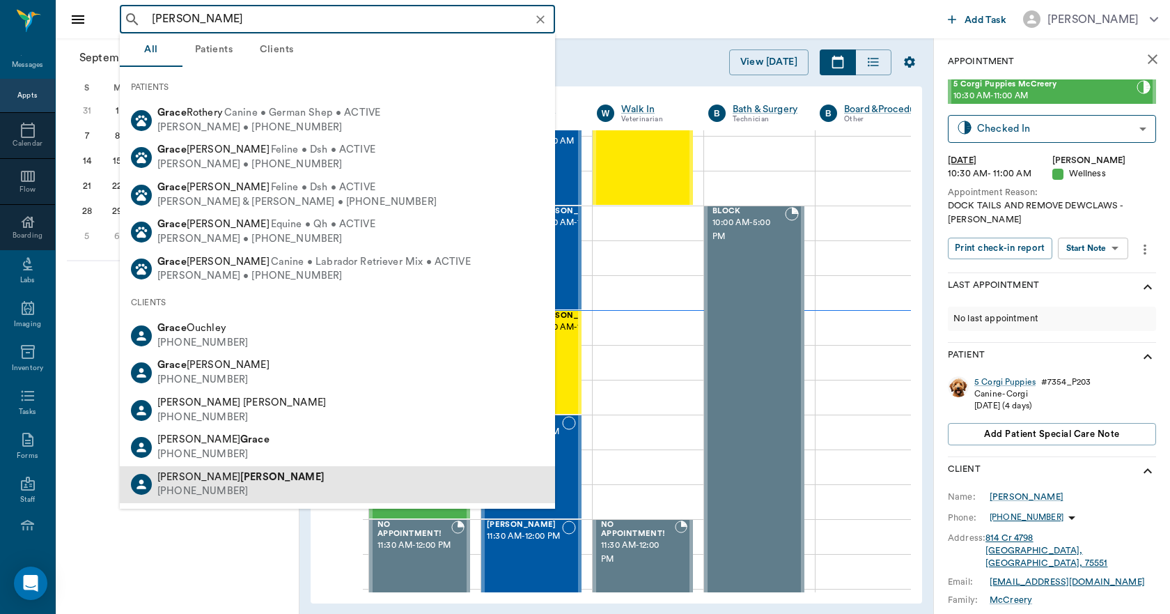
click at [190, 481] on span "[PERSON_NAME]" at bounding box center [240, 477] width 167 height 10
type input "[PERSON_NAME]"
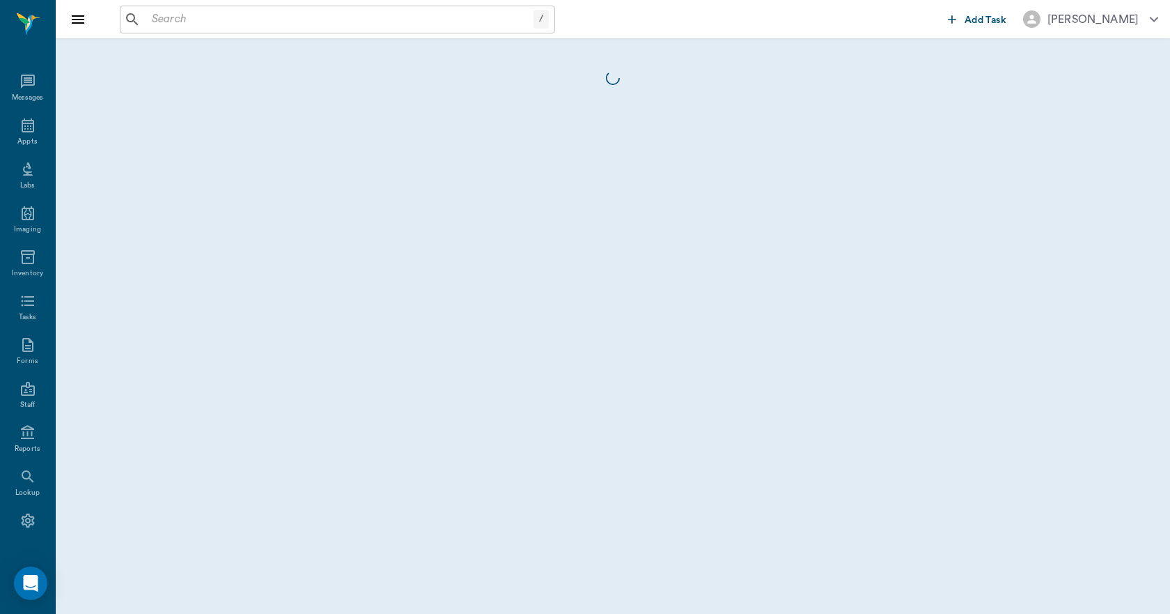
scroll to position [26, 0]
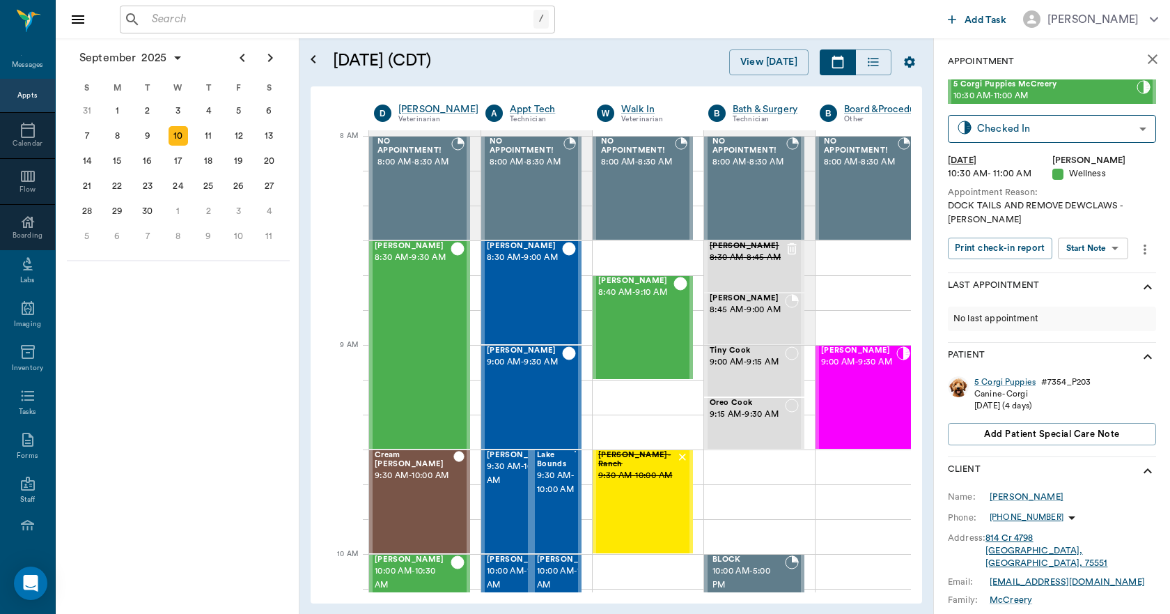
scroll to position [0, 1]
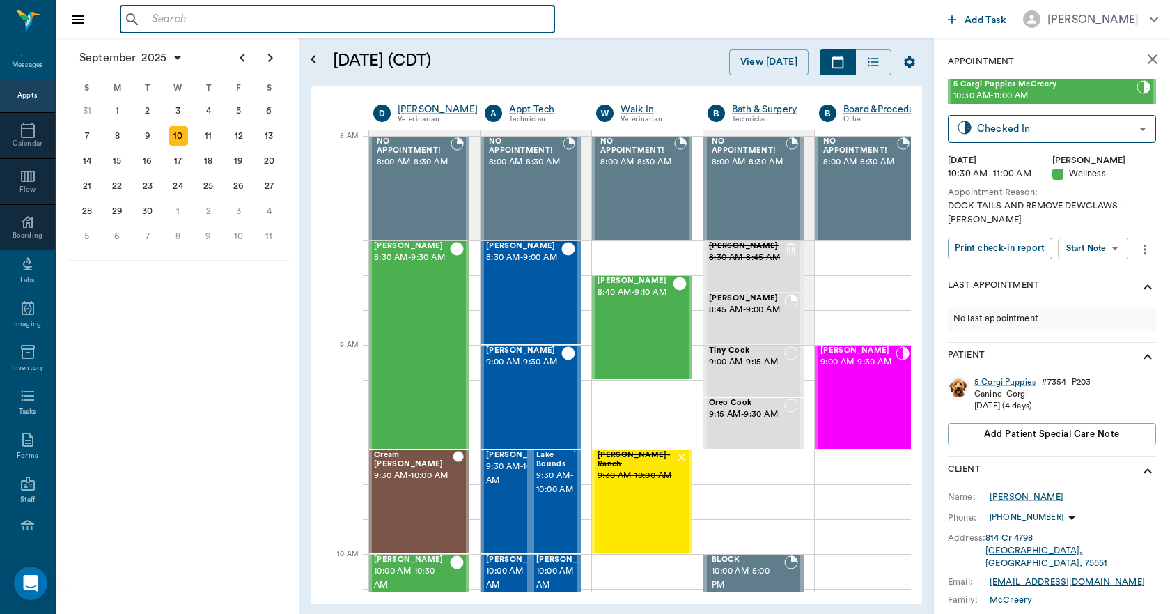
click at [155, 16] on input "text" at bounding box center [347, 20] width 403 height 20
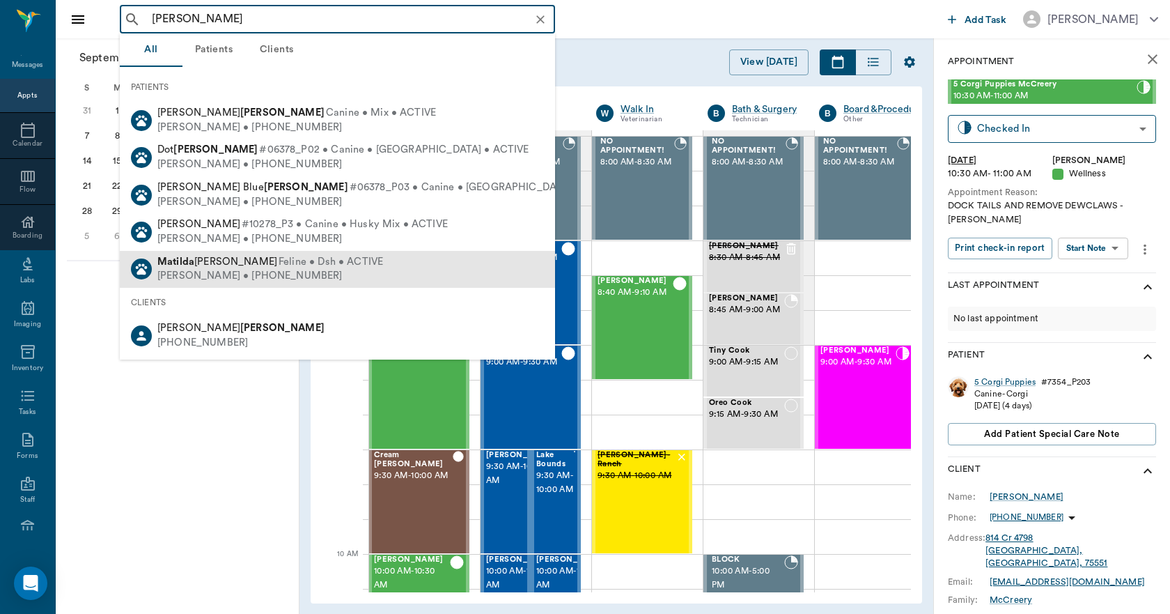
click at [210, 266] on div "[PERSON_NAME] Feline • Dsh • ACTIVE" at bounding box center [270, 262] width 226 height 15
type input "[PERSON_NAME]"
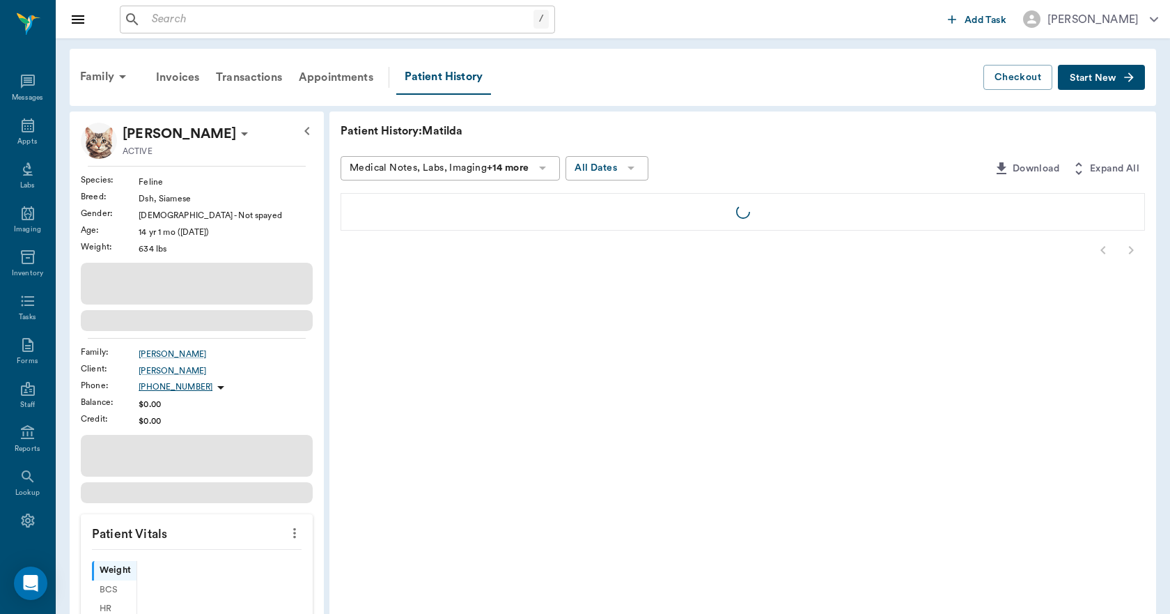
scroll to position [26, 0]
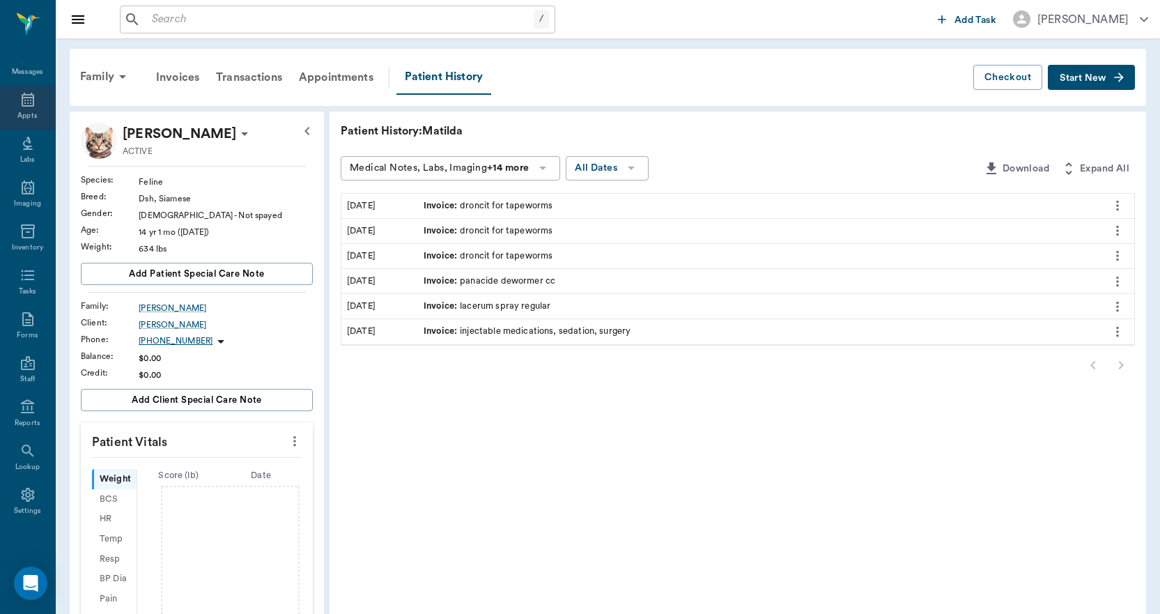
click at [22, 104] on icon at bounding box center [28, 99] width 17 height 17
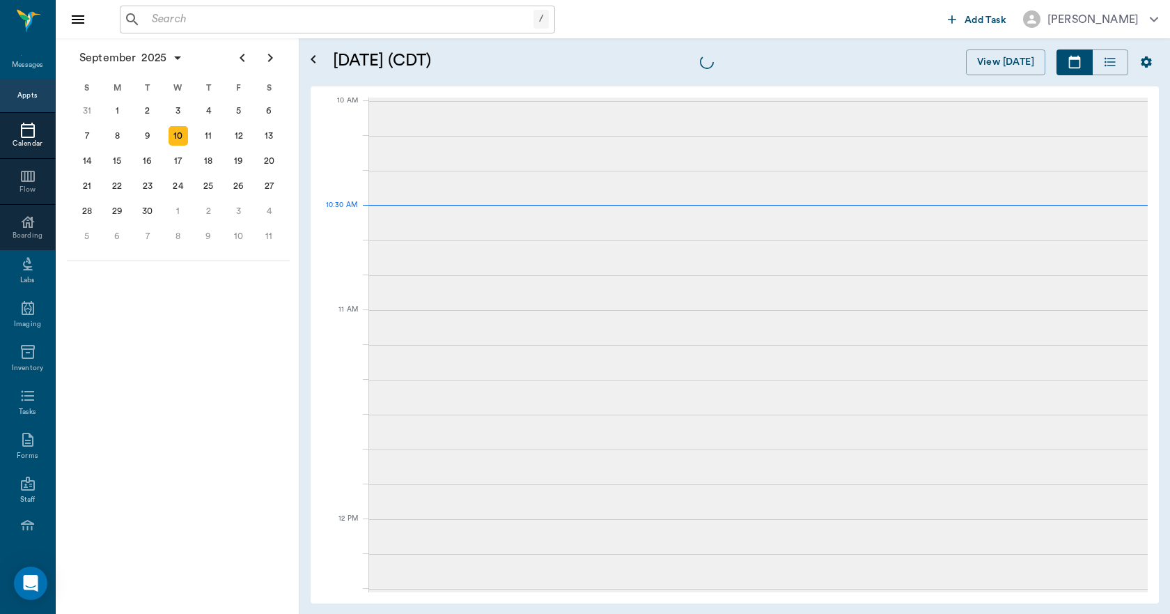
scroll to position [420, 0]
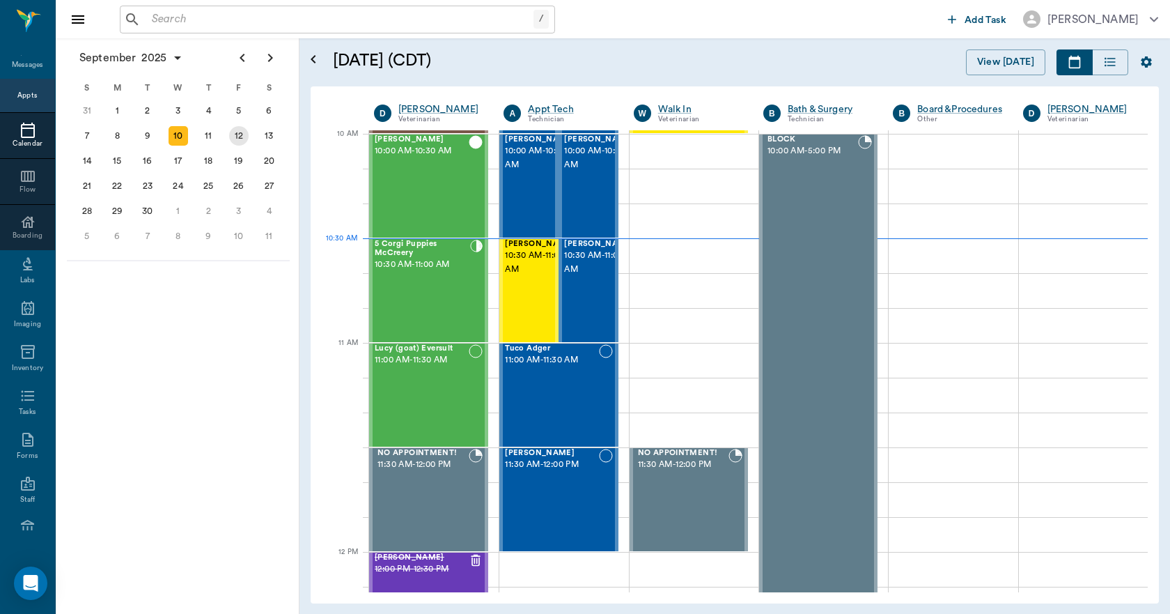
click at [239, 134] on div "12" at bounding box center [239, 136] width 20 height 20
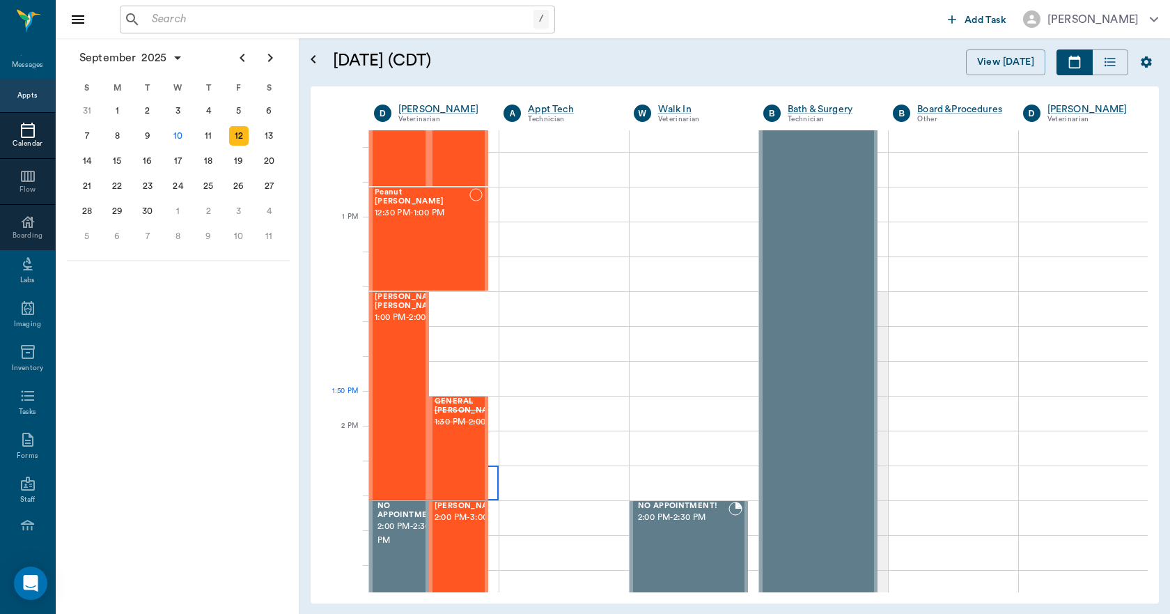
scroll to position [975, 0]
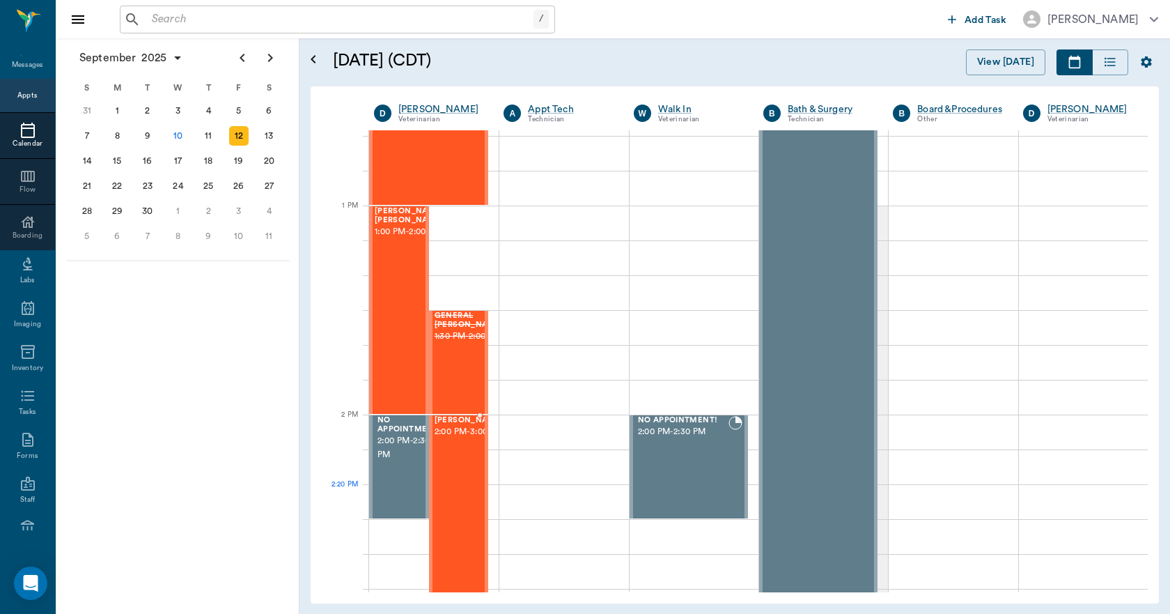
click at [459, 518] on div "[PERSON_NAME] 2:00 PM - 3:00 PM" at bounding box center [470, 519] width 70 height 206
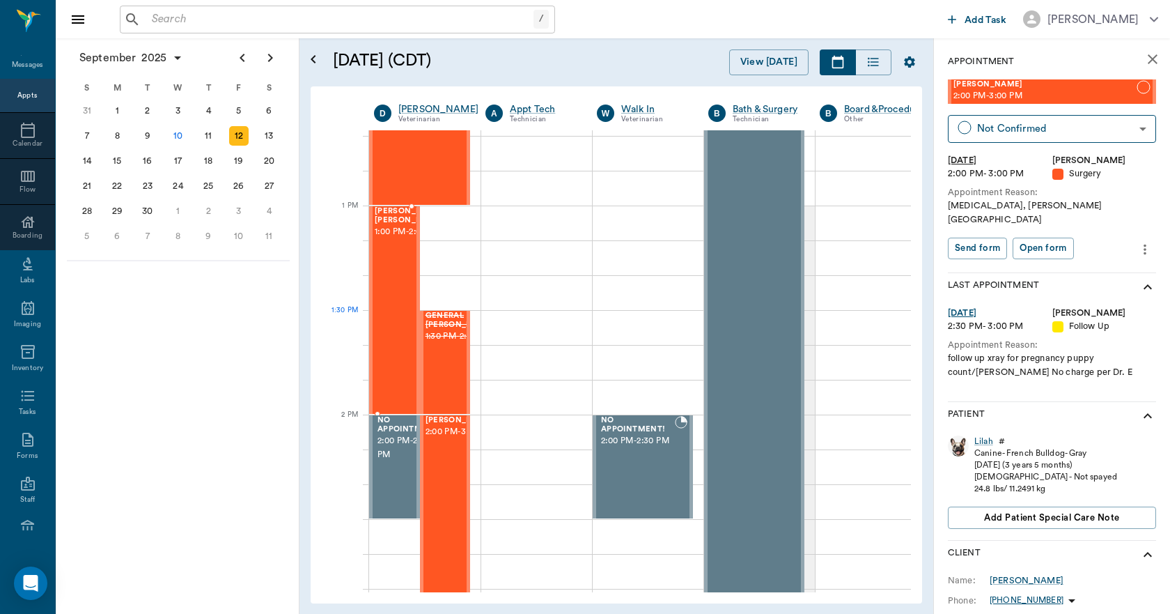
click at [389, 311] on div "[PERSON_NAME] [PERSON_NAME] 1:00 PM - 2:00 PM" at bounding box center [410, 310] width 70 height 206
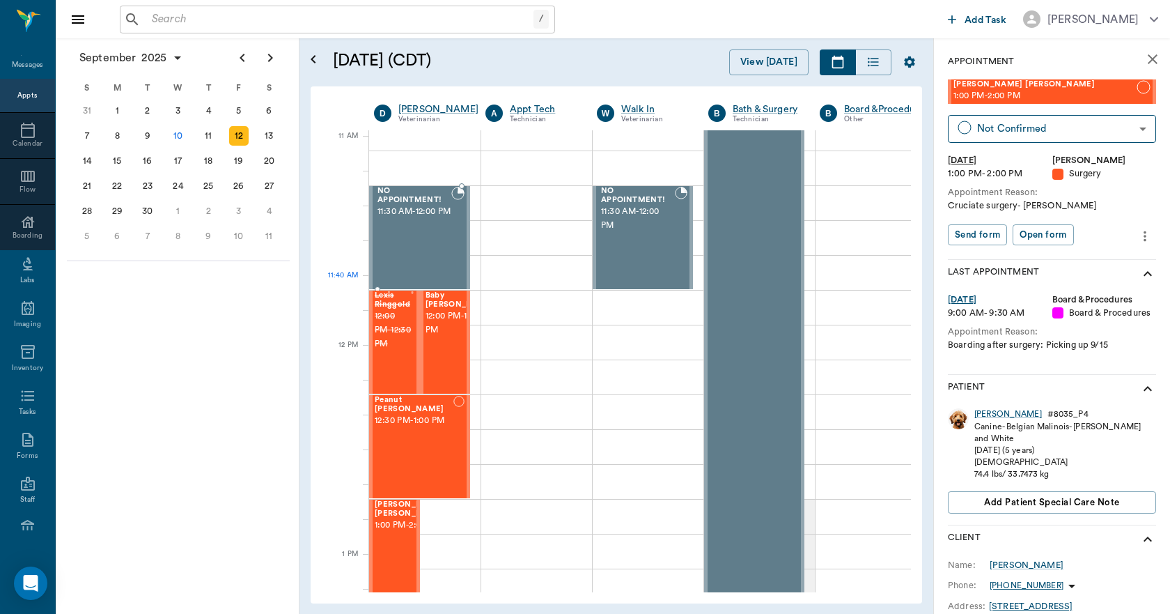
scroll to position [627, 0]
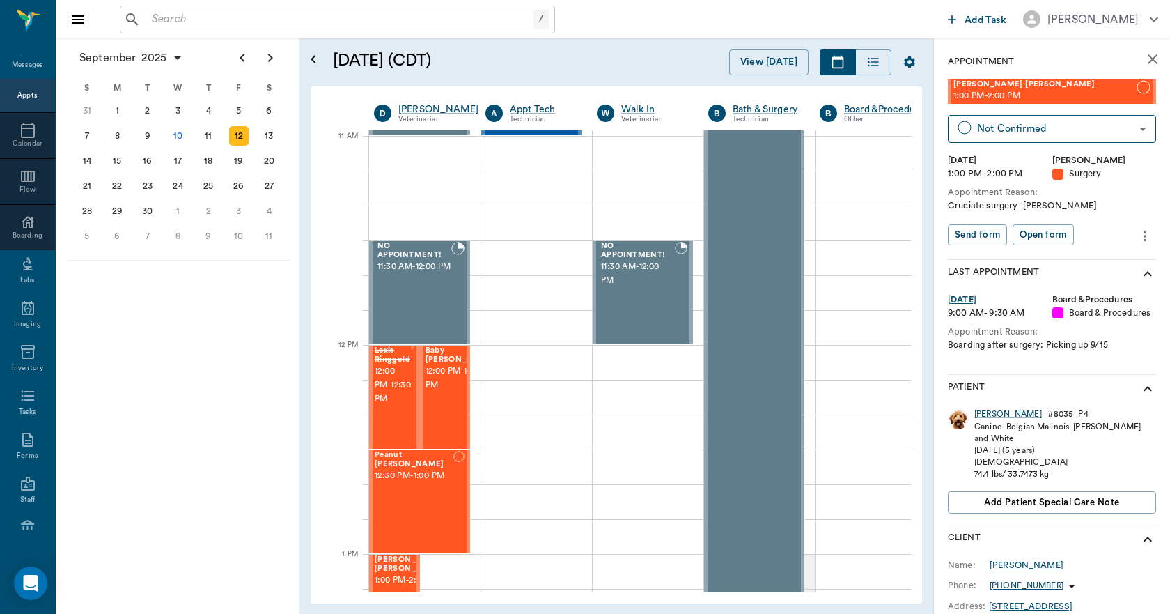
click at [17, 96] on div "Appts" at bounding box center [27, 96] width 20 height 10
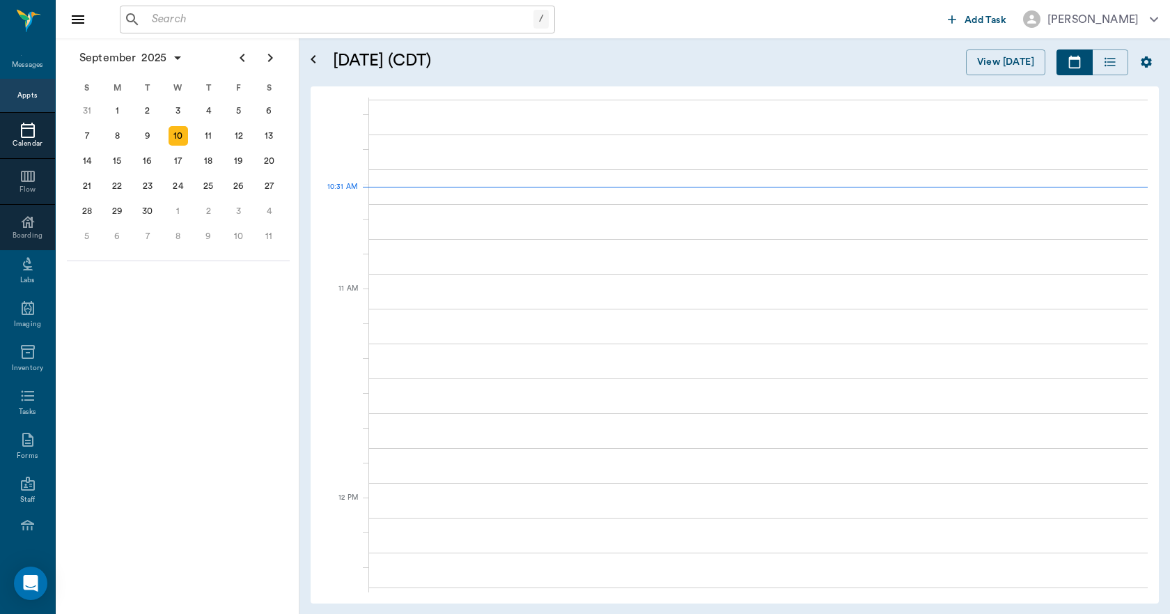
scroll to position [419, 0]
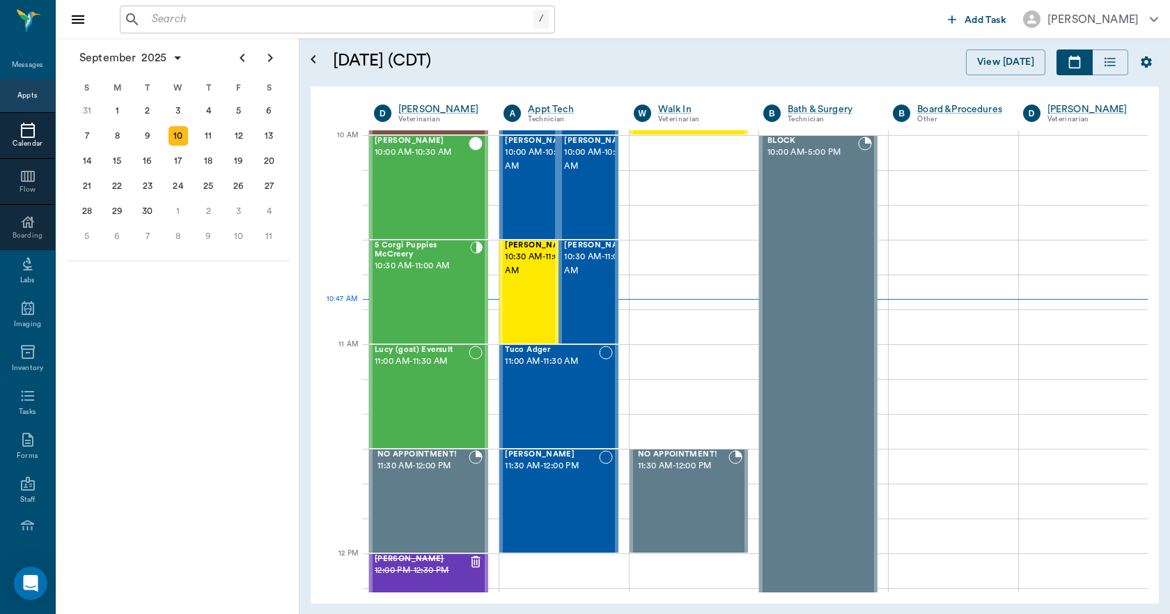
click at [291, 20] on input "text" at bounding box center [339, 20] width 387 height 20
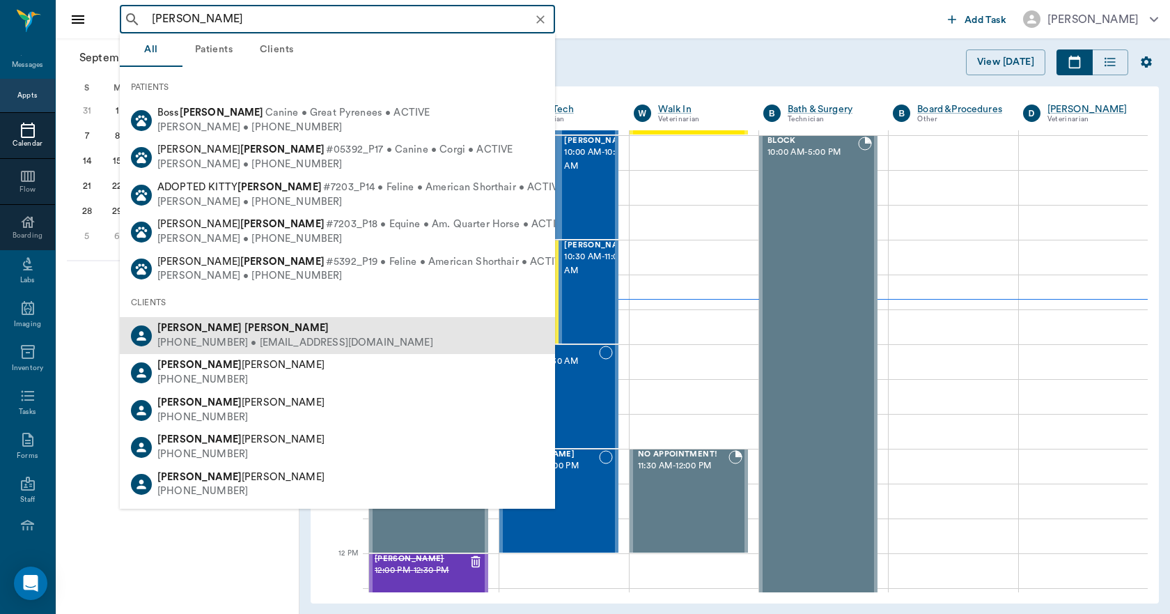
click at [232, 332] on div "[PERSON_NAME]" at bounding box center [295, 328] width 276 height 15
type input "[PERSON_NAME]"
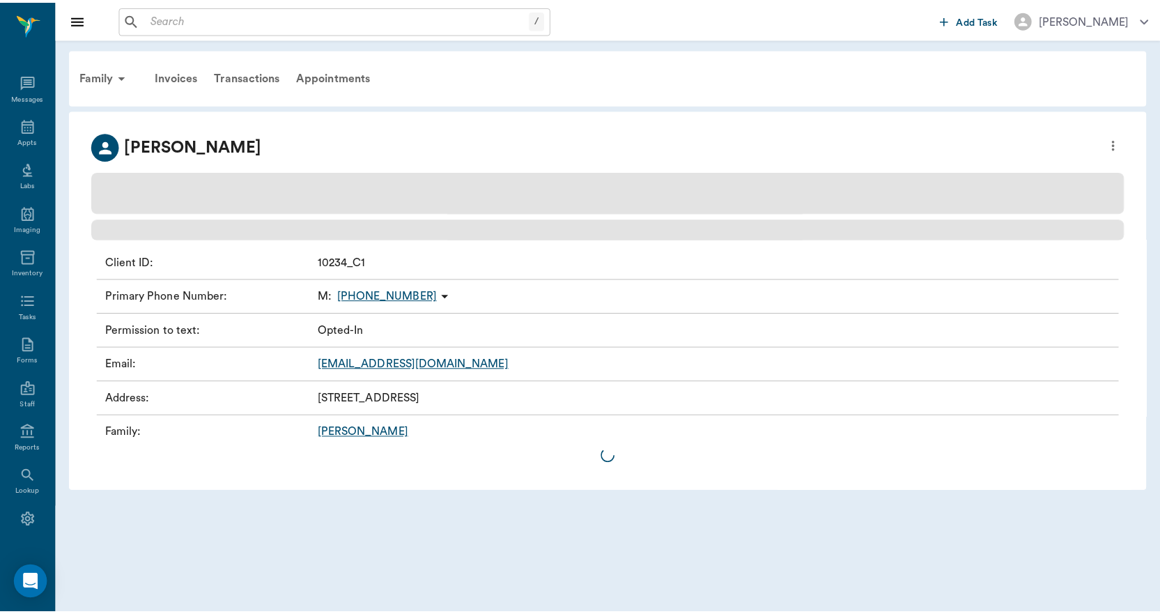
scroll to position [26, 0]
